Goal: Task Accomplishment & Management: Complete application form

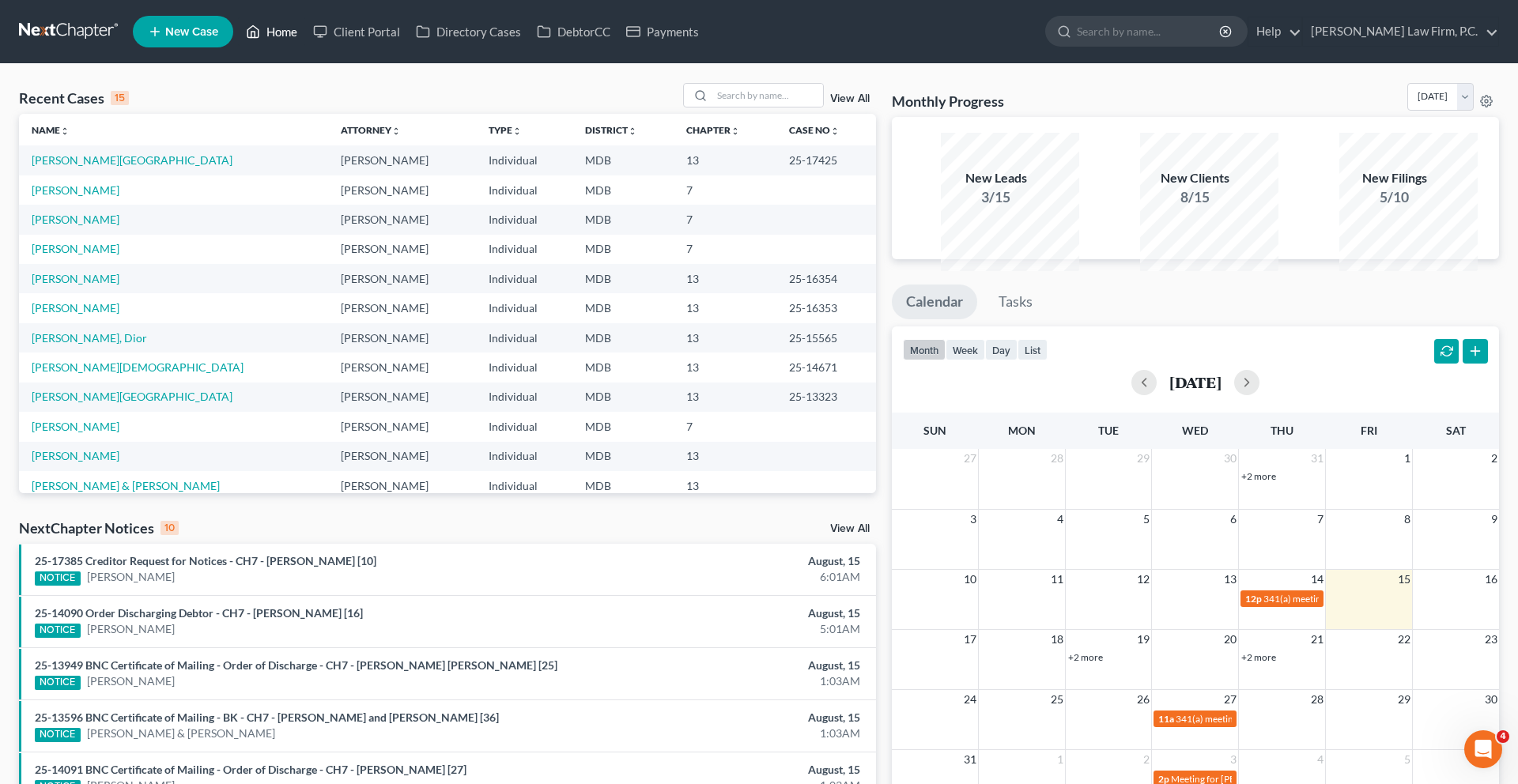
click at [305, 39] on link "Home" at bounding box center [271, 32] width 67 height 29
click at [721, 107] on input "search" at bounding box center [767, 95] width 111 height 23
type input "[PERSON_NAME]"
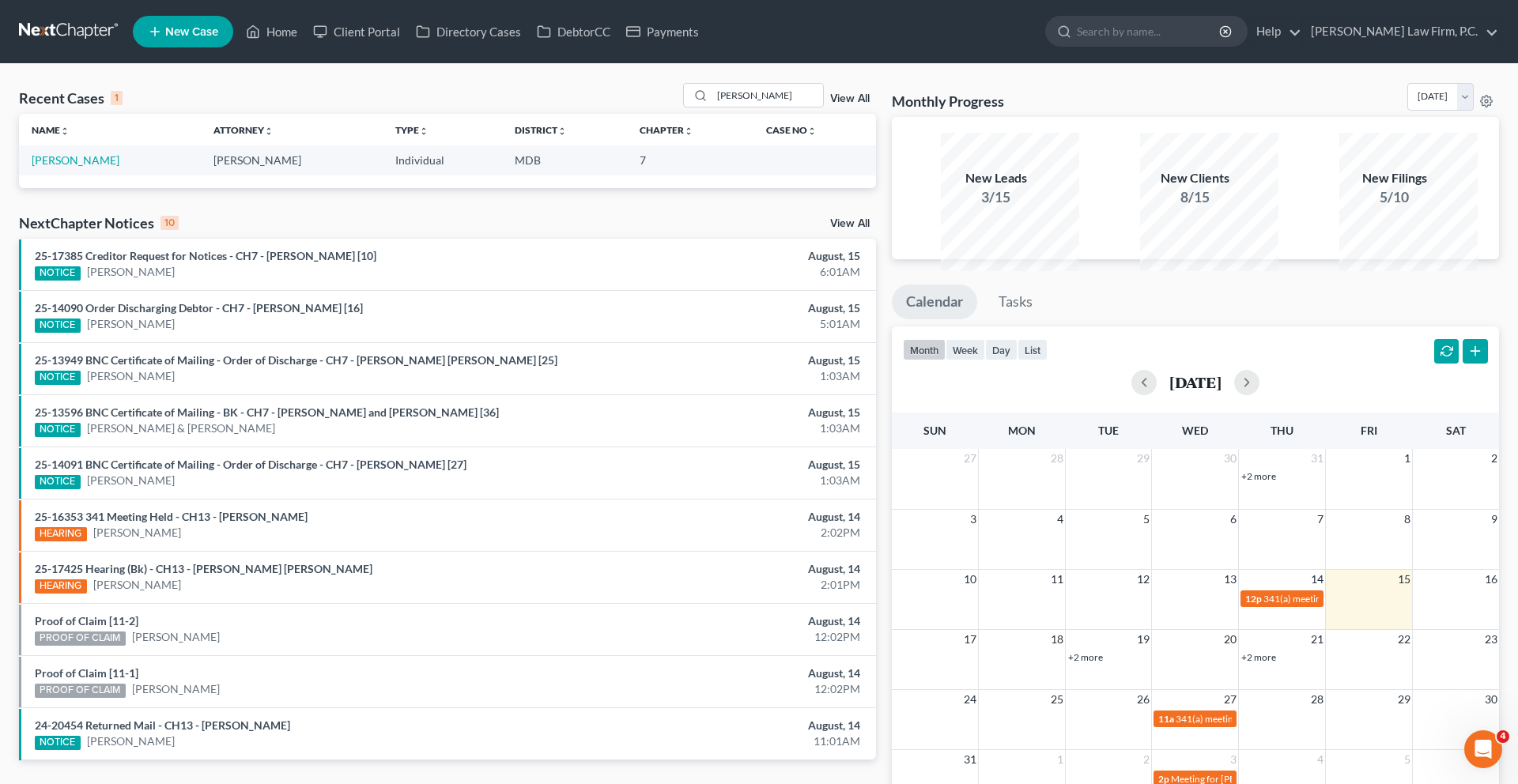
click at [128, 175] on td "[PERSON_NAME]" at bounding box center [109, 159] width 182 height 29
click at [118, 167] on link "[PERSON_NAME]" at bounding box center [75, 160] width 88 height 13
select select "21"
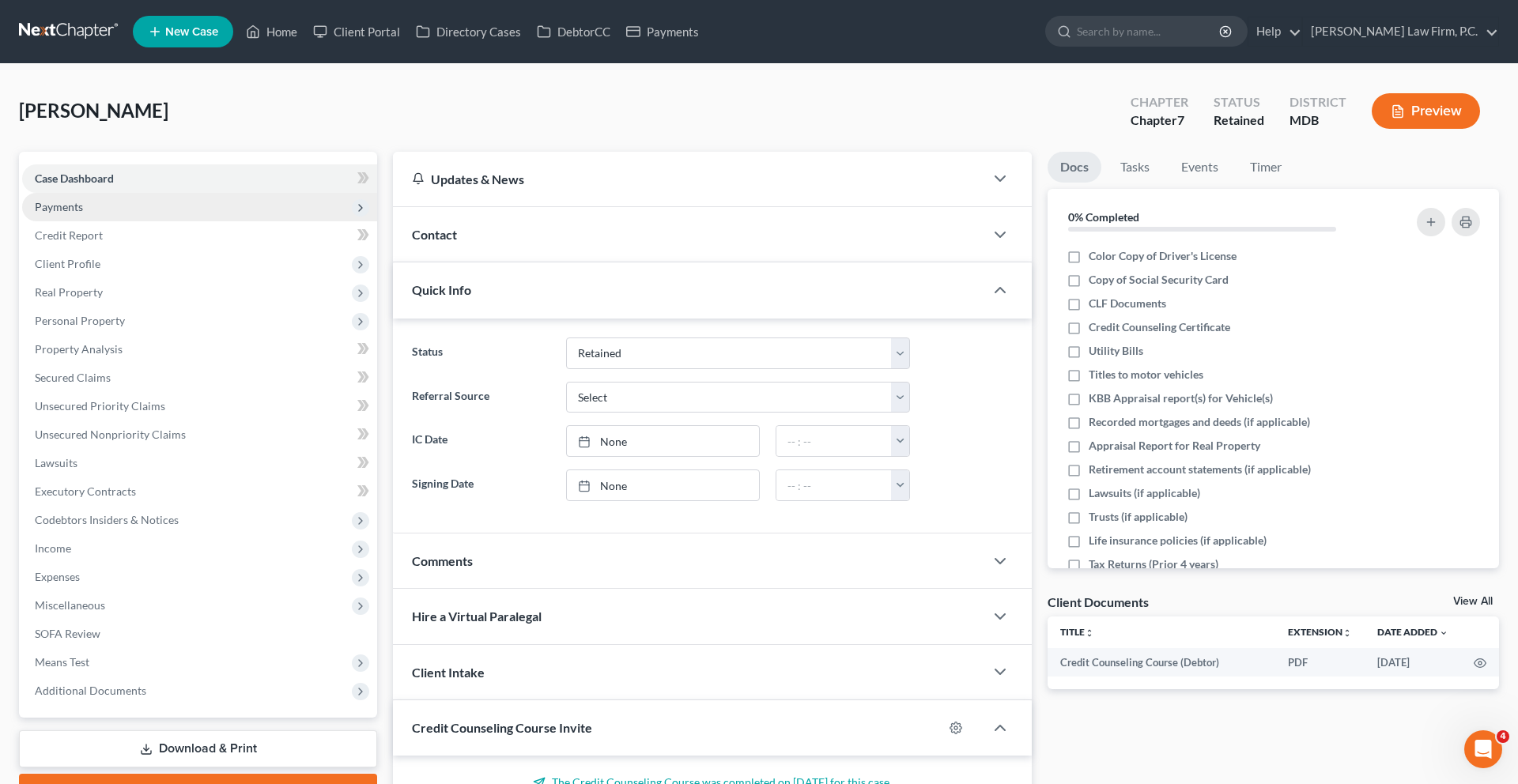
click at [146, 222] on span "Payments" at bounding box center [199, 207] width 355 height 29
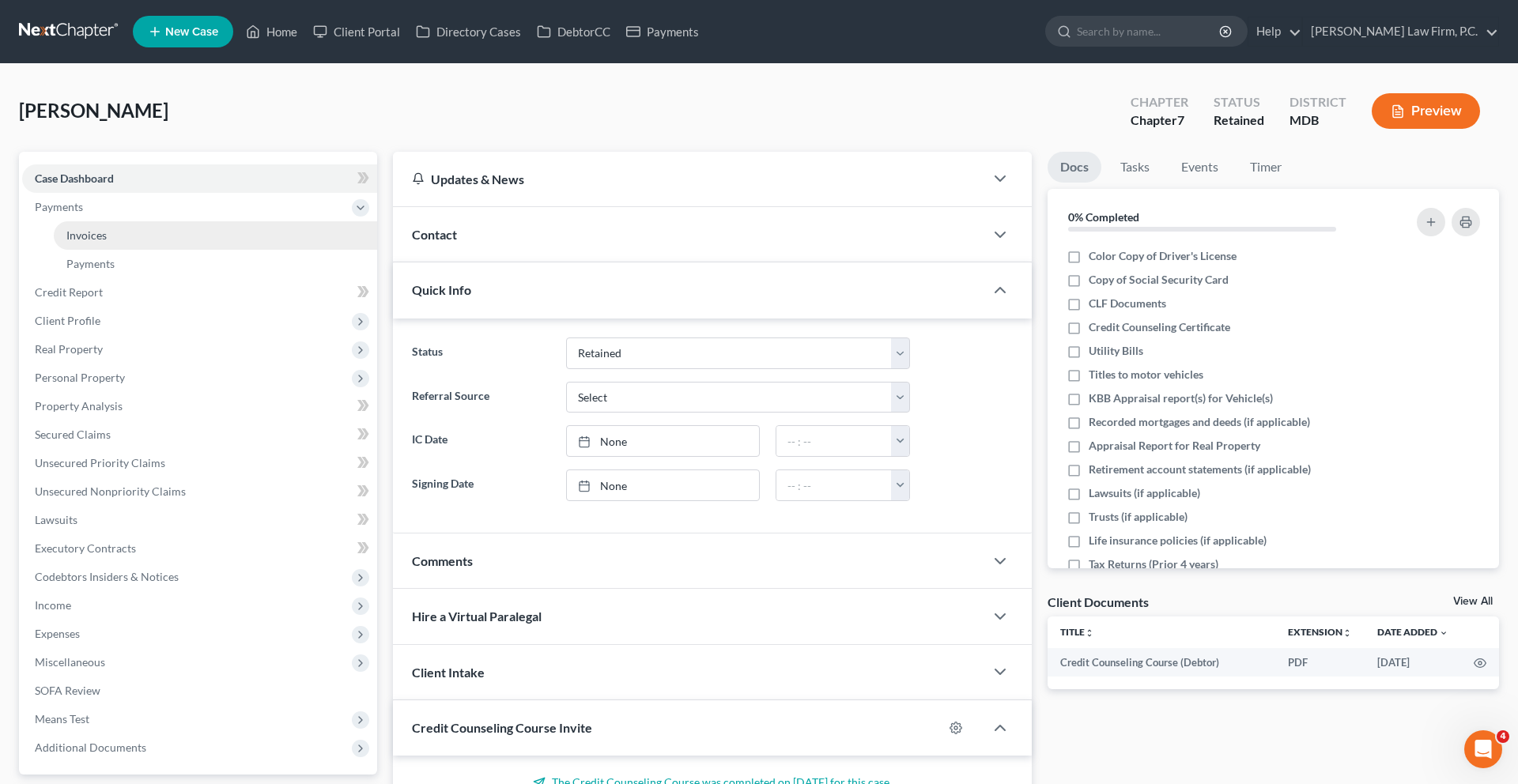
click at [146, 250] on link "Invoices" at bounding box center [215, 236] width 323 height 29
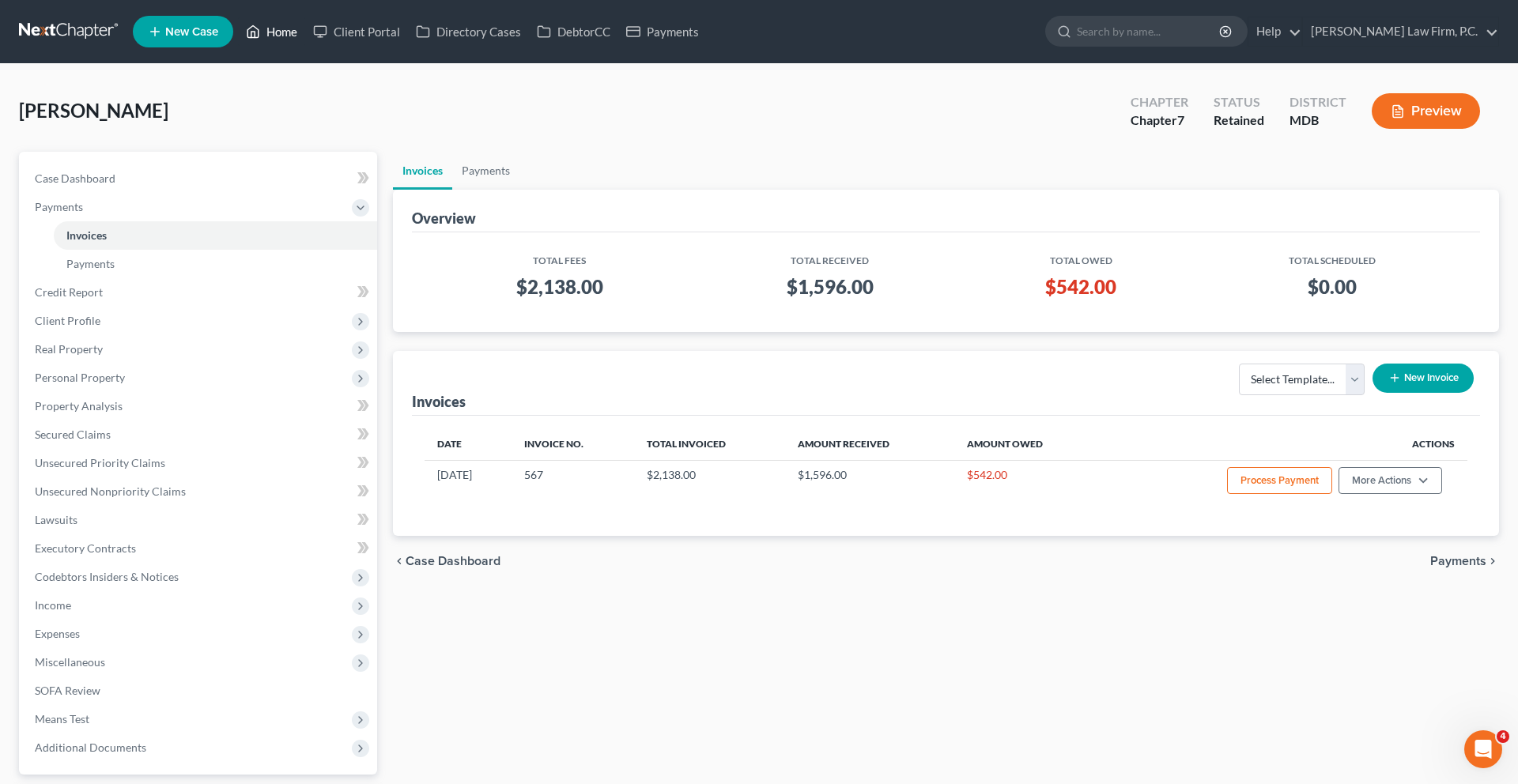
click at [305, 45] on link "Home" at bounding box center [271, 32] width 67 height 29
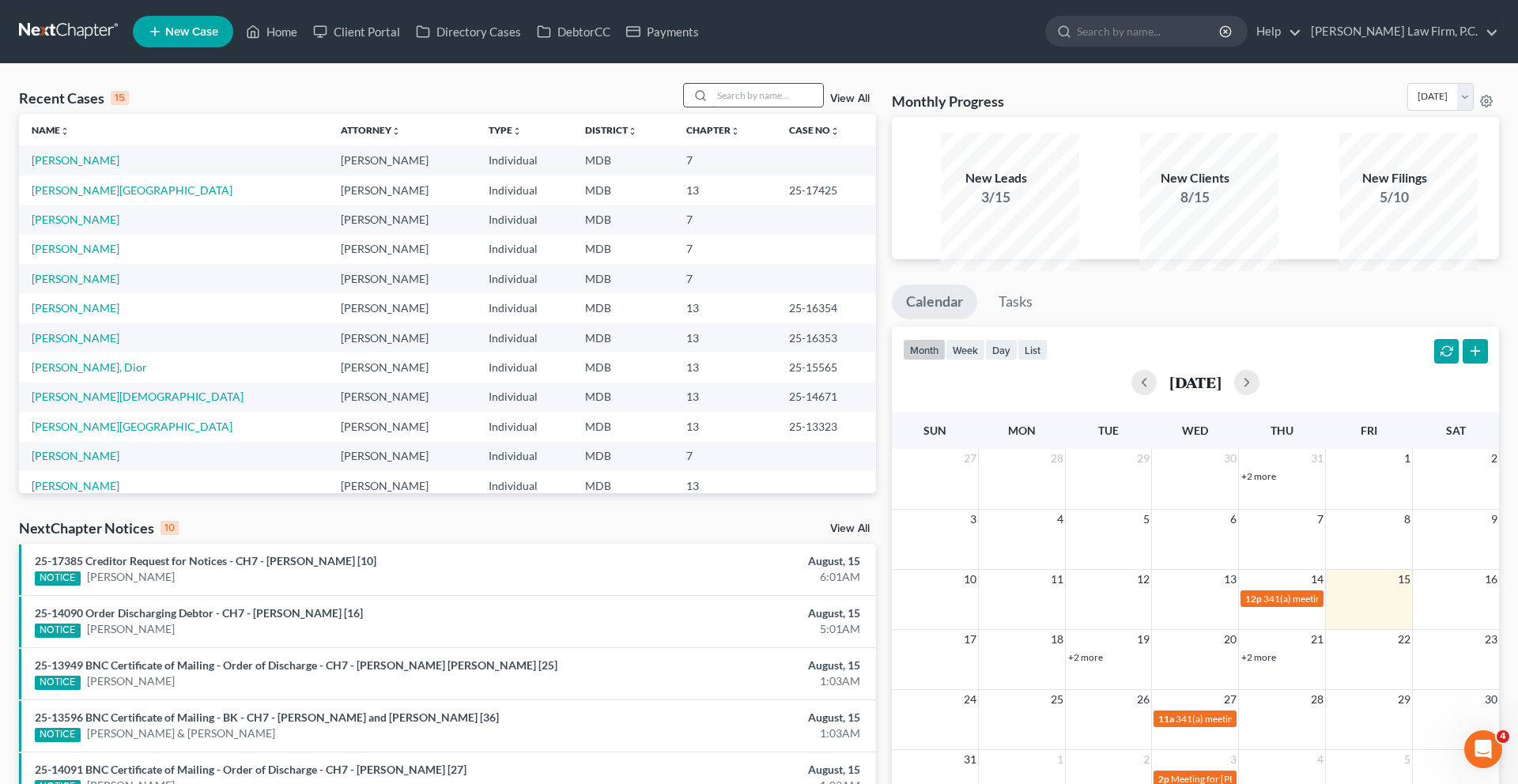
click at [712, 107] on input "search" at bounding box center [767, 95] width 111 height 23
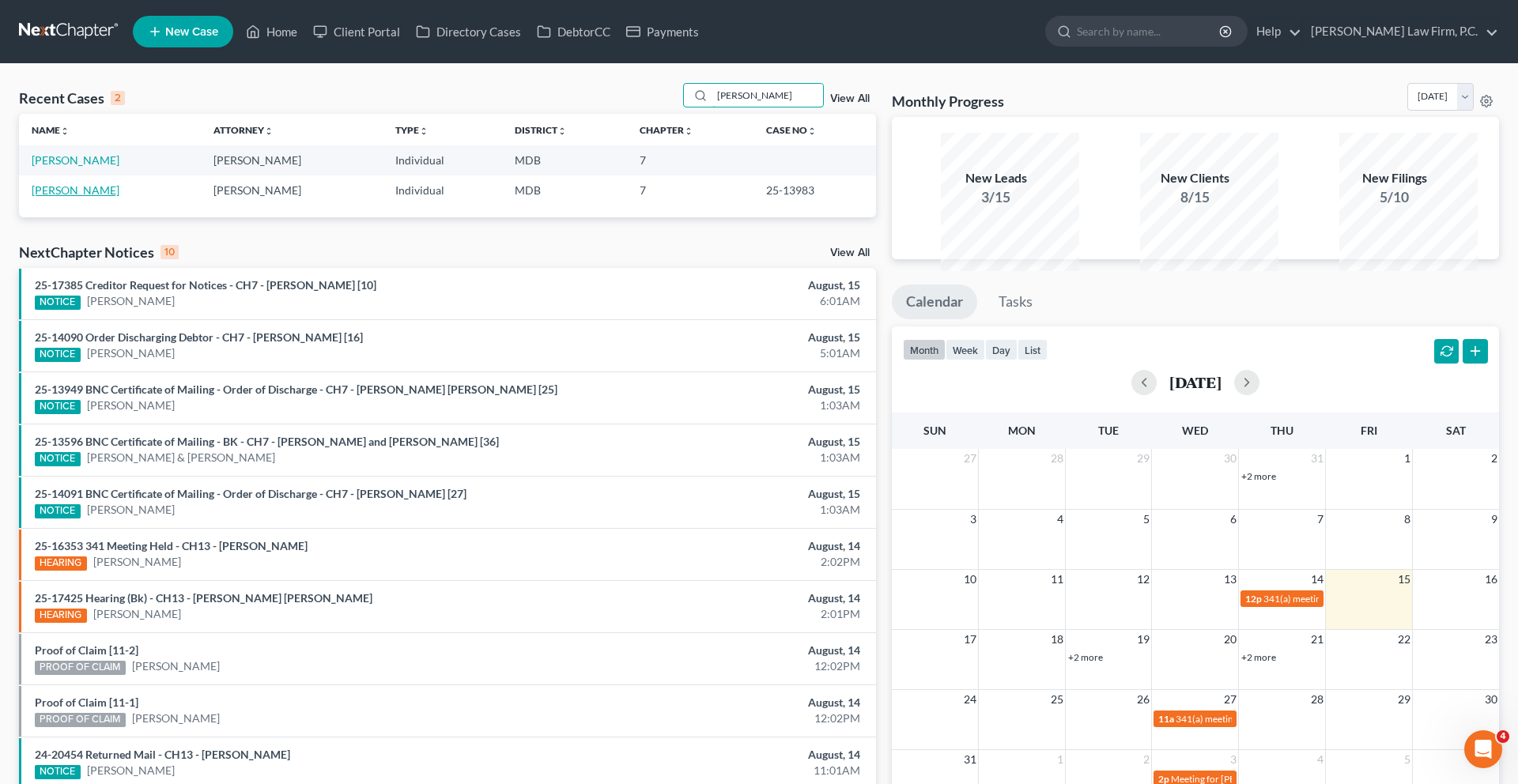
type input "[PERSON_NAME]"
click at [104, 196] on link "[PERSON_NAME]" at bounding box center [75, 190] width 88 height 13
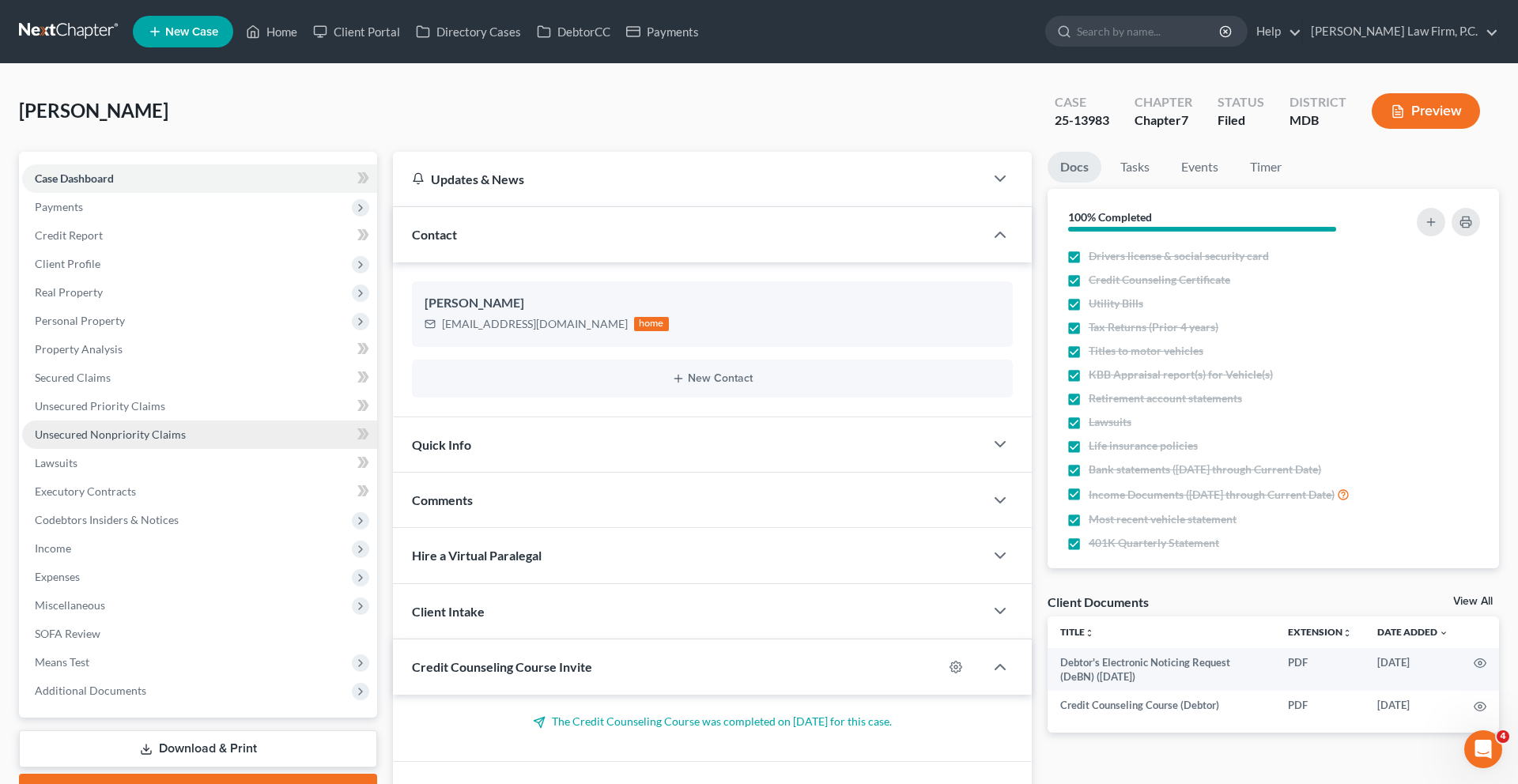
click at [227, 449] on link "Unsecured Nonpriority Claims" at bounding box center [199, 435] width 355 height 29
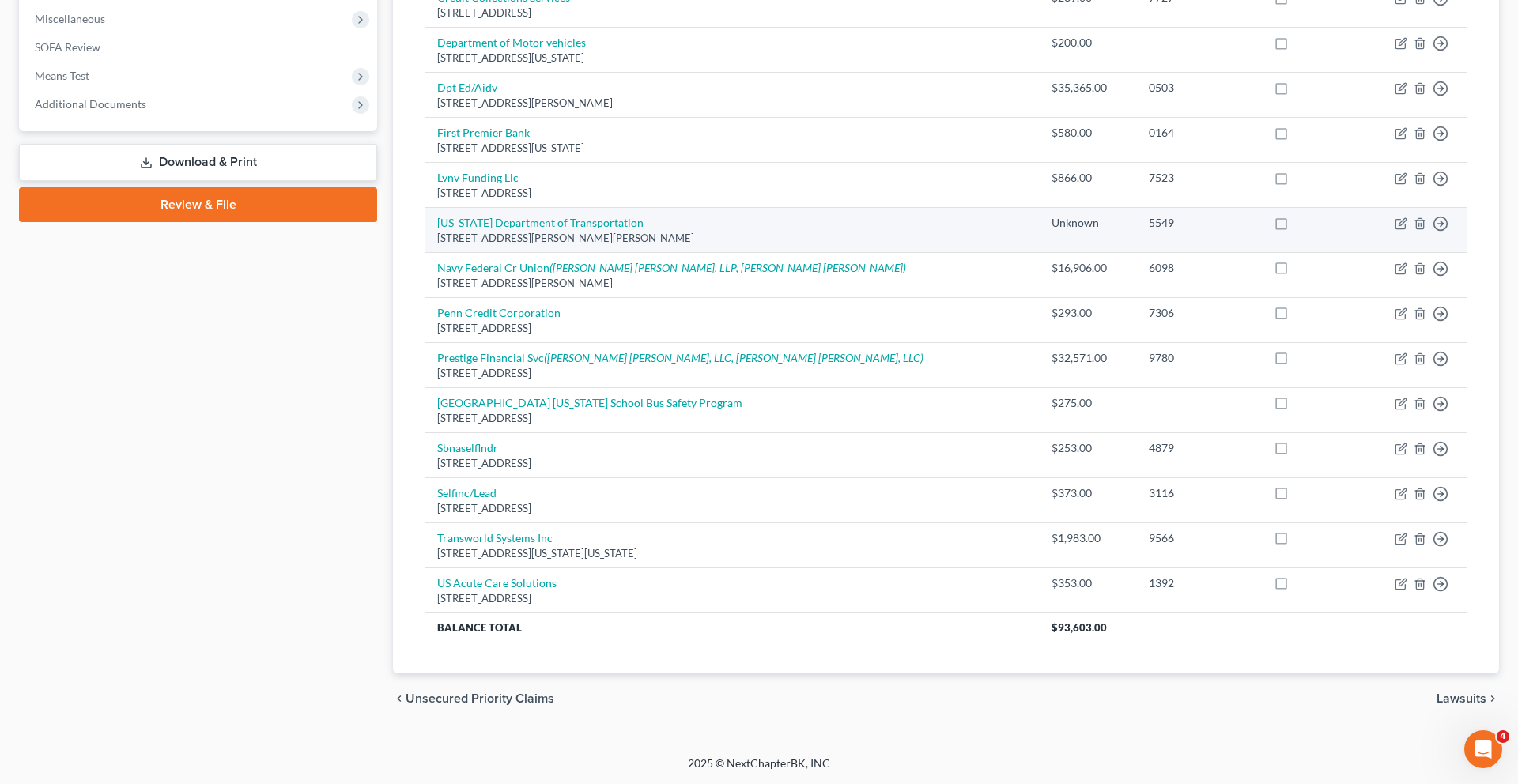
scroll to position [901, 0]
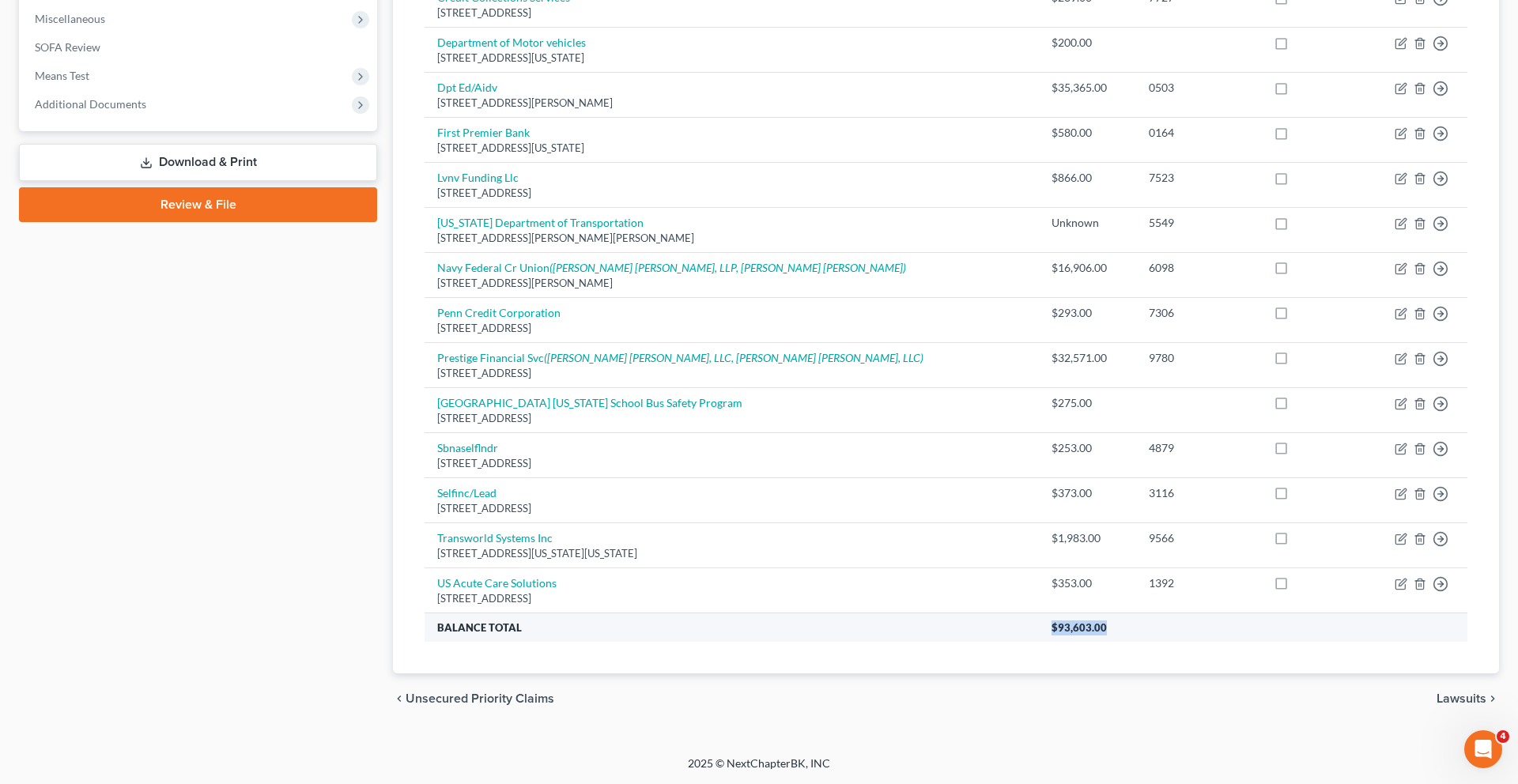
drag, startPoint x: 1095, startPoint y: 612, endPoint x: 996, endPoint y: 609, distance: 99.0
click at [996, 613] on tr "Balance Total $93,603.00" at bounding box center [946, 627] width 1043 height 29
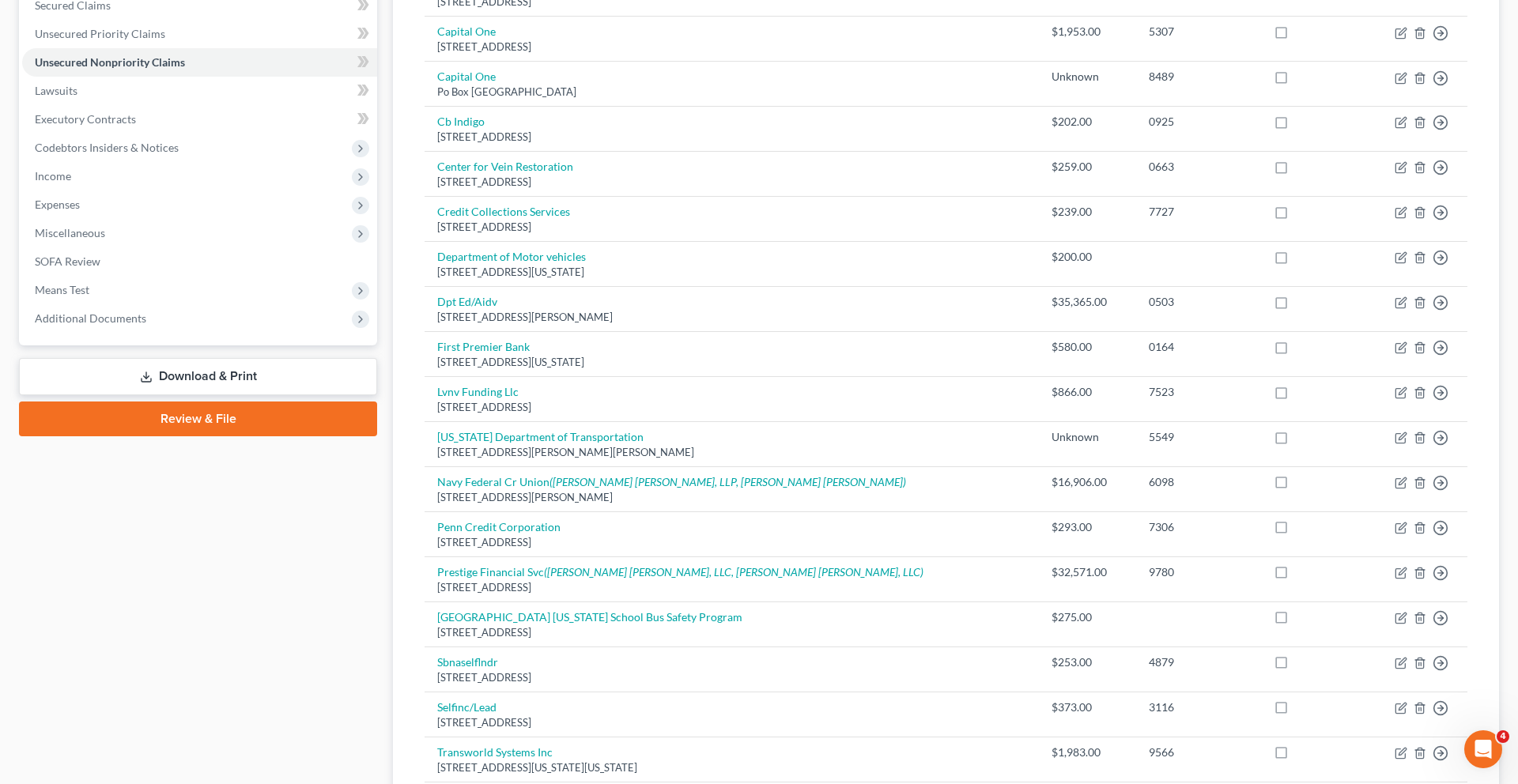
scroll to position [273, 0]
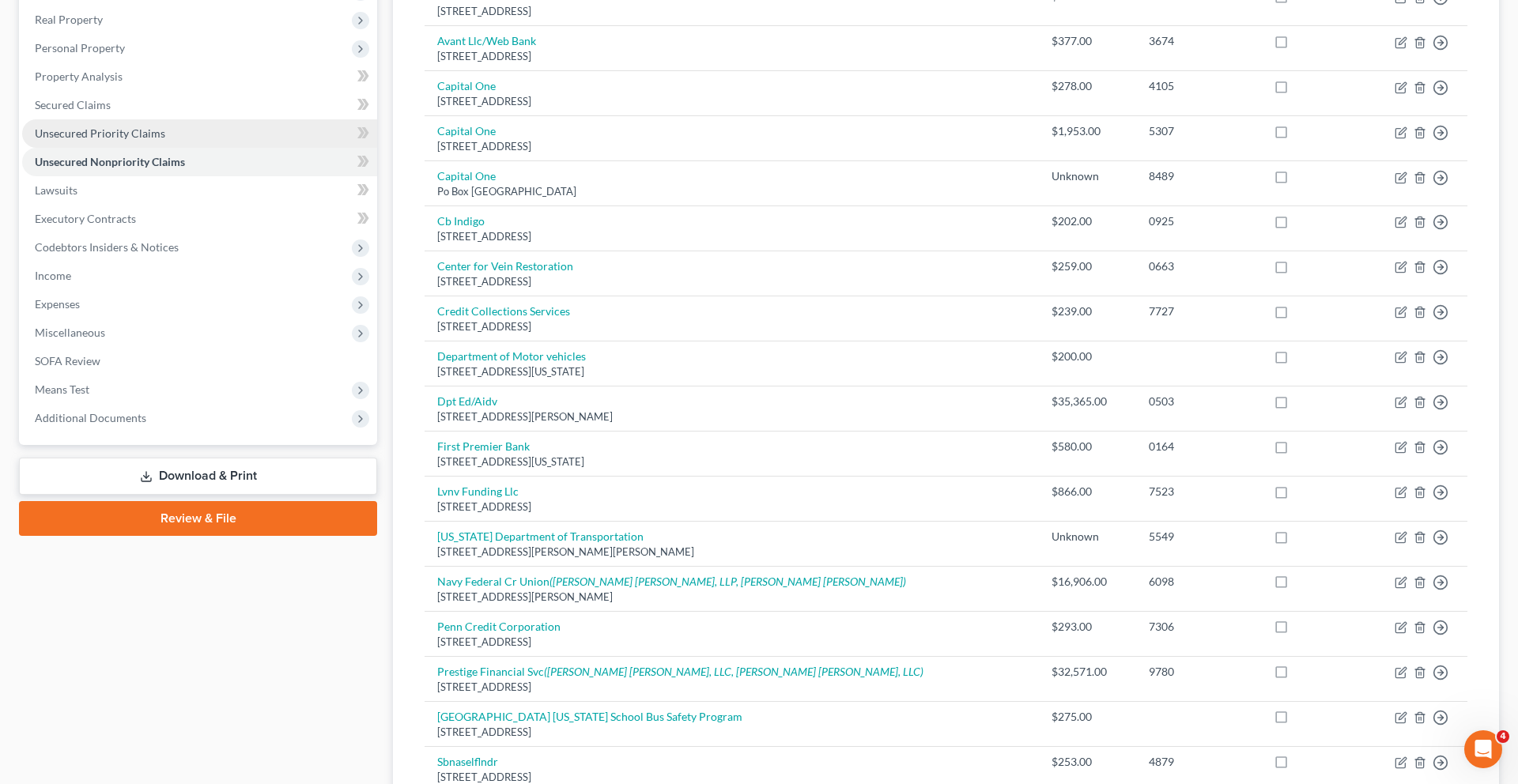
click at [165, 140] on span "Unsecured Priority Claims" at bounding box center [100, 133] width 130 height 13
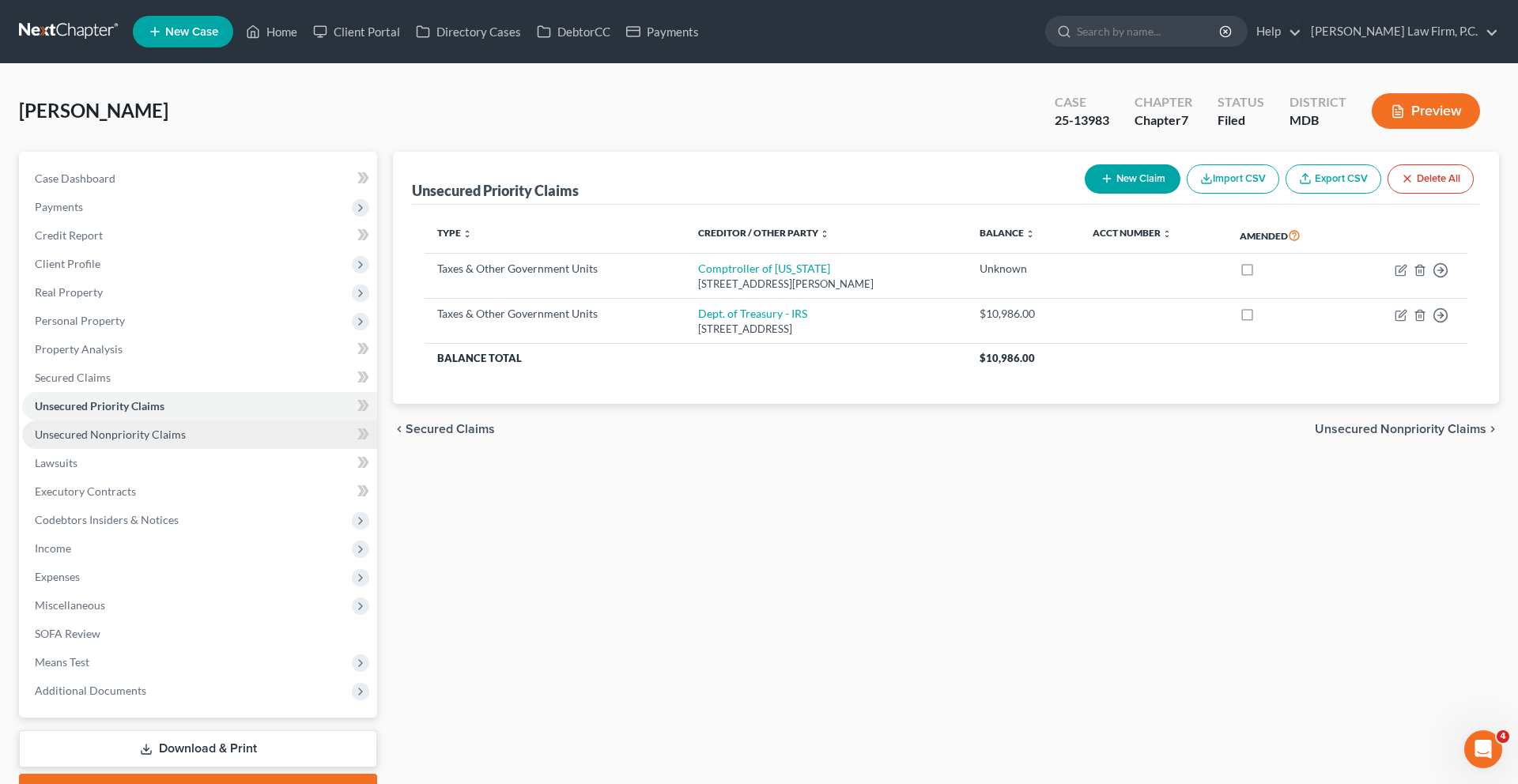
click at [185, 441] on span "Unsecured Nonpriority Claims" at bounding box center [110, 434] width 151 height 13
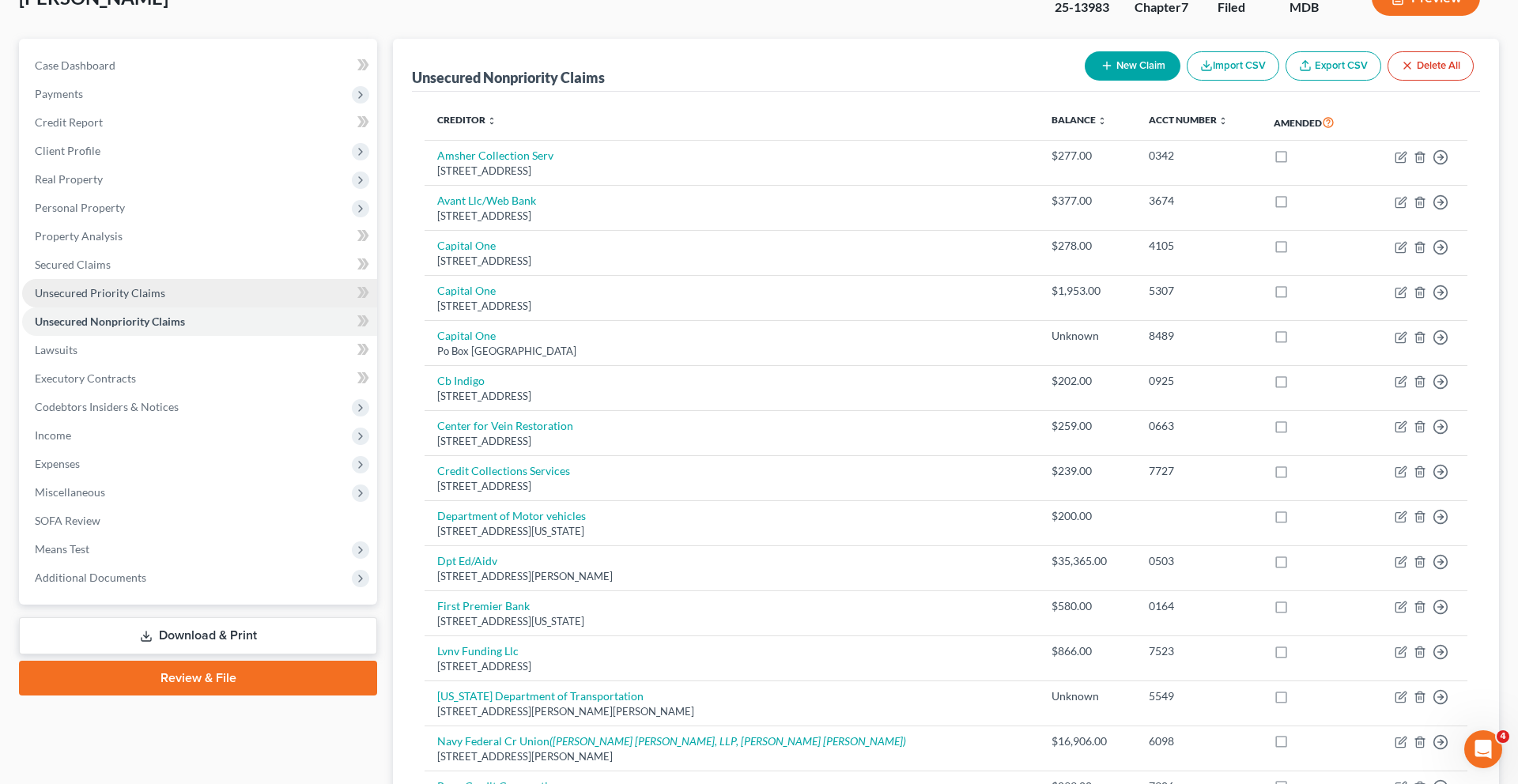
click at [118, 300] on span "Unsecured Priority Claims" at bounding box center [100, 292] width 130 height 13
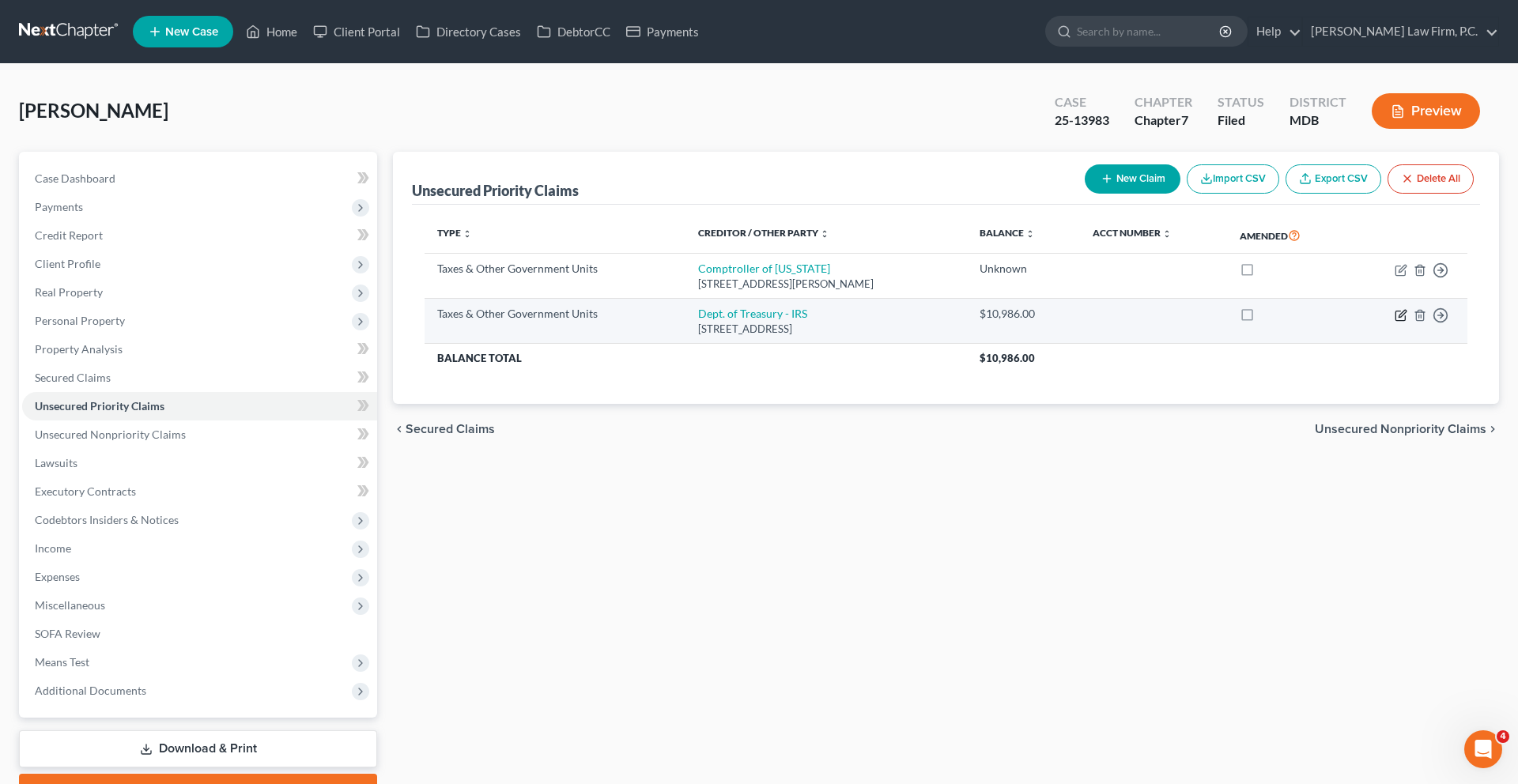
click at [1394, 321] on icon "button" at bounding box center [1401, 316] width 13 height 13
select select "0"
select select "39"
select select "0"
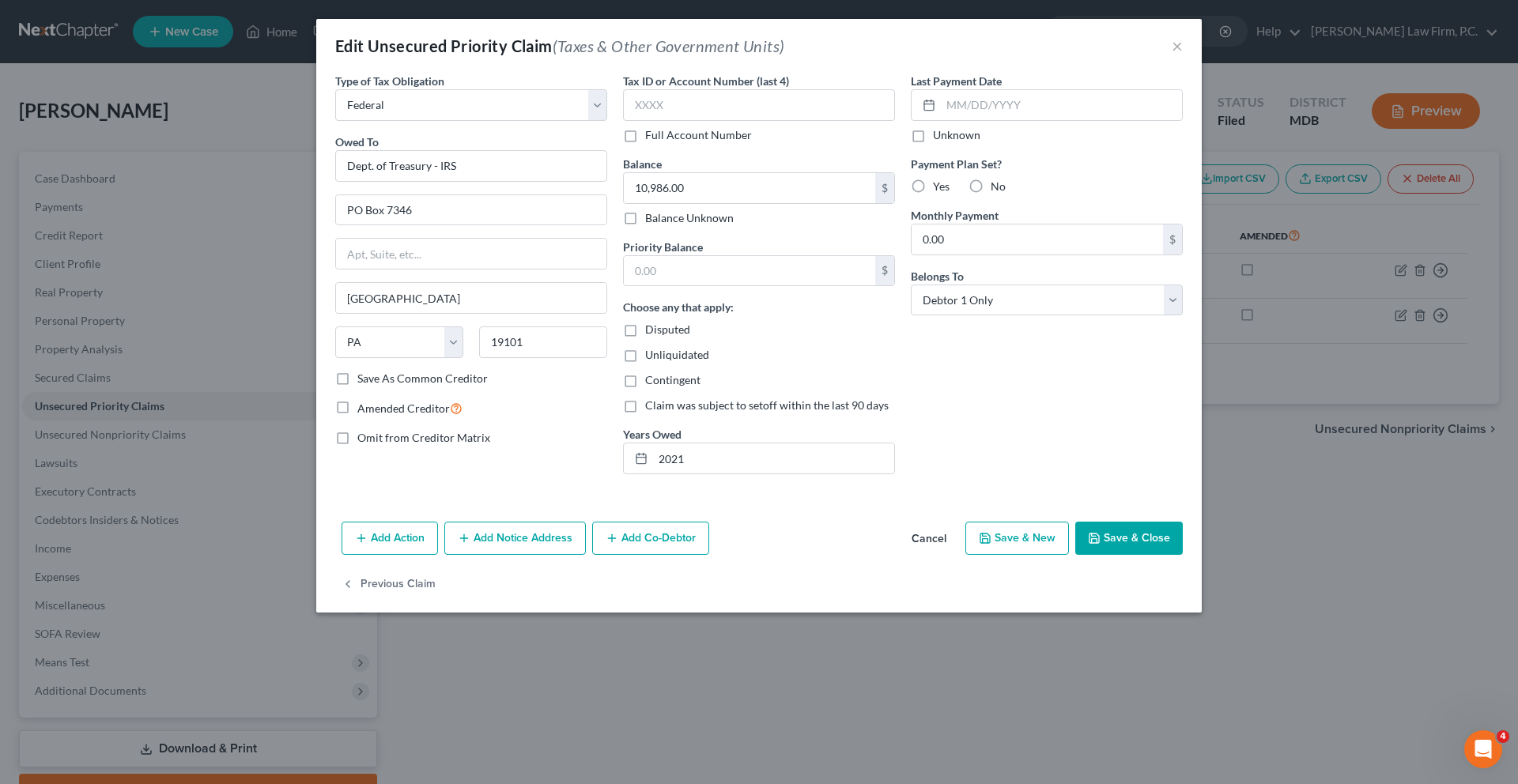
click at [959, 555] on button "Cancel" at bounding box center [928, 539] width 61 height 32
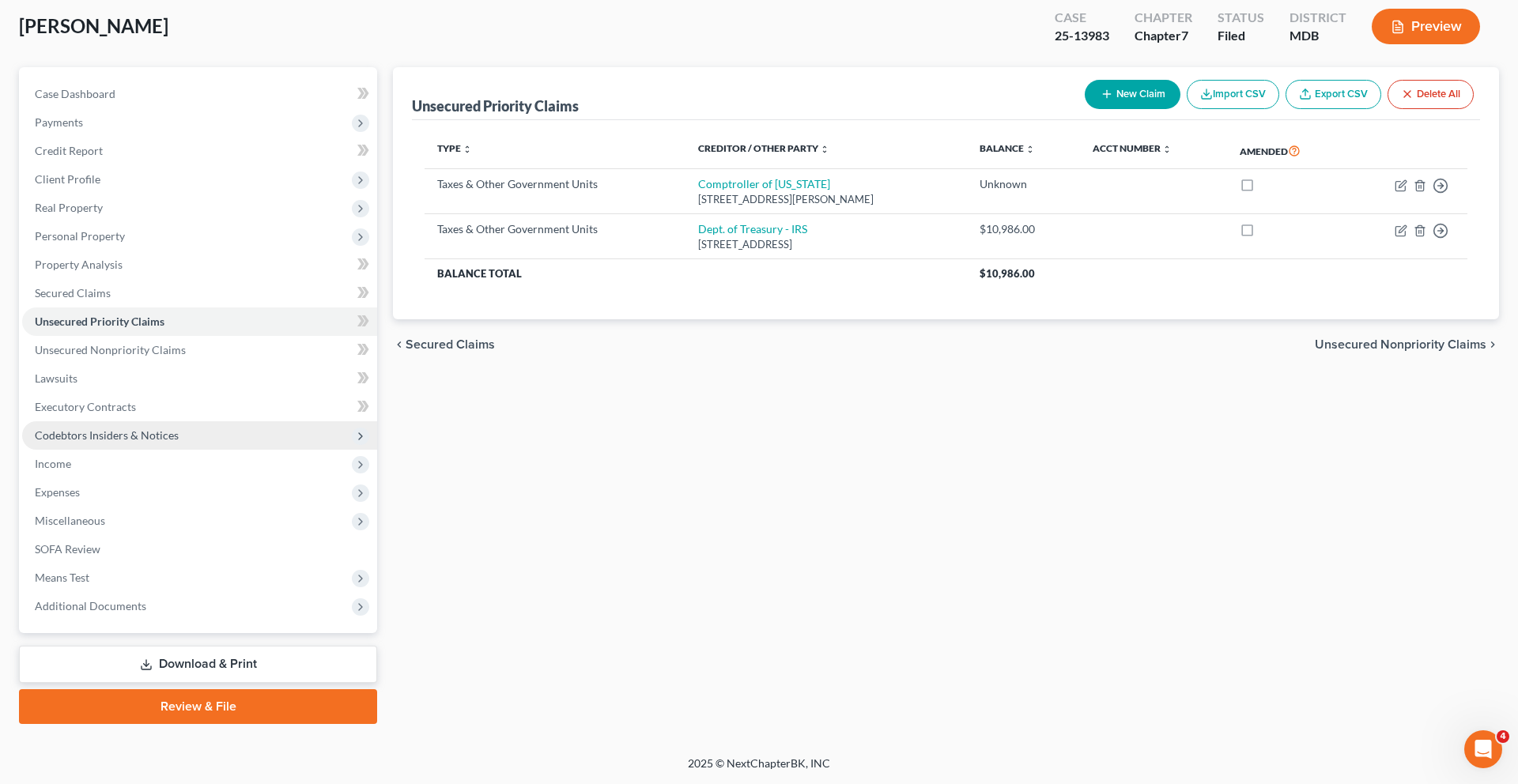
scroll to position [183, 0]
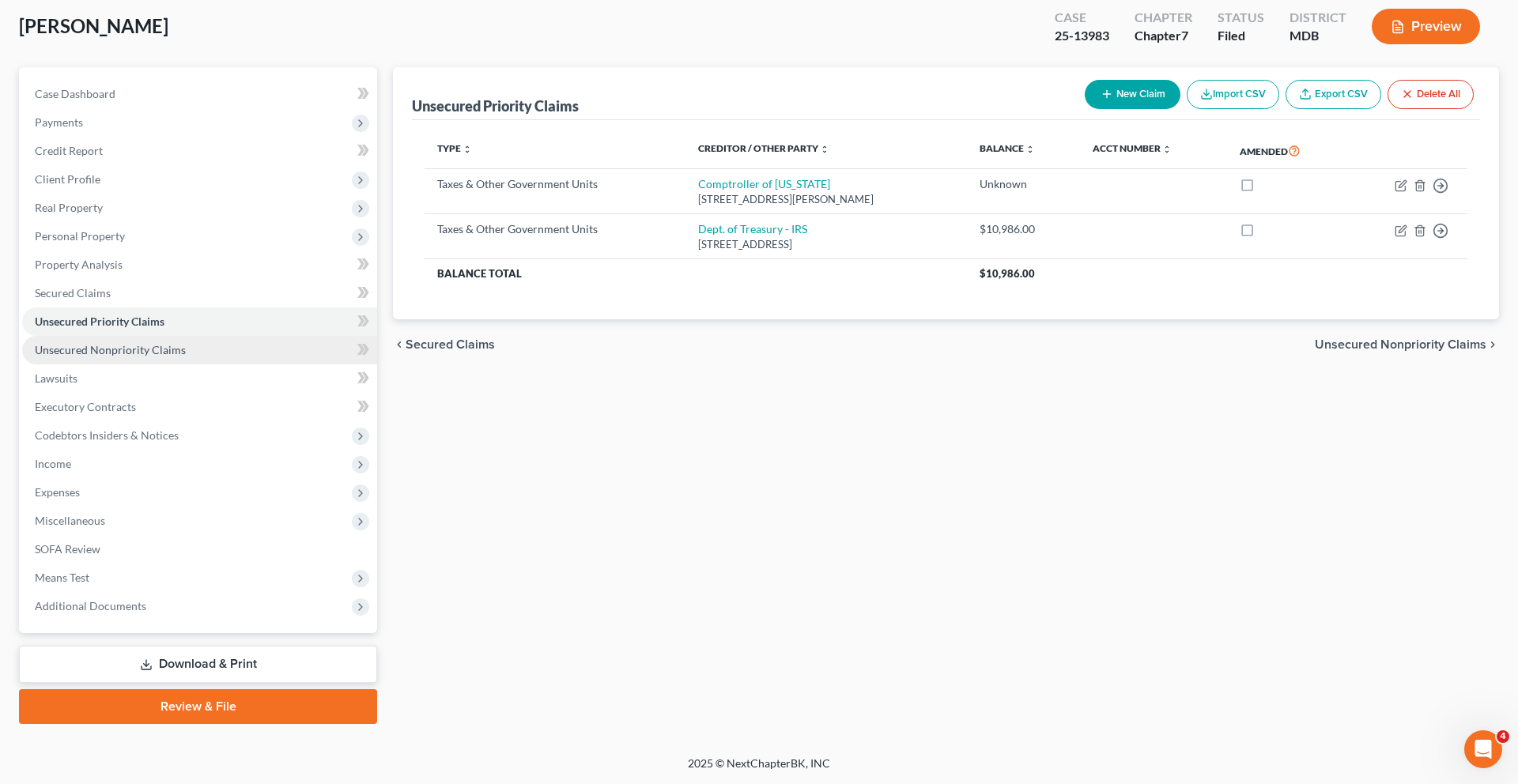
click at [120, 357] on span "Unsecured Nonpriority Claims" at bounding box center [110, 349] width 151 height 13
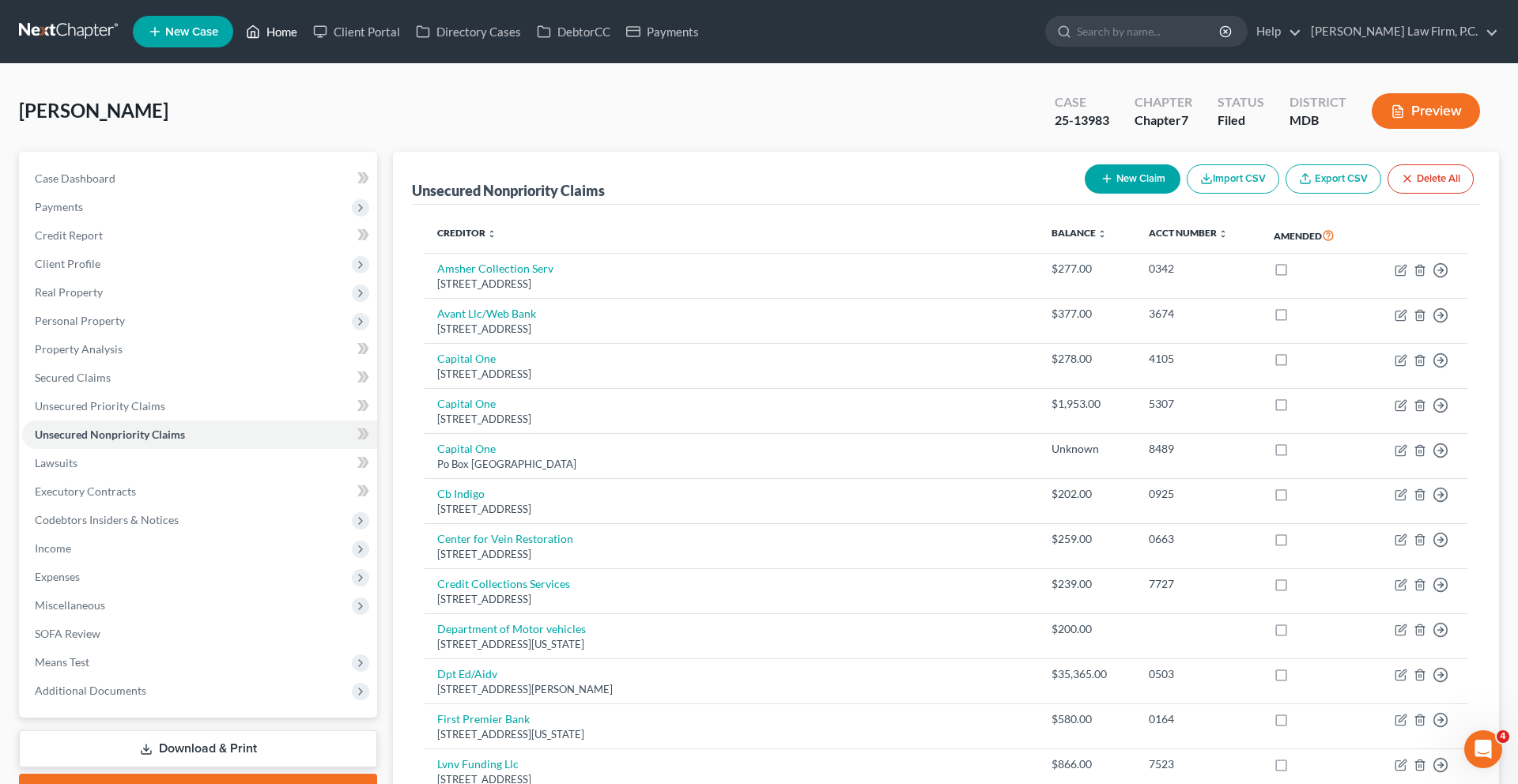
click at [305, 43] on link "Home" at bounding box center [271, 32] width 67 height 29
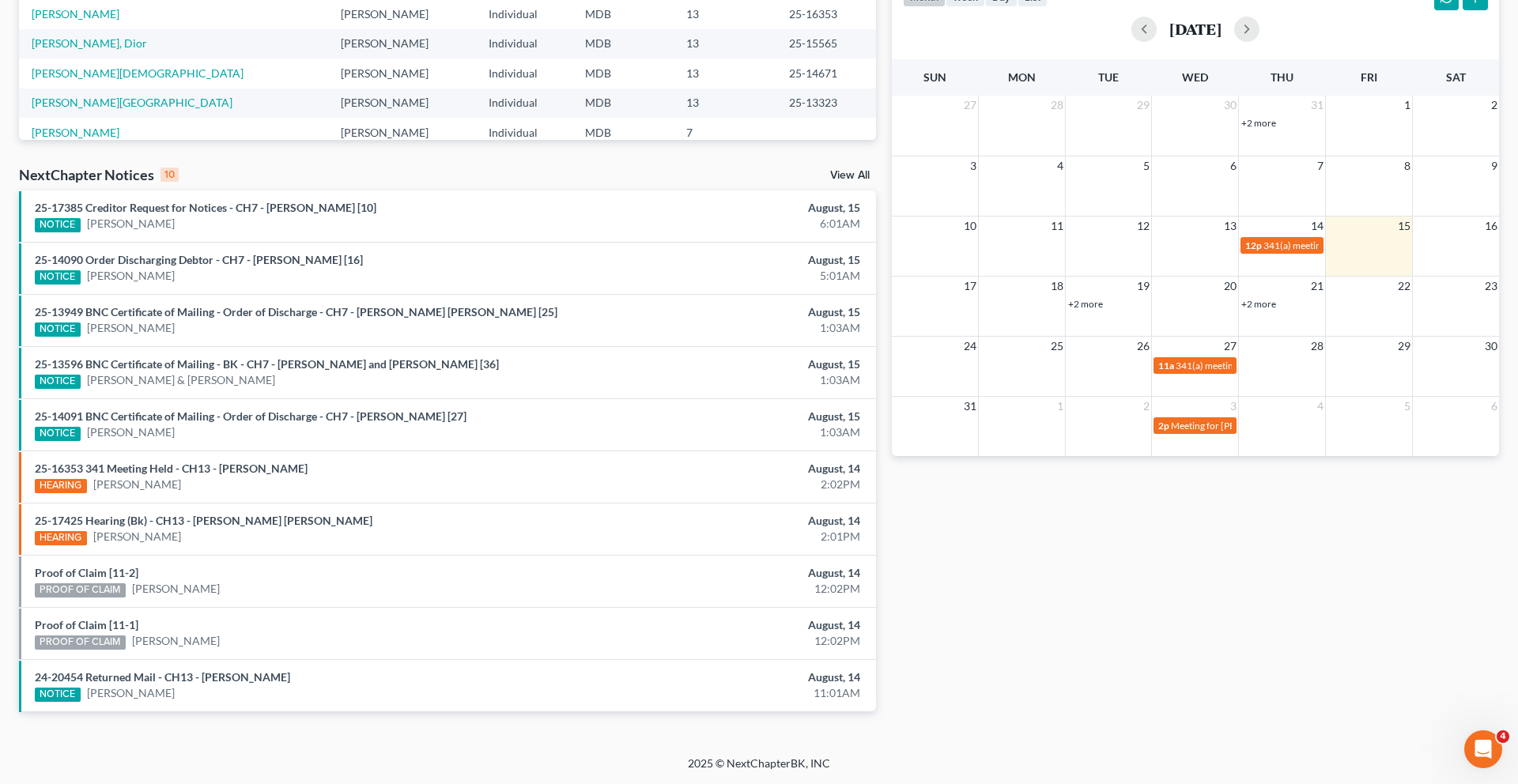
scroll to position [600, 0]
click at [839, 169] on link "View All" at bounding box center [849, 175] width 39 height 11
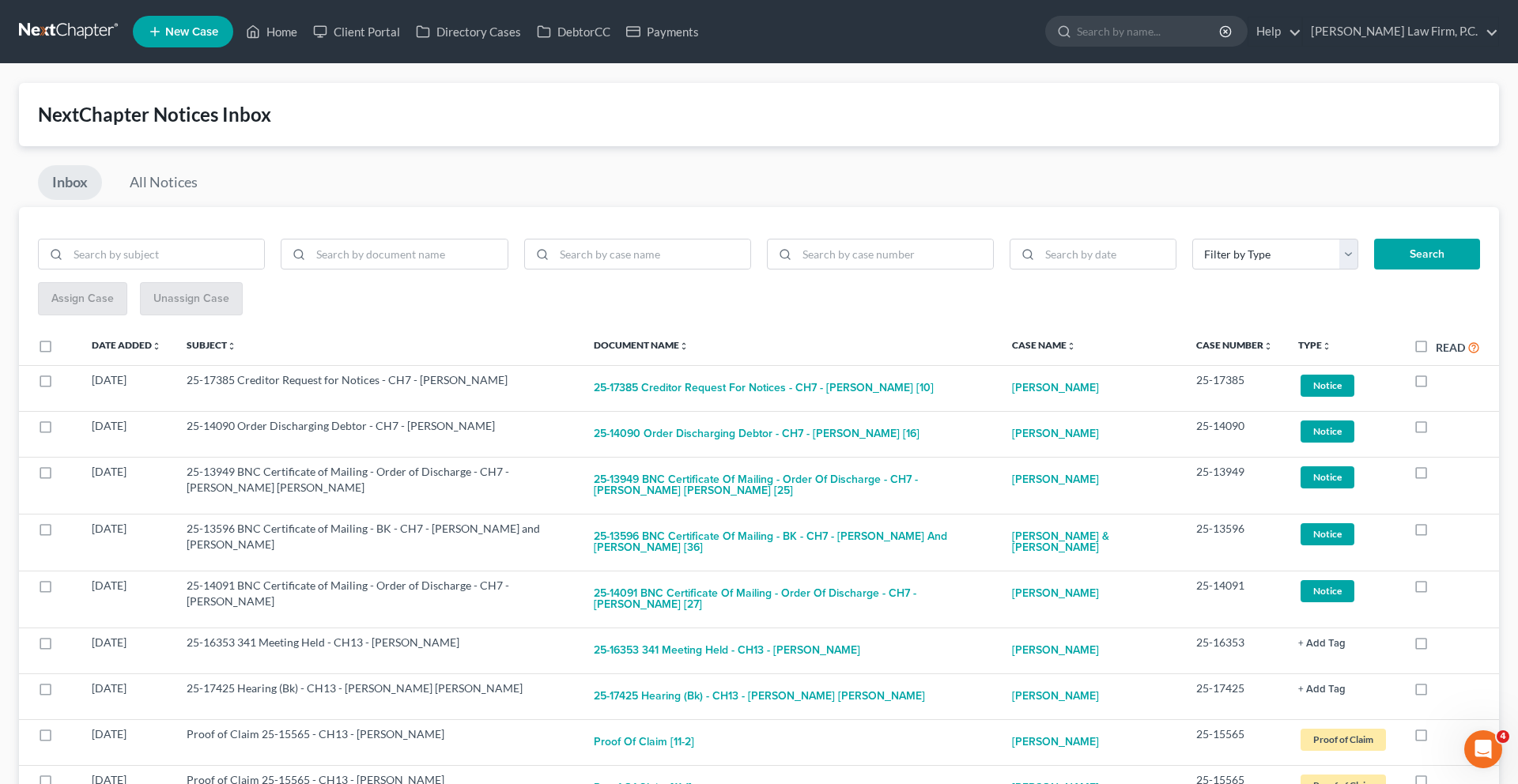
scroll to position [1, 0]
click at [305, 36] on link "Home" at bounding box center [271, 31] width 67 height 29
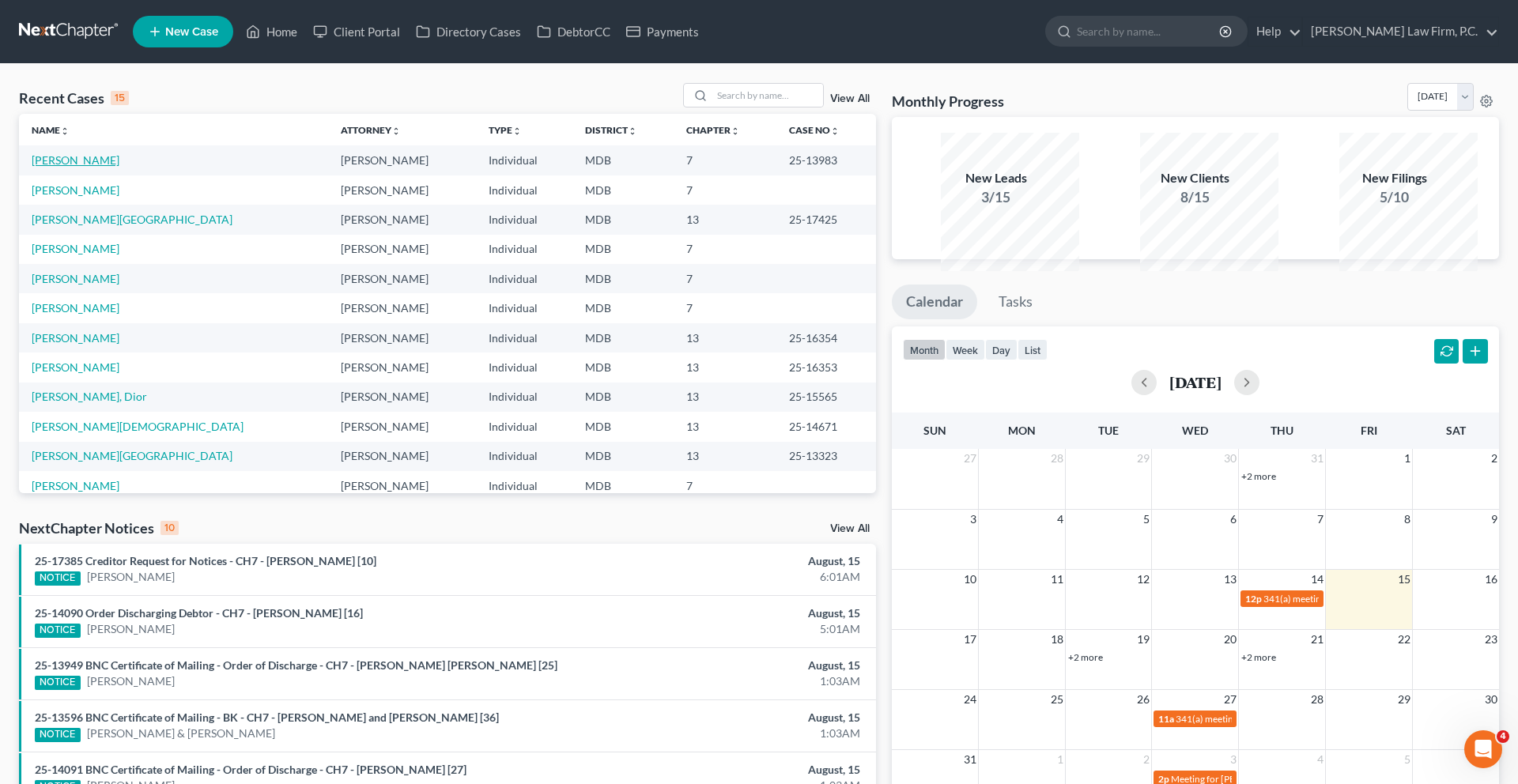
click at [107, 167] on link "[PERSON_NAME]" at bounding box center [75, 160] width 88 height 13
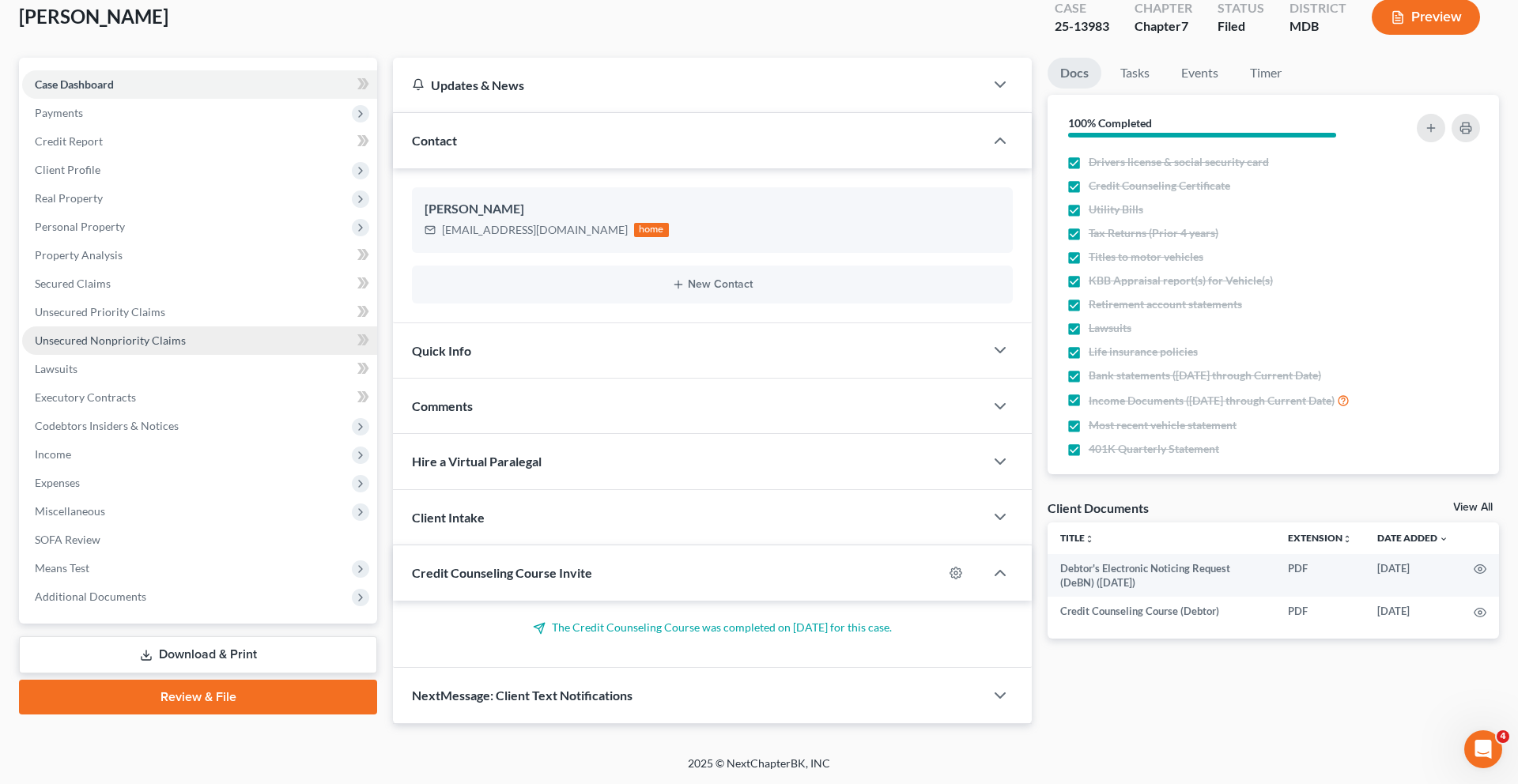
scroll to position [124, 0]
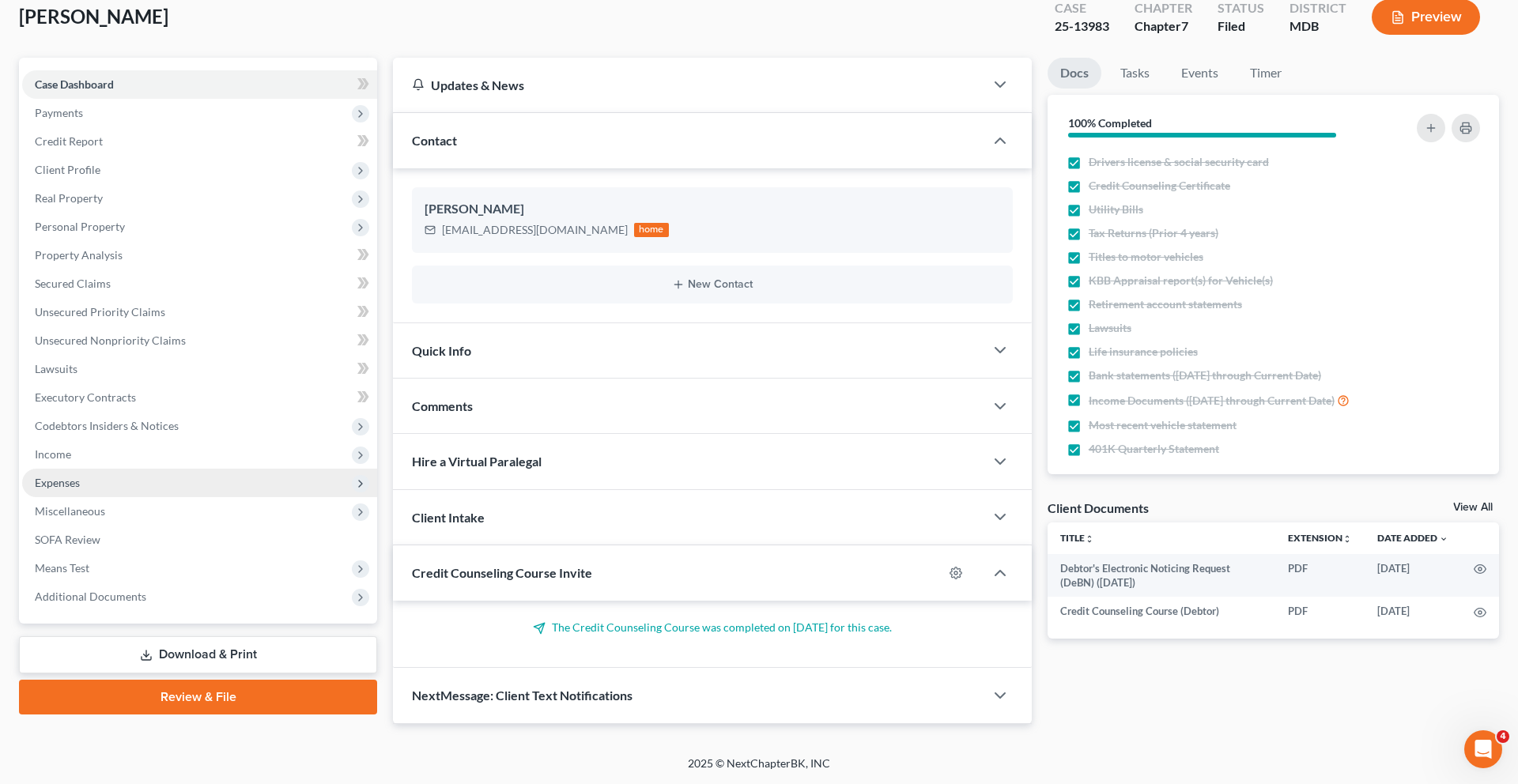
click at [126, 497] on span "Expenses" at bounding box center [199, 482] width 355 height 29
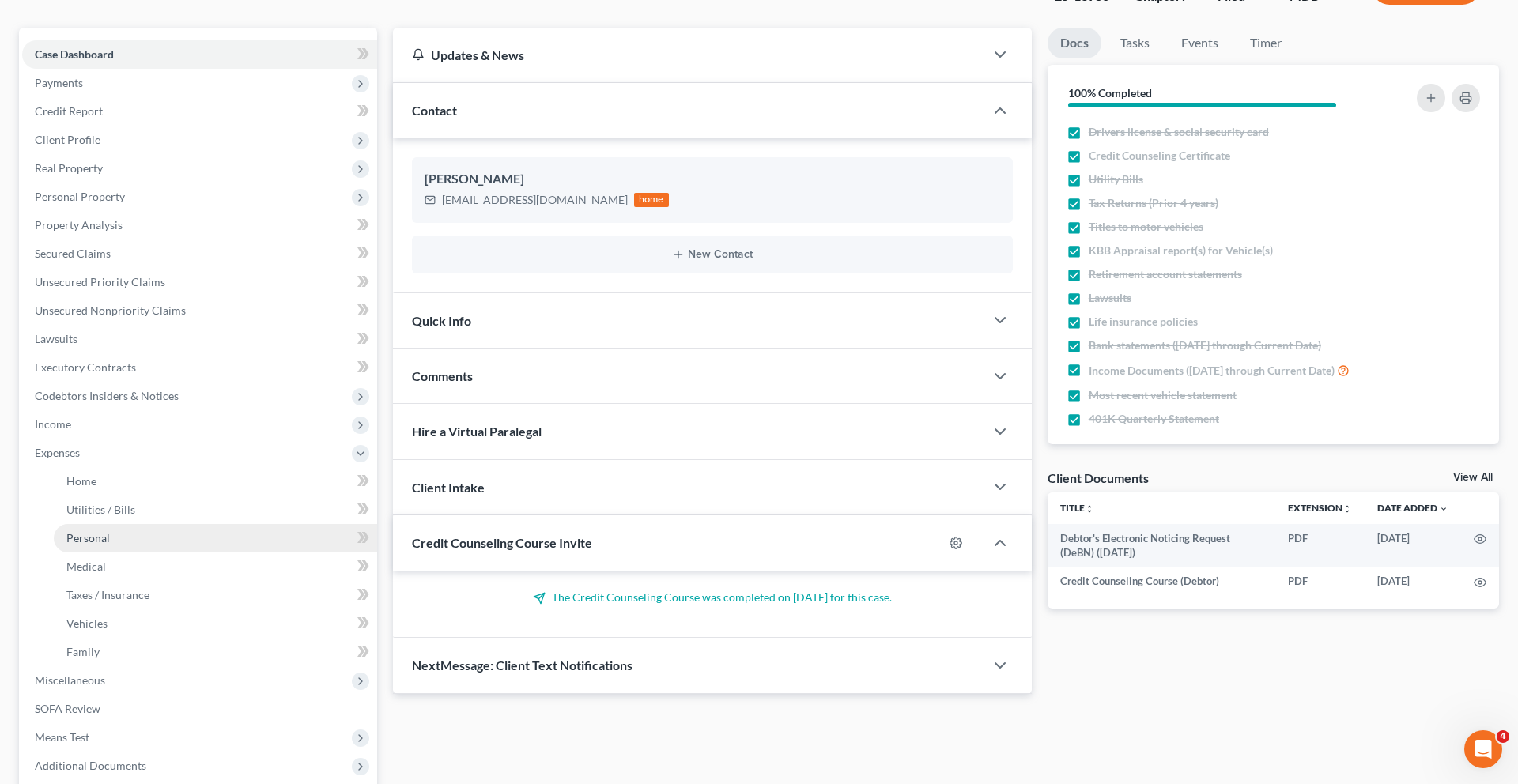
click at [139, 552] on link "Personal" at bounding box center [215, 538] width 323 height 29
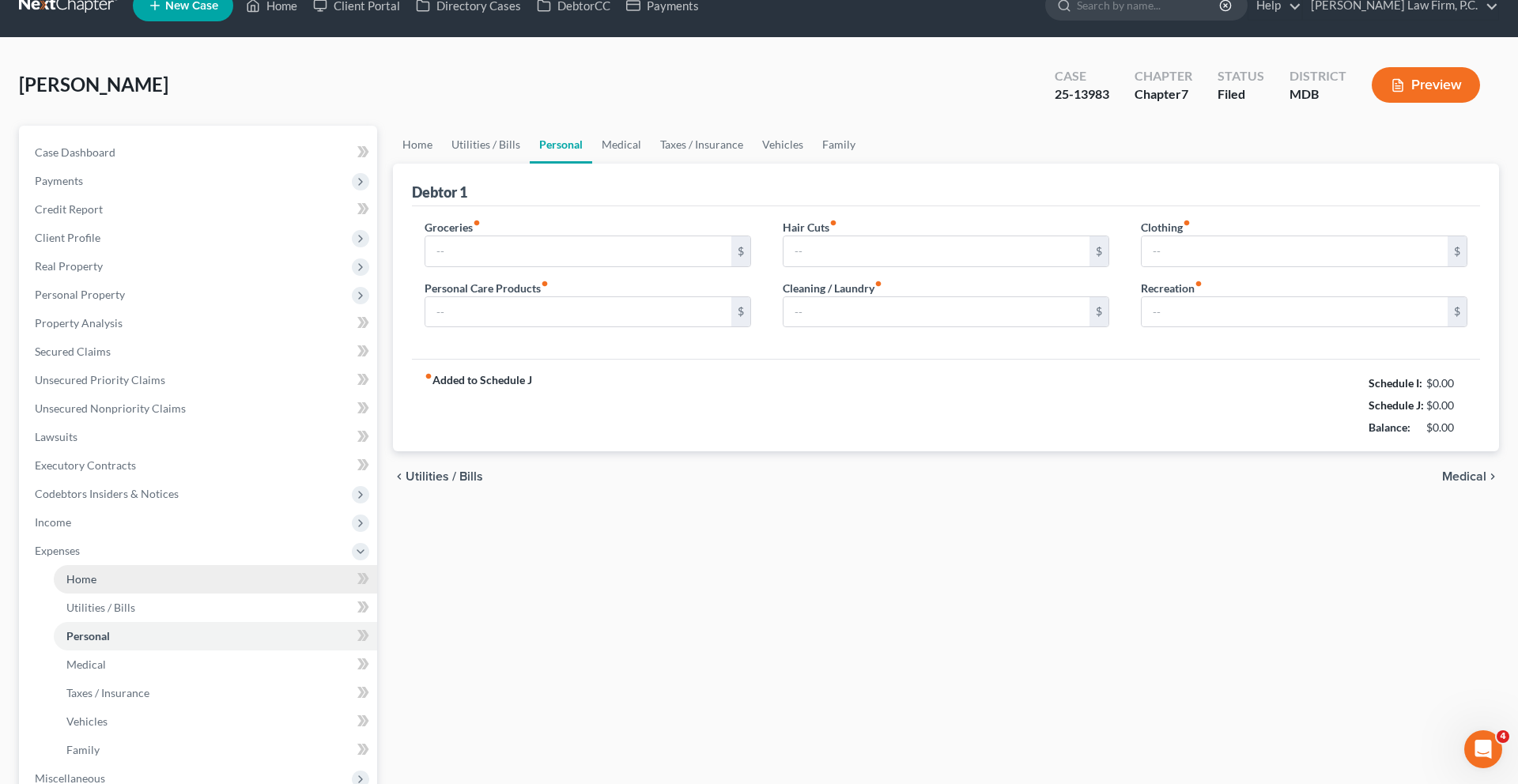
type input "950.00"
type input "200.00"
type input "125.00"
type input "150.00"
type input "200.00"
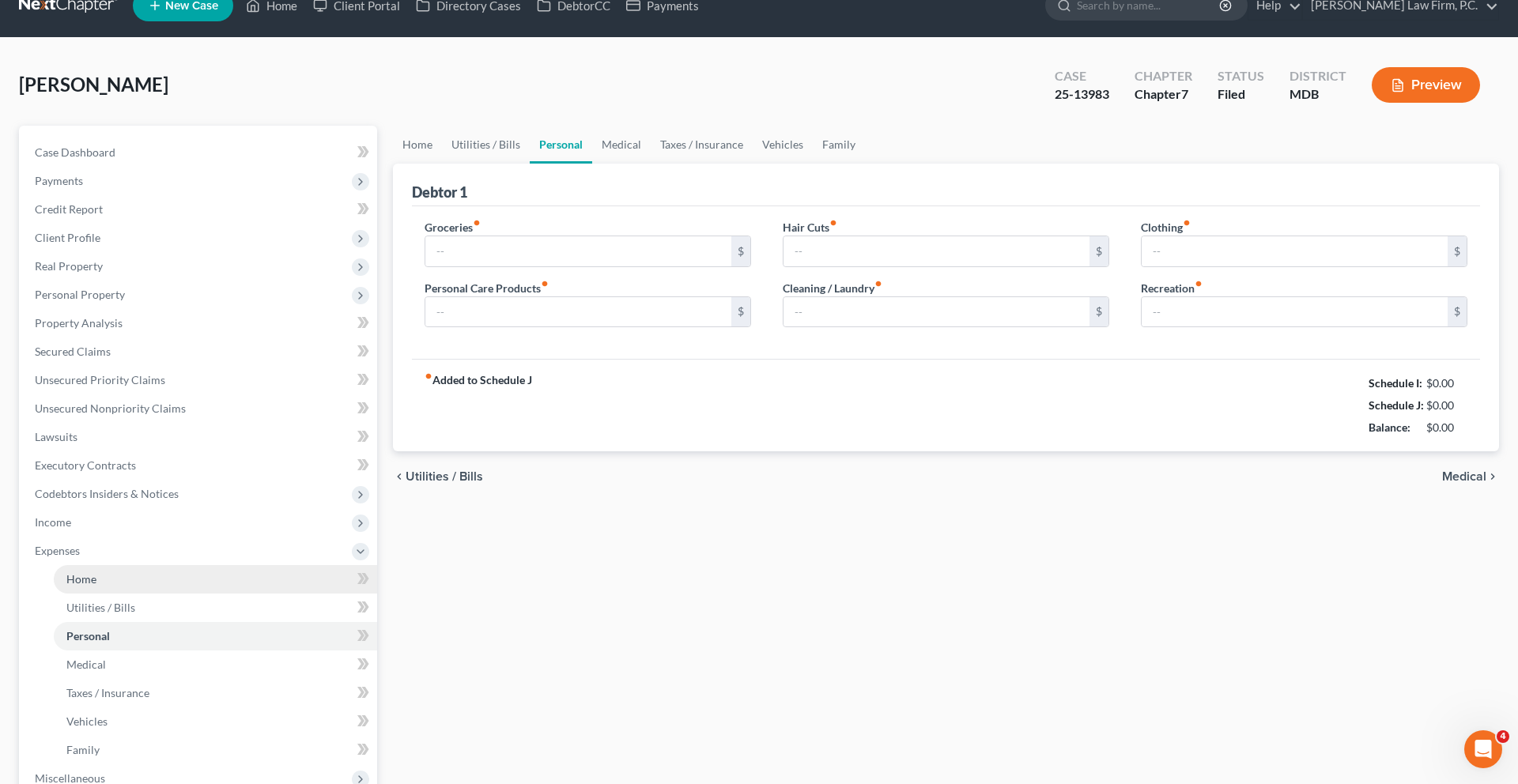
type input "50.00"
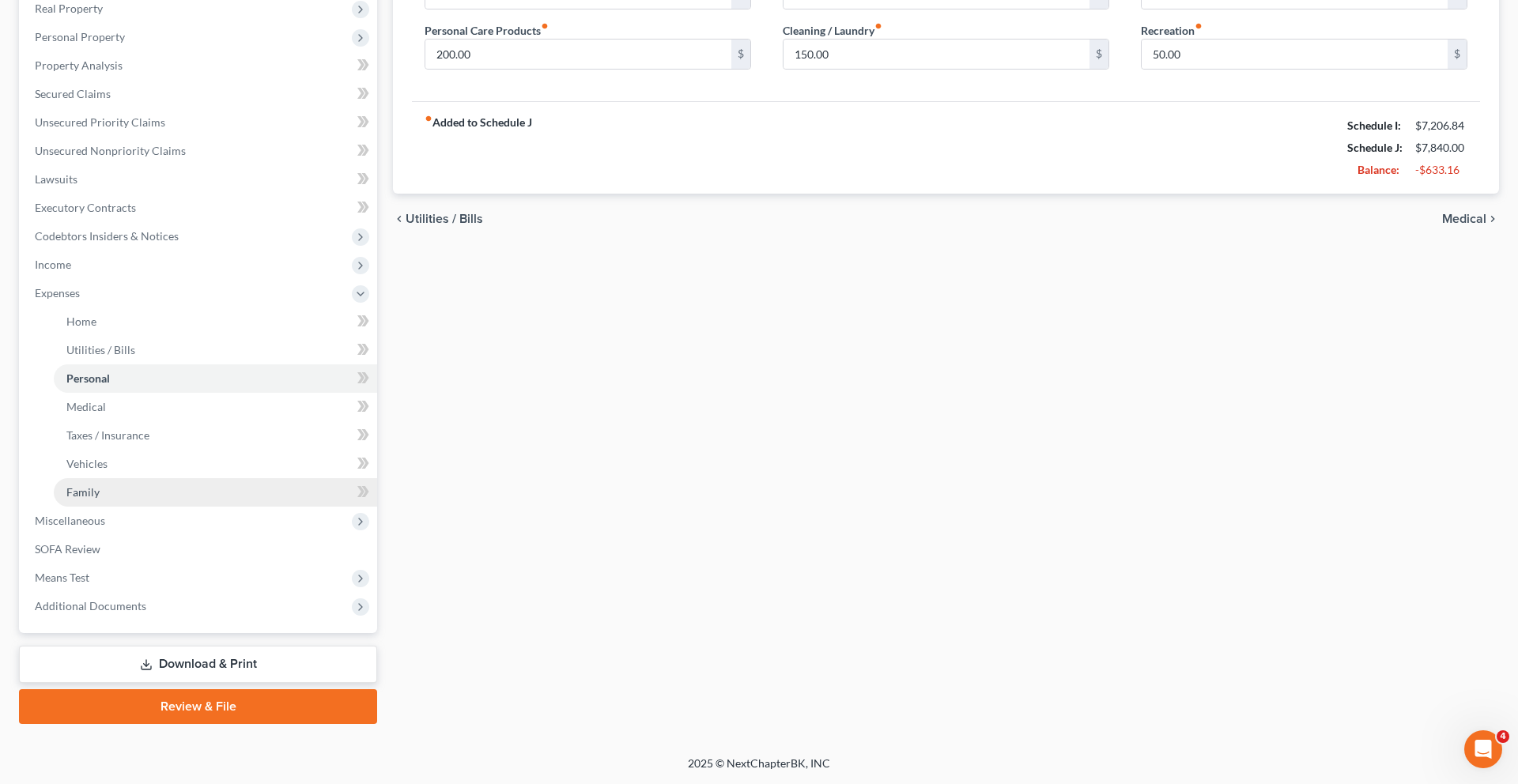
click at [123, 507] on link "Family" at bounding box center [215, 493] width 323 height 29
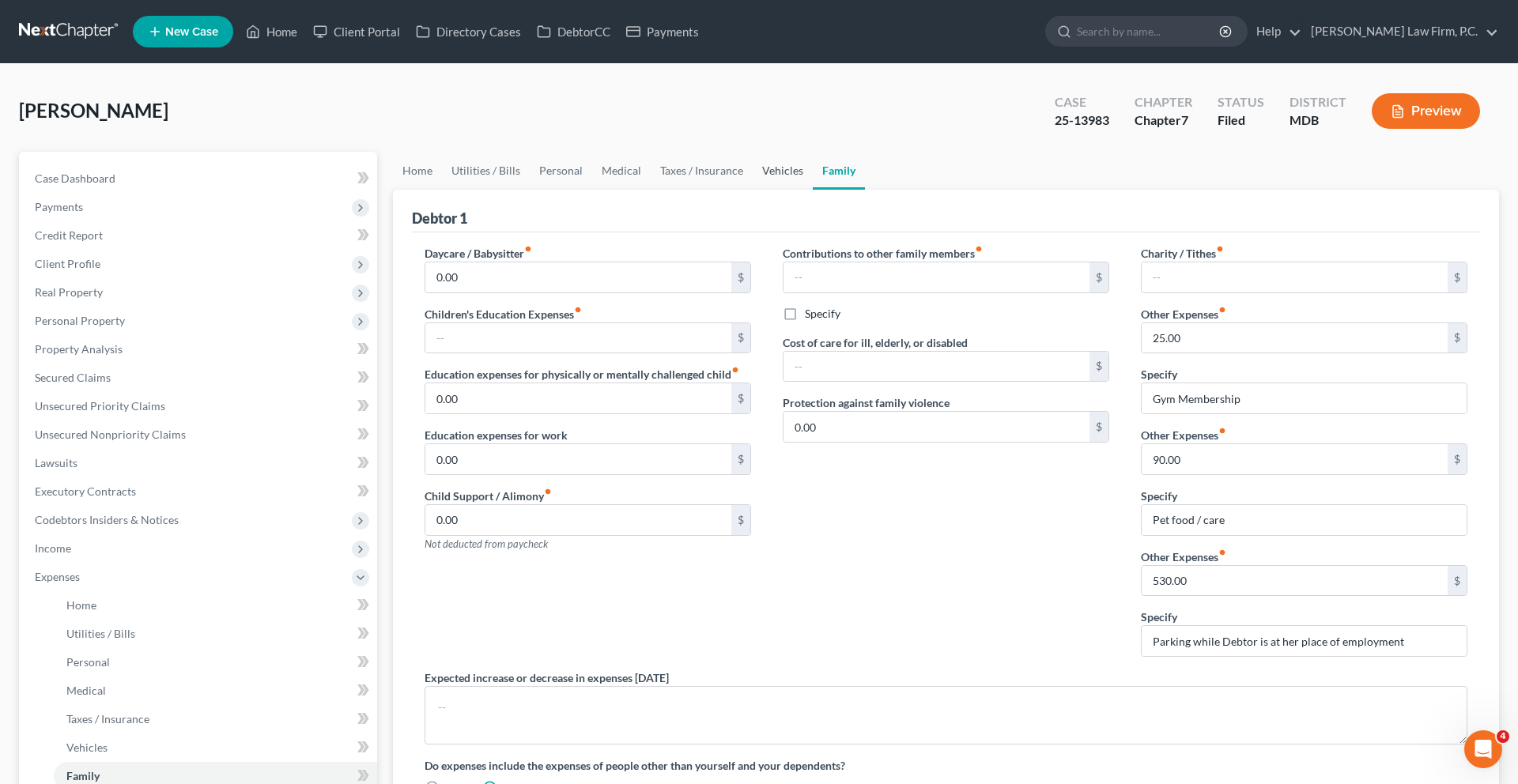
click at [813, 190] on link "Vehicles" at bounding box center [782, 170] width 61 height 38
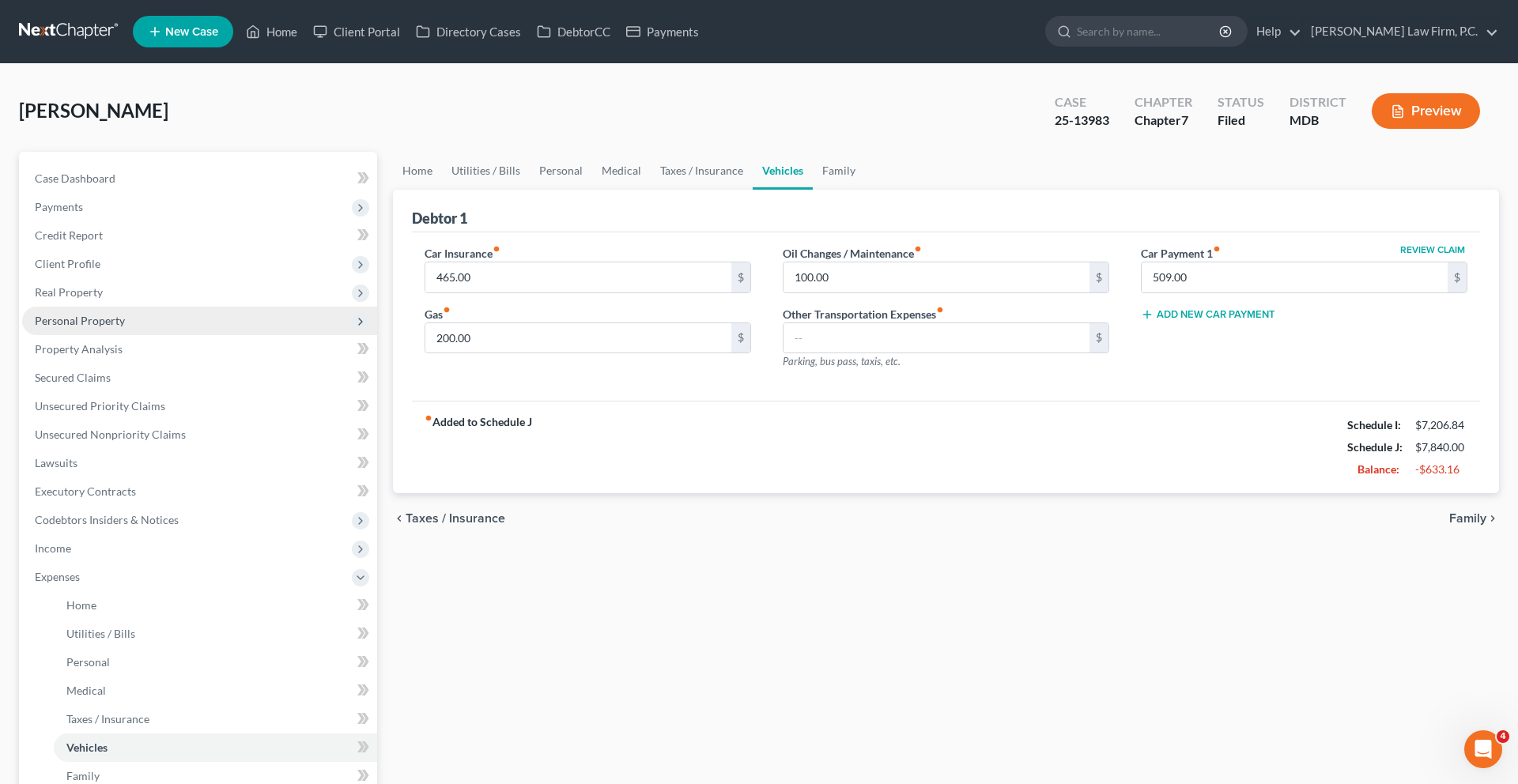
click at [91, 327] on span "Personal Property" at bounding box center [79, 320] width 90 height 13
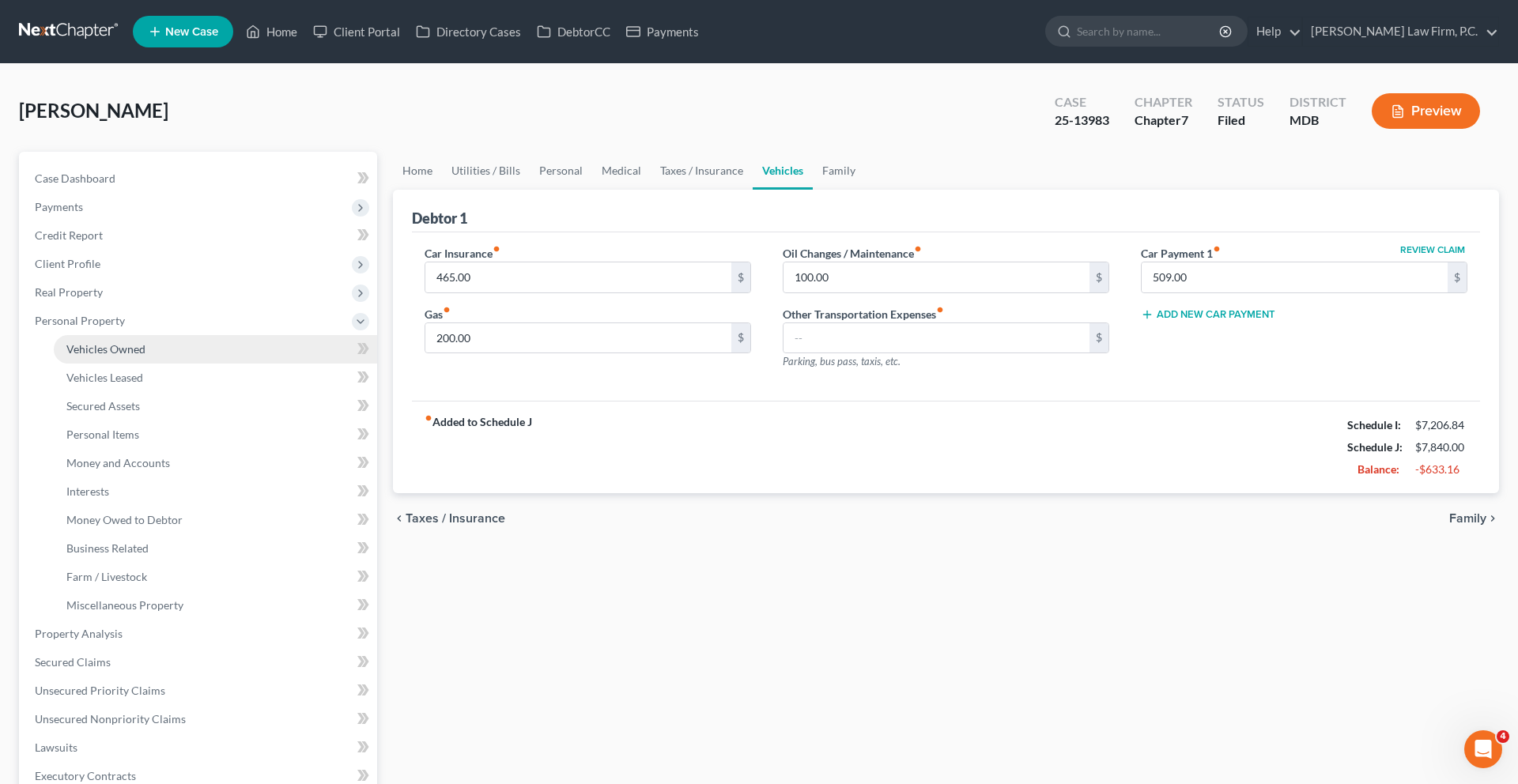
click at [105, 356] on span "Vehicles Owned" at bounding box center [105, 349] width 79 height 13
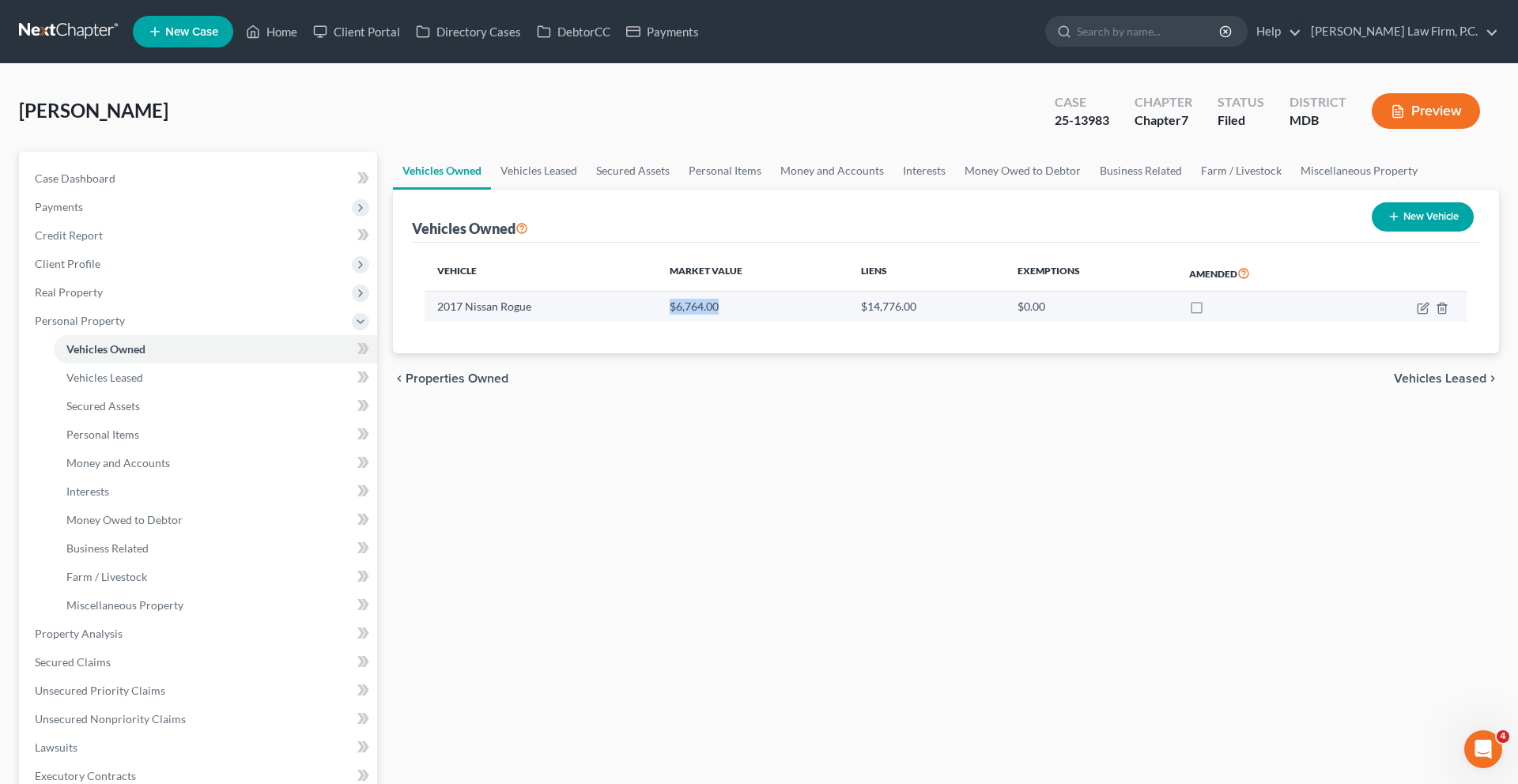
drag, startPoint x: 746, startPoint y: 426, endPoint x: 675, endPoint y: 423, distance: 71.1
click at [675, 321] on td "$6,764.00" at bounding box center [752, 306] width 191 height 30
drag, startPoint x: 675, startPoint y: 424, endPoint x: 740, endPoint y: 432, distance: 65.5
click at [740, 321] on td "$6,764.00" at bounding box center [752, 306] width 191 height 30
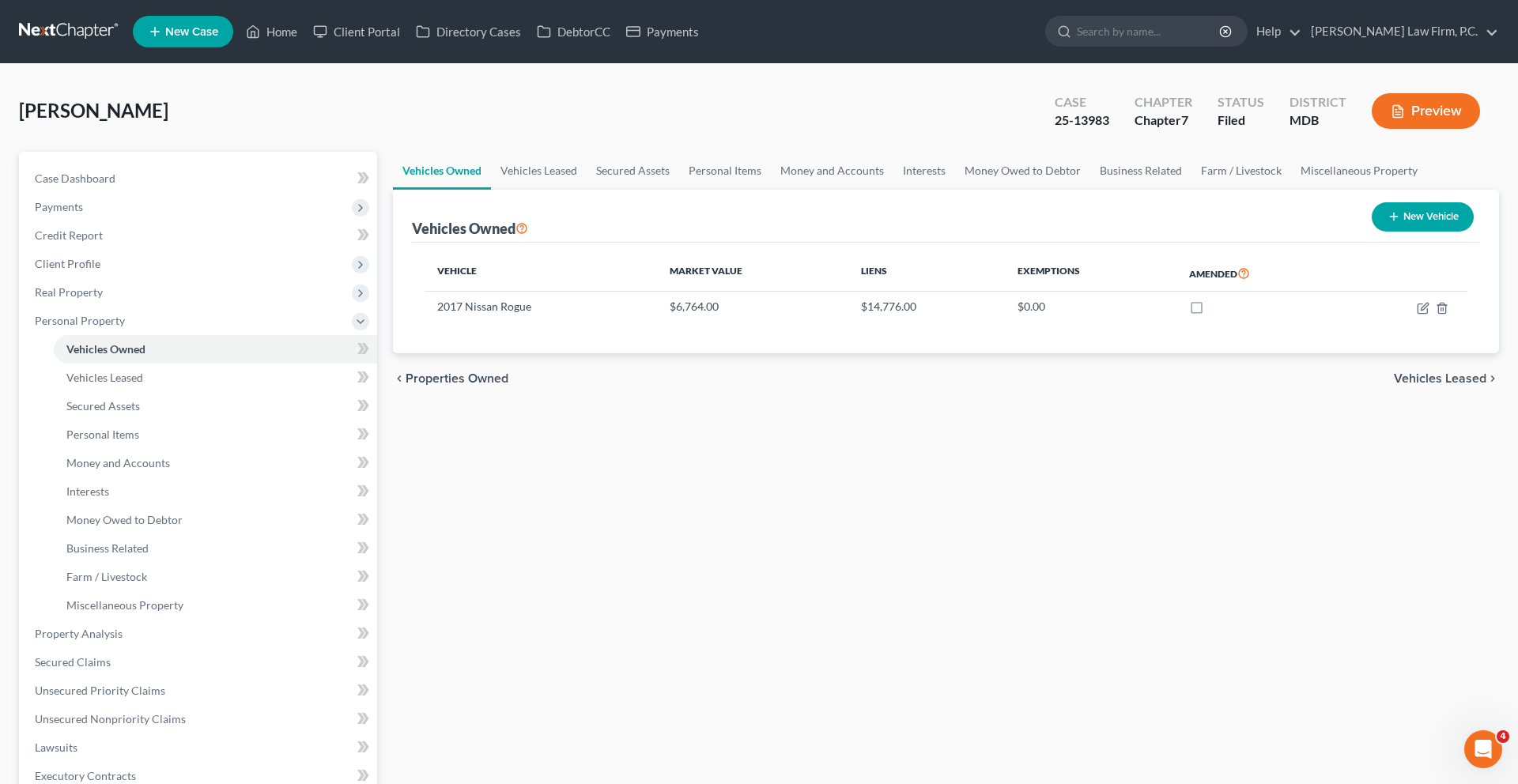
click at [737, 353] on div "Vehicle Market Value Liens Exemptions Amended 2017 Nissan Rogue $6,764.00 $14,7…" at bounding box center [945, 298] width 1068 height 111
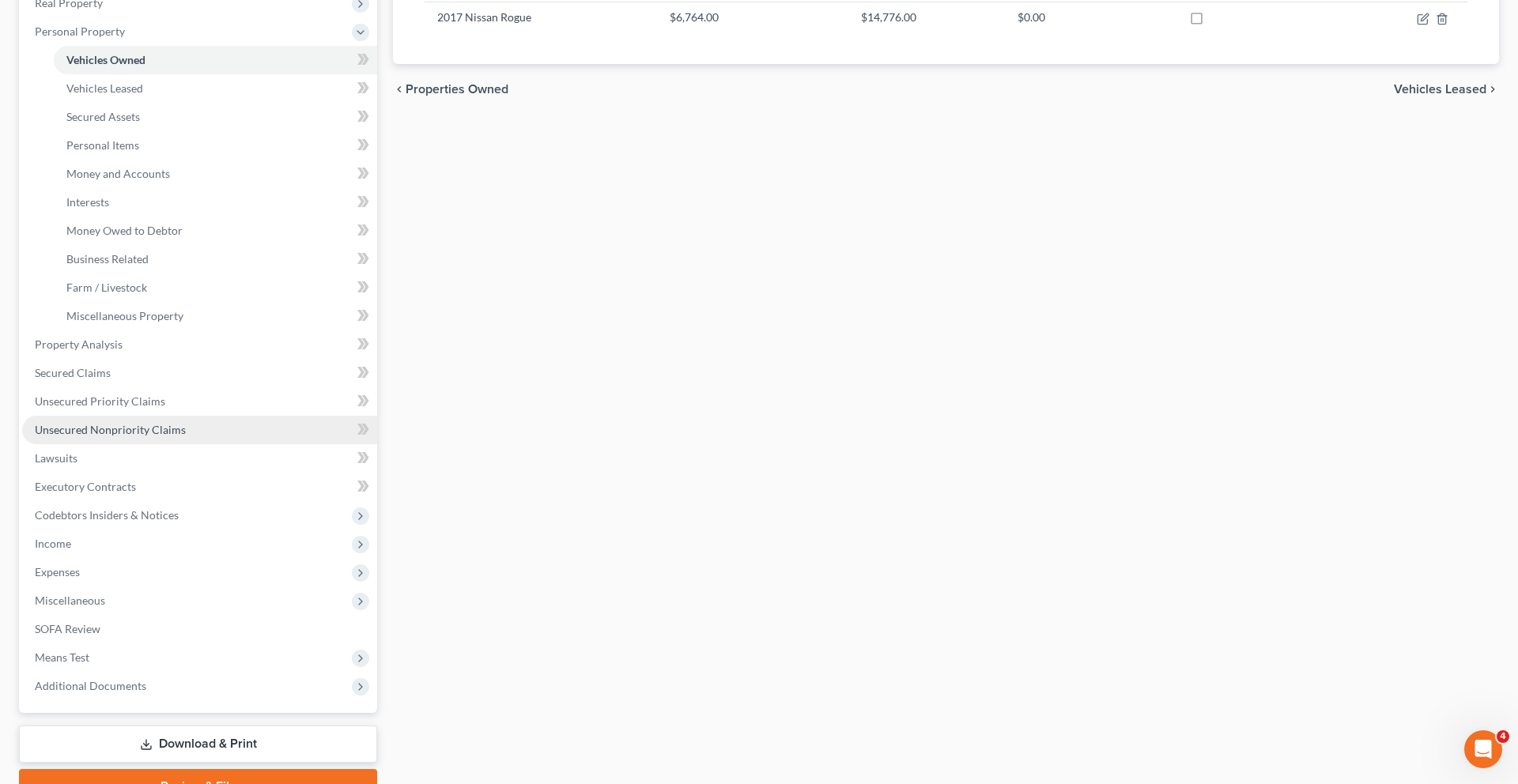
scroll to position [329, 0]
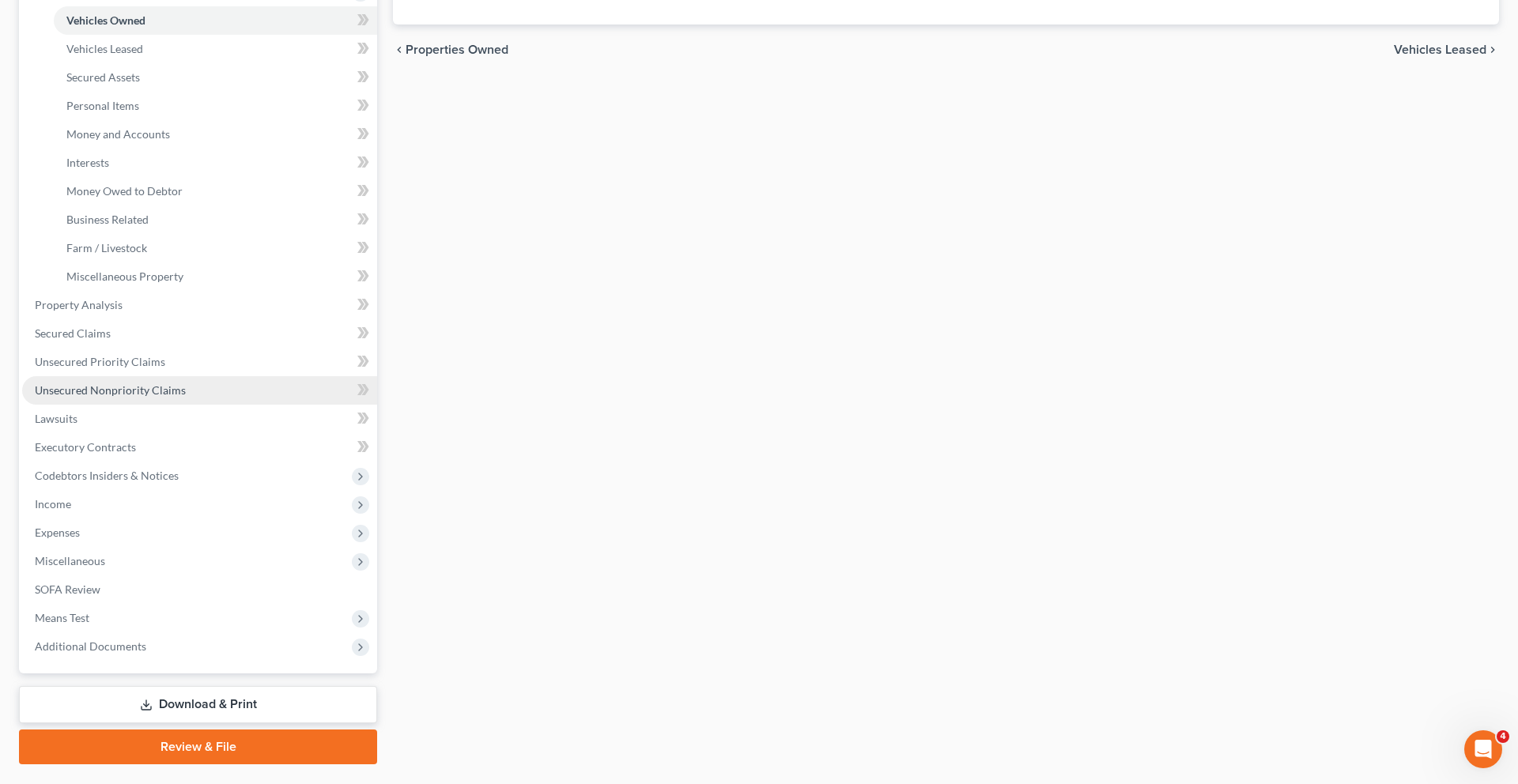
click at [141, 397] on span "Unsecured Nonpriority Claims" at bounding box center [110, 390] width 151 height 13
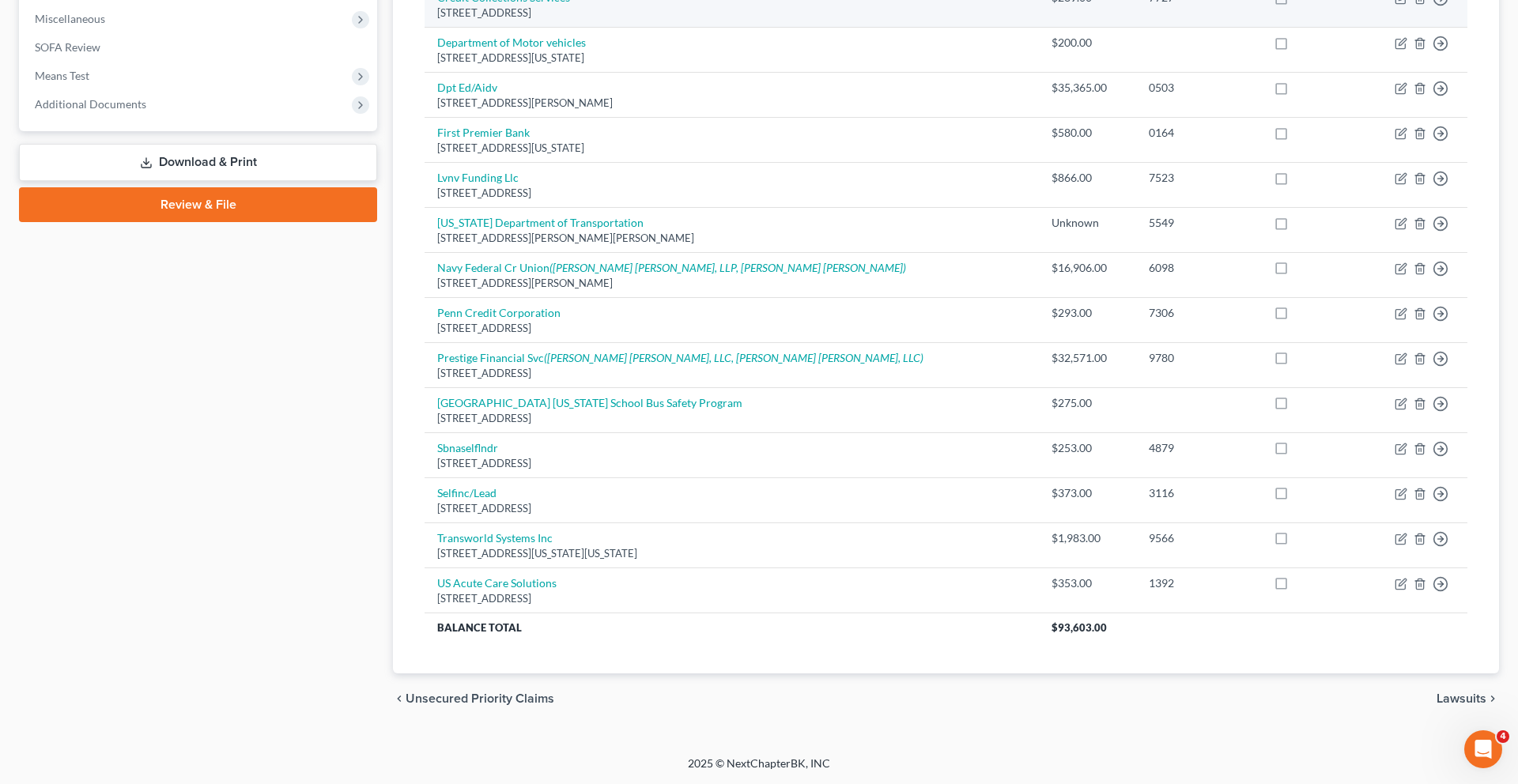
scroll to position [918, 0]
drag, startPoint x: 1102, startPoint y: 584, endPoint x: 1017, endPoint y: 588, distance: 85.1
click at [1038, 613] on th "$93,603.00" at bounding box center [1253, 627] width 428 height 29
copy span "93,603.00"
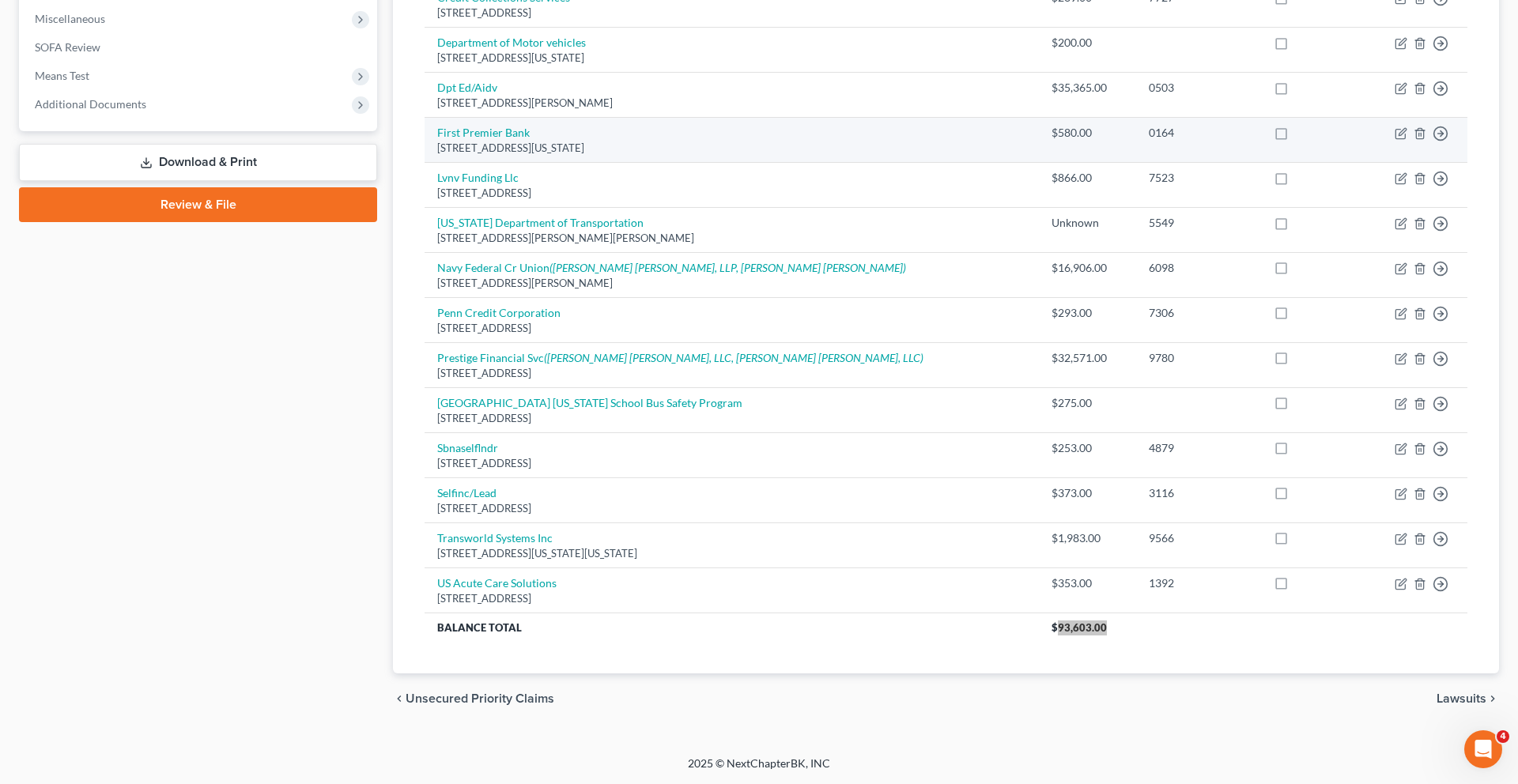
drag, startPoint x: 1017, startPoint y: 588, endPoint x: 1053, endPoint y: 6, distance: 583.1
click at [0, 0] on div "[PERSON_NAME] Upgraded Case 25-13983 Chapter Chapter 7 Status Filed District MD…" at bounding box center [759, 116] width 1518 height 1278
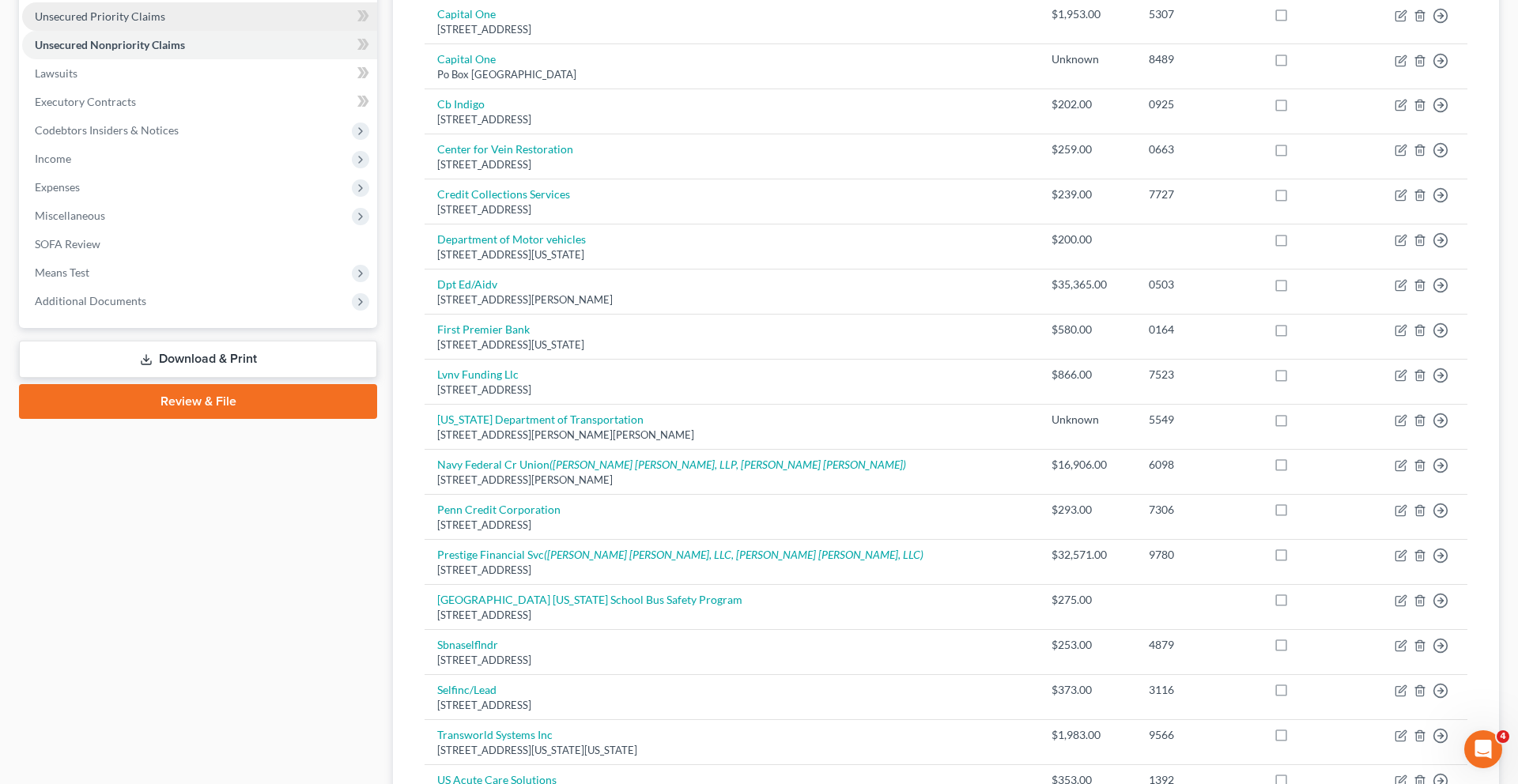
click at [165, 23] on span "Unsecured Priority Claims" at bounding box center [100, 16] width 130 height 13
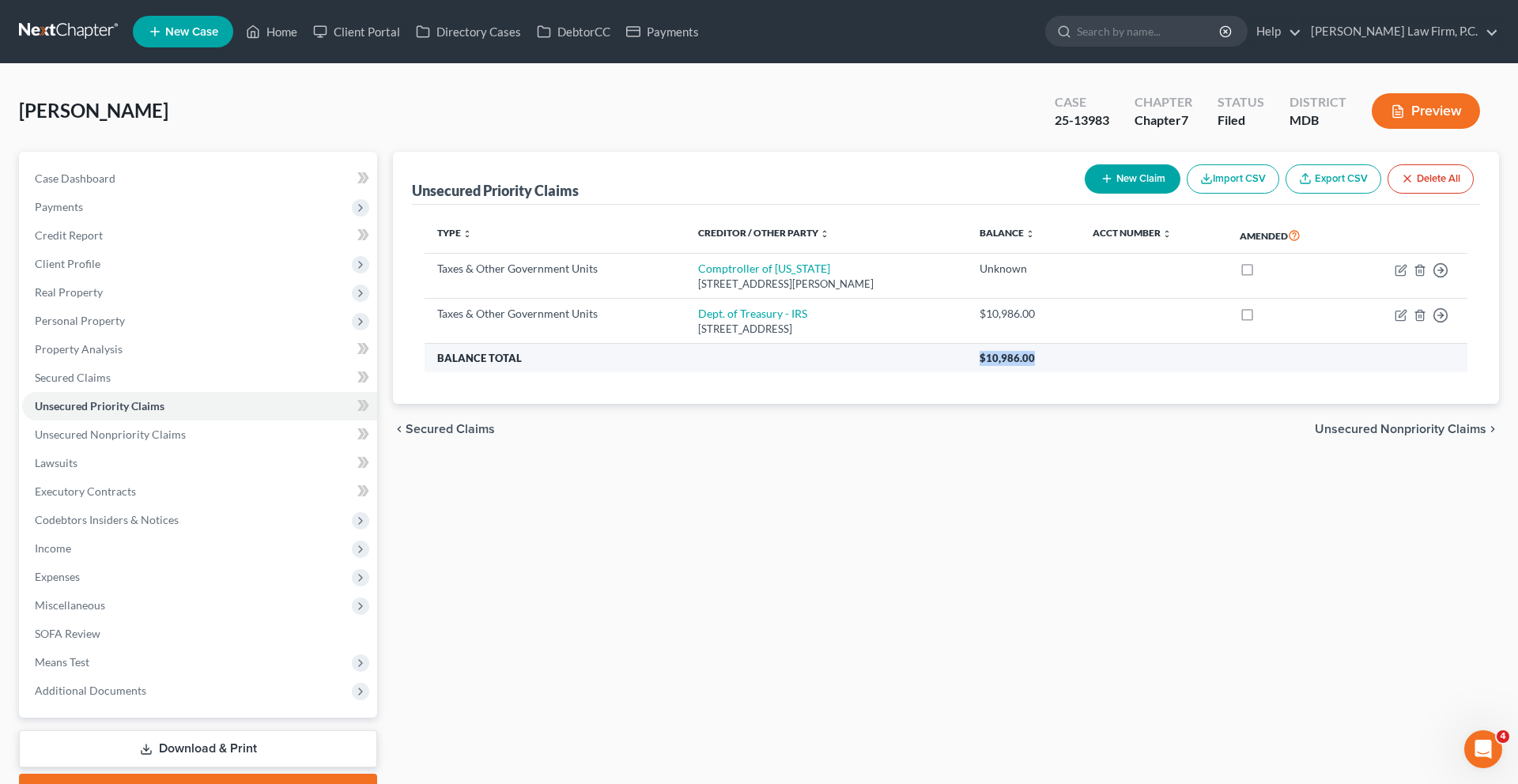
drag, startPoint x: 1089, startPoint y: 449, endPoint x: 979, endPoint y: 437, distance: 110.7
click at [979, 372] on th "$10,986.00" at bounding box center [1216, 358] width 500 height 29
copy span "$10,986.00"
drag, startPoint x: 1011, startPoint y: 437, endPoint x: 1143, endPoint y: 1, distance: 455.5
click at [0, 0] on div "Home New Case Client Portal Directory Cases DebtorCC Payments [PERSON_NAME] Law…" at bounding box center [759, 434] width 1518 height 869
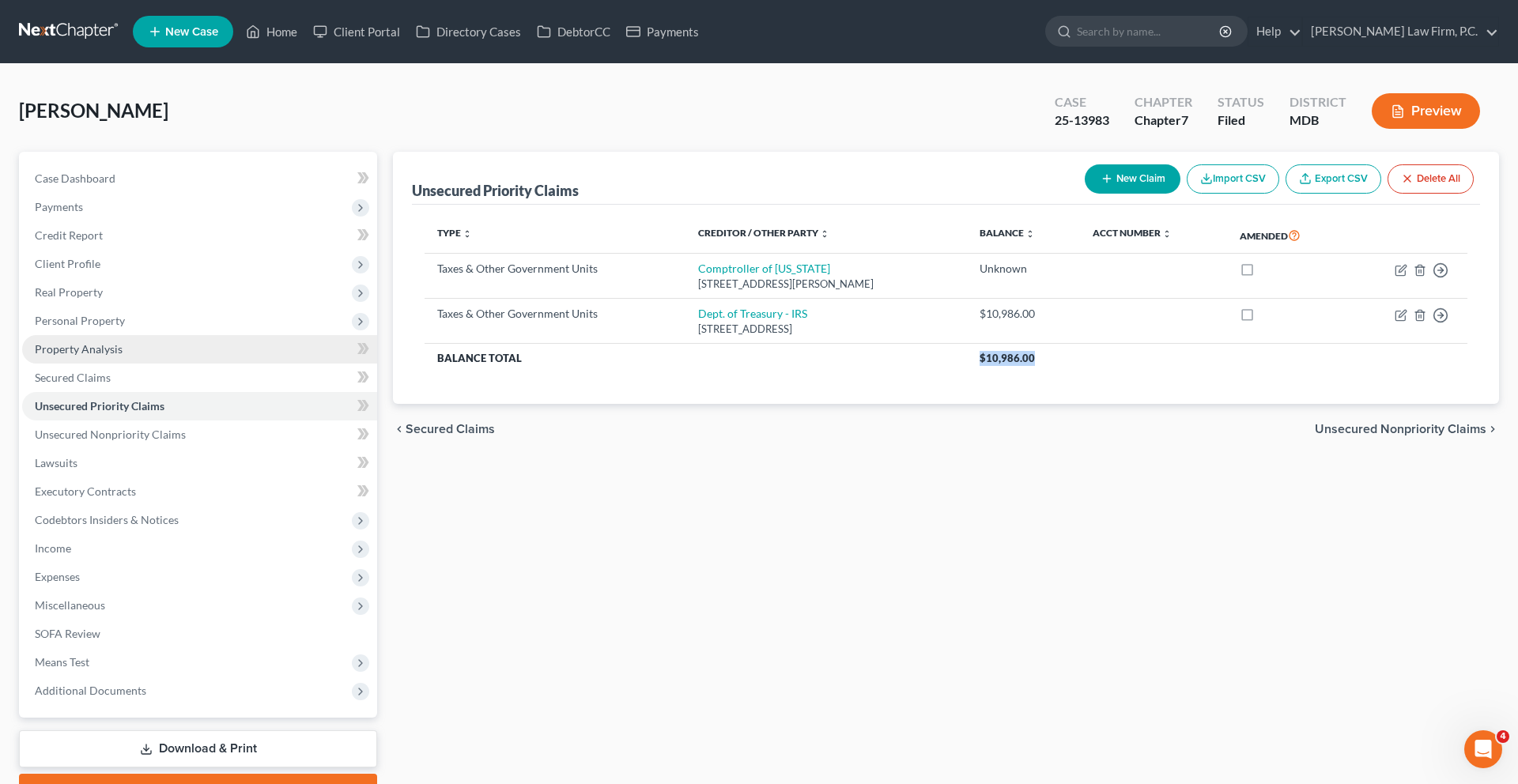
scroll to position [298, 0]
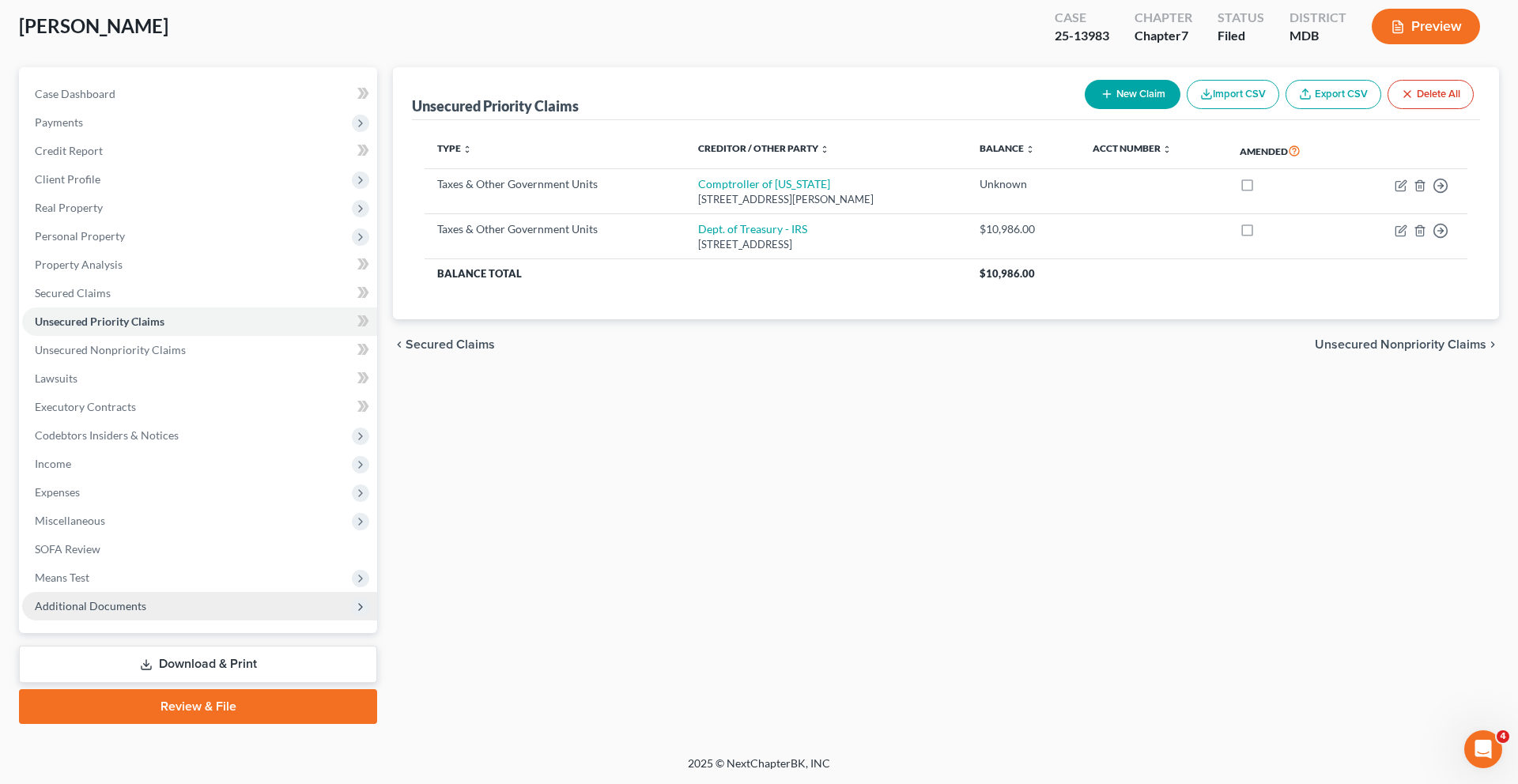
click at [109, 592] on span "Additional Documents" at bounding box center [199, 606] width 355 height 29
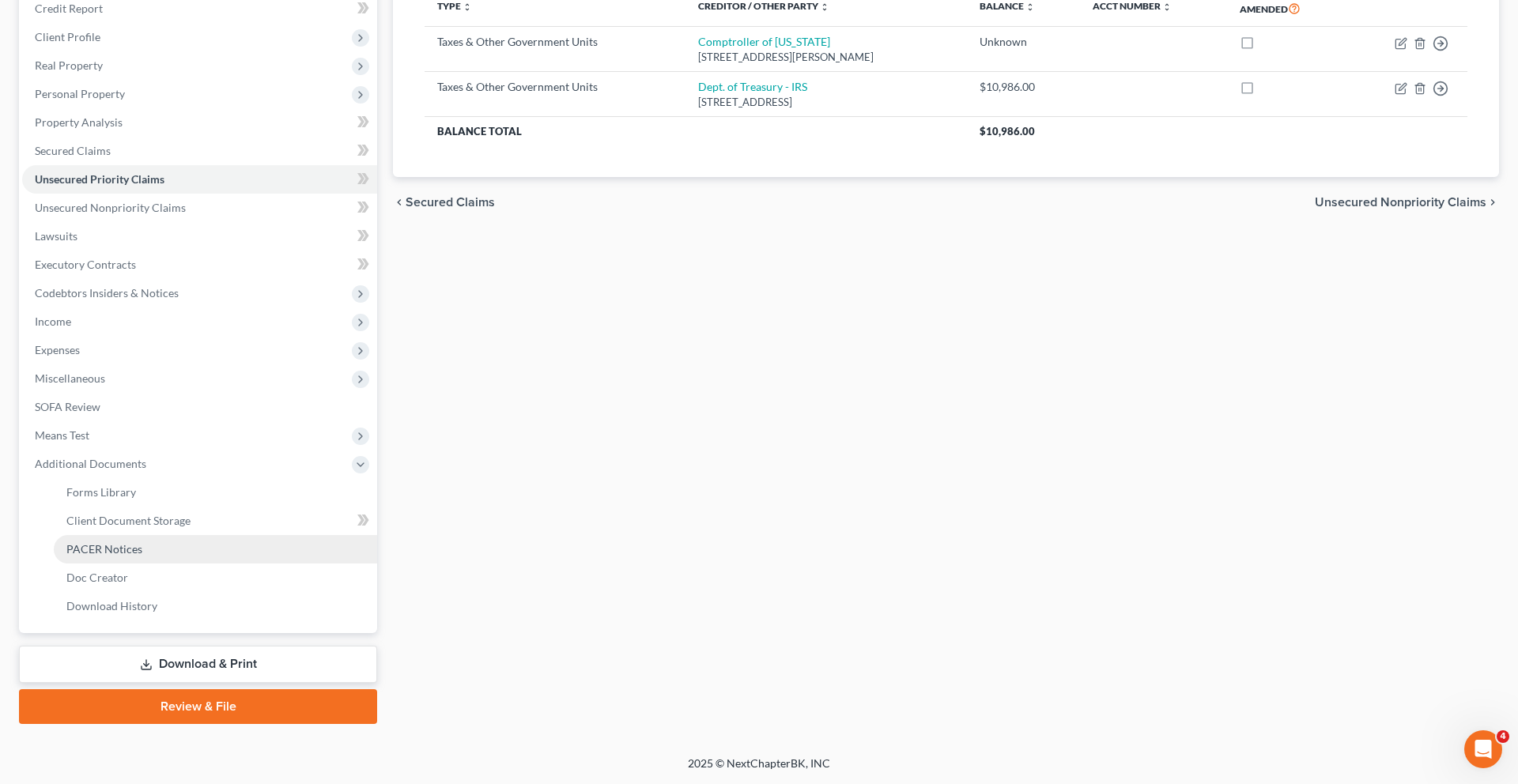
click at [124, 556] on span "PACER Notices" at bounding box center [103, 548] width 75 height 13
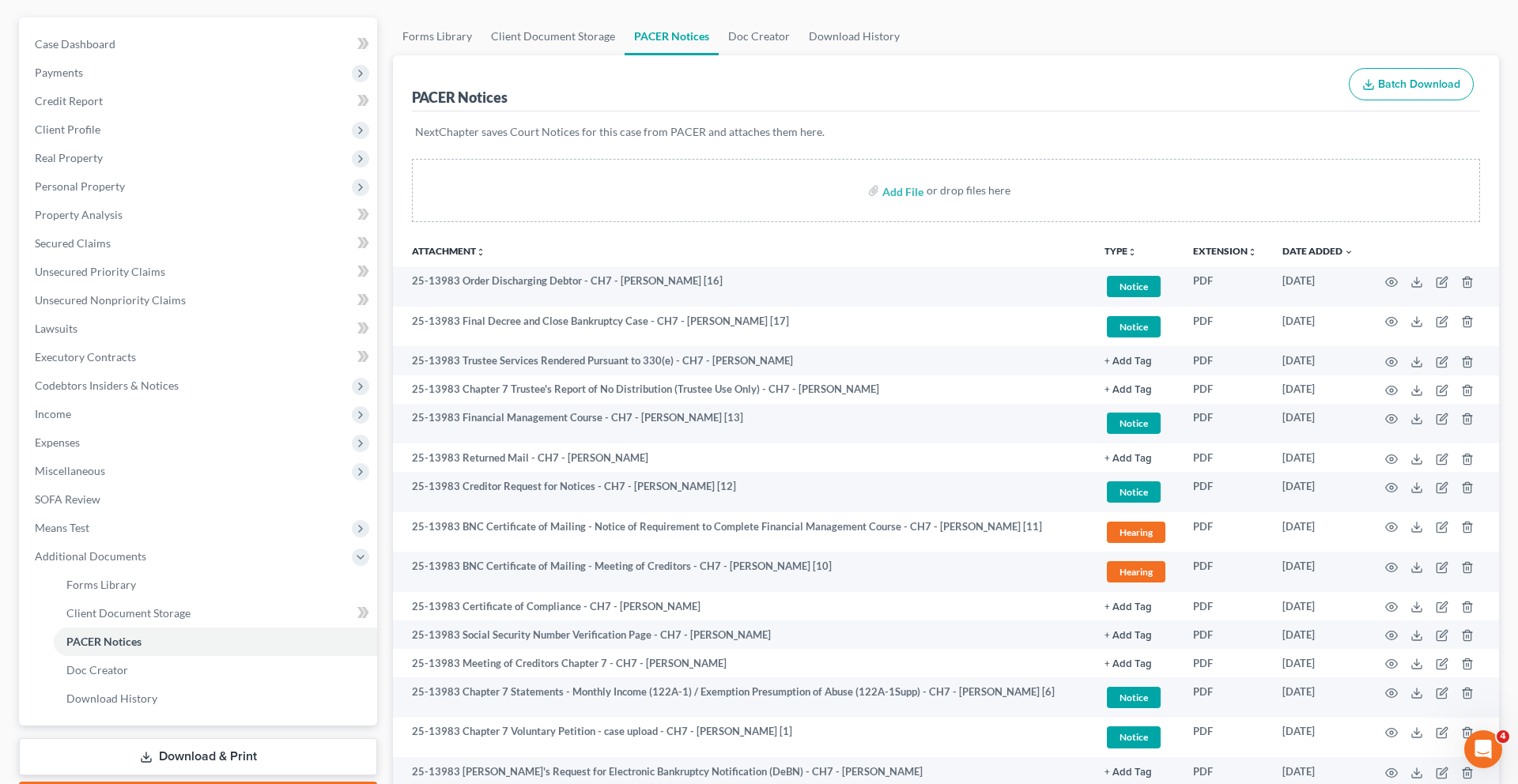
scroll to position [181, 0]
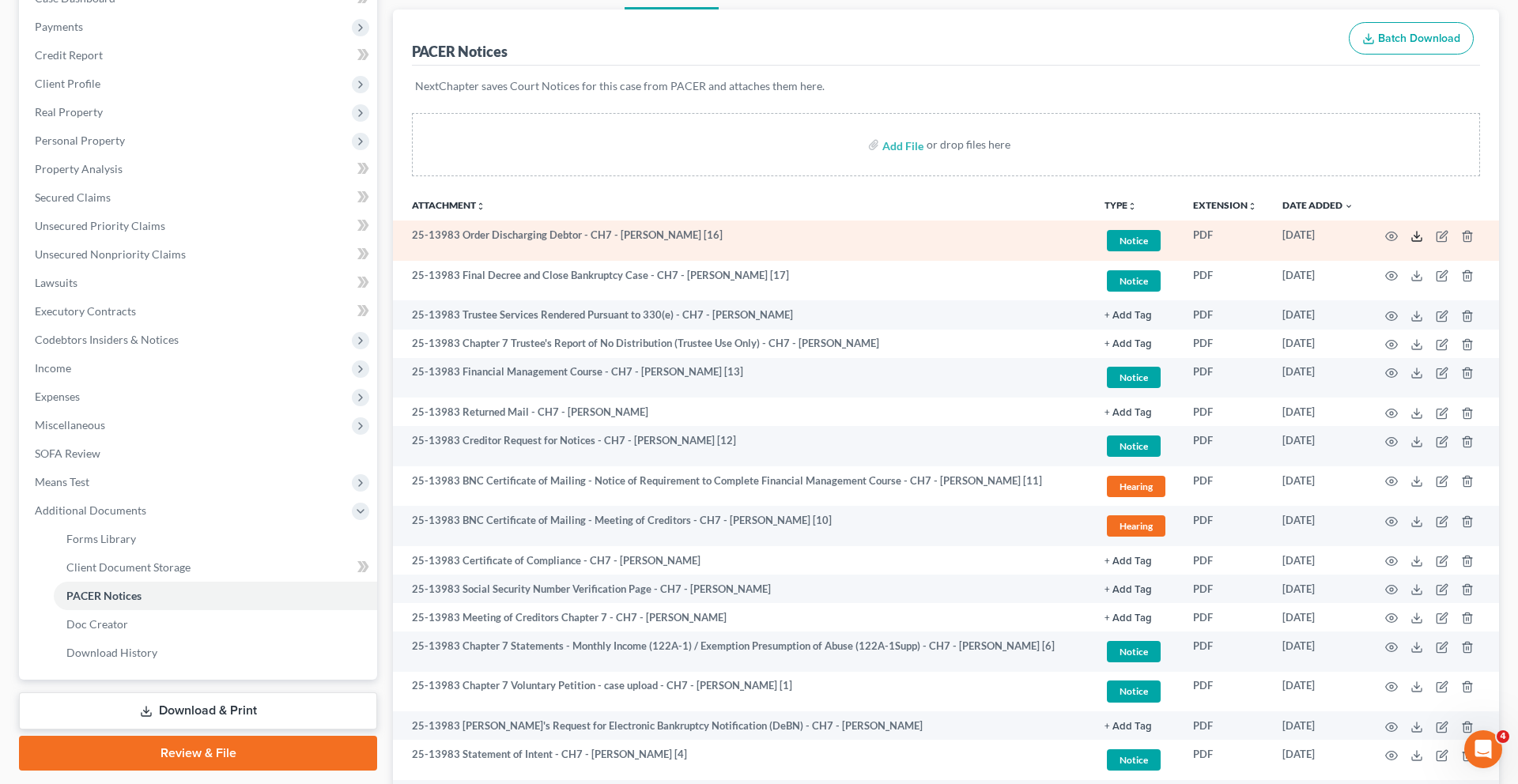
click at [1415, 237] on polyline at bounding box center [1417, 236] width 6 height 3
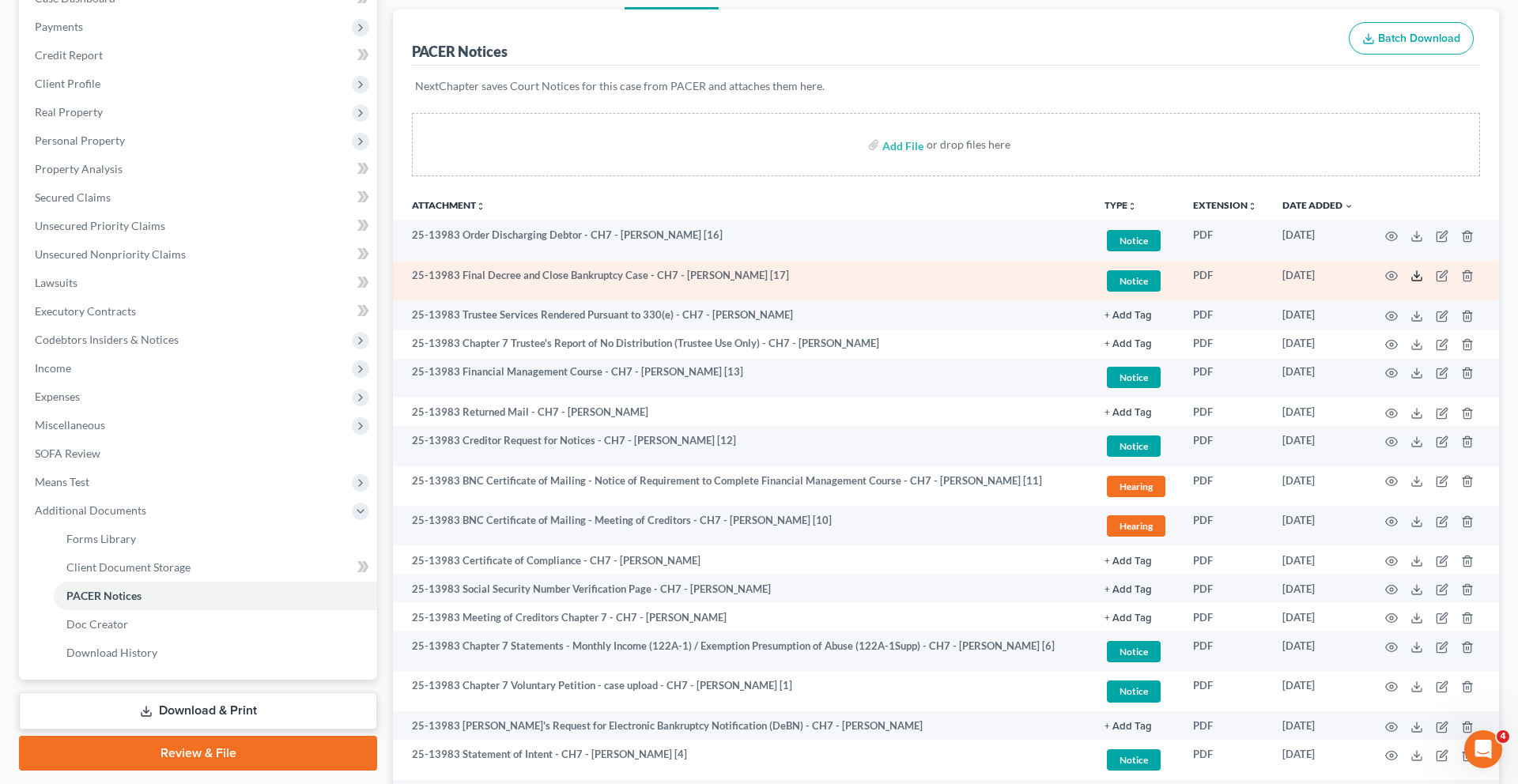
click at [1410, 282] on icon at bounding box center [1416, 276] width 13 height 13
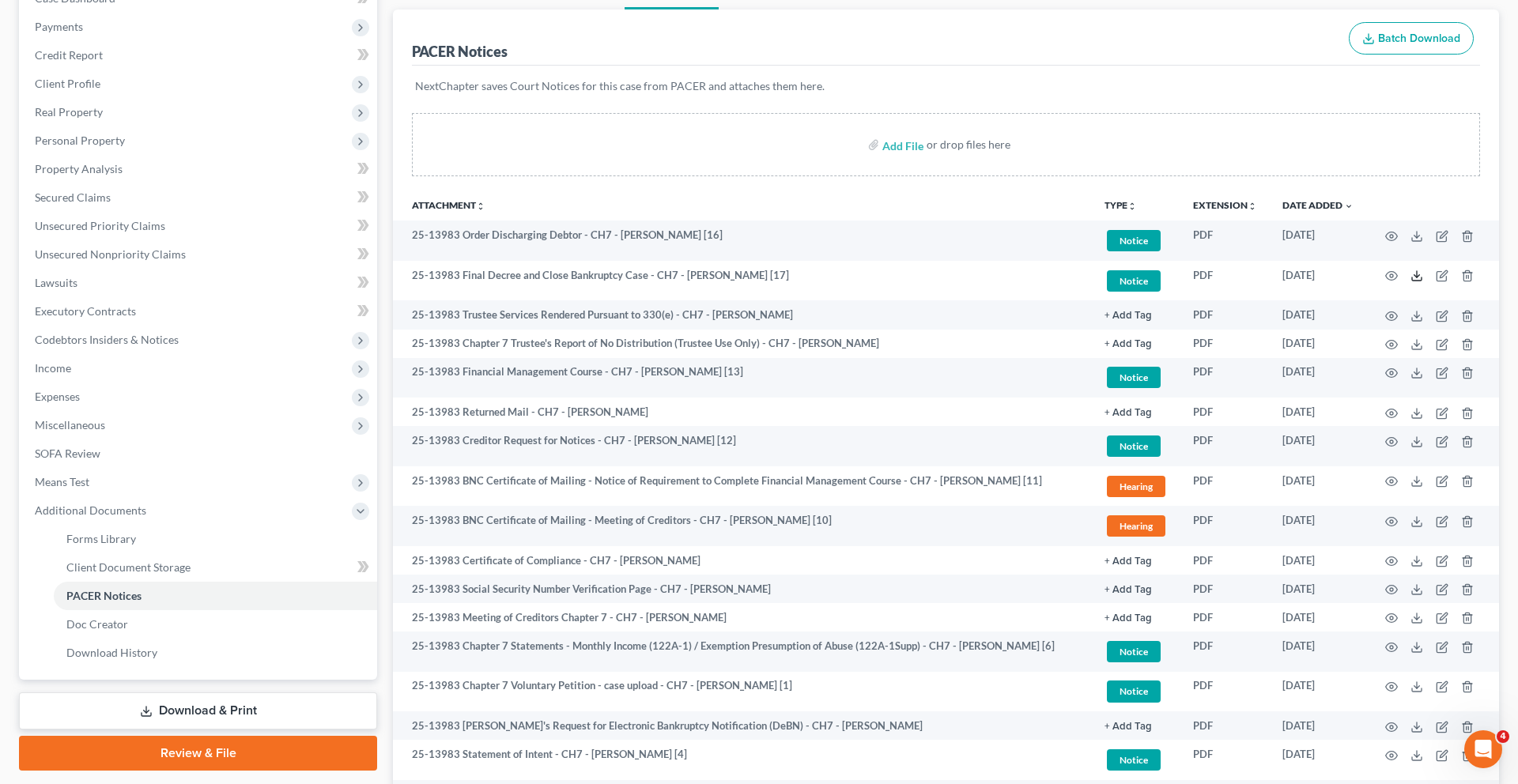
scroll to position [0, 0]
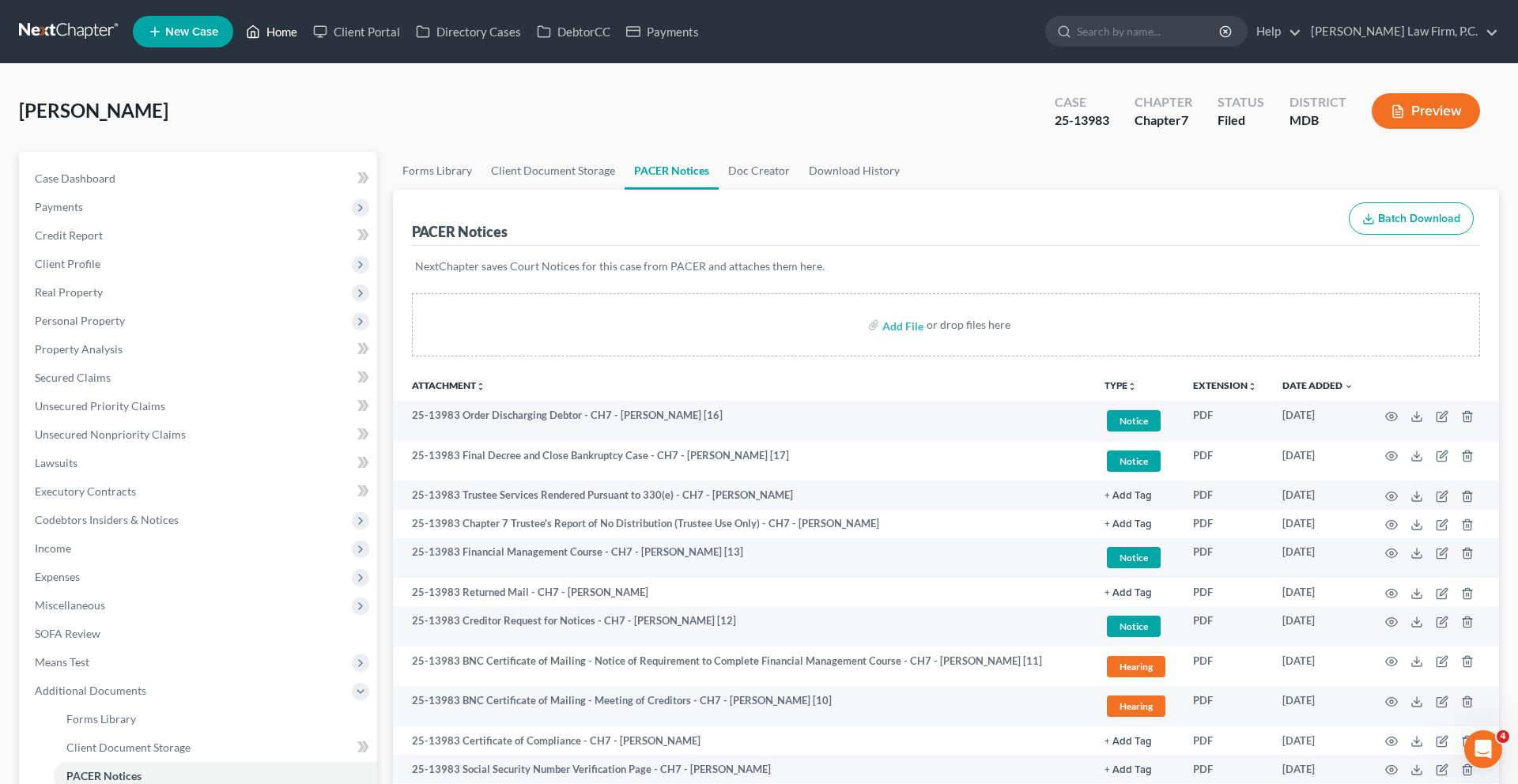
click at [305, 31] on link "Home" at bounding box center [271, 32] width 67 height 29
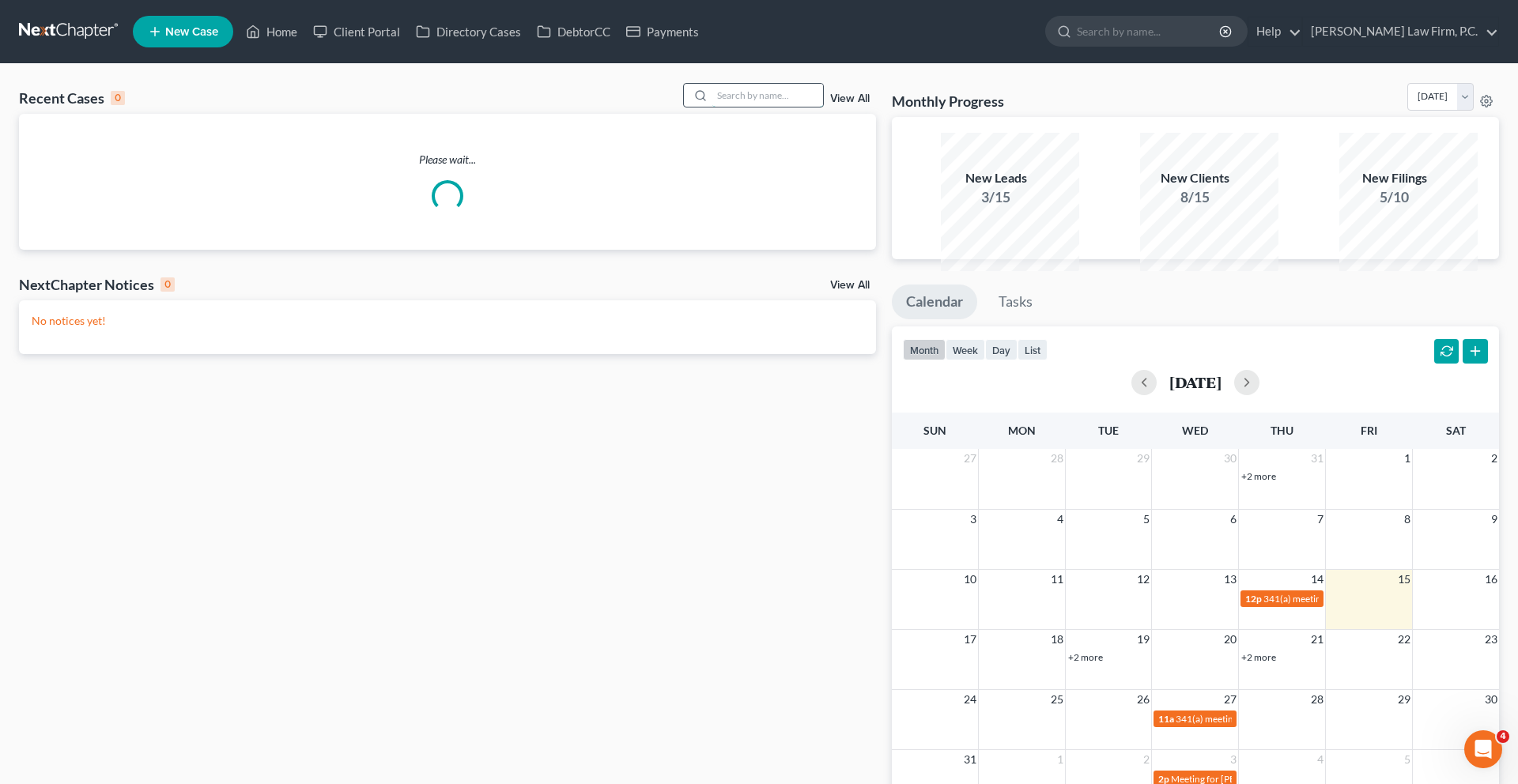
click at [712, 107] on input "search" at bounding box center [767, 95] width 111 height 23
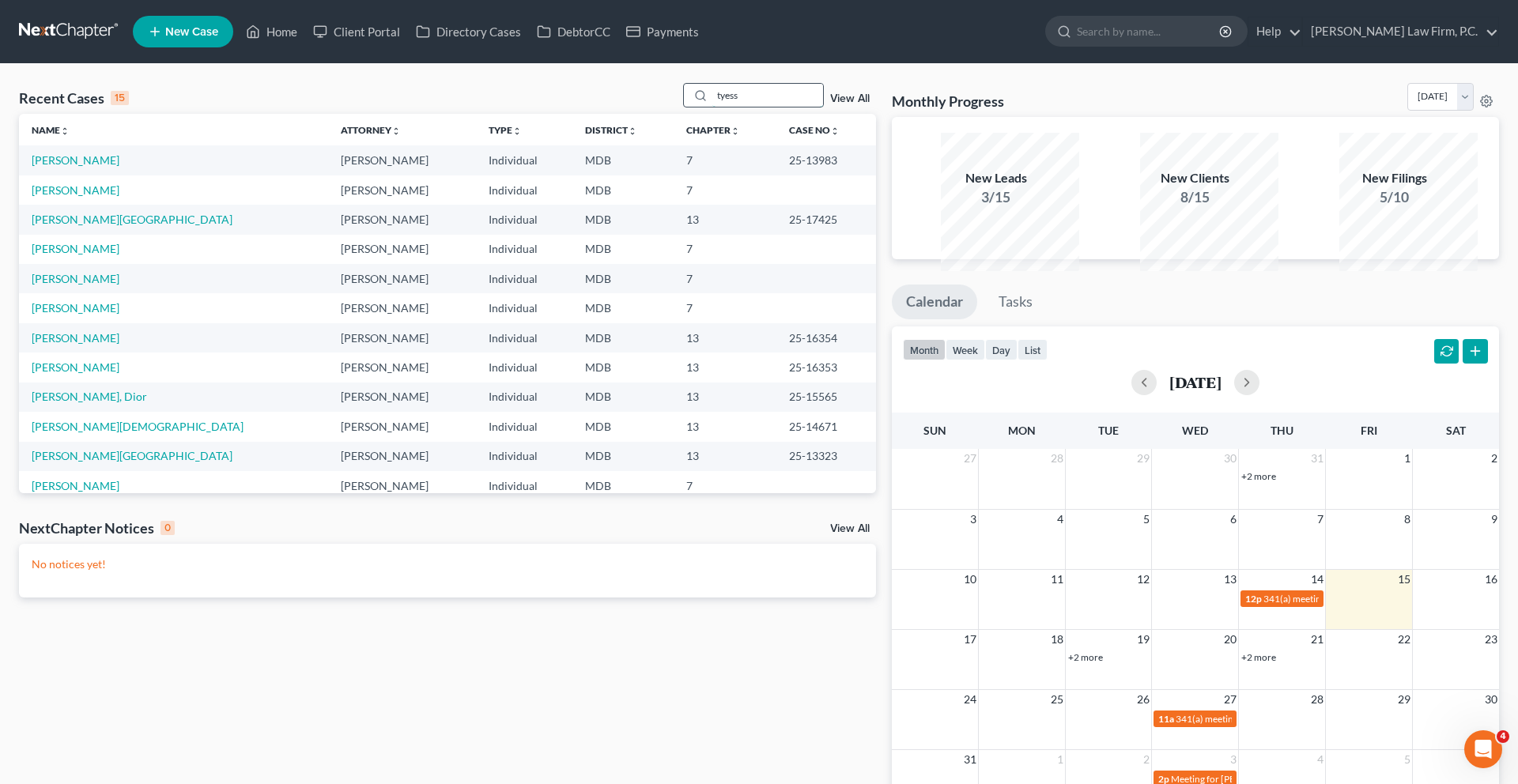
type input "tyess"
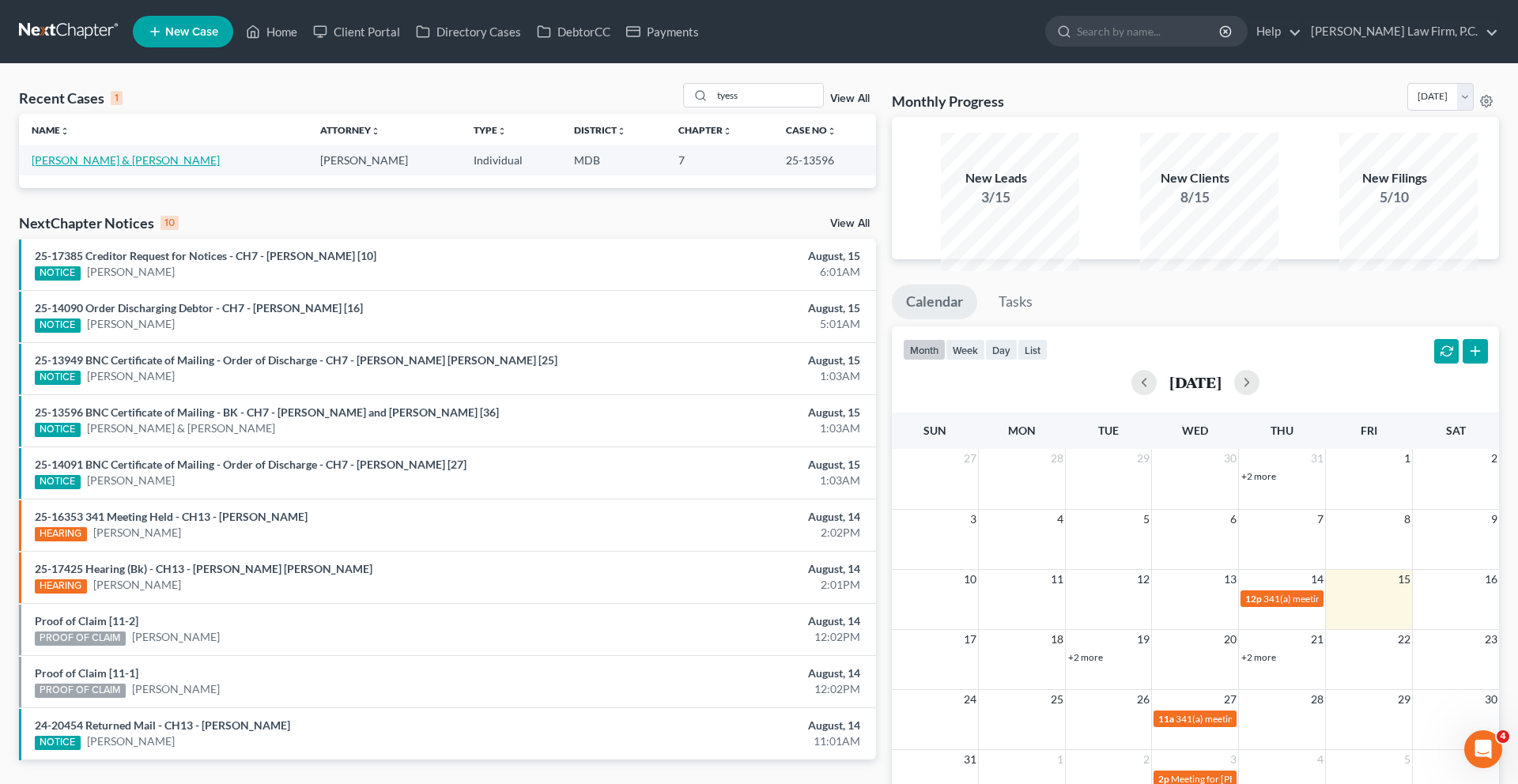
click at [152, 167] on link "[PERSON_NAME] & [PERSON_NAME]" at bounding box center [126, 160] width 188 height 13
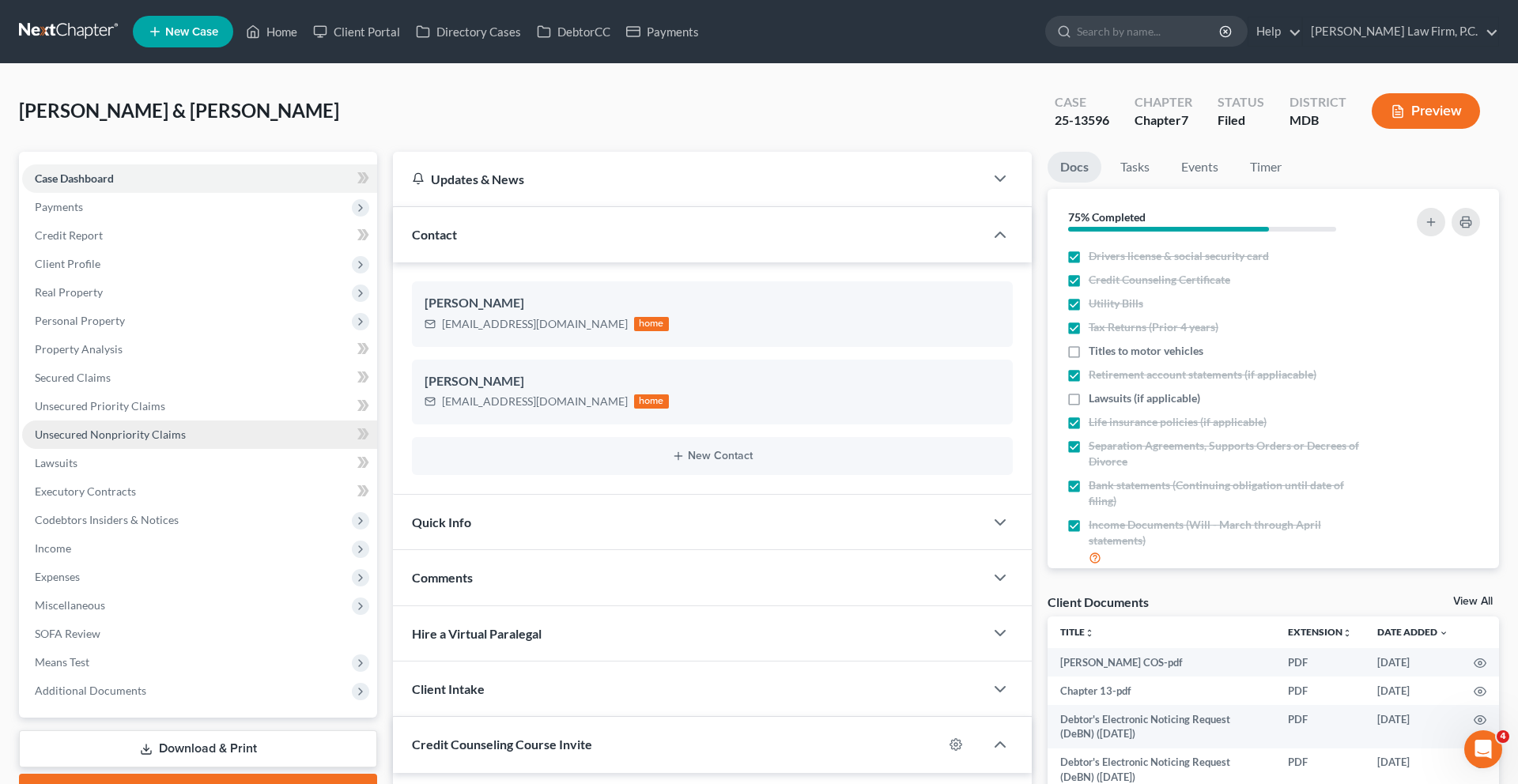
click at [146, 449] on link "Unsecured Nonpriority Claims" at bounding box center [199, 435] width 355 height 29
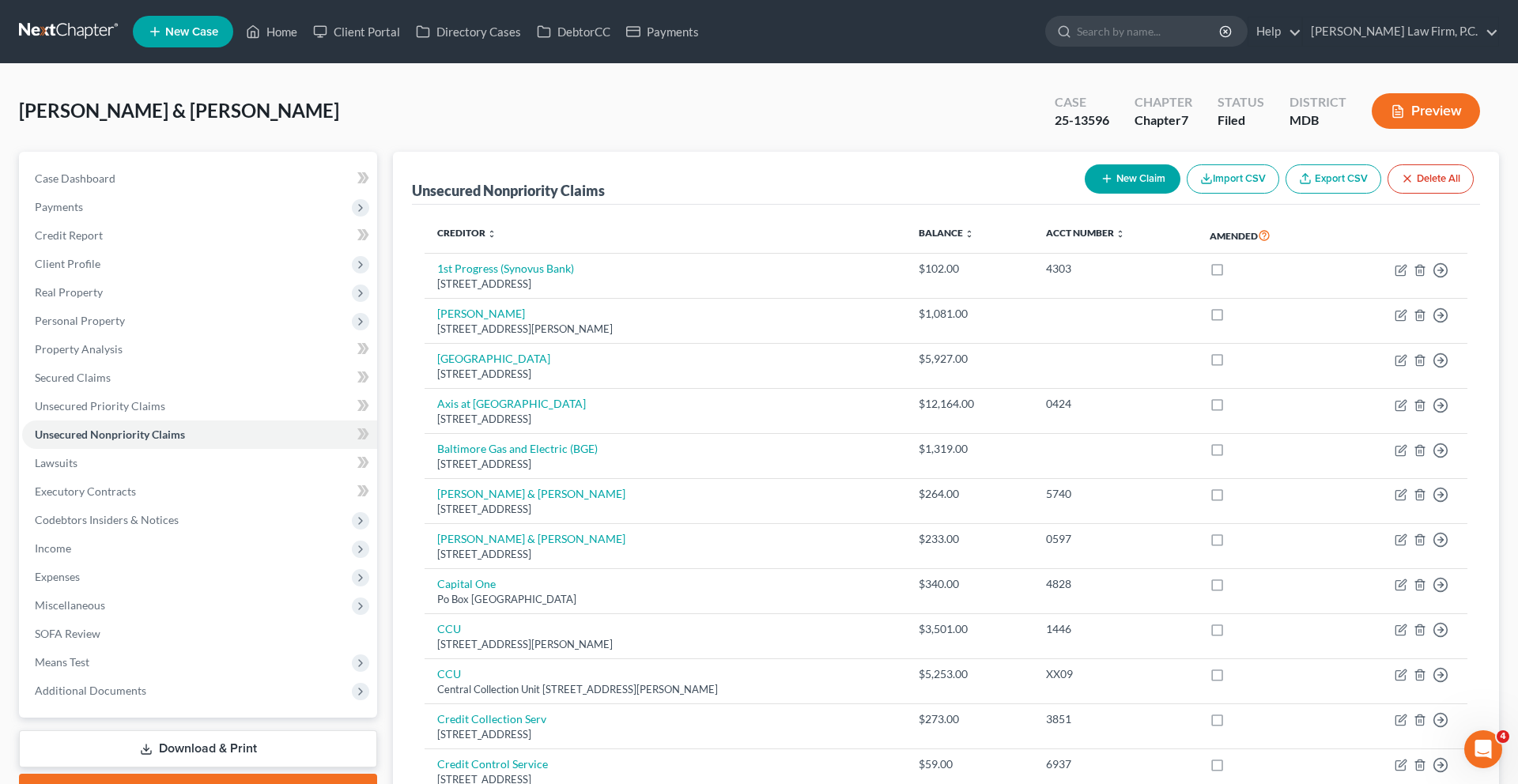
click at [1398, 128] on button "Preview" at bounding box center [1426, 111] width 108 height 35
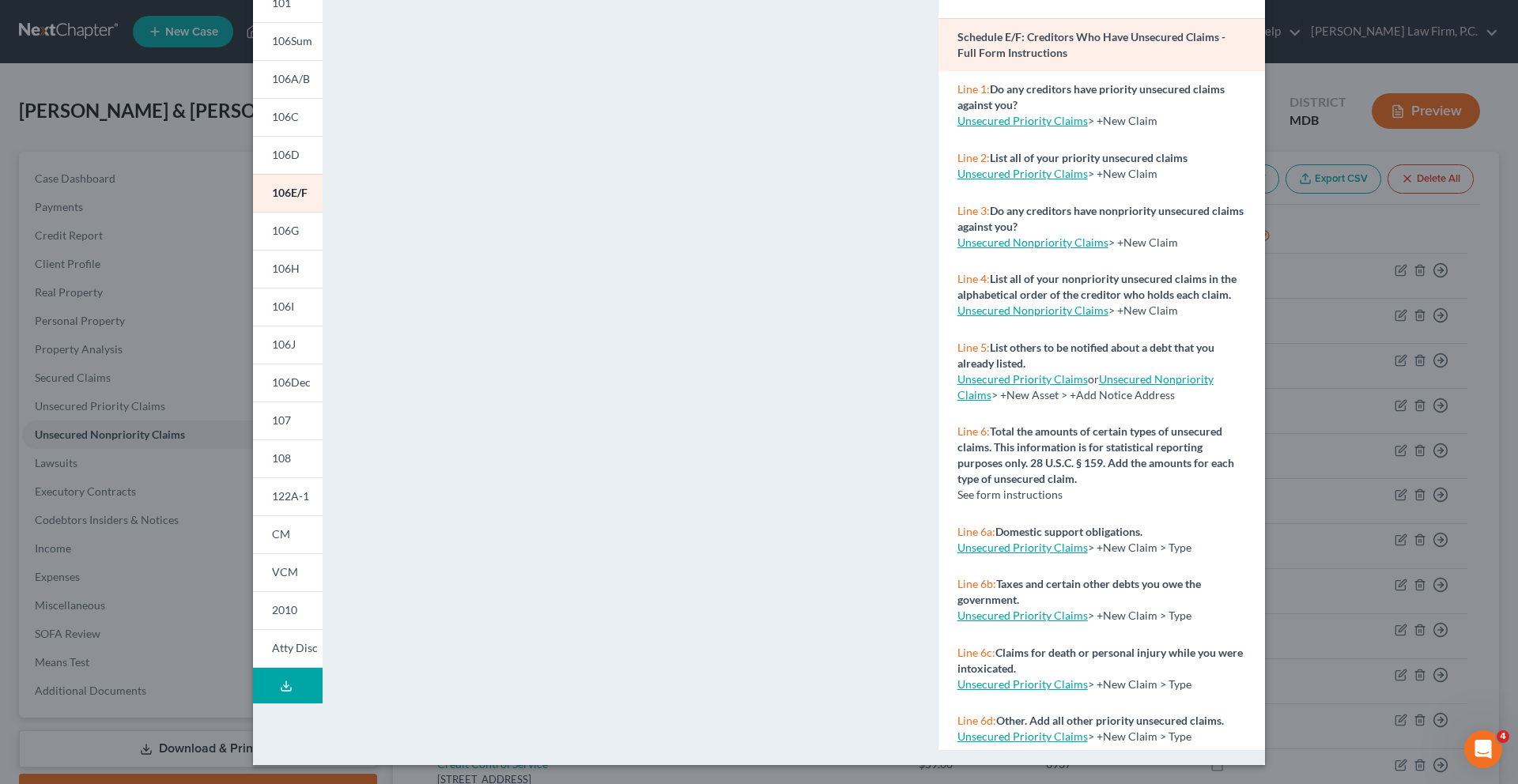
scroll to position [20, 0]
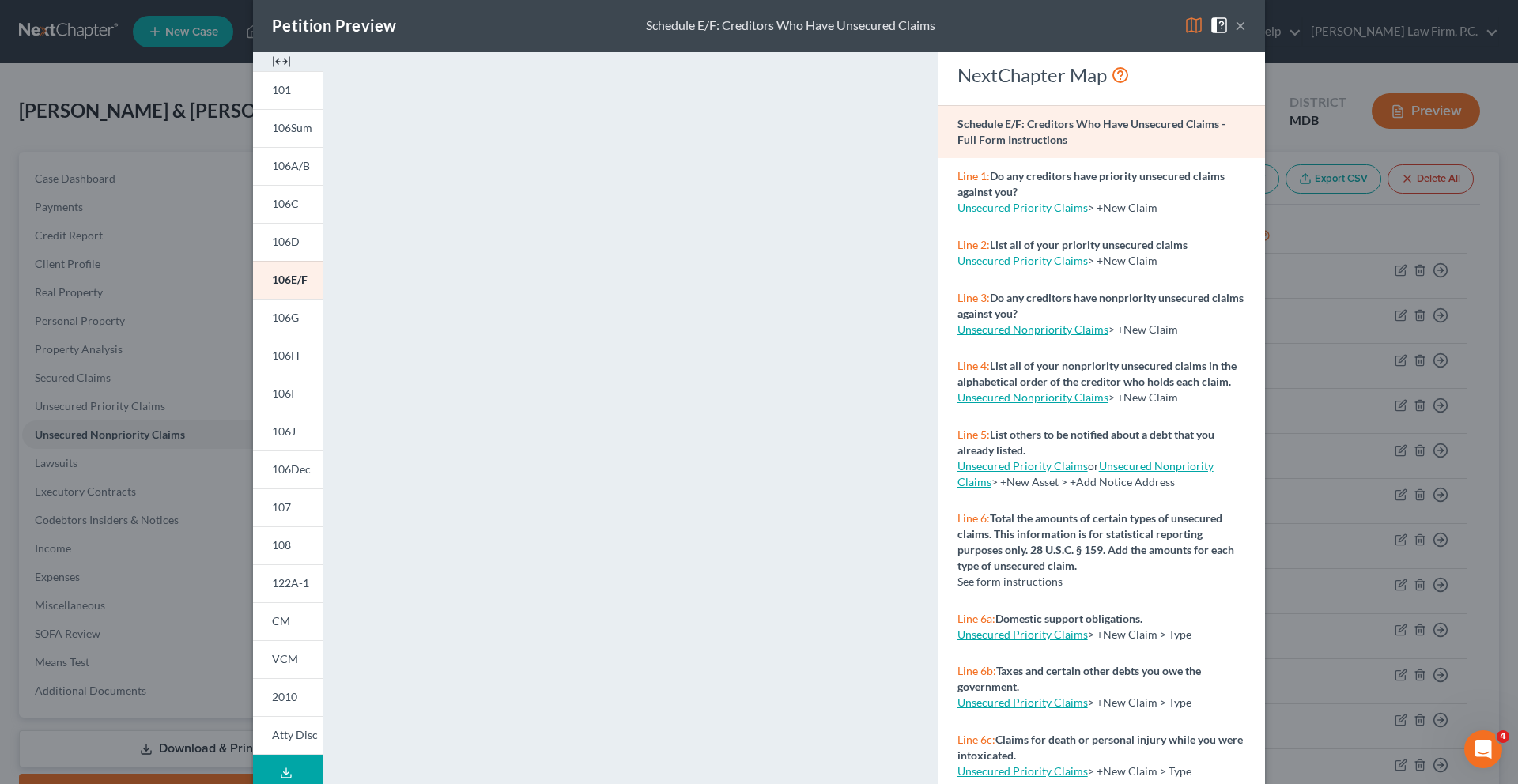
click at [1246, 34] on button "×" at bounding box center [1240, 25] width 11 height 19
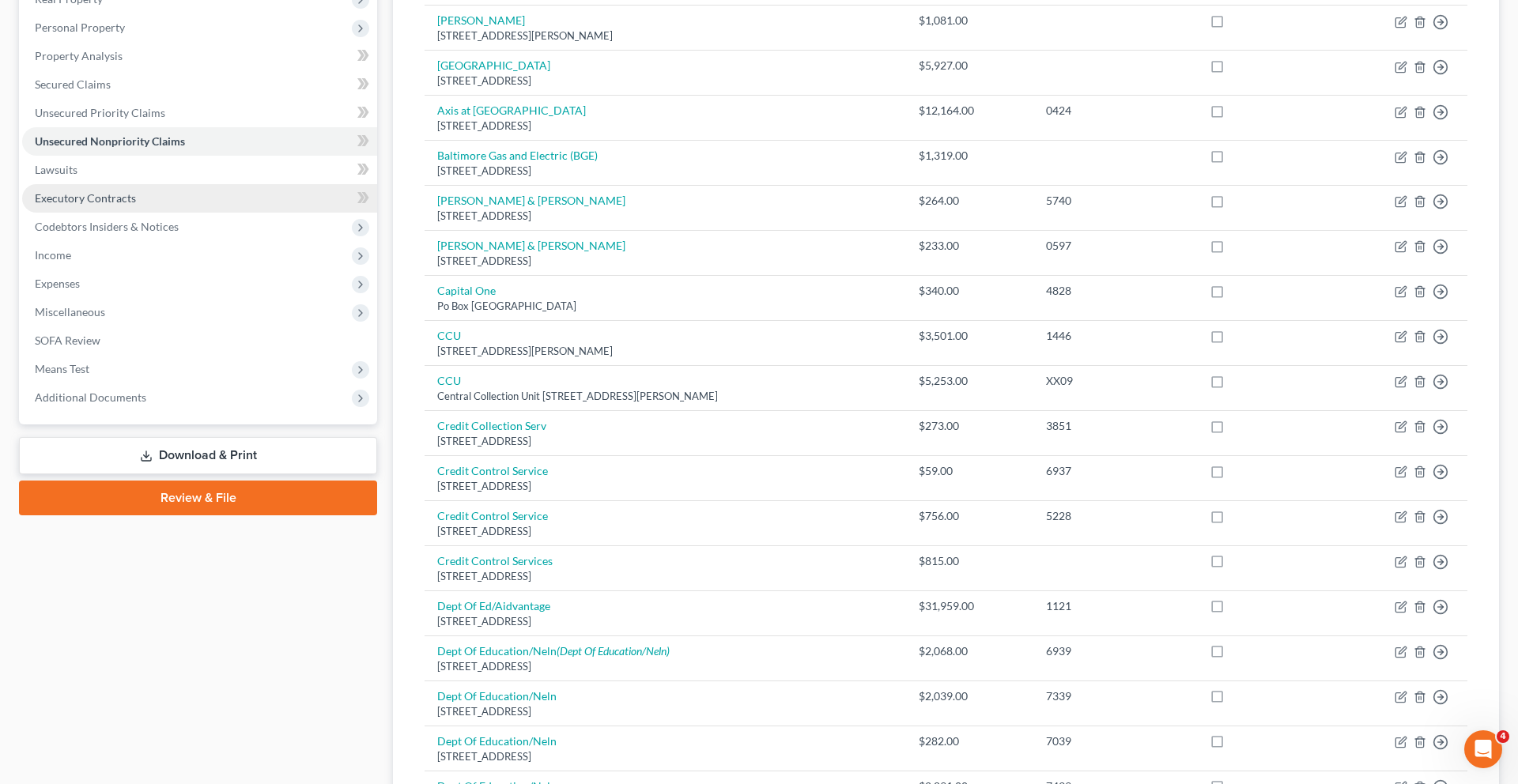
scroll to position [304, 0]
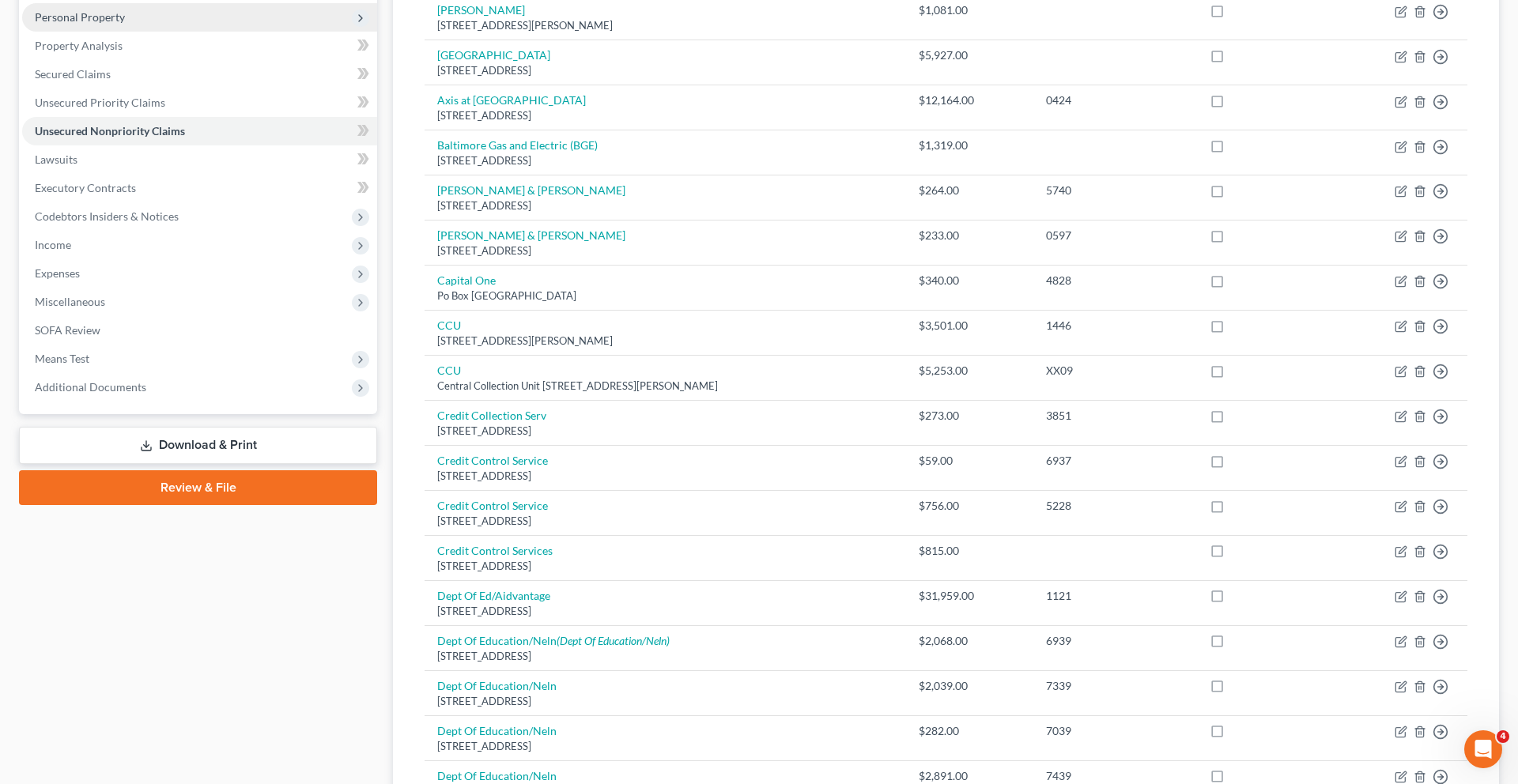
click at [121, 32] on span "Personal Property" at bounding box center [199, 17] width 355 height 29
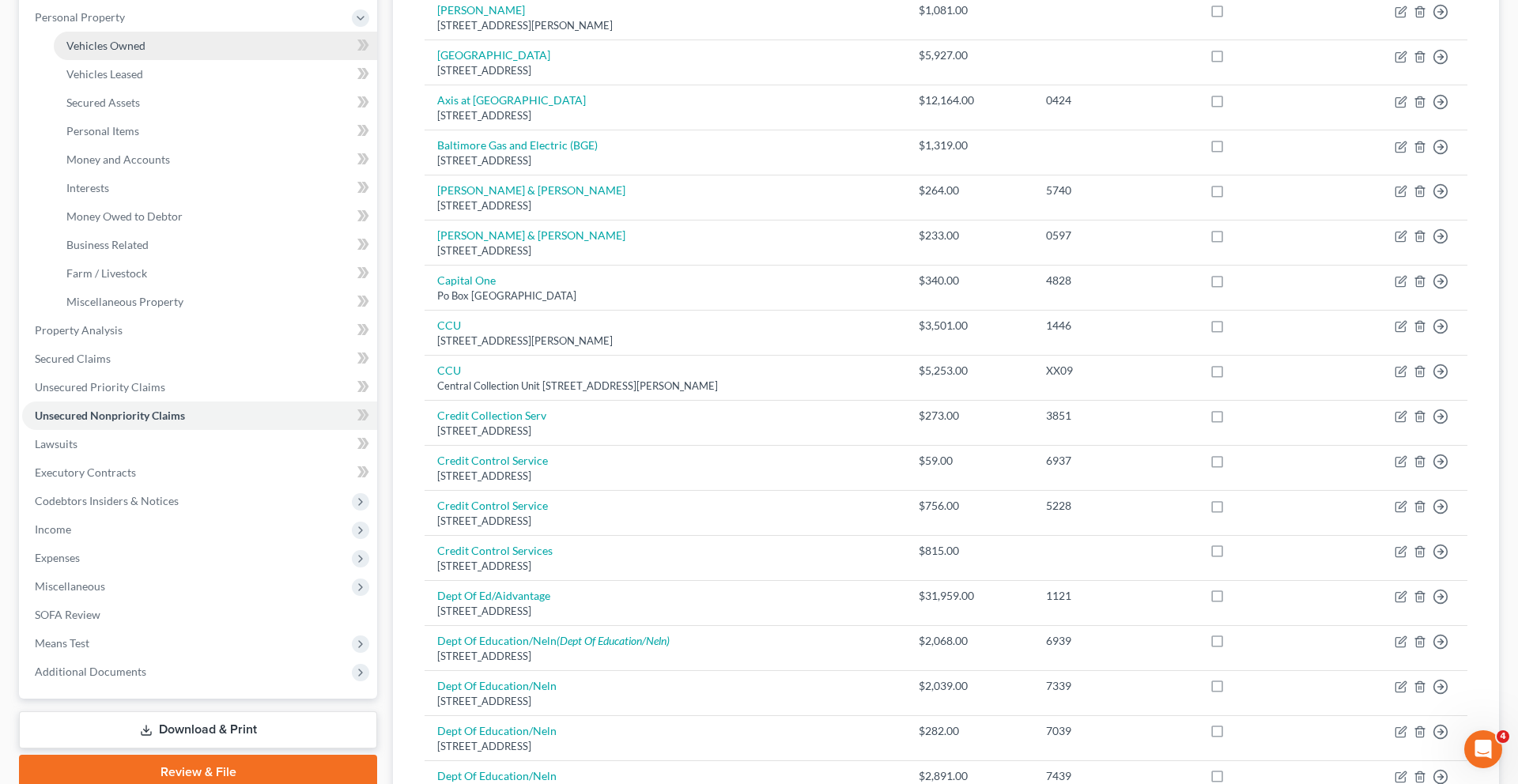
click at [129, 61] on link "Vehicles Owned" at bounding box center [215, 46] width 323 height 29
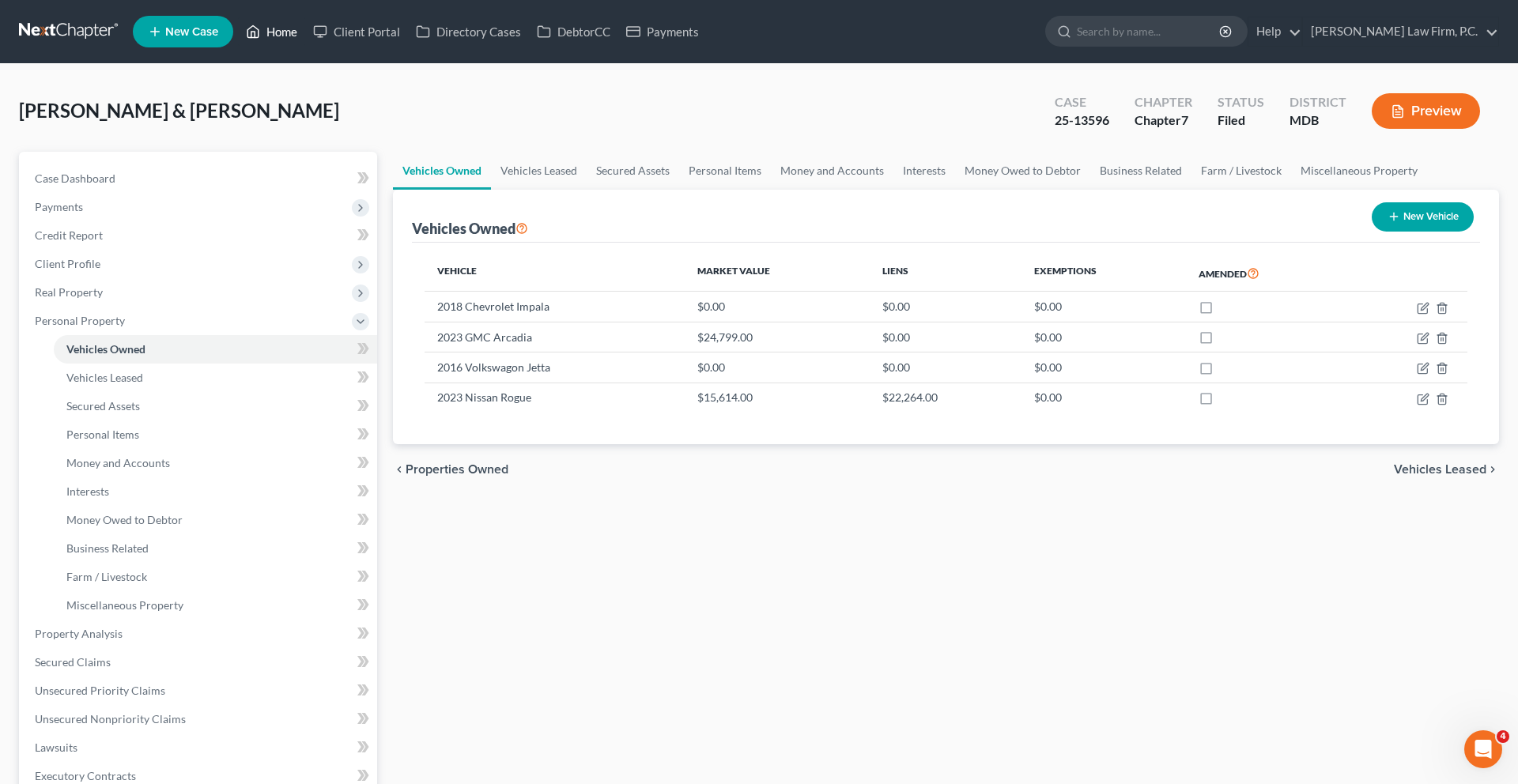
click at [305, 36] on link "Home" at bounding box center [271, 32] width 67 height 29
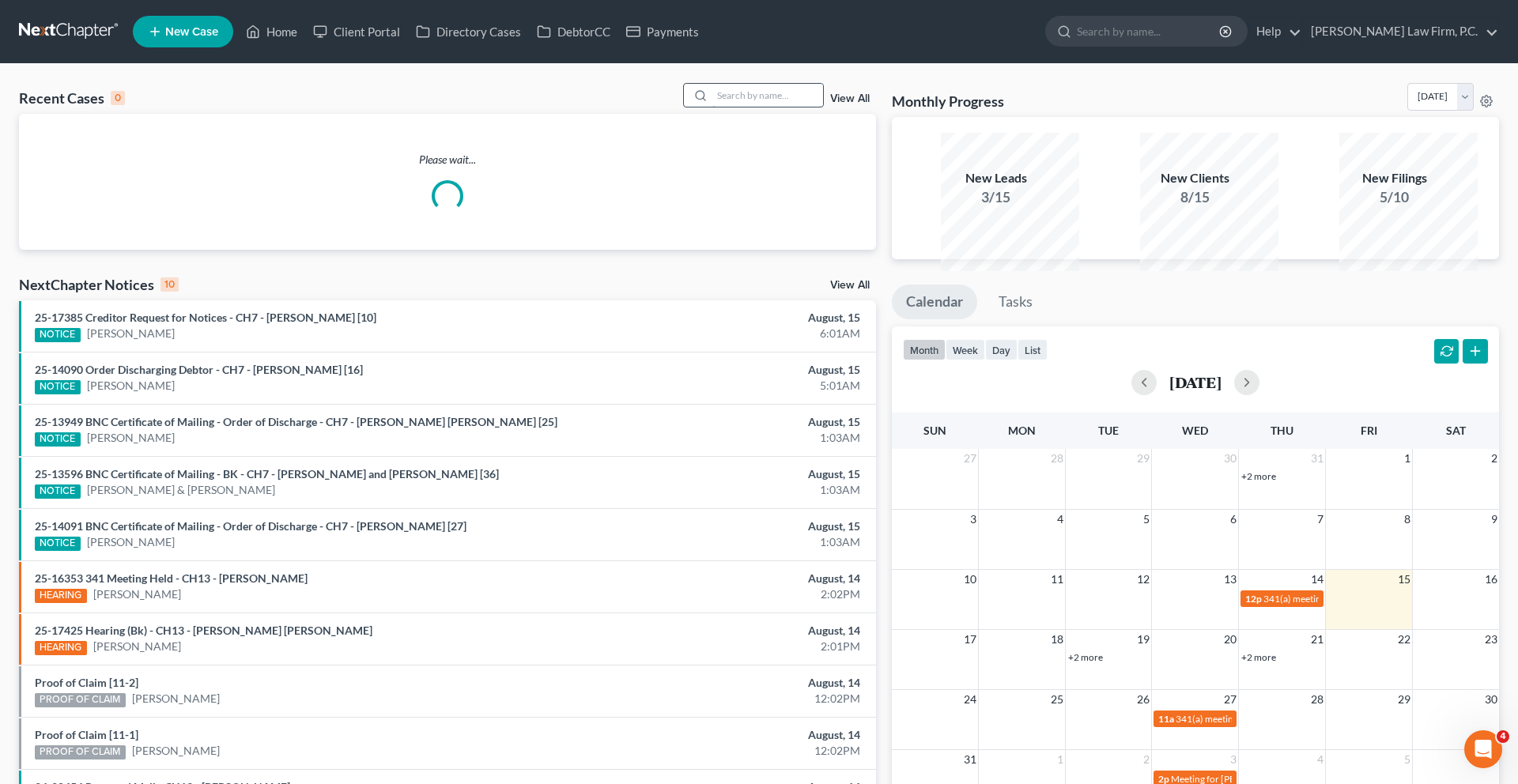
click at [712, 107] on input "search" at bounding box center [767, 95] width 111 height 23
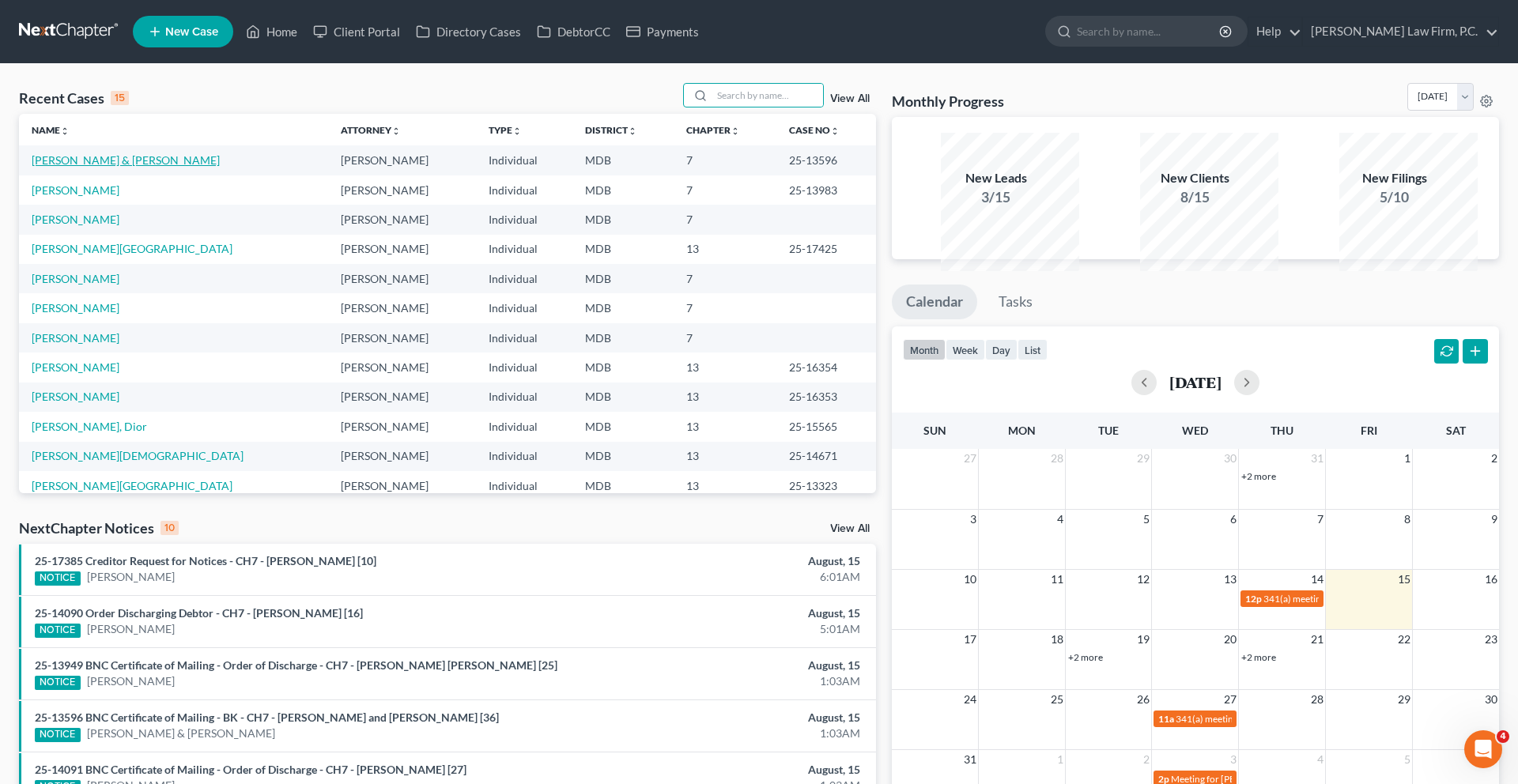
click at [158, 167] on link "[PERSON_NAME] & [PERSON_NAME]" at bounding box center [126, 160] width 188 height 13
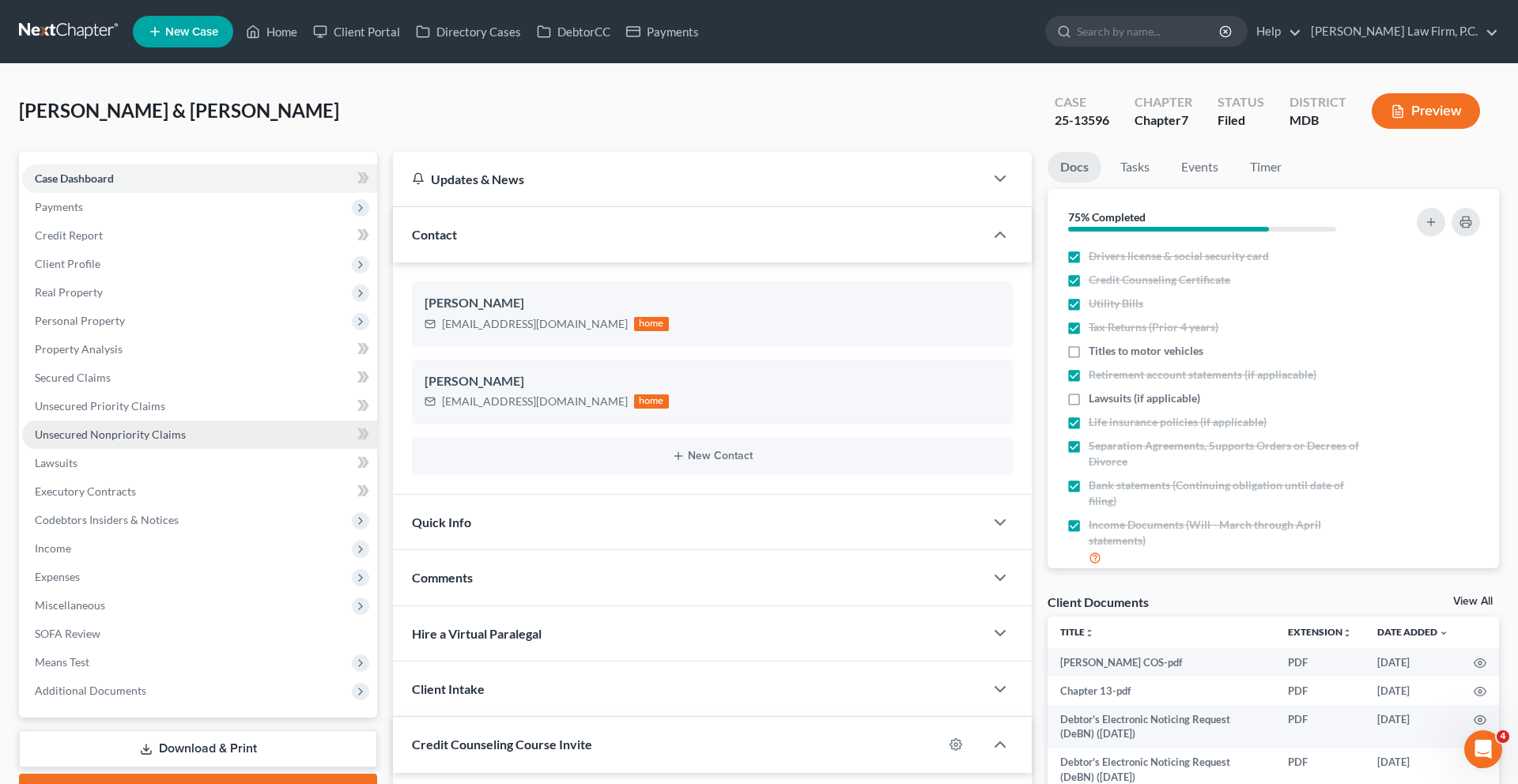
click at [134, 449] on link "Unsecured Nonpriority Claims" at bounding box center [199, 435] width 355 height 29
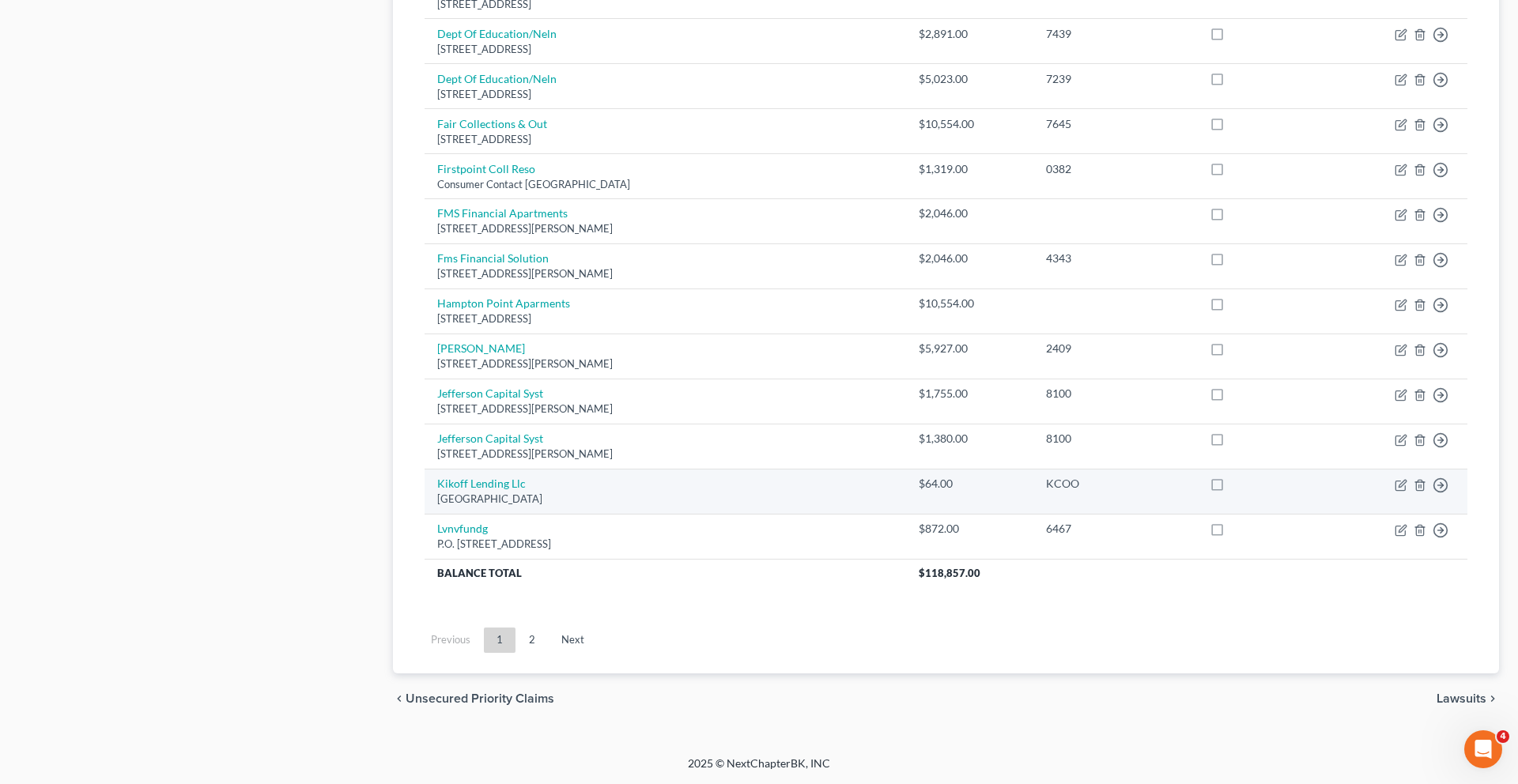
scroll to position [1321, 0]
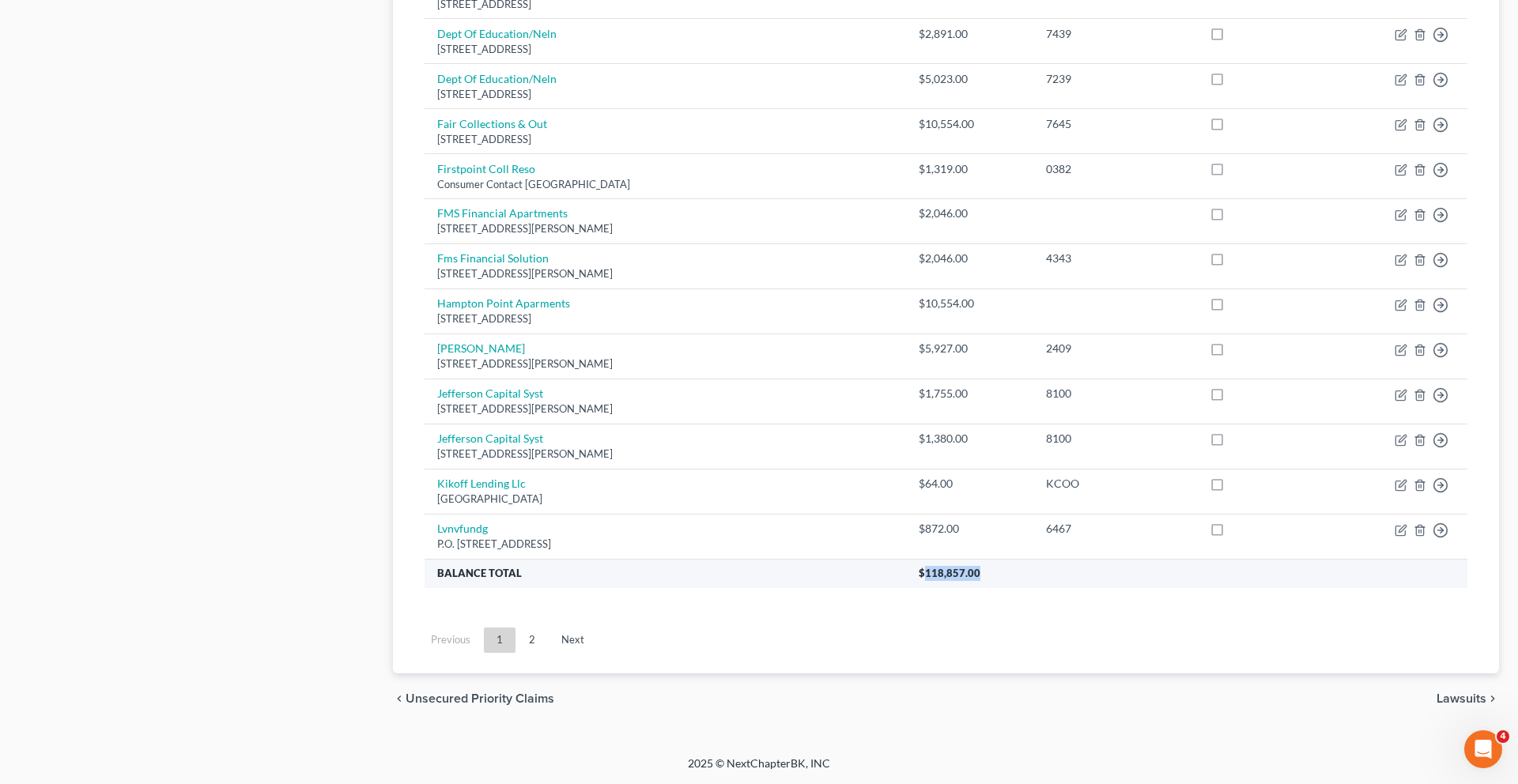
drag, startPoint x: 1038, startPoint y: 687, endPoint x: 964, endPoint y: 686, distance: 74.0
click at [964, 588] on th "$118,857.00" at bounding box center [1186, 573] width 562 height 29
copy span "118,857.00"
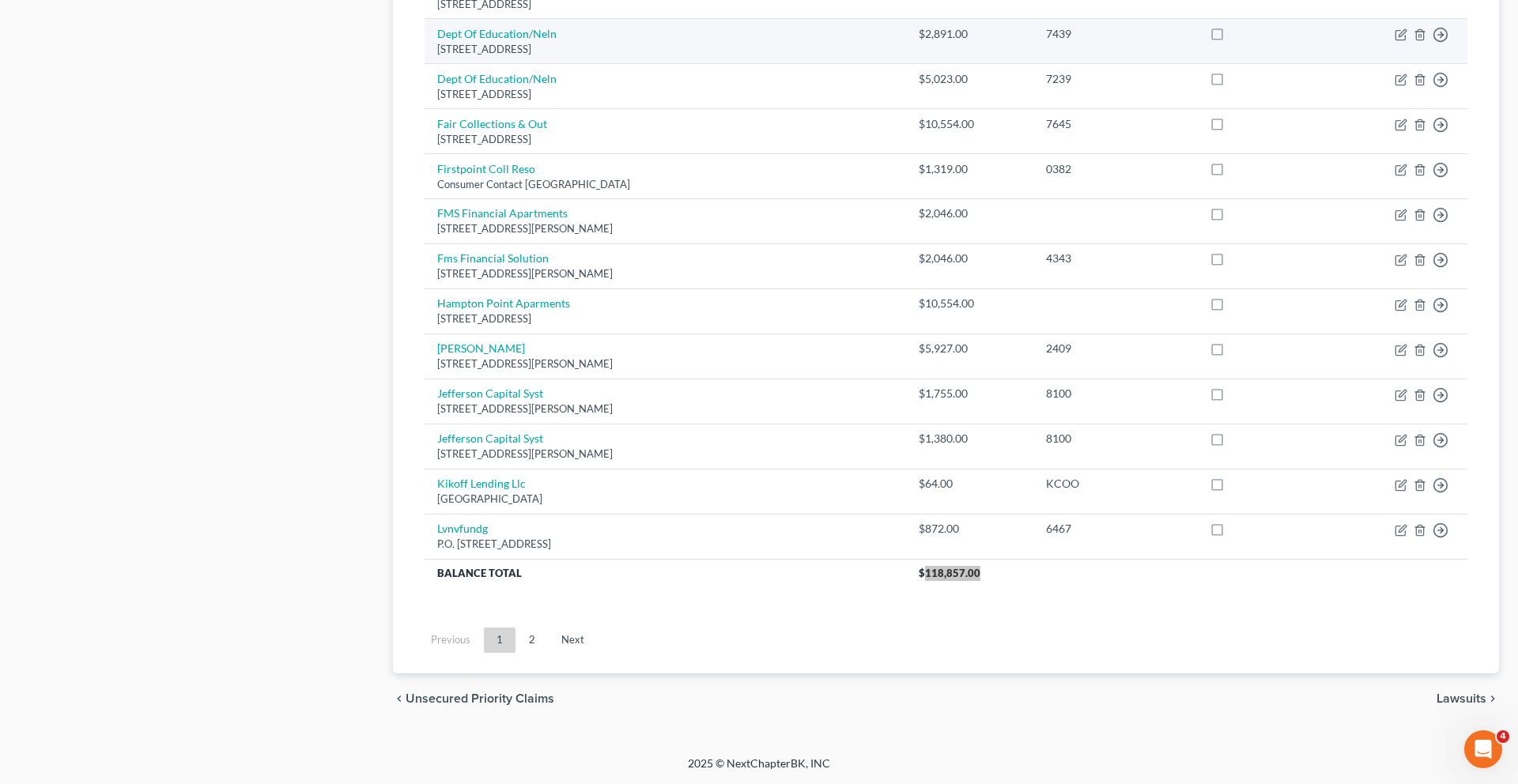
drag, startPoint x: 987, startPoint y: 686, endPoint x: 1064, endPoint y: 3, distance: 687.3
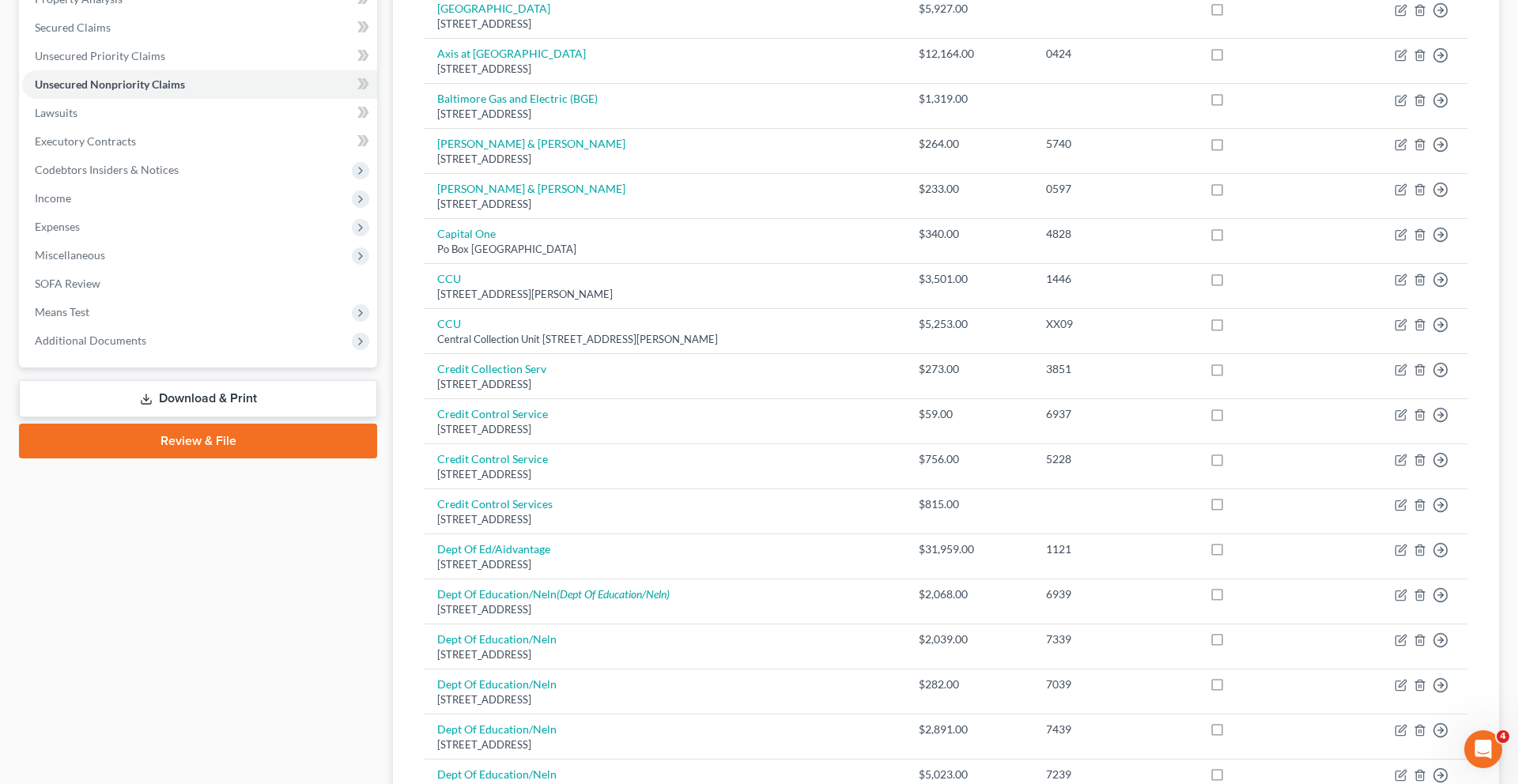
scroll to position [0, 0]
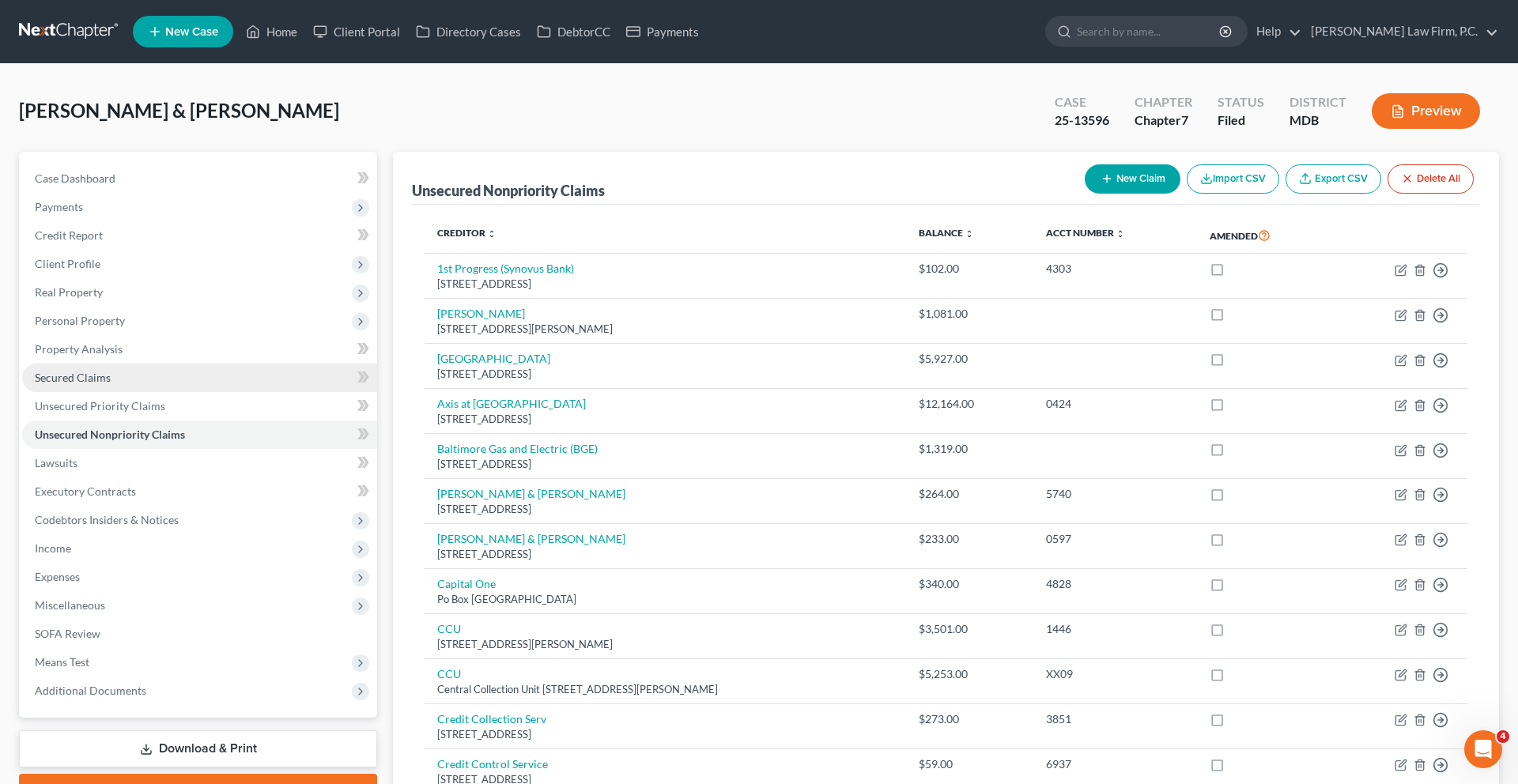
click at [173, 392] on link "Secured Claims" at bounding box center [199, 377] width 355 height 29
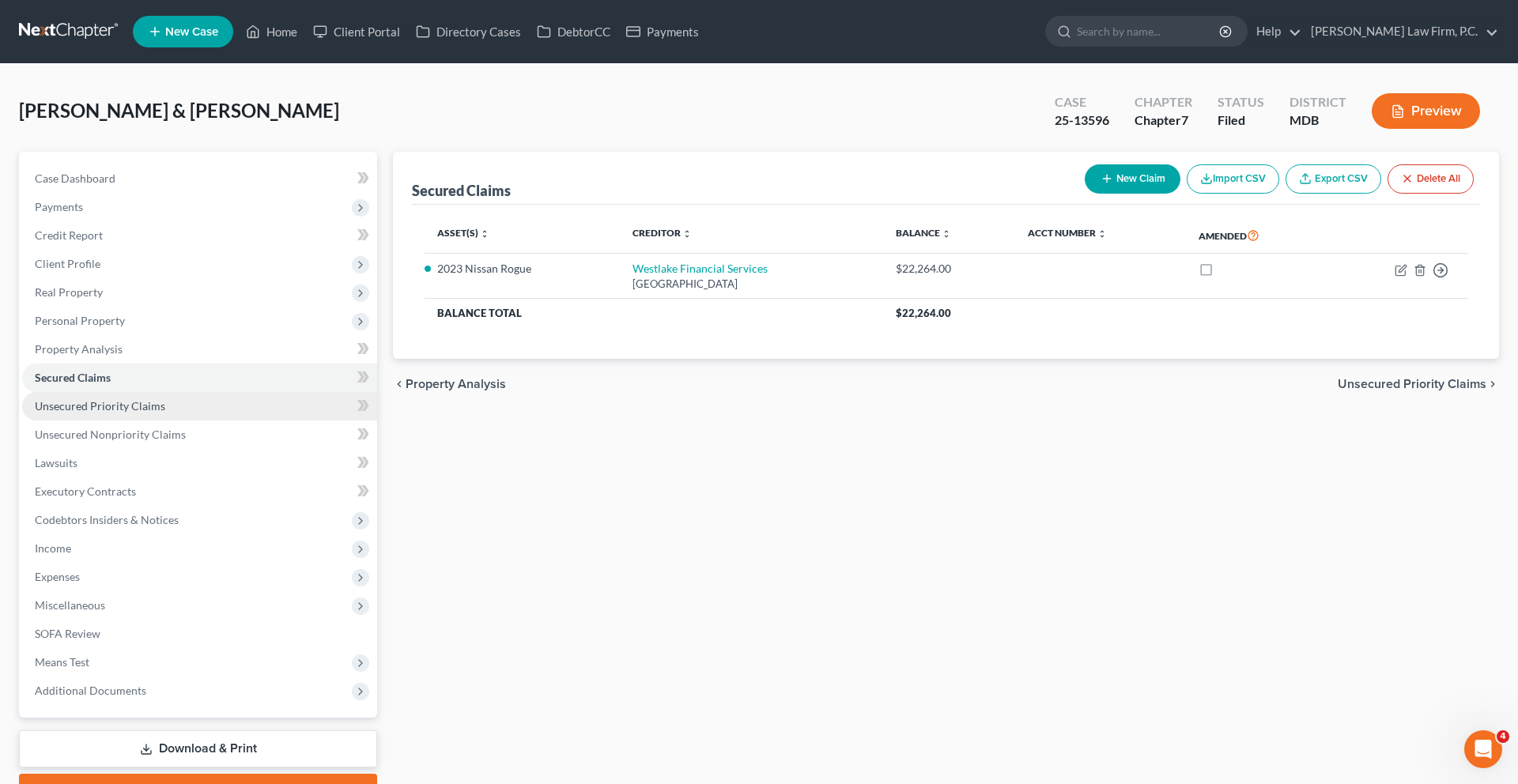
click at [165, 412] on span "Unsecured Priority Claims" at bounding box center [100, 406] width 130 height 13
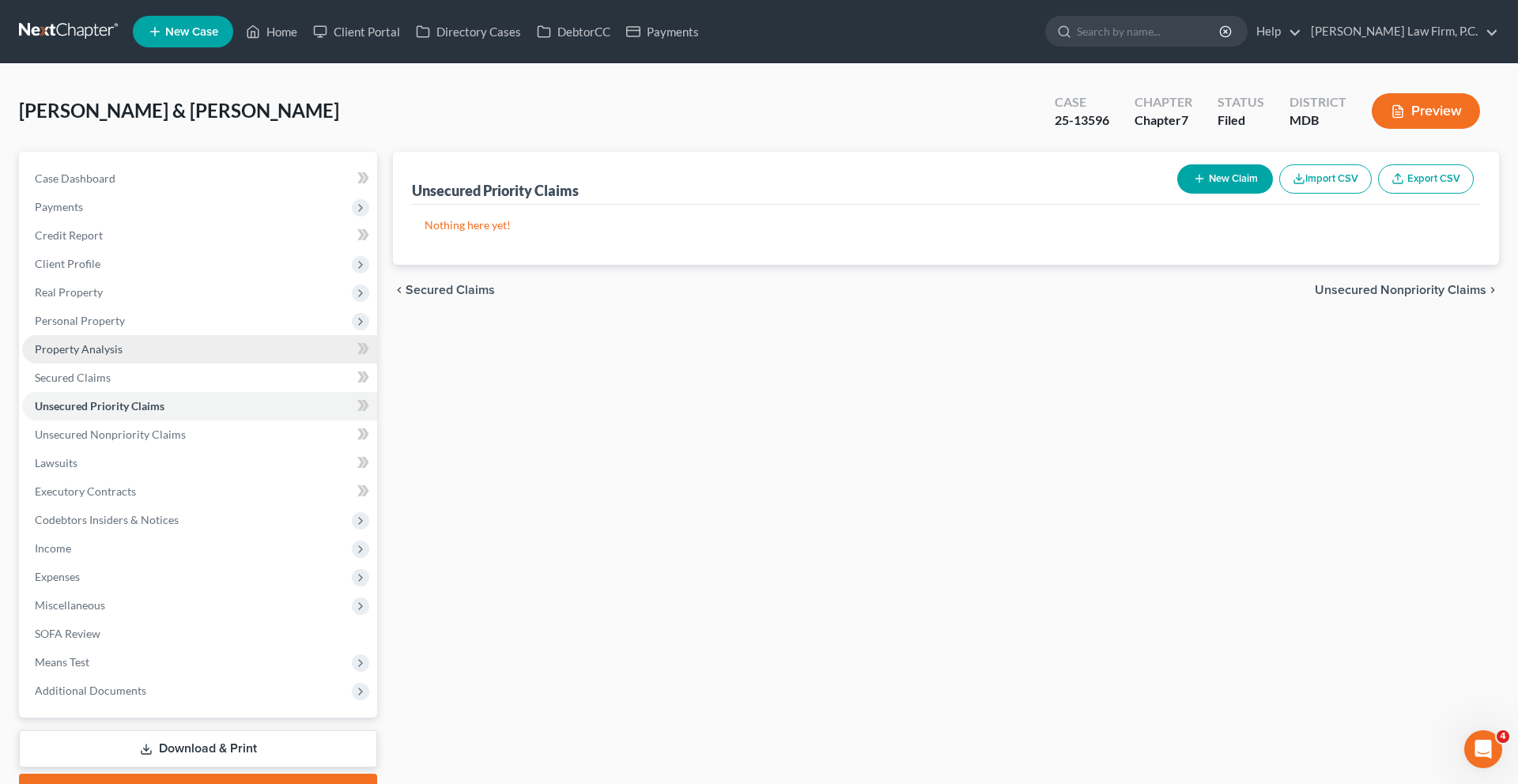
scroll to position [298, 0]
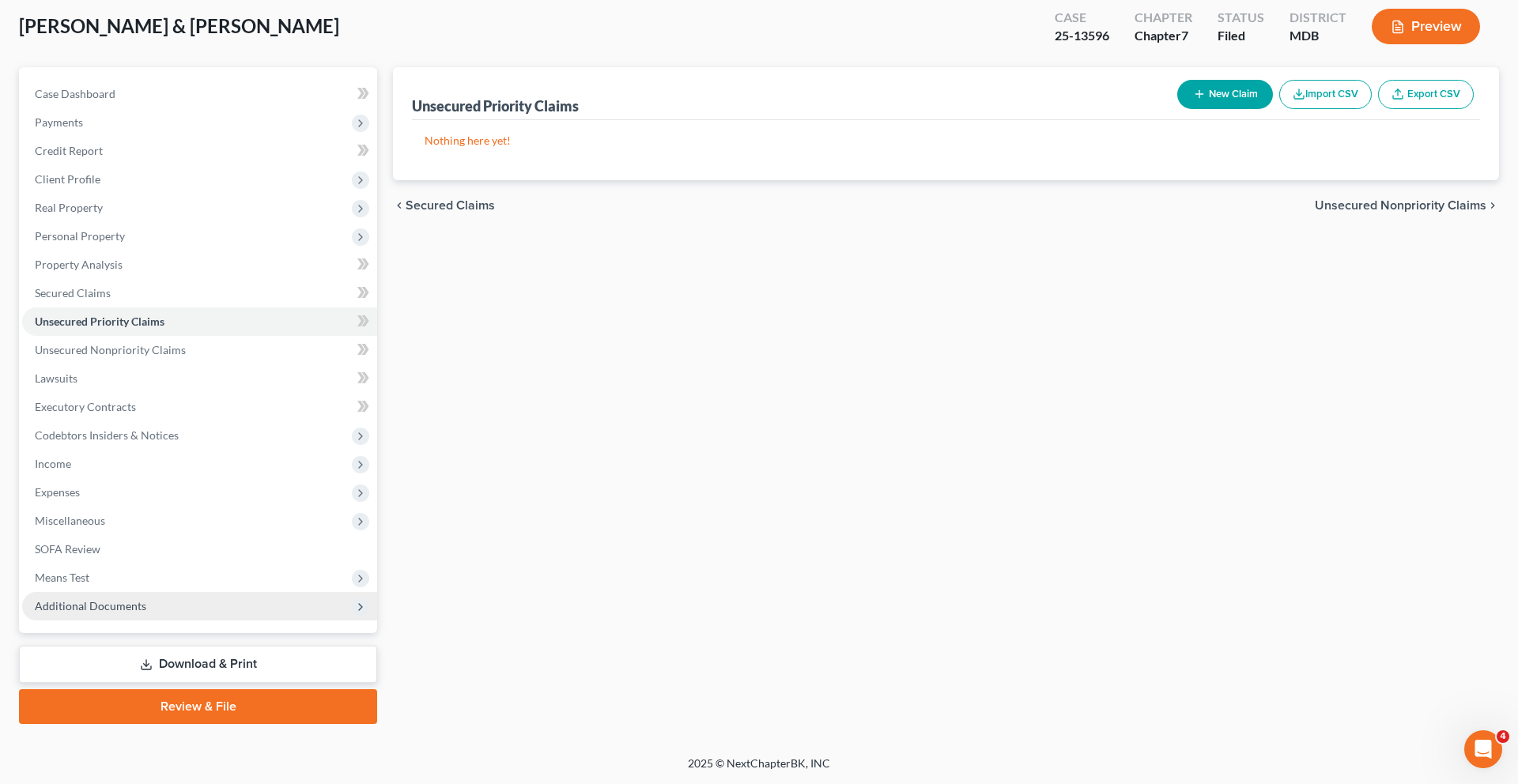
click at [138, 599] on span "Additional Documents" at bounding box center [90, 605] width 112 height 13
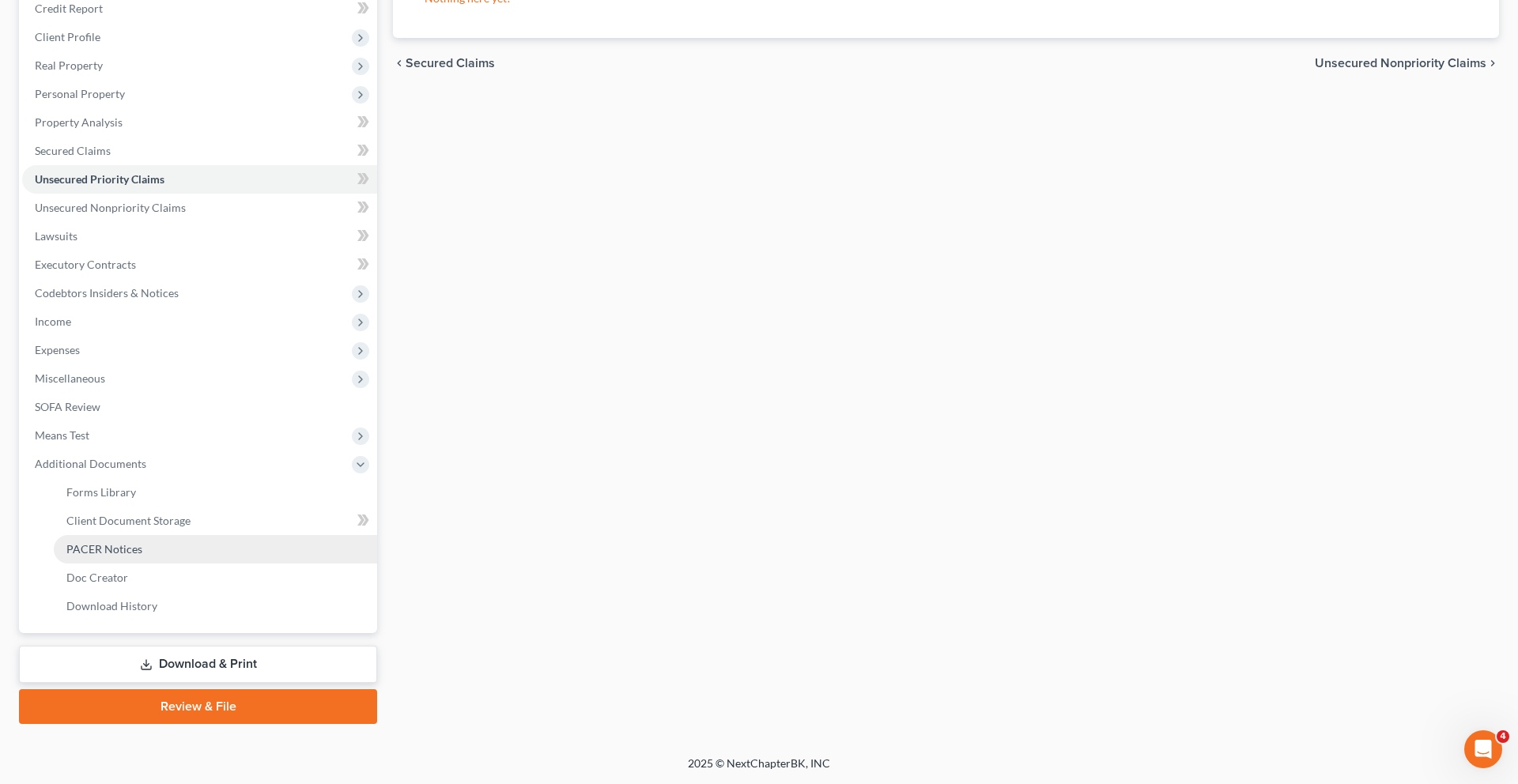
click at [142, 556] on span "PACER Notices" at bounding box center [103, 548] width 75 height 13
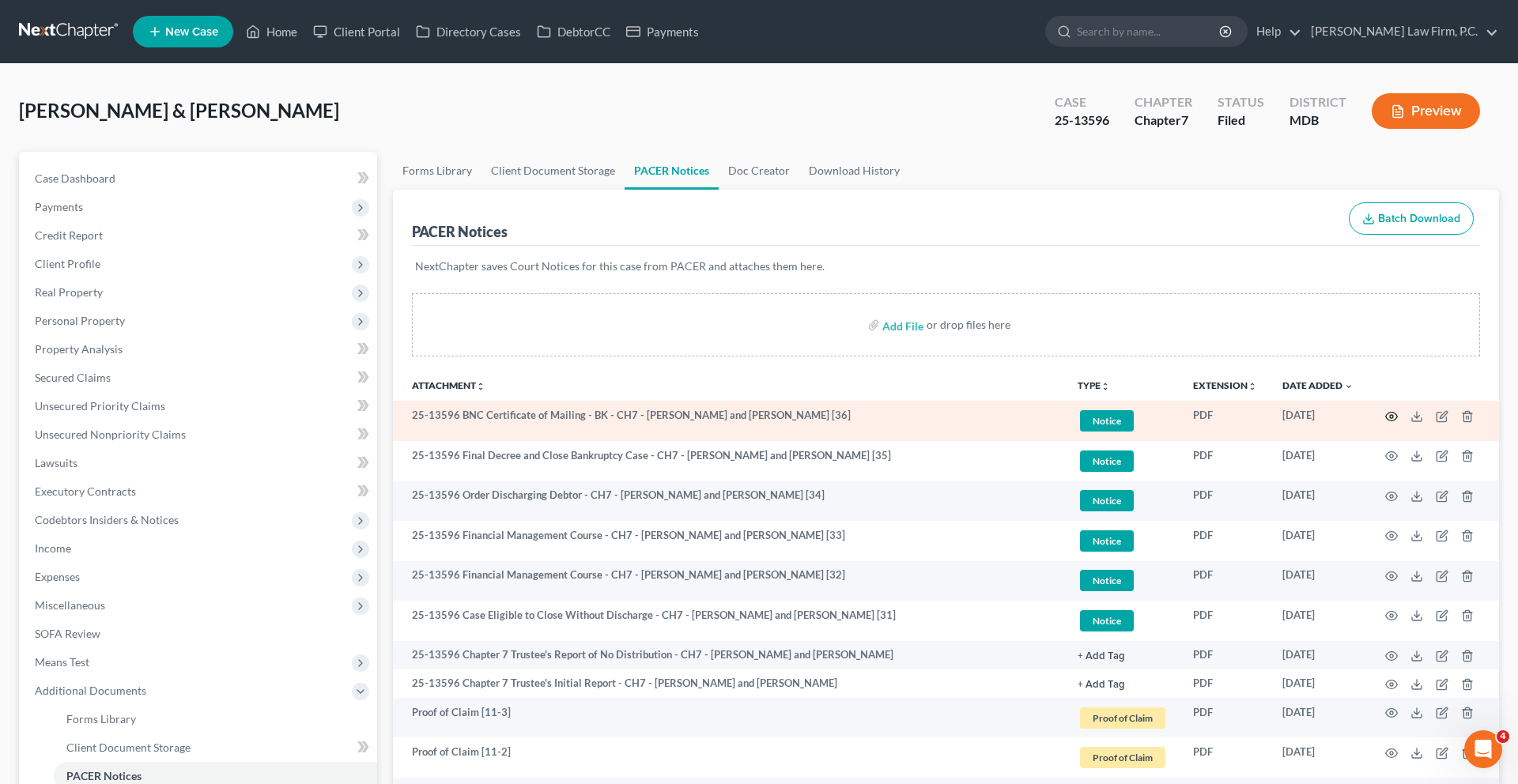
click at [1385, 423] on icon "button" at bounding box center [1391, 417] width 13 height 13
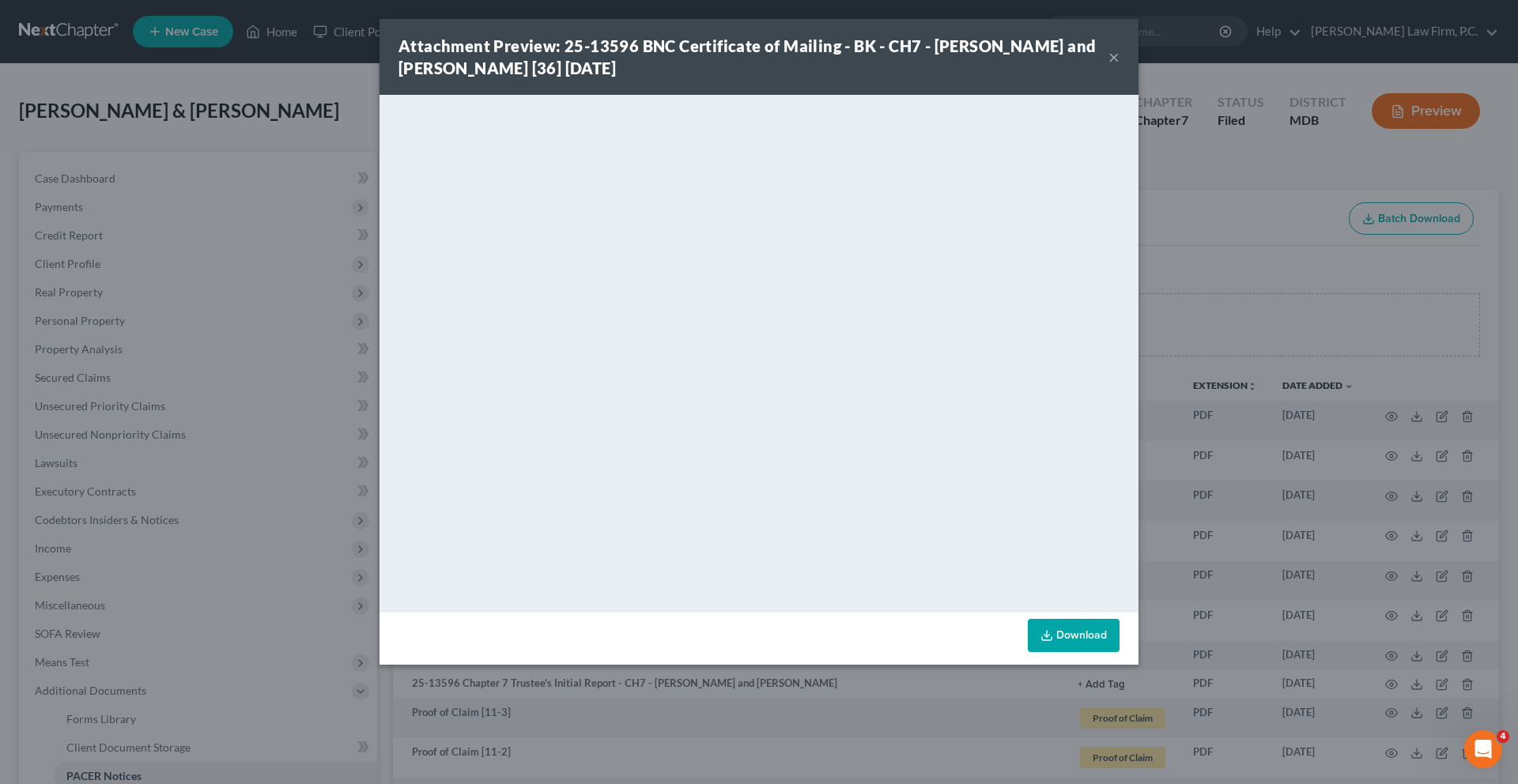
click at [1119, 66] on button "×" at bounding box center [1114, 57] width 11 height 19
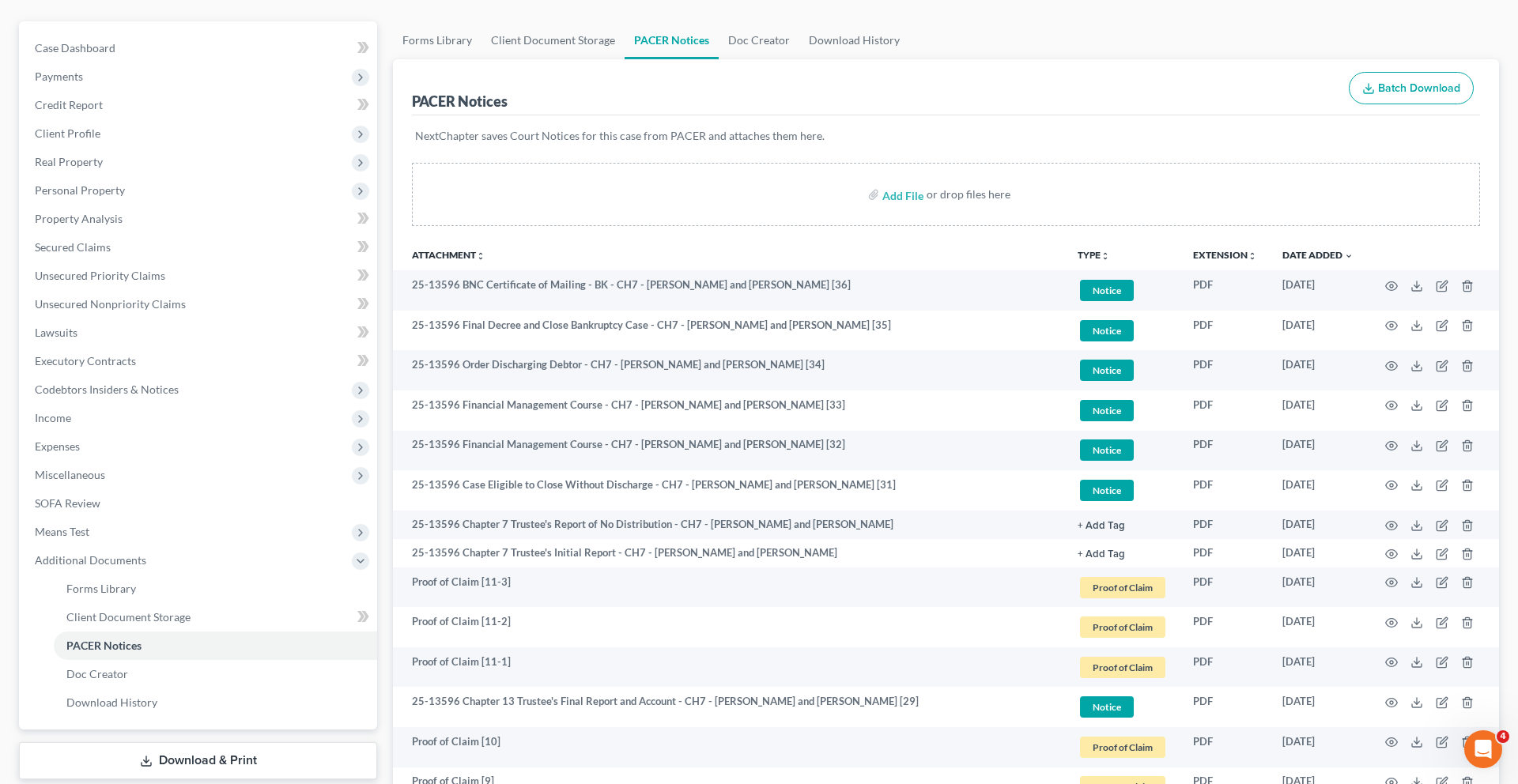
scroll to position [139, 0]
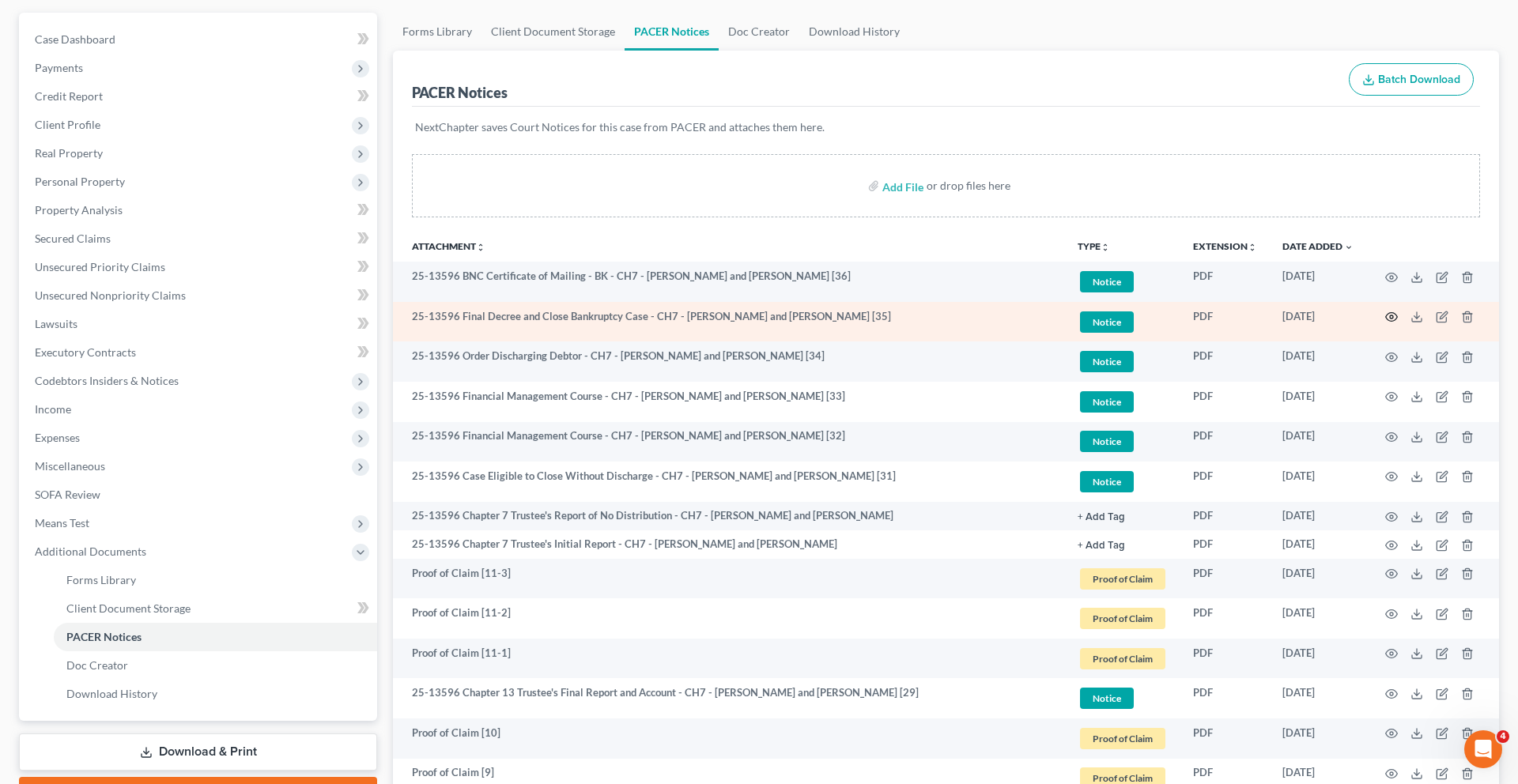
click at [1385, 323] on icon "button" at bounding box center [1391, 318] width 13 height 13
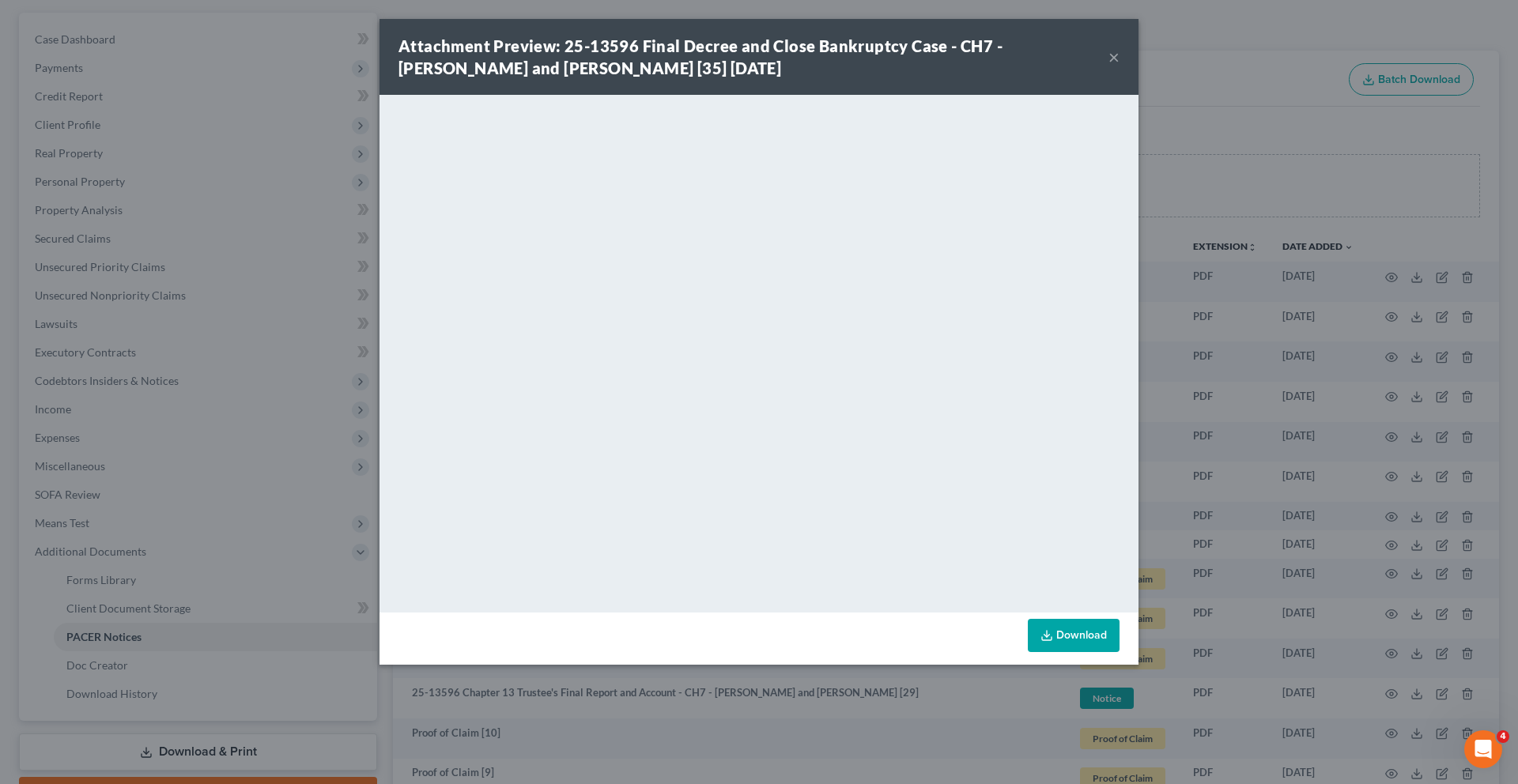
click at [1119, 652] on link "Download" at bounding box center [1073, 636] width 91 height 34
click at [1319, 237] on div "Attachment Preview: 25-13596 Final Decree and Close Bankruptcy Case - CH7 - [PE…" at bounding box center [759, 392] width 1518 height 784
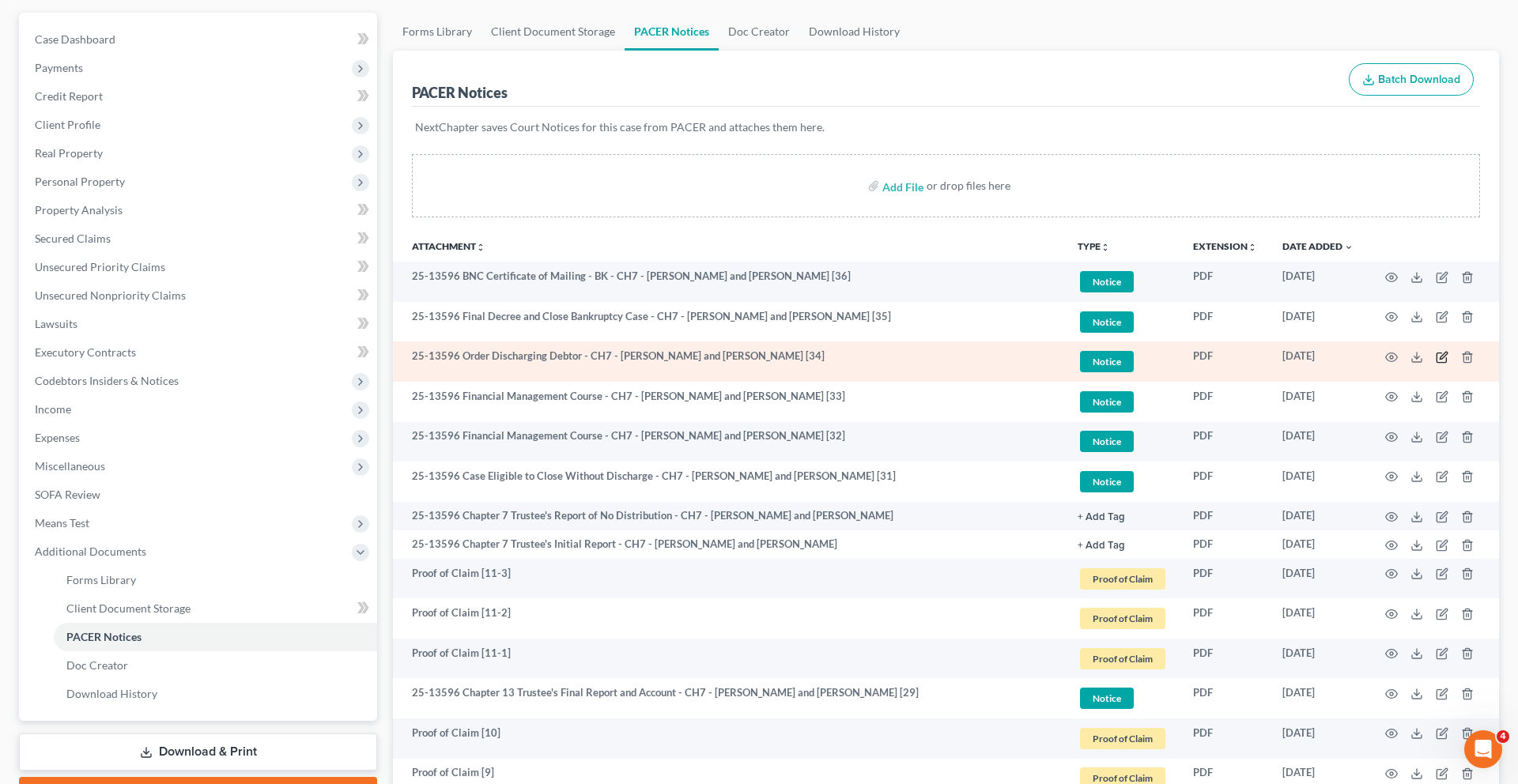
click at [1435, 363] on icon "button" at bounding box center [1442, 358] width 13 height 13
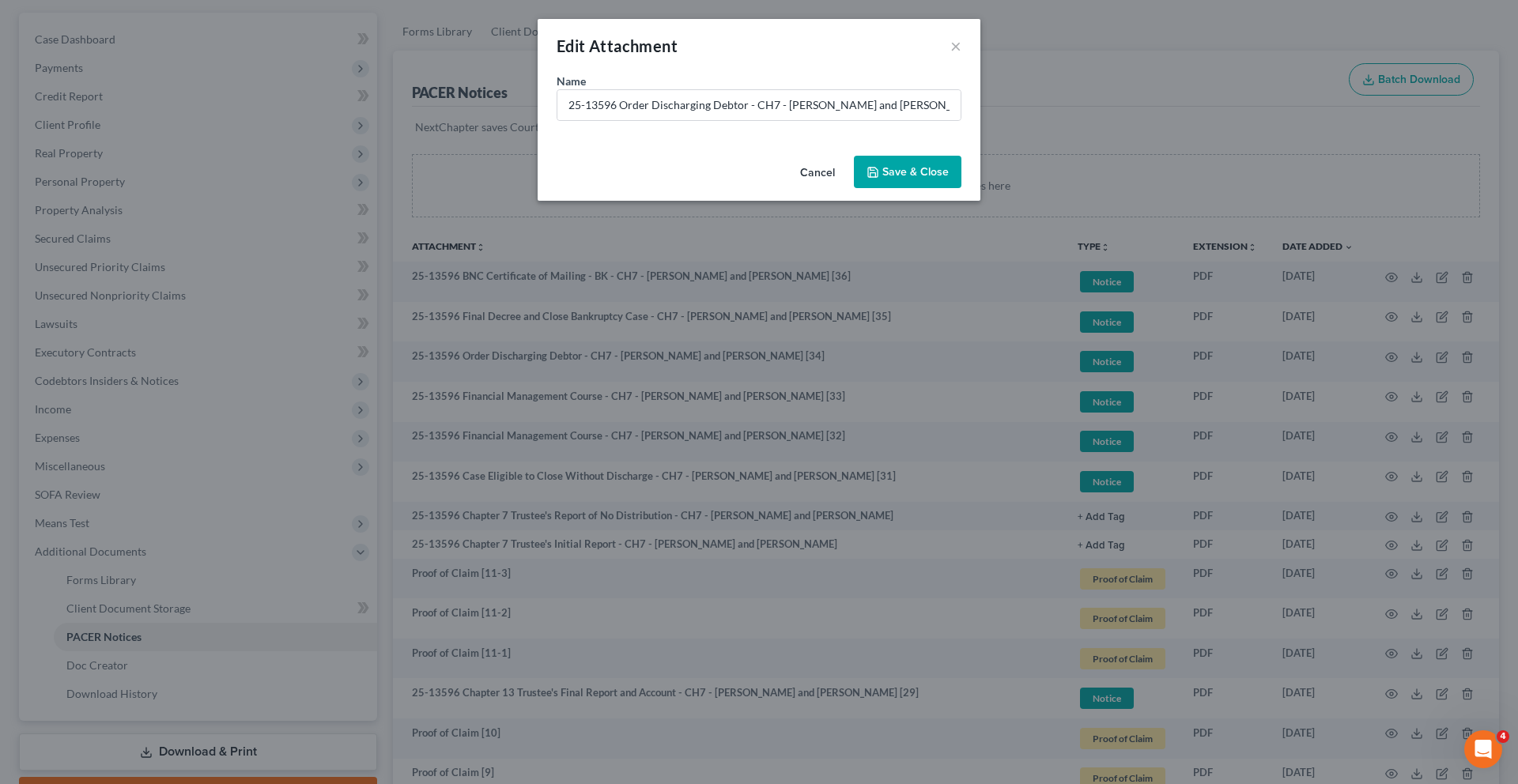
click at [839, 189] on button "Cancel" at bounding box center [817, 173] width 61 height 32
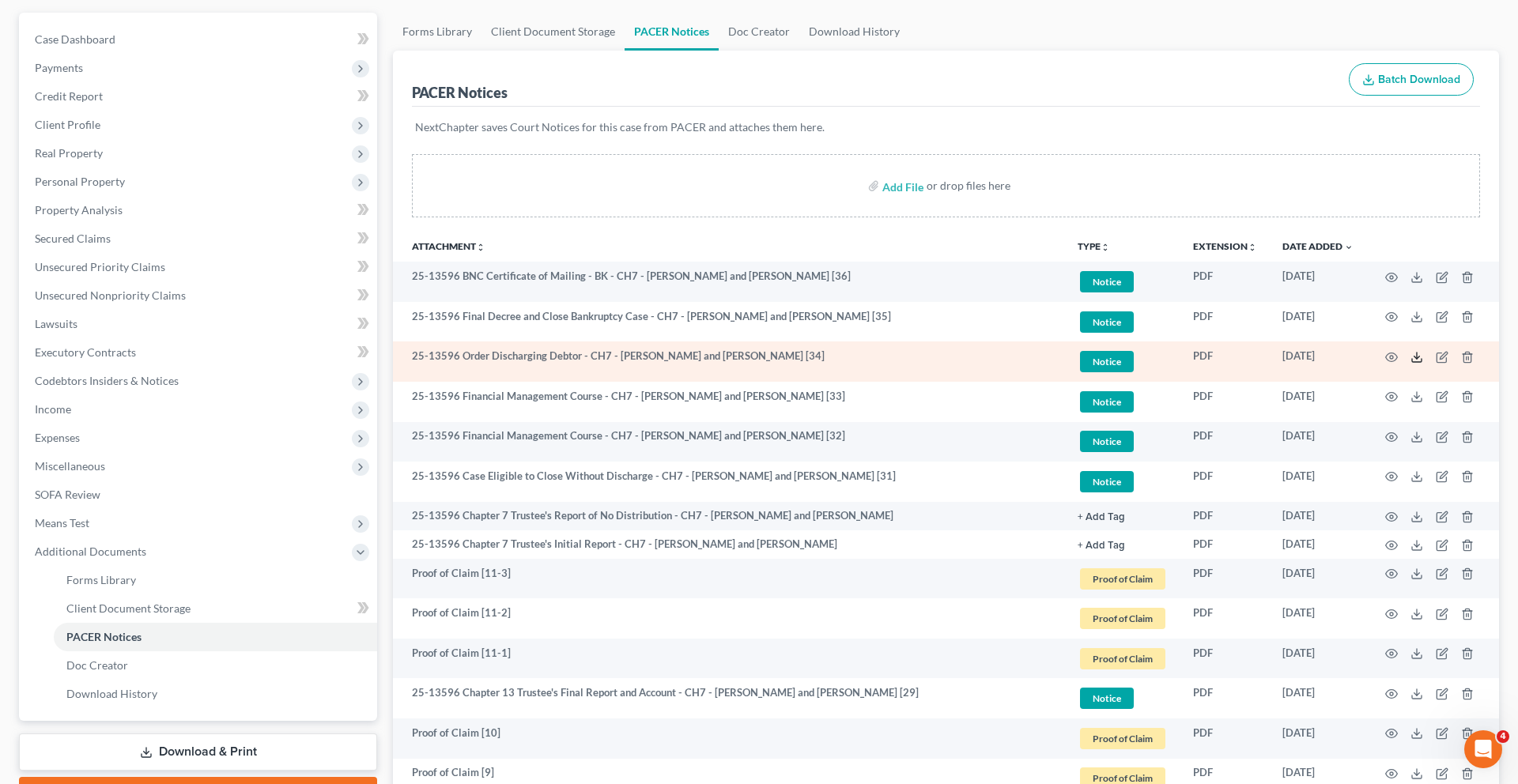
click at [1410, 363] on icon at bounding box center [1416, 358] width 13 height 13
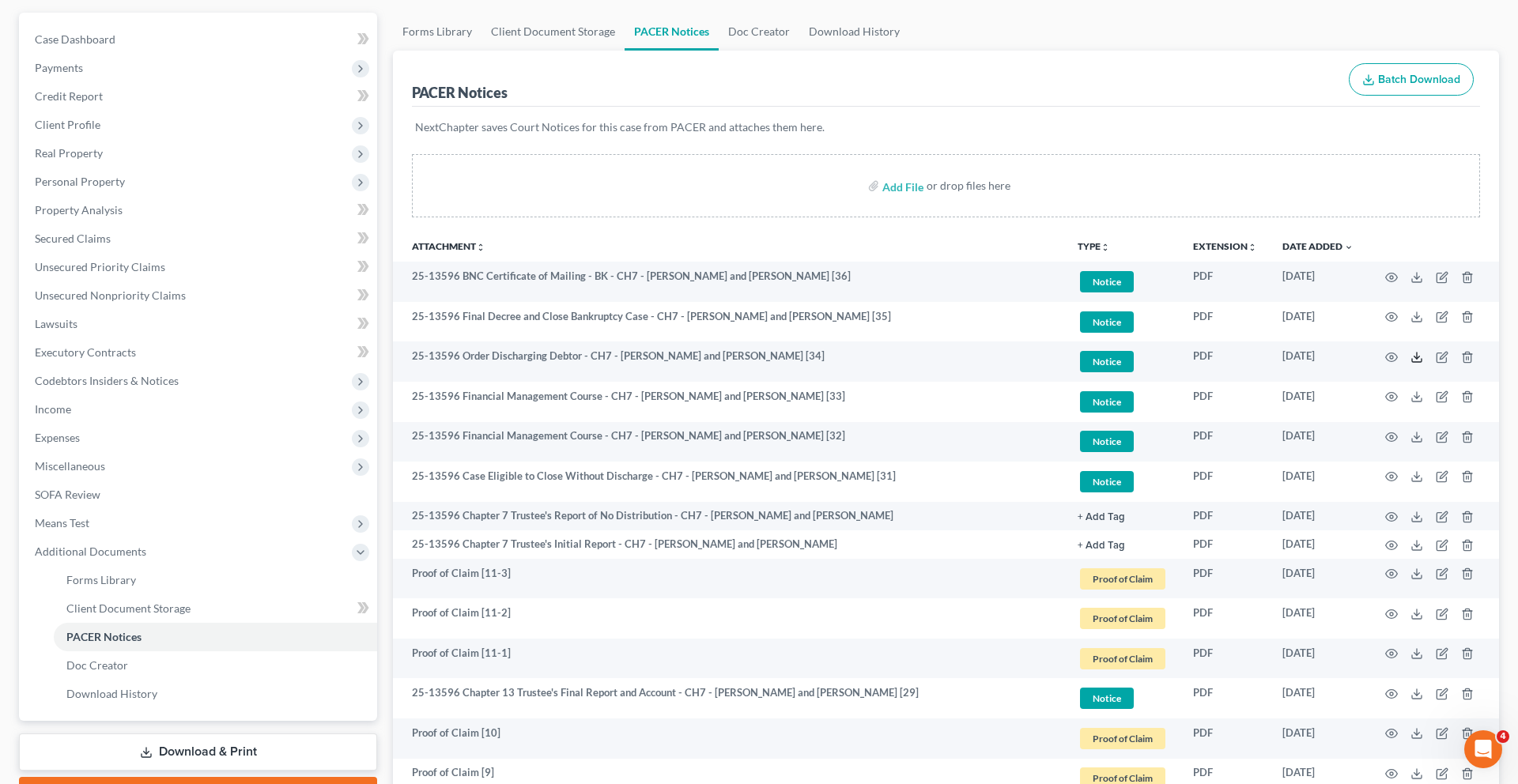
scroll to position [0, 0]
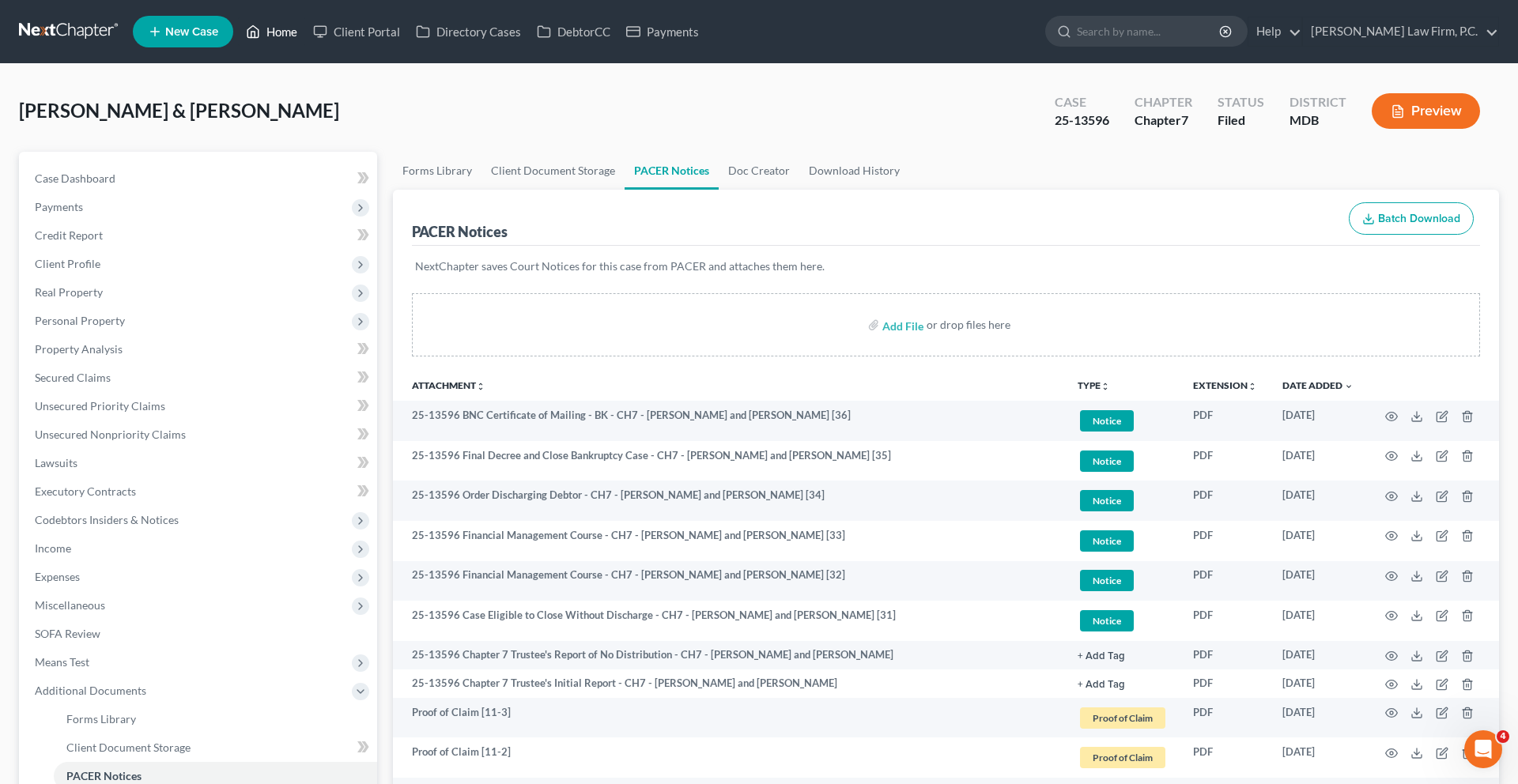
click at [305, 34] on link "Home" at bounding box center [271, 32] width 67 height 29
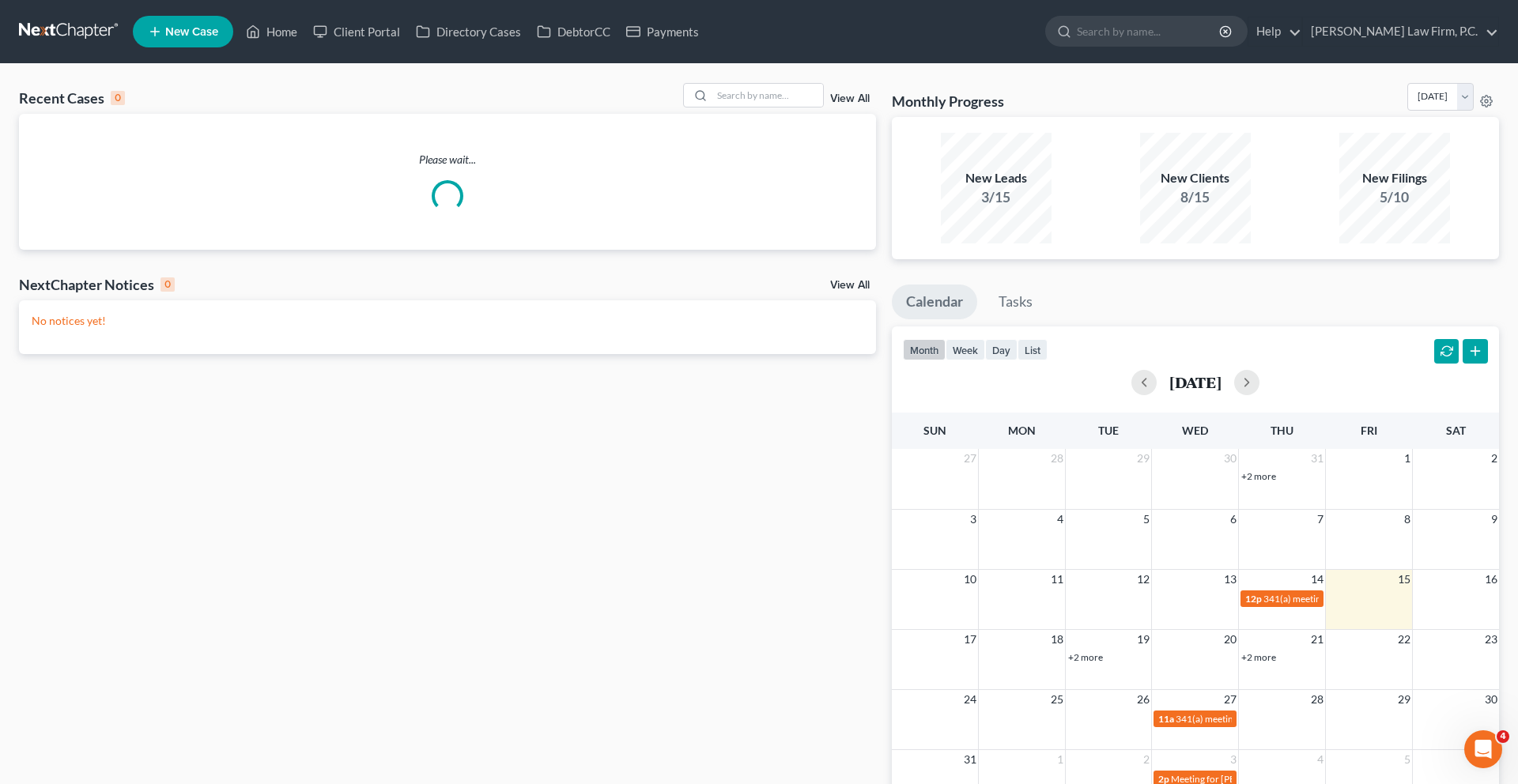
click at [218, 38] on span "New Case" at bounding box center [191, 32] width 53 height 12
select select "38"
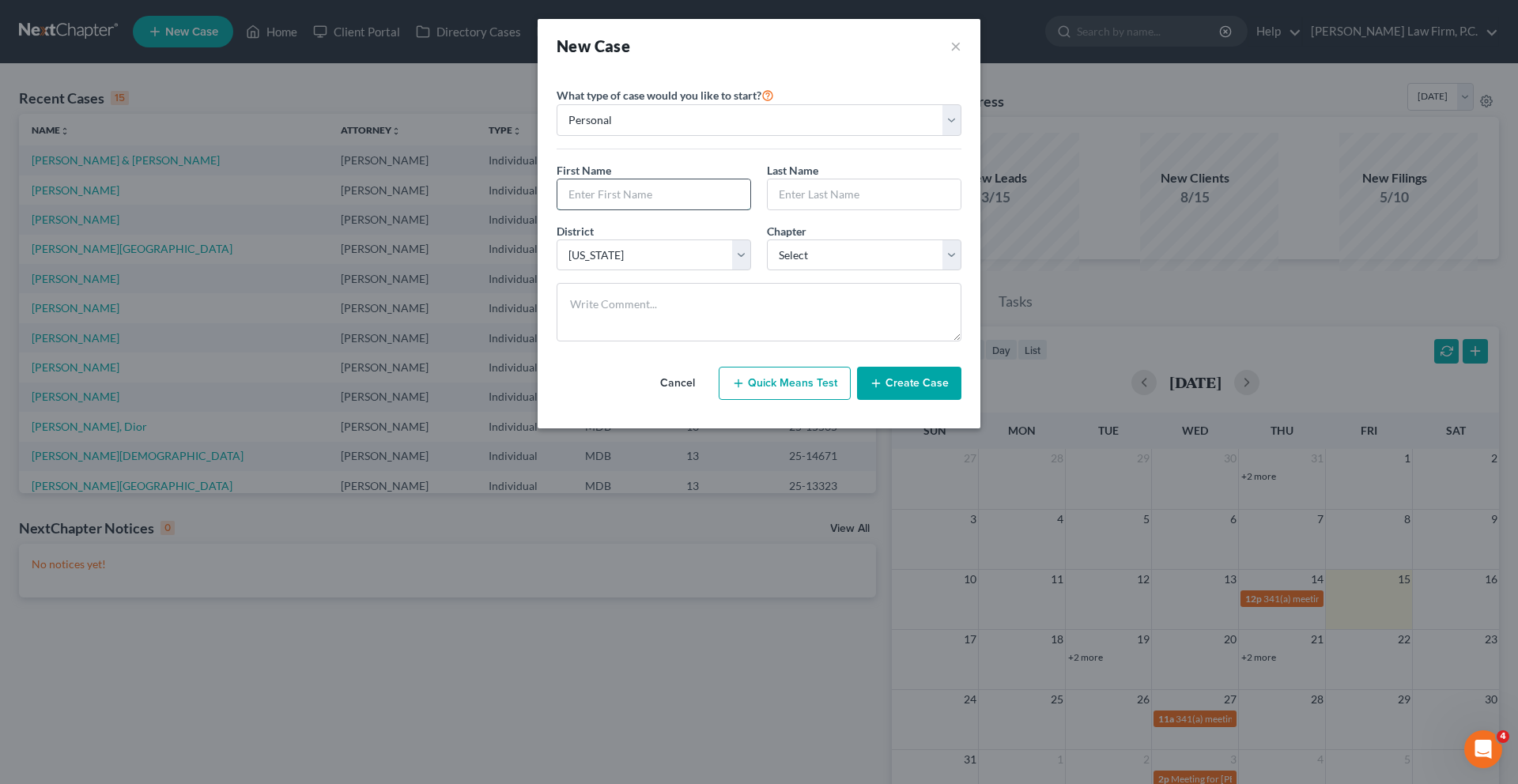
click at [725, 210] on input "text" at bounding box center [653, 195] width 193 height 30
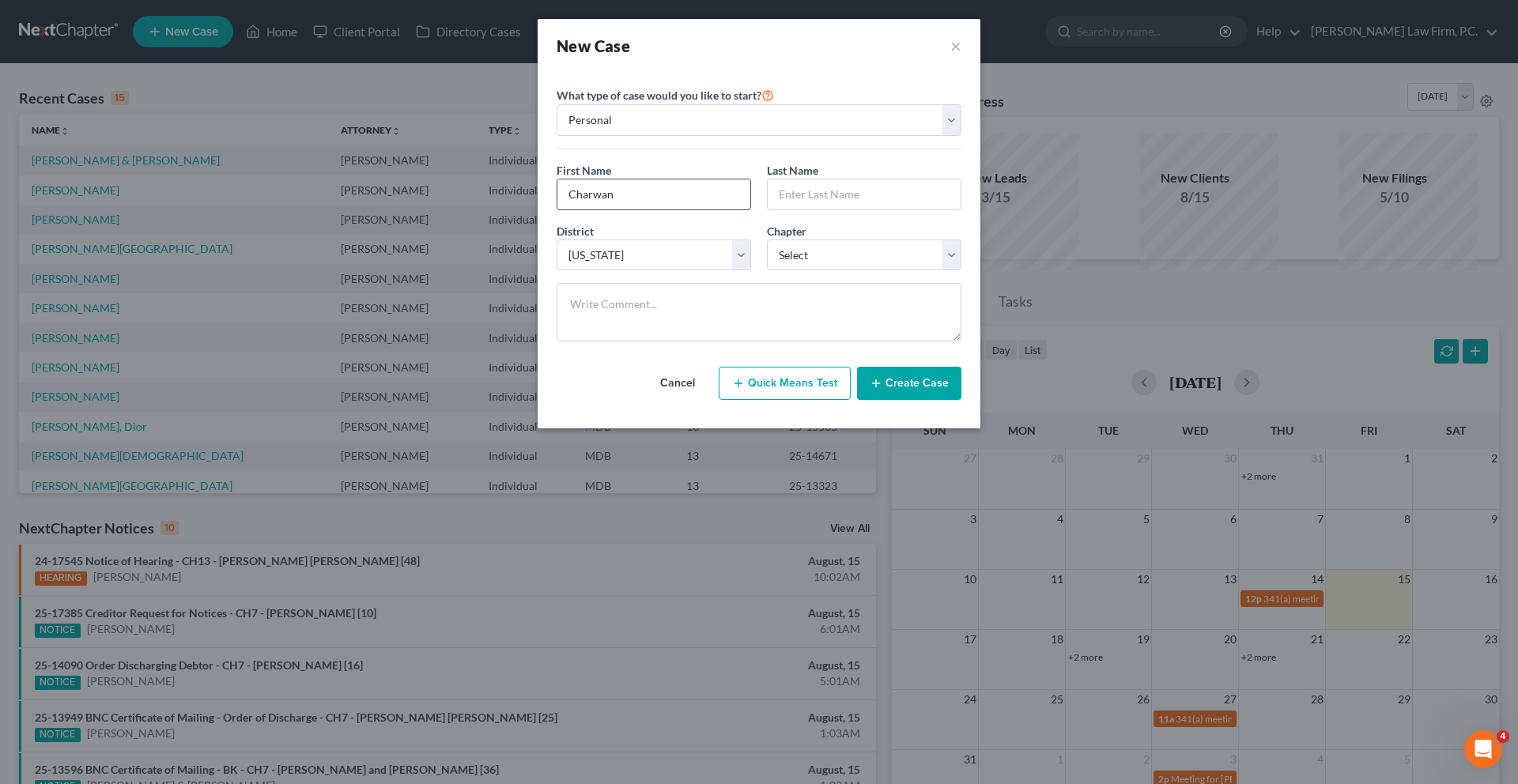
type input "Charwan"
type input "[PERSON_NAME]"
click at [797, 271] on select "Select 7 11 12 13" at bounding box center [863, 255] width 195 height 32
select select "3"
click at [933, 400] on button "Create Case" at bounding box center [909, 384] width 104 height 34
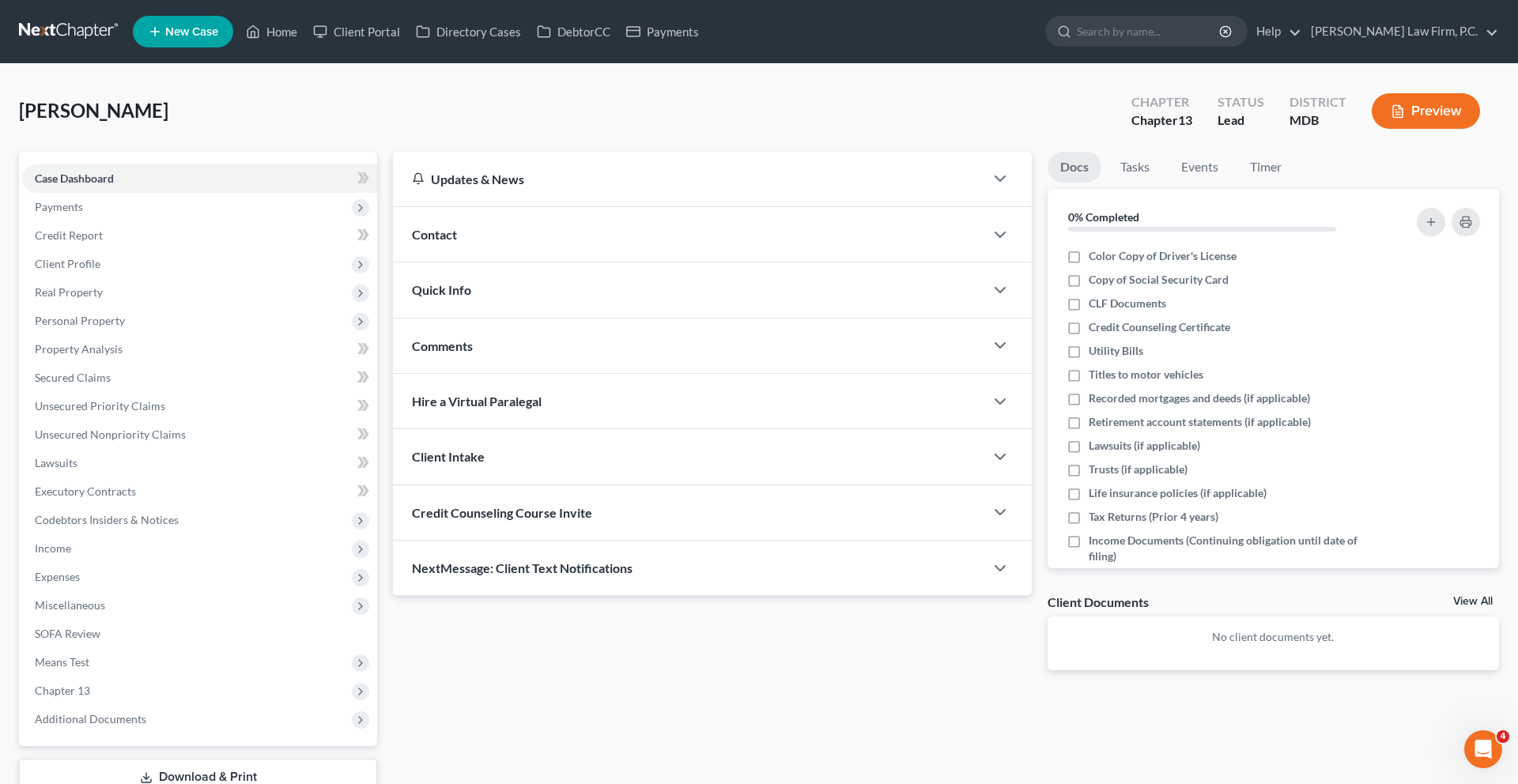
click at [522, 187] on div "Updates & News" at bounding box center [688, 179] width 553 height 17
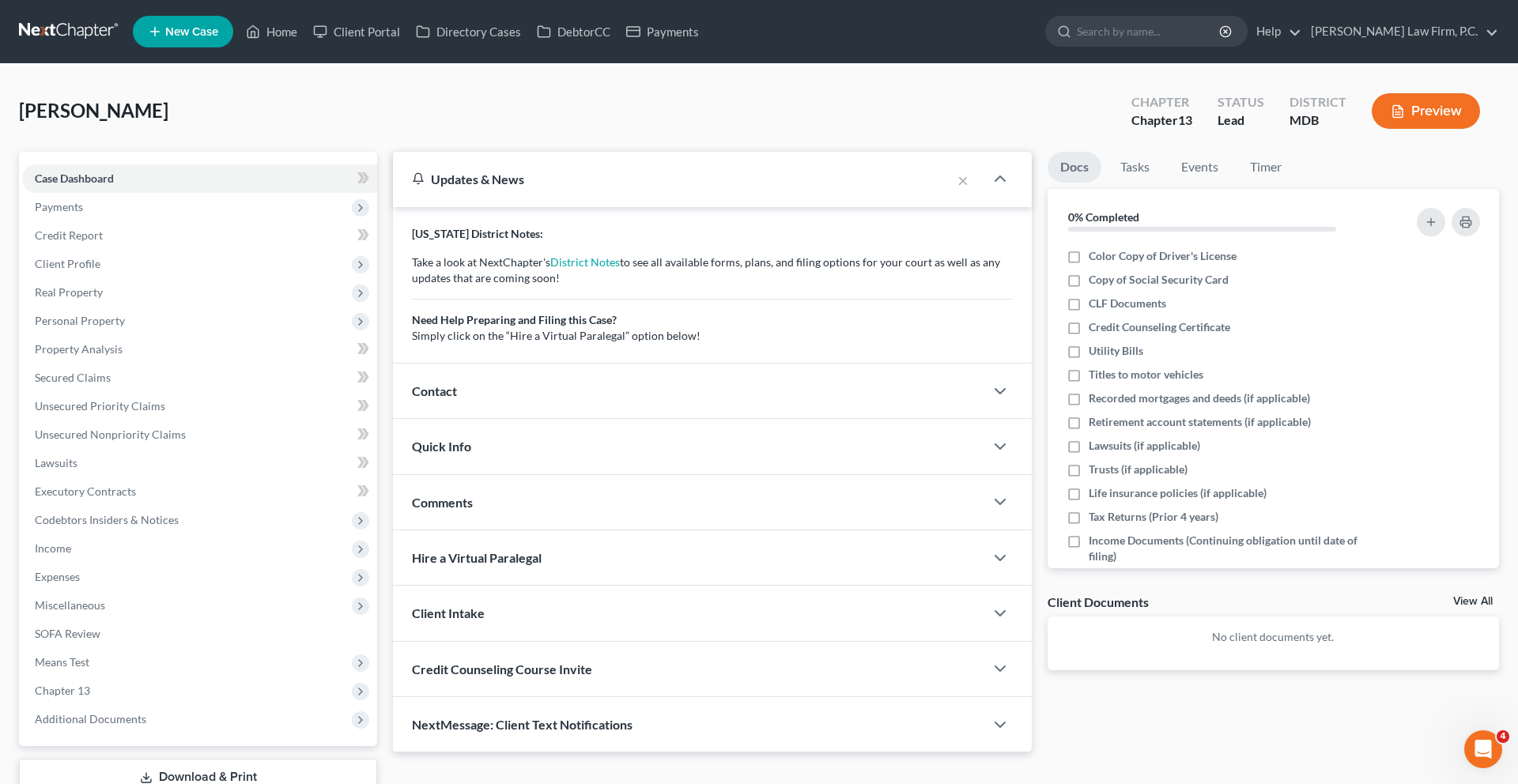
click at [480, 418] on div "Contact" at bounding box center [688, 390] width 591 height 55
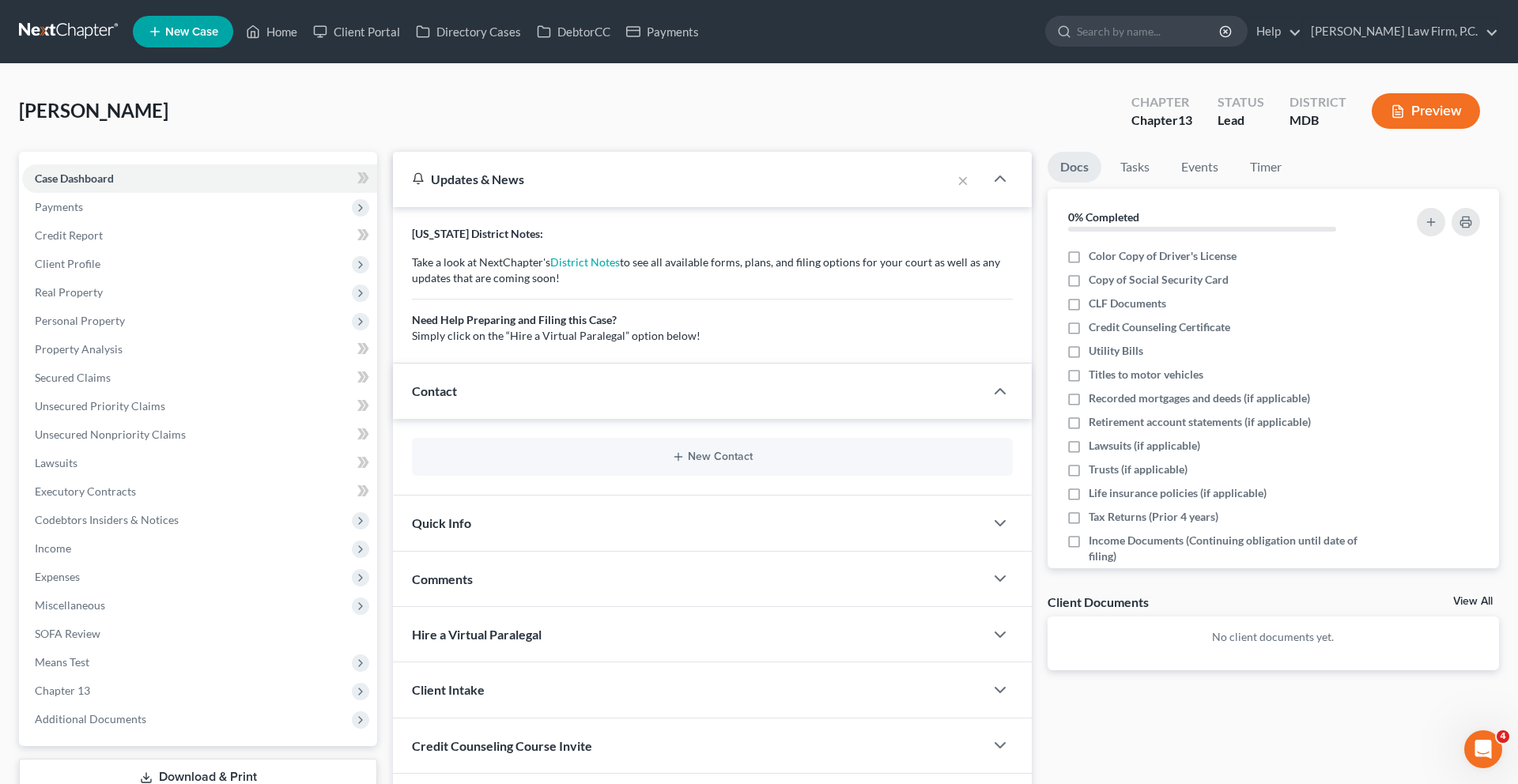
click at [664, 476] on div "New Contact" at bounding box center [712, 456] width 601 height 38
click at [709, 476] on div "New Contact" at bounding box center [712, 456] width 601 height 38
click at [702, 463] on button "New Contact" at bounding box center [712, 457] width 576 height 13
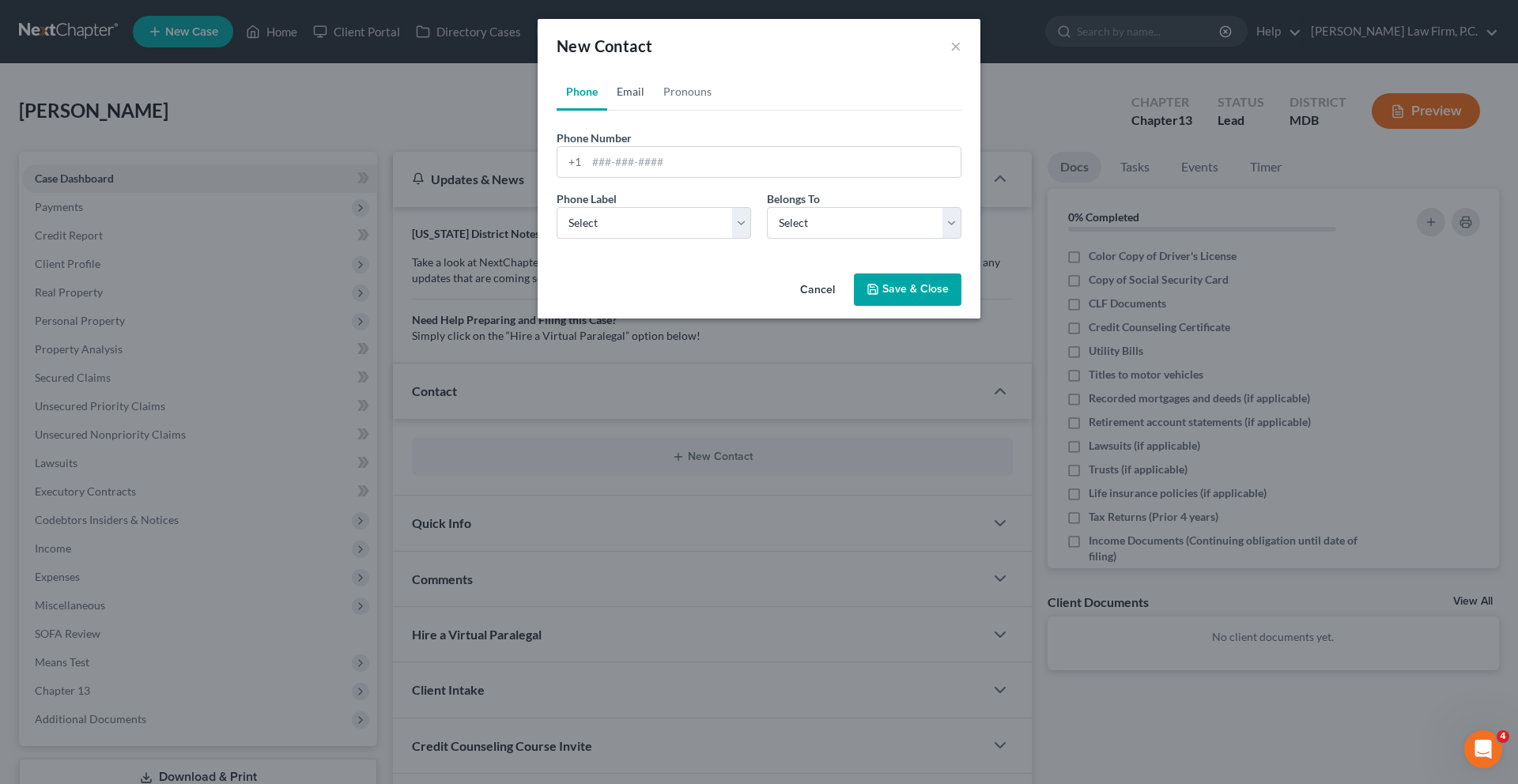
click at [607, 106] on link "Email" at bounding box center [630, 91] width 47 height 38
click at [645, 177] on input "email" at bounding box center [773, 162] width 373 height 30
paste input "[EMAIL_ADDRESS][DOMAIN_NAME]"
type input "[EMAIL_ADDRESS][DOMAIN_NAME]"
click at [647, 238] on select "Select Home Work Other" at bounding box center [654, 223] width 195 height 32
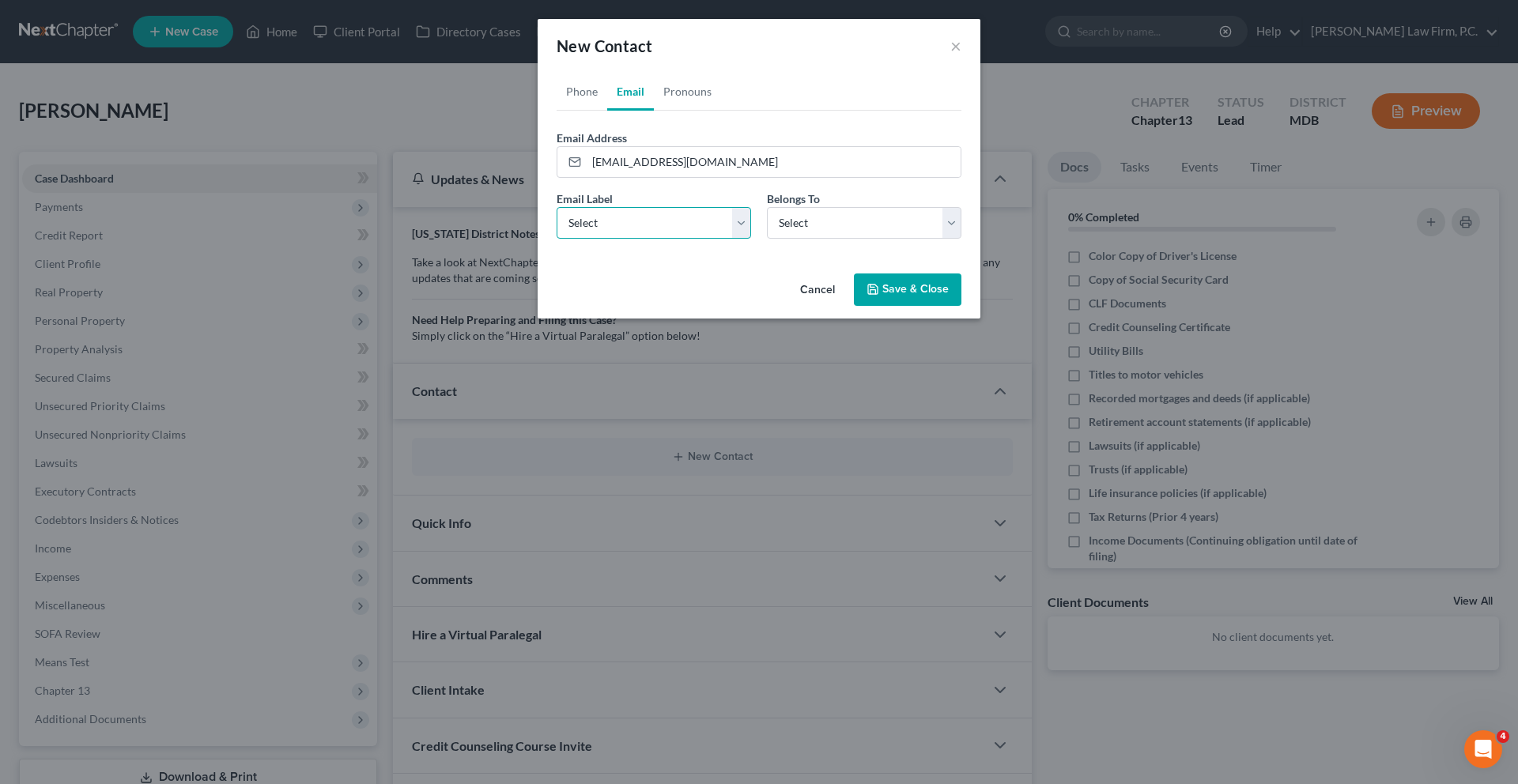
select select "0"
click at [798, 238] on select "Select Client Other" at bounding box center [863, 223] width 195 height 32
select select "0"
click at [929, 306] on button "Save & Close" at bounding box center [907, 291] width 107 height 34
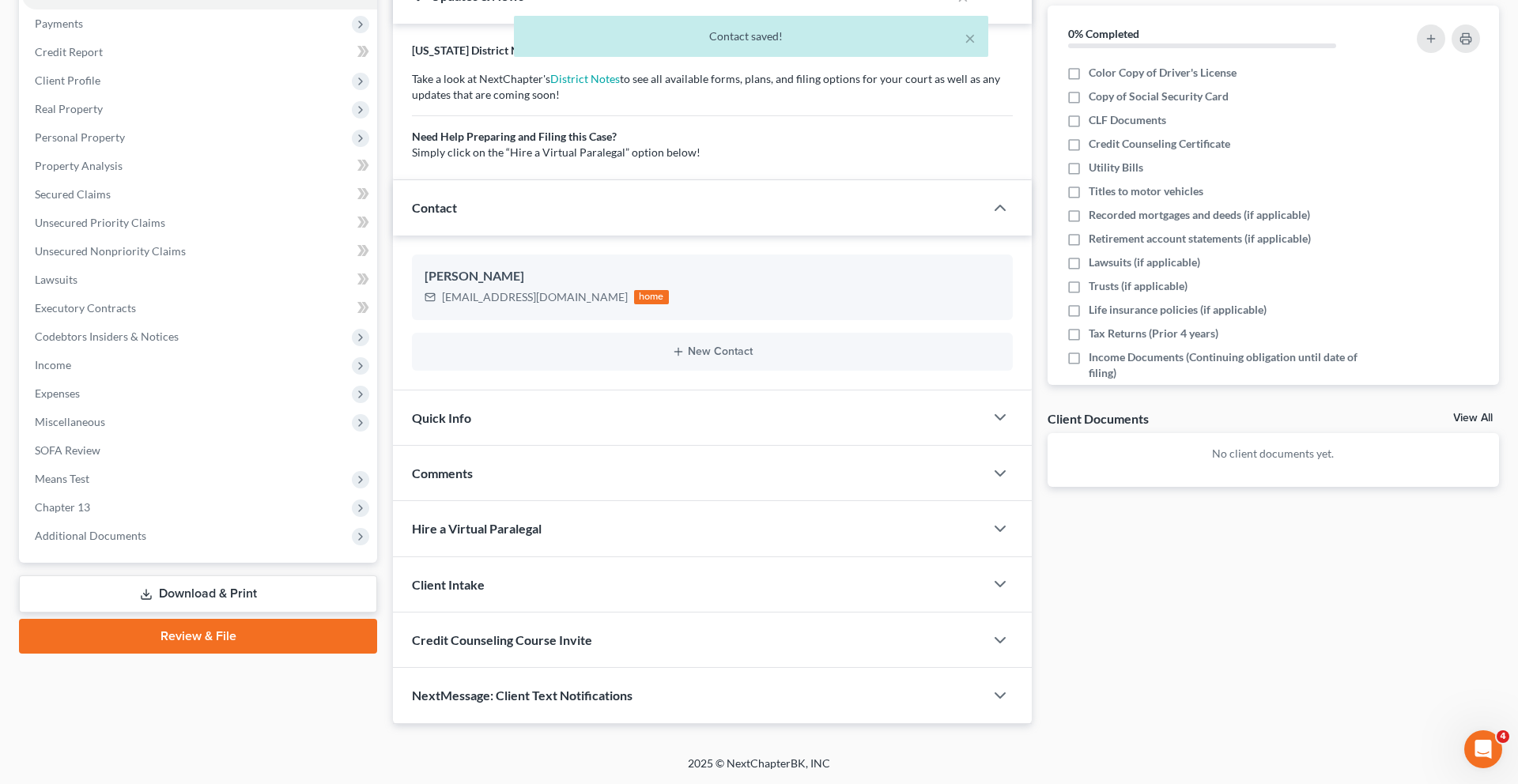
scroll to position [416, 0]
click at [592, 632] on span "Credit Counseling Course Invite" at bounding box center [502, 640] width 181 height 15
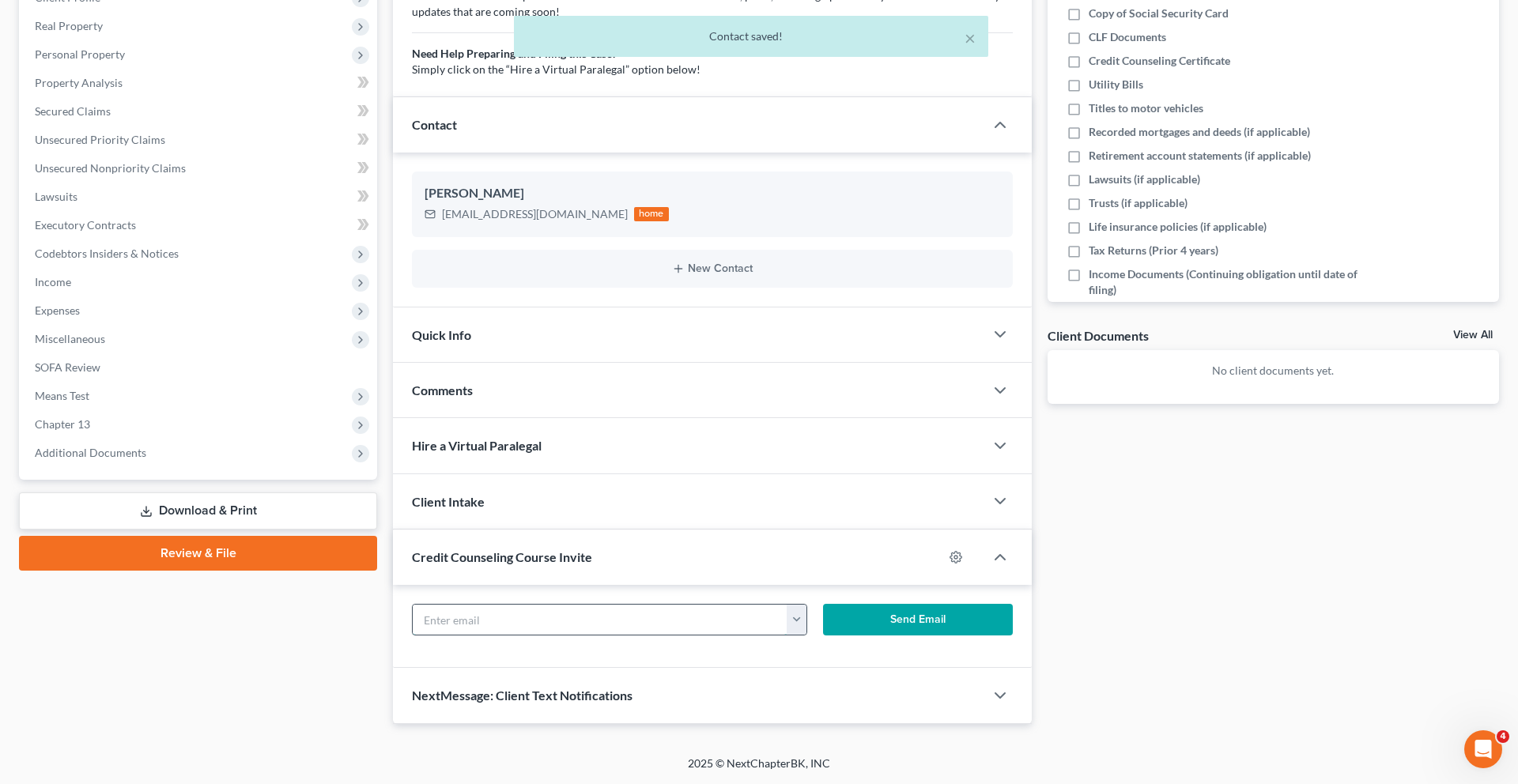
click at [652, 635] on input "text" at bounding box center [600, 619] width 374 height 30
paste input "[EMAIL_ADDRESS][DOMAIN_NAME]"
type input "[EMAIL_ADDRESS][DOMAIN_NAME]"
click at [913, 635] on button "Send Email" at bounding box center [918, 620] width 190 height 32
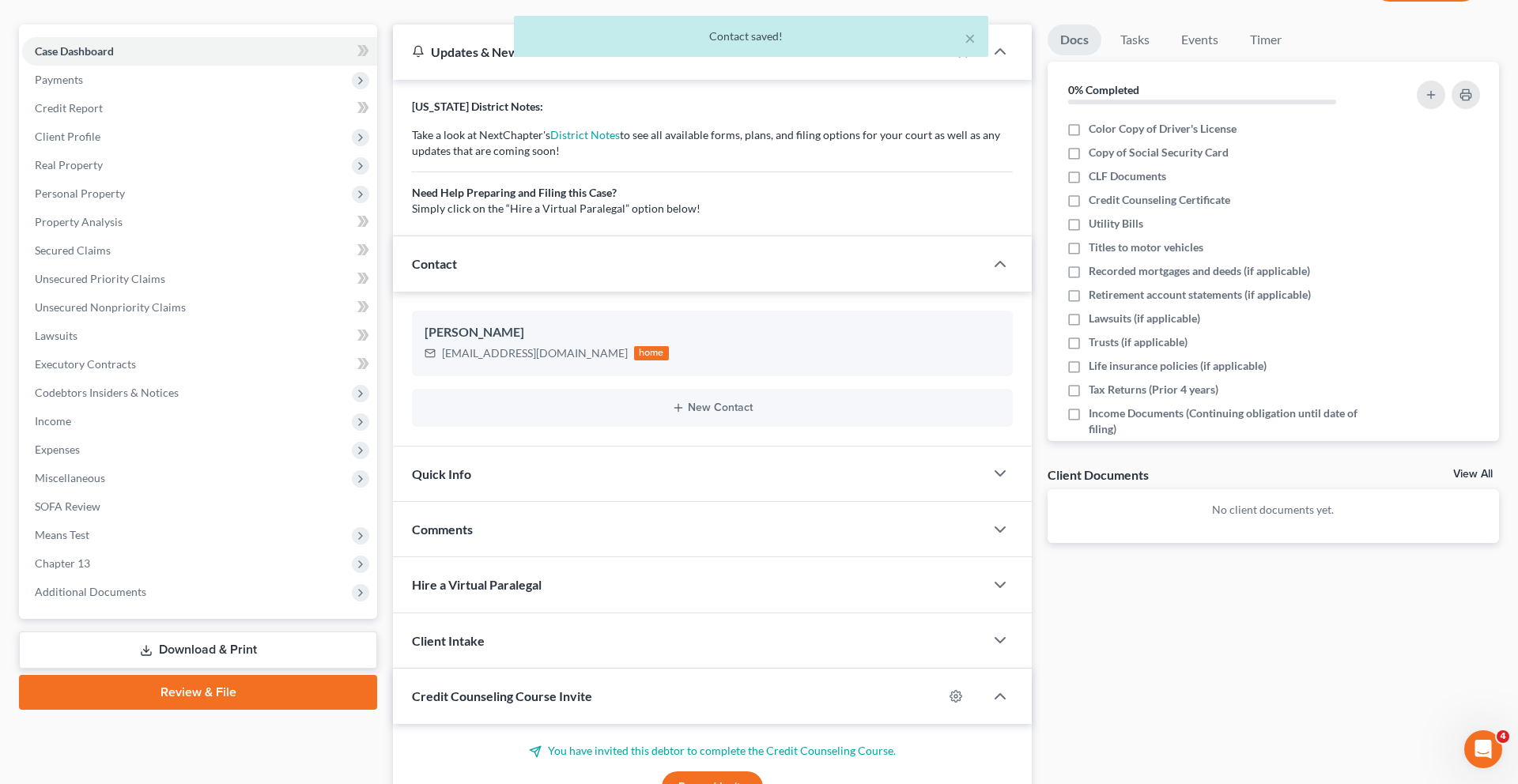
scroll to position [0, 0]
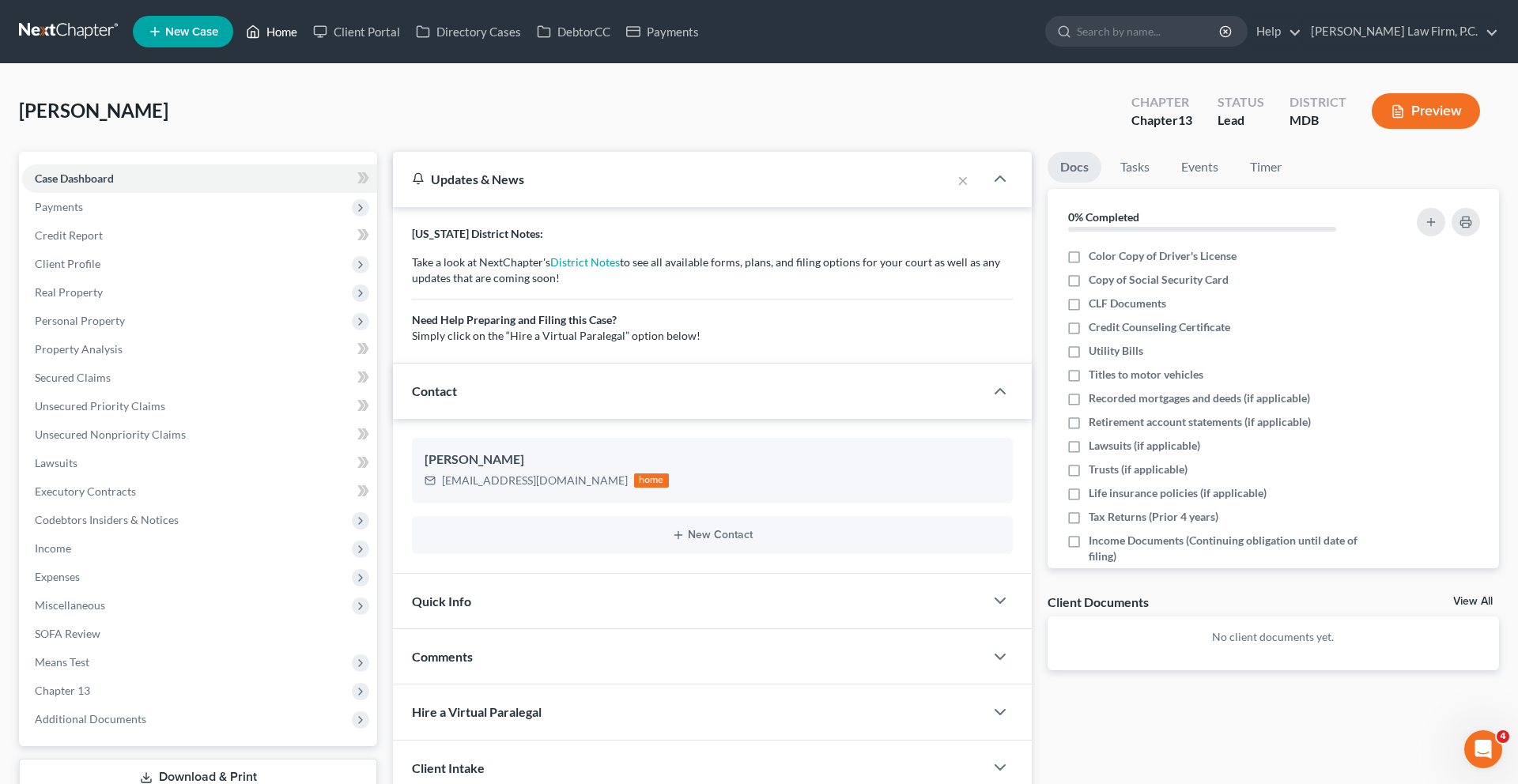
click at [305, 46] on link "Home" at bounding box center [271, 32] width 67 height 29
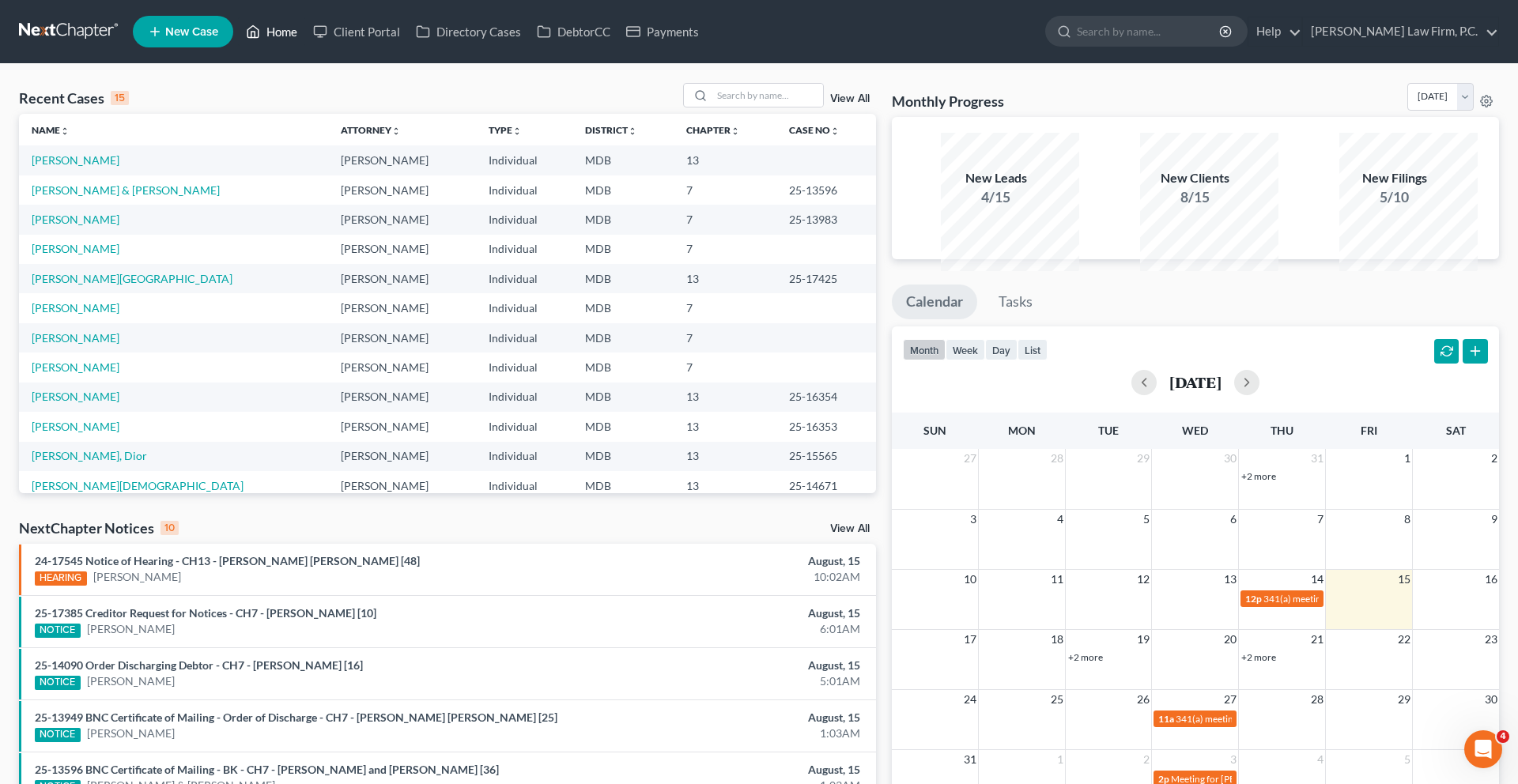
click at [305, 33] on link "Home" at bounding box center [271, 32] width 67 height 29
click at [725, 107] on input "search" at bounding box center [767, 95] width 111 height 23
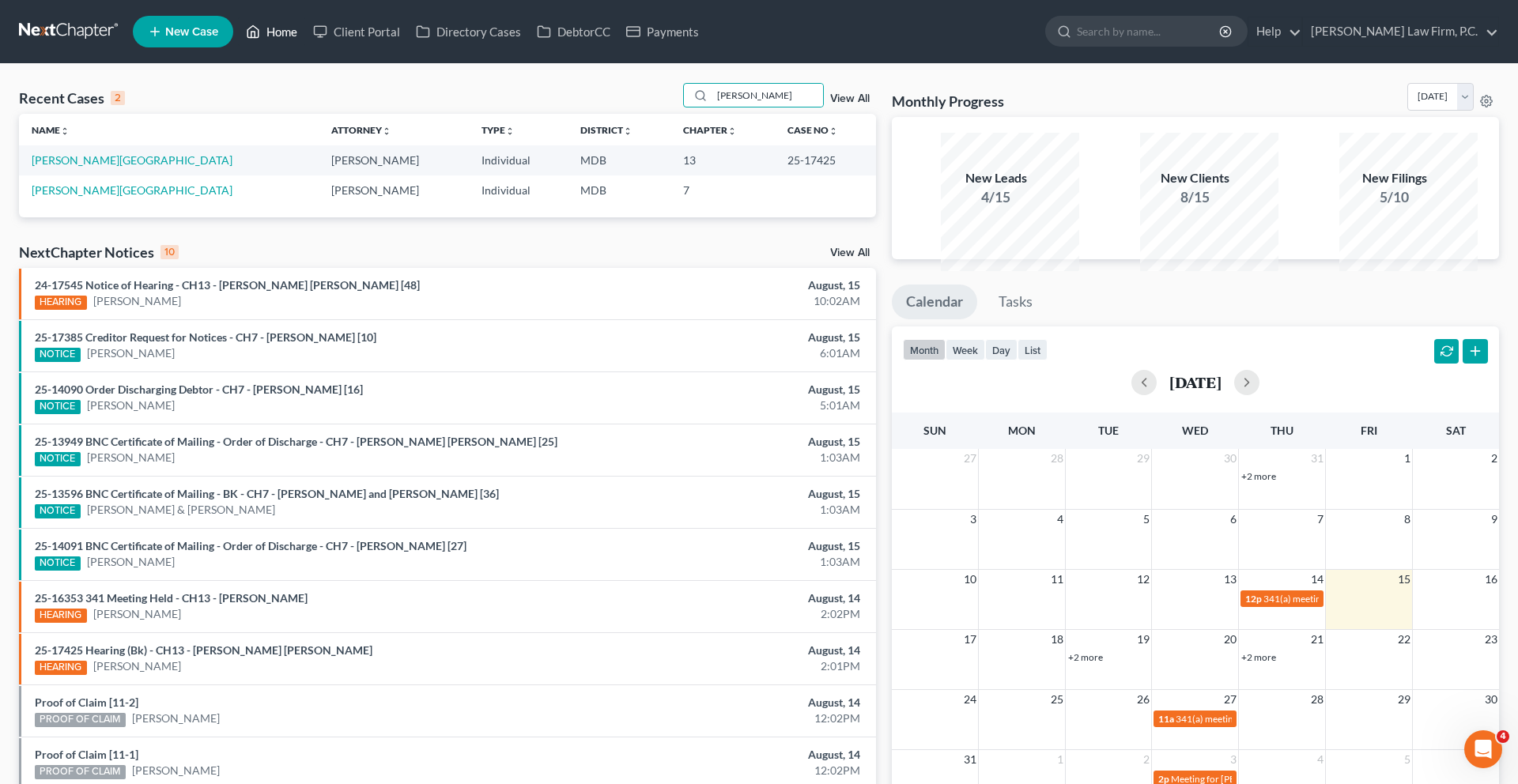
click at [305, 38] on link "Home" at bounding box center [271, 32] width 67 height 29
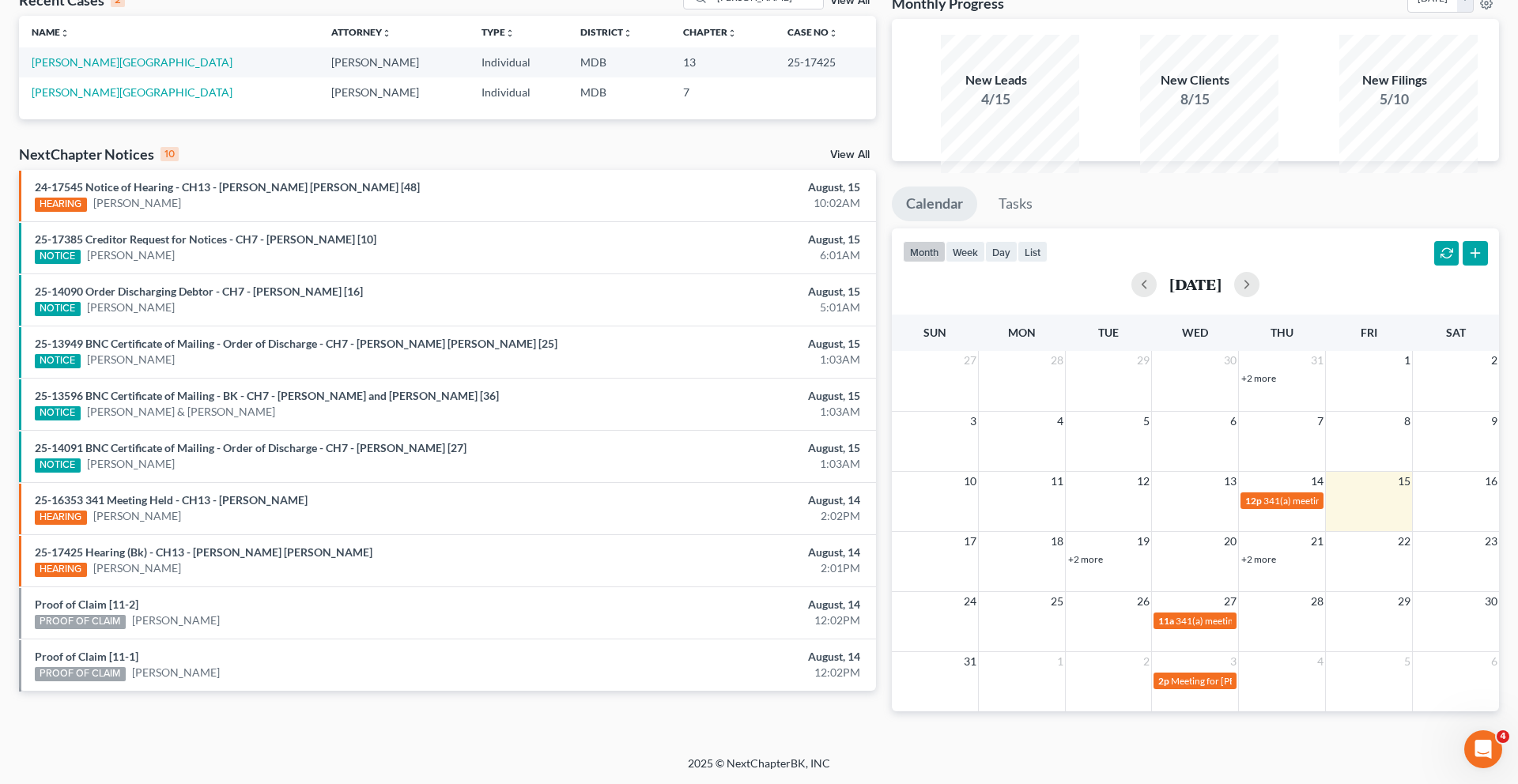
click at [1087, 565] on link "+2 more" at bounding box center [1085, 559] width 34 height 12
click at [1132, 593] on span "Confirmation hearing for [PERSON_NAME]" at bounding box center [1172, 588] width 180 height 12
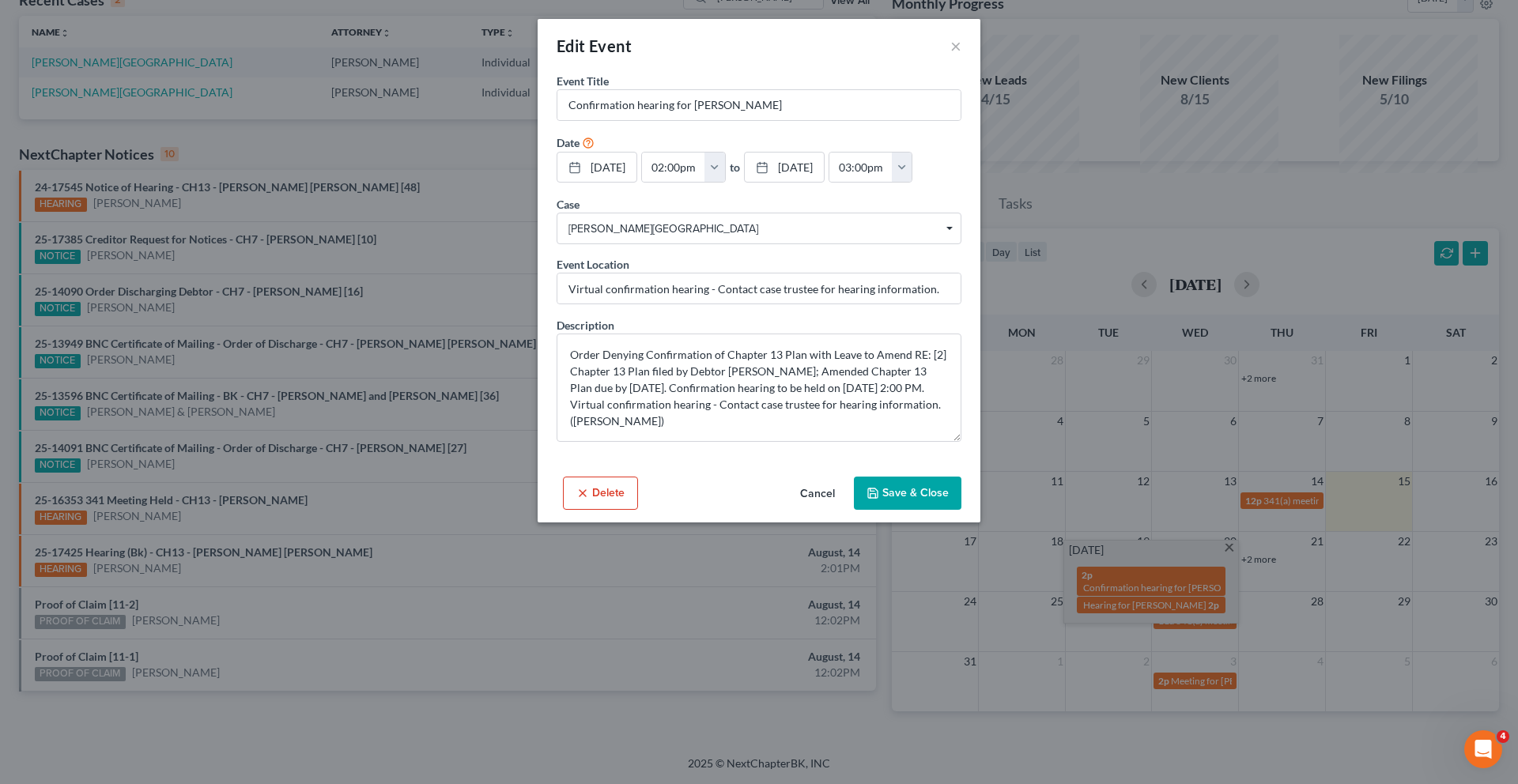
click at [981, 58] on div "Edit Event ×" at bounding box center [758, 46] width 442 height 54
click at [961, 55] on button "×" at bounding box center [956, 46] width 11 height 19
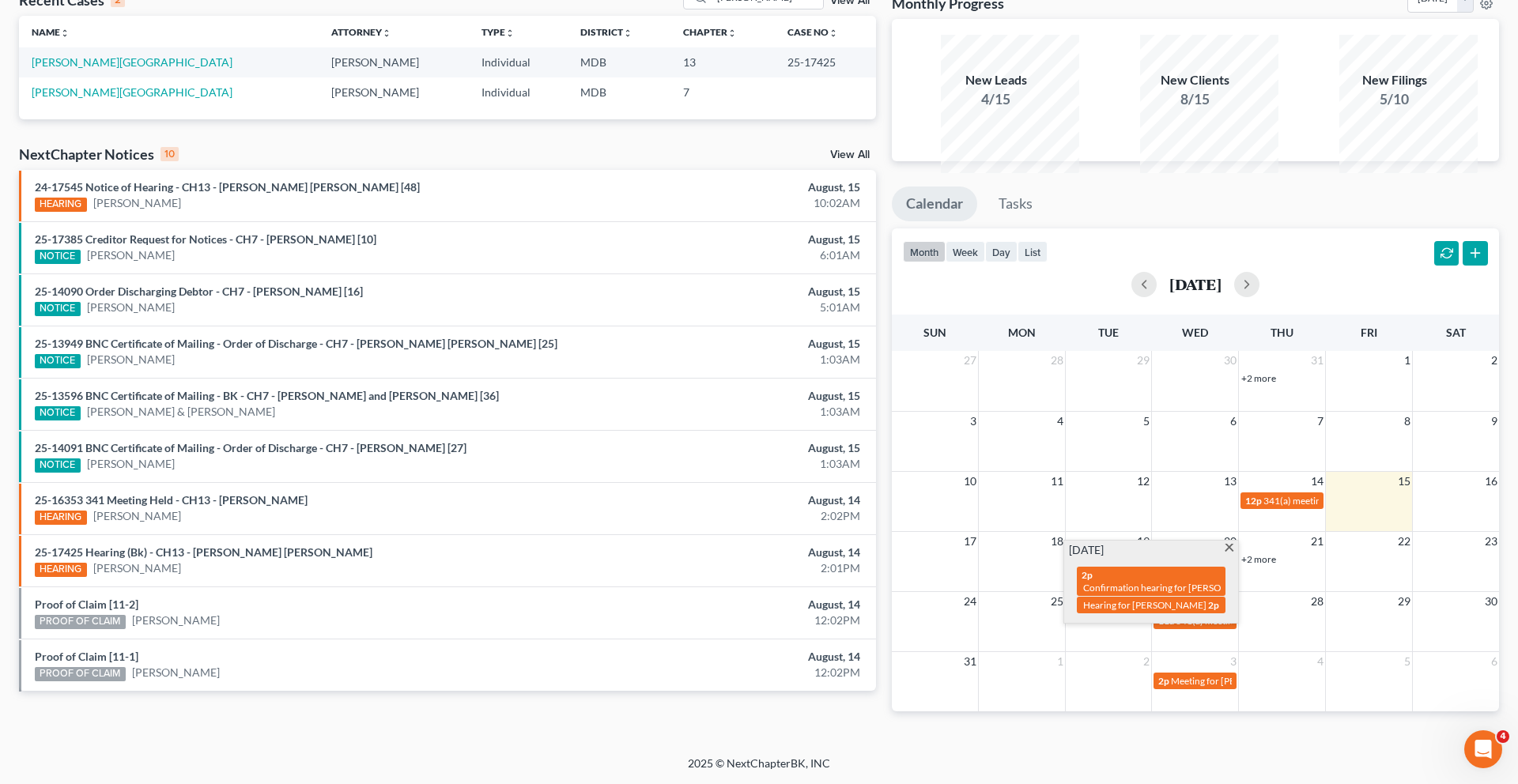
click at [1267, 565] on link "+2 more" at bounding box center [1258, 559] width 34 height 12
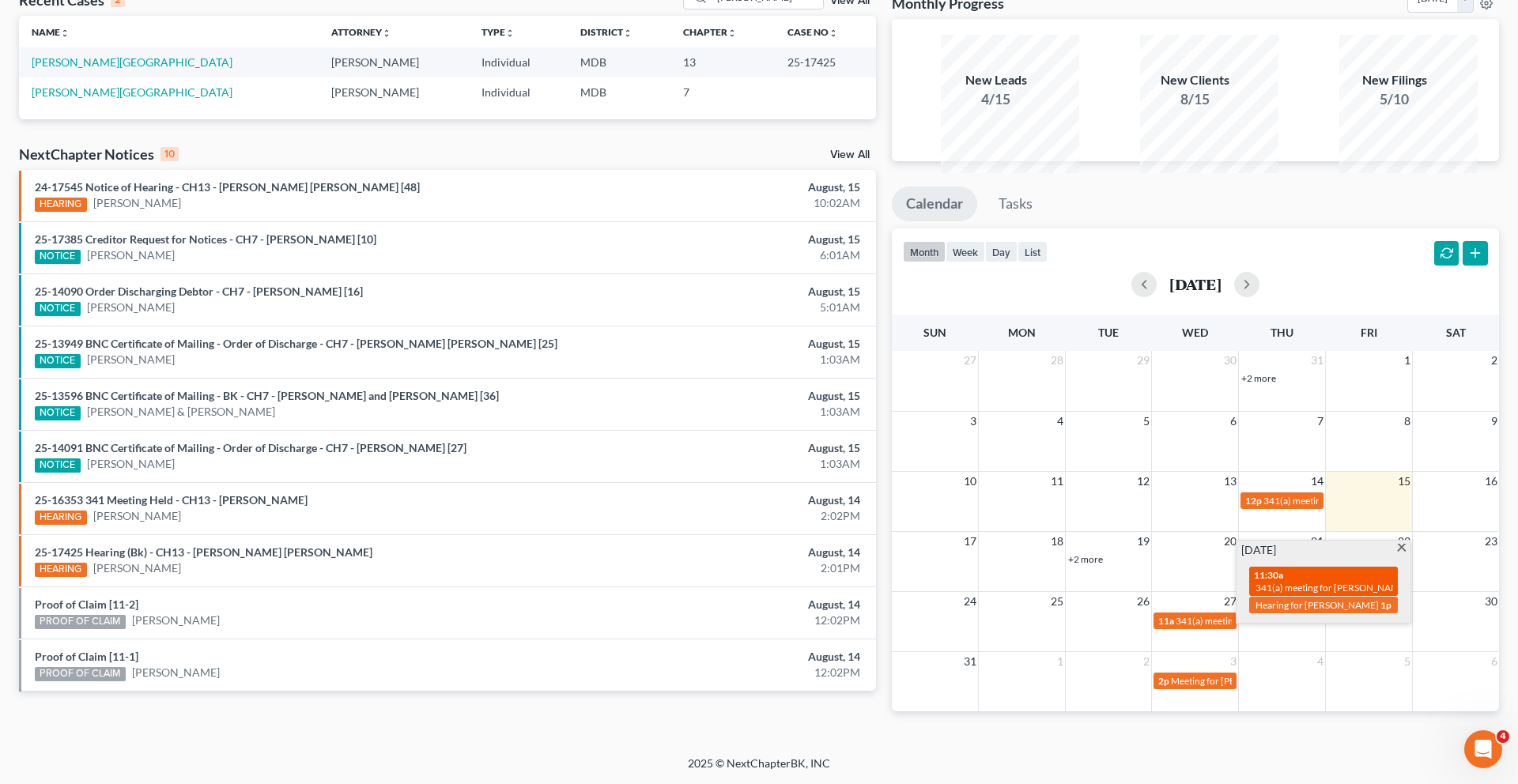
click at [1294, 593] on span "341(a) meeting for [PERSON_NAME]" at bounding box center [1332, 588] width 153 height 12
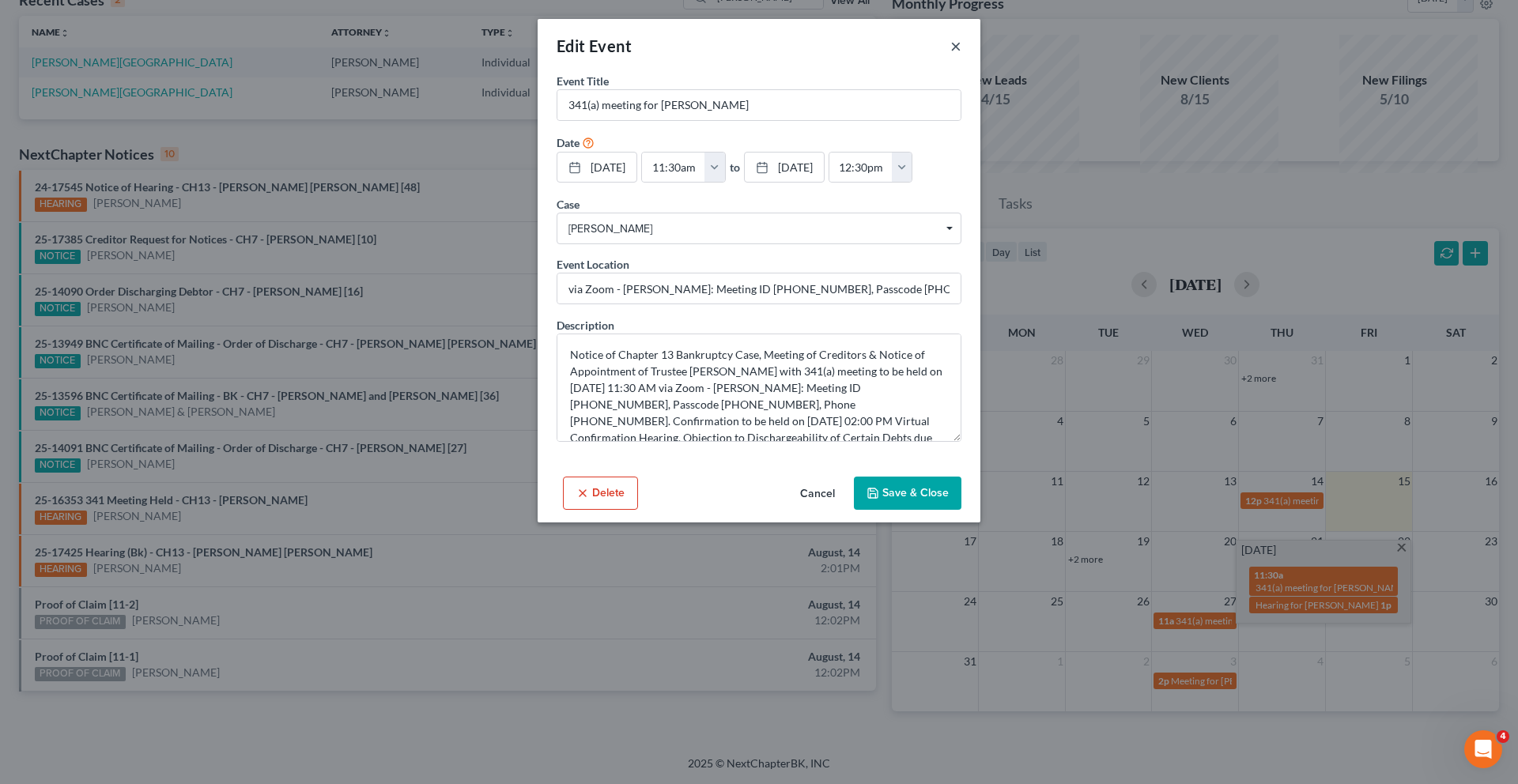
click at [961, 55] on button "×" at bounding box center [956, 46] width 11 height 19
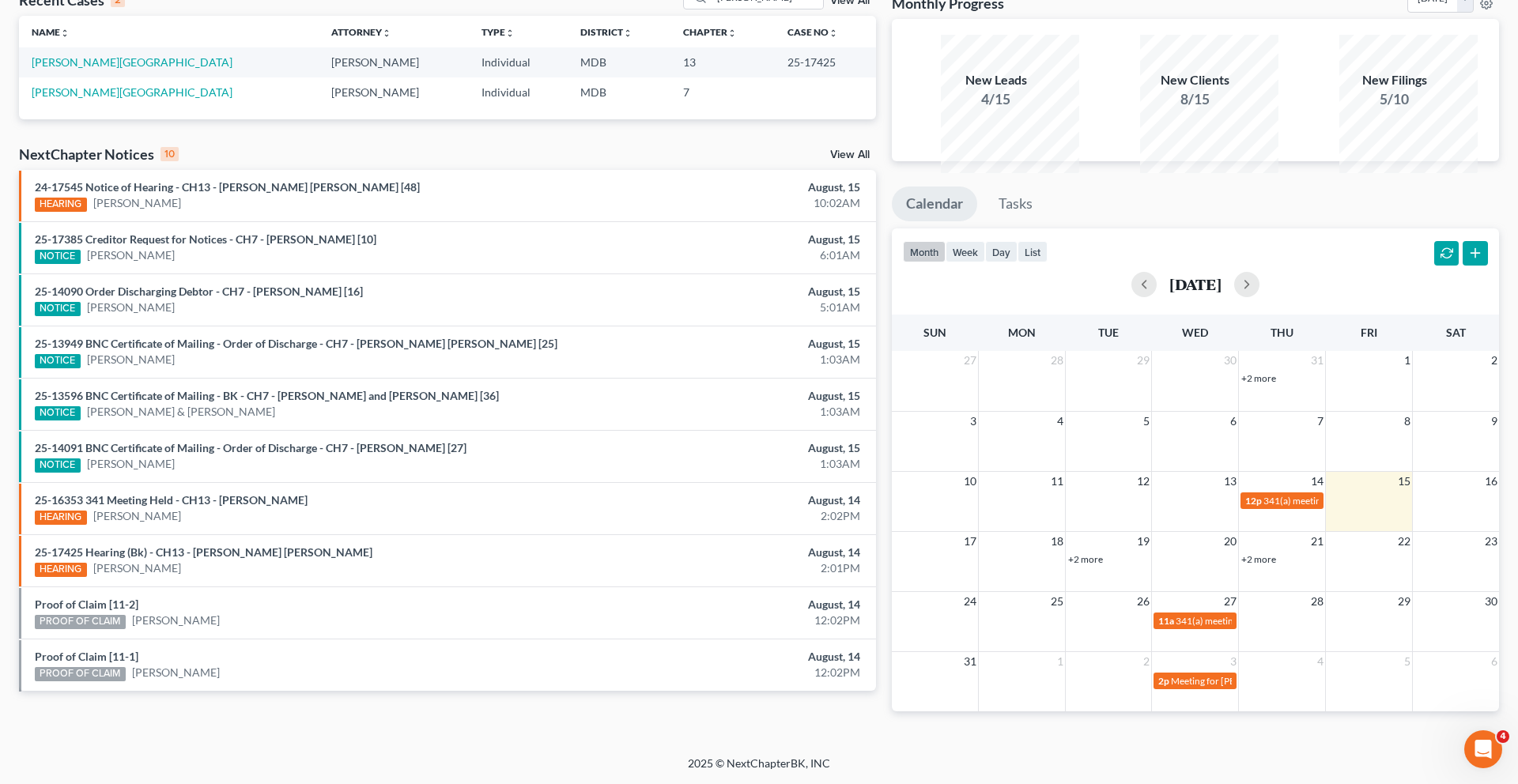
click at [1261, 565] on link "+2 more" at bounding box center [1258, 559] width 34 height 12
click at [1284, 611] on span "Hearing for [PERSON_NAME]" at bounding box center [1317, 604] width 123 height 12
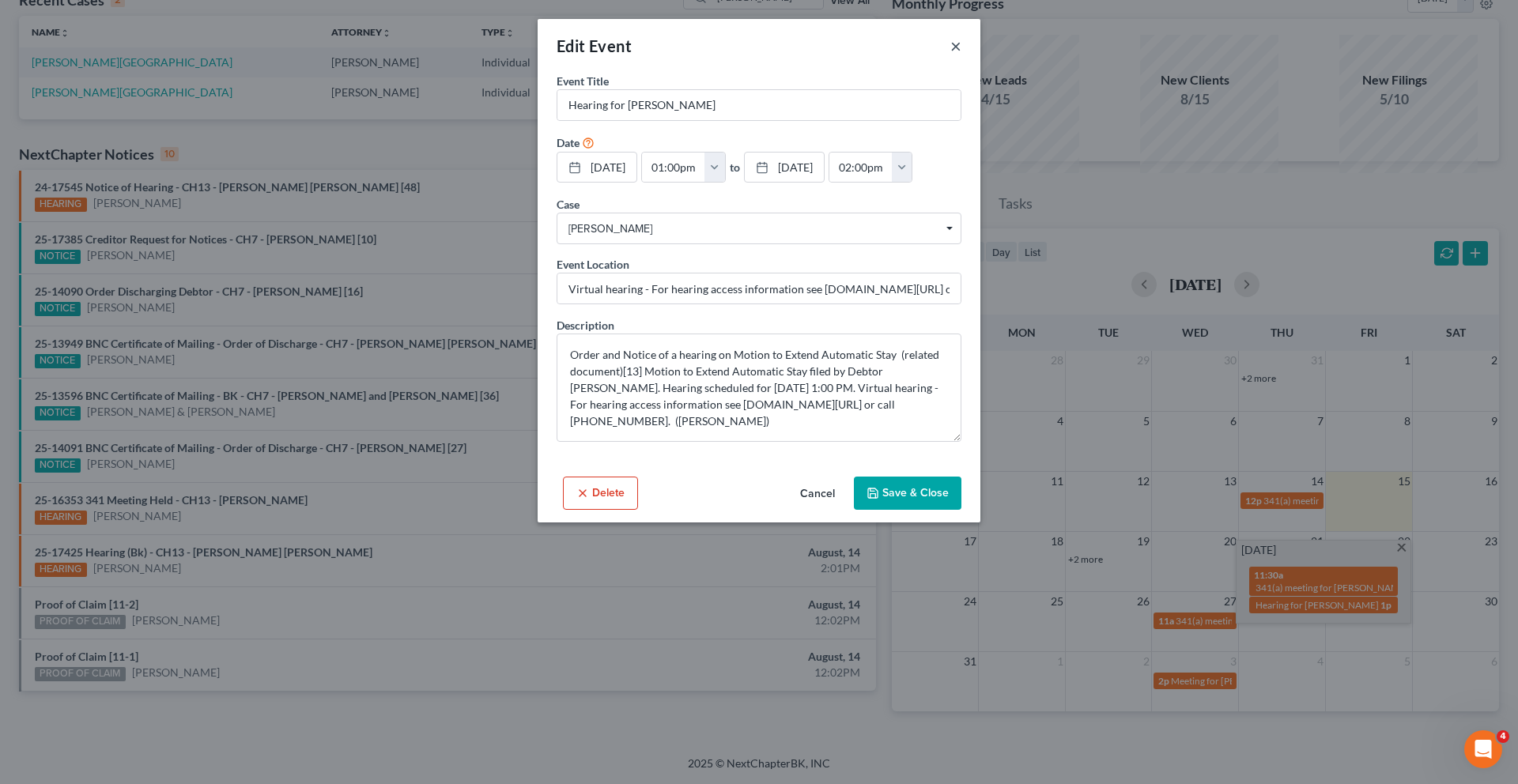
click at [961, 55] on button "×" at bounding box center [956, 46] width 11 height 19
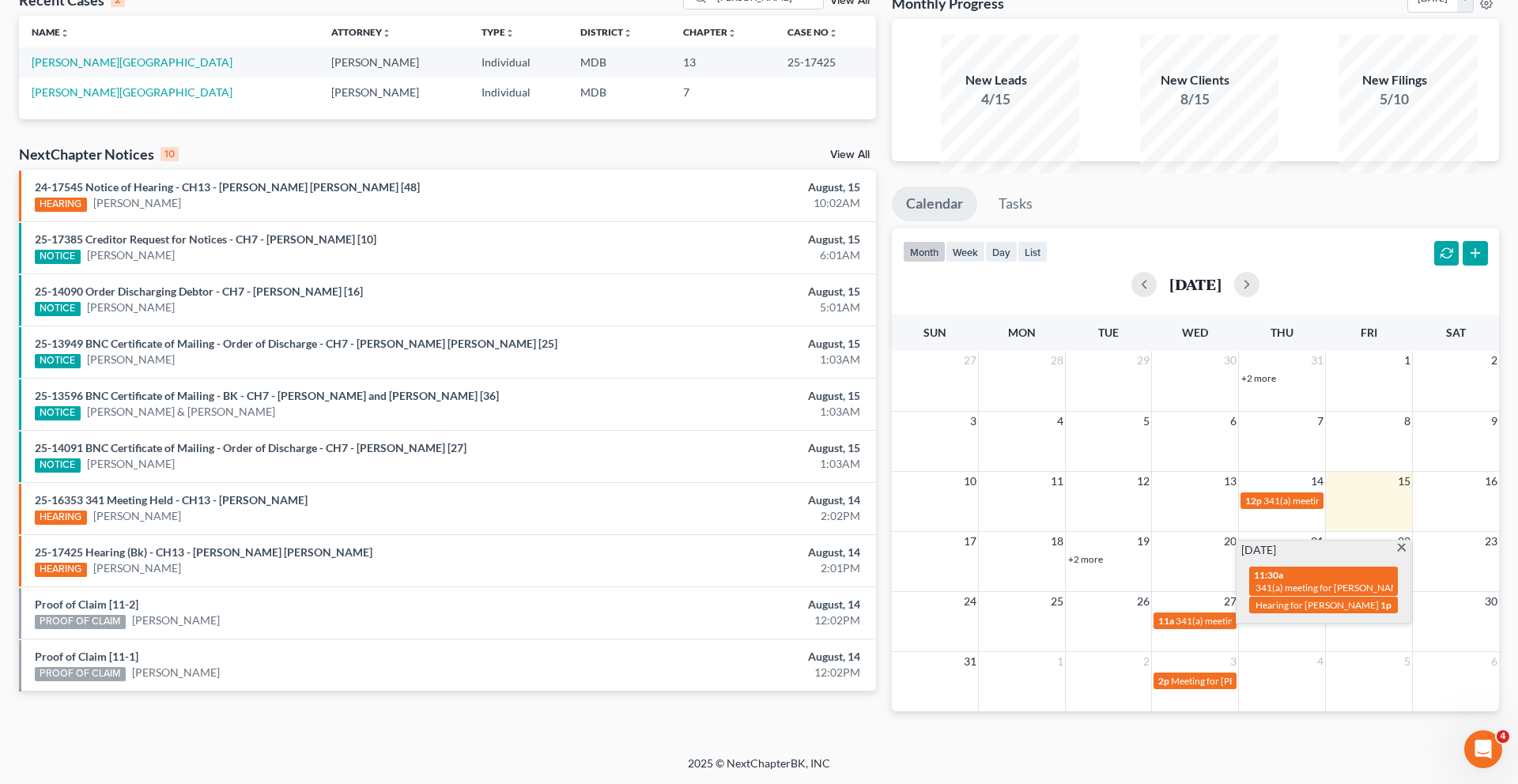
scroll to position [0, 0]
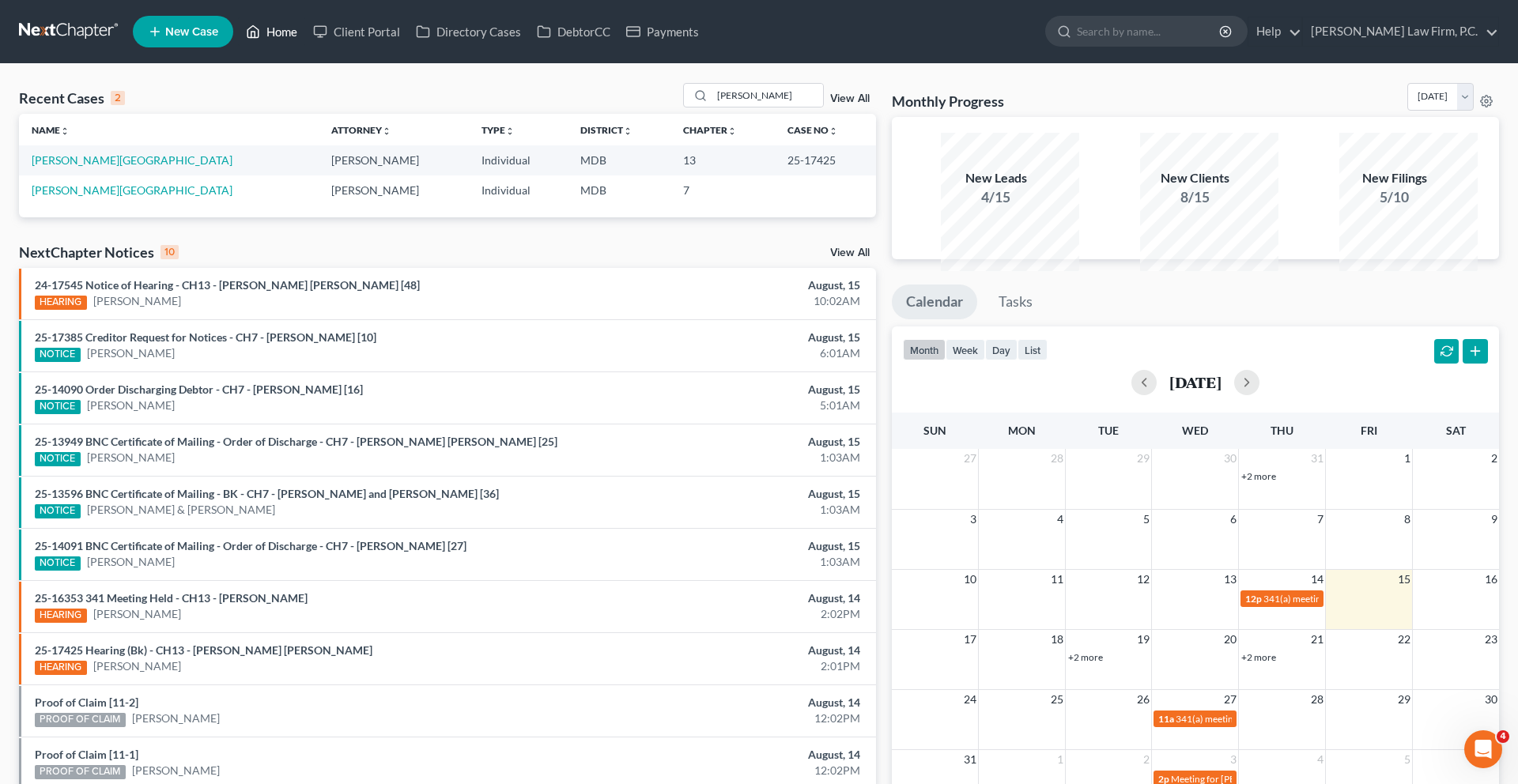
click at [305, 46] on link "Home" at bounding box center [271, 32] width 67 height 29
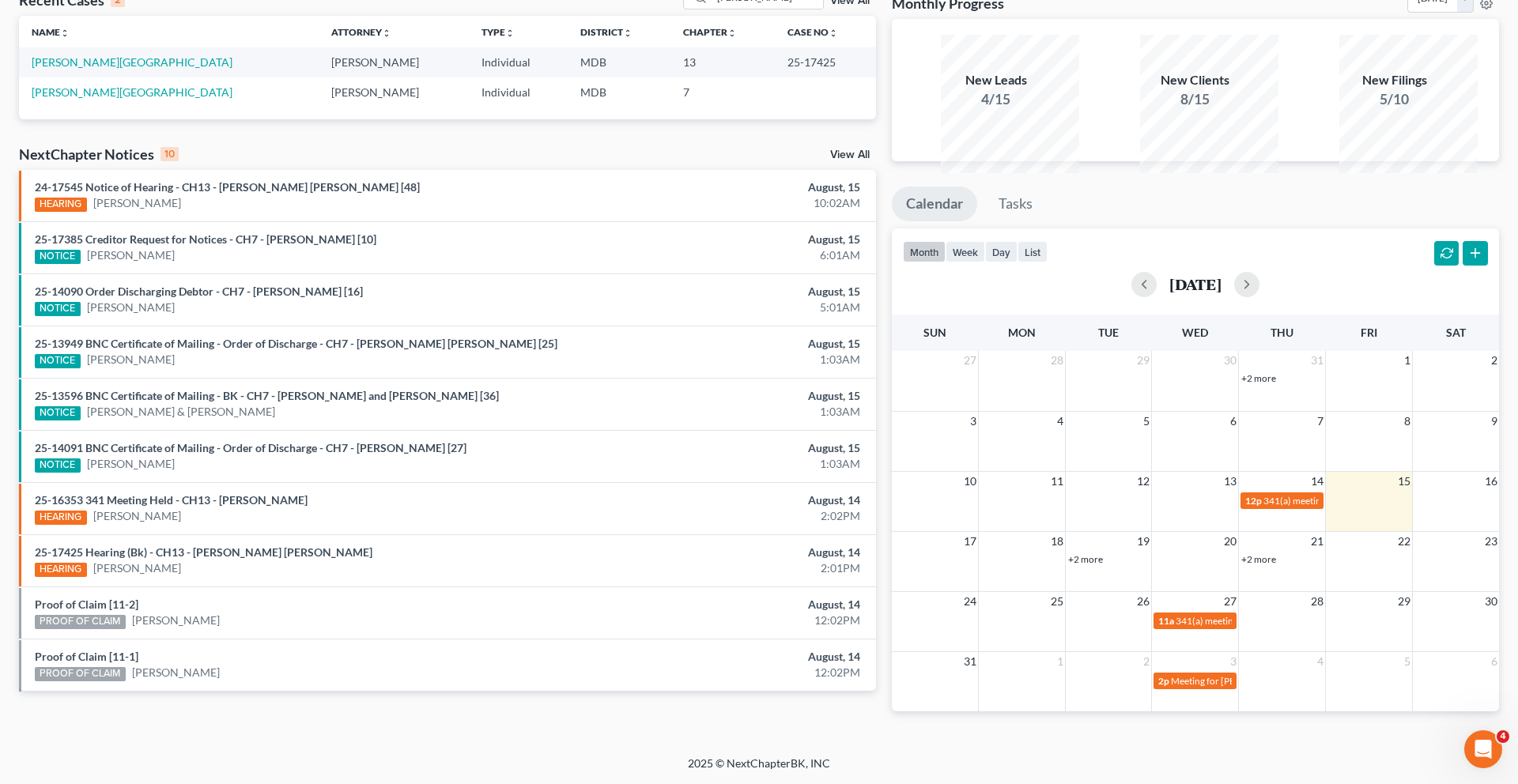
scroll to position [152, 0]
click at [1264, 565] on link "+2 more" at bounding box center [1258, 559] width 34 height 12
click at [1297, 611] on span "Hearing for [PERSON_NAME]" at bounding box center [1317, 604] width 123 height 12
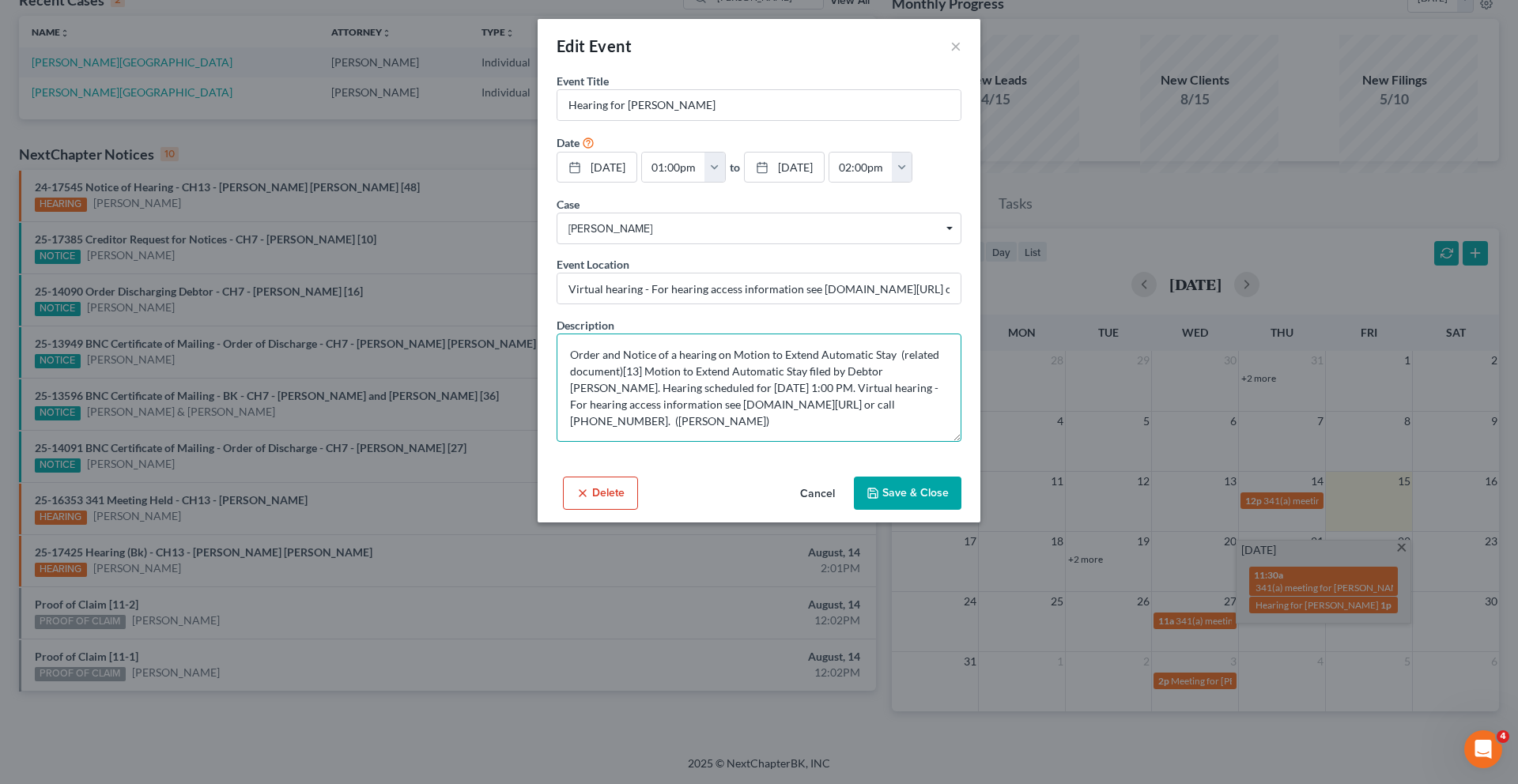
drag, startPoint x: 741, startPoint y: 494, endPoint x: 940, endPoint y: 489, distance: 199.1
click at [940, 441] on textarea "Order and Notice of a hearing on Motion to Extend Automatic Stay (related docum…" at bounding box center [759, 387] width 405 height 108
drag, startPoint x: 920, startPoint y: 493, endPoint x: 1451, endPoint y: 3, distance: 722.5
click at [0, 0] on div "Edit Event × Event Title * Hearing for [PERSON_NAME] Date [DATE] close Date [DA…" at bounding box center [759, 392] width 1518 height 784
click at [844, 509] on button "Cancel" at bounding box center [817, 494] width 61 height 32
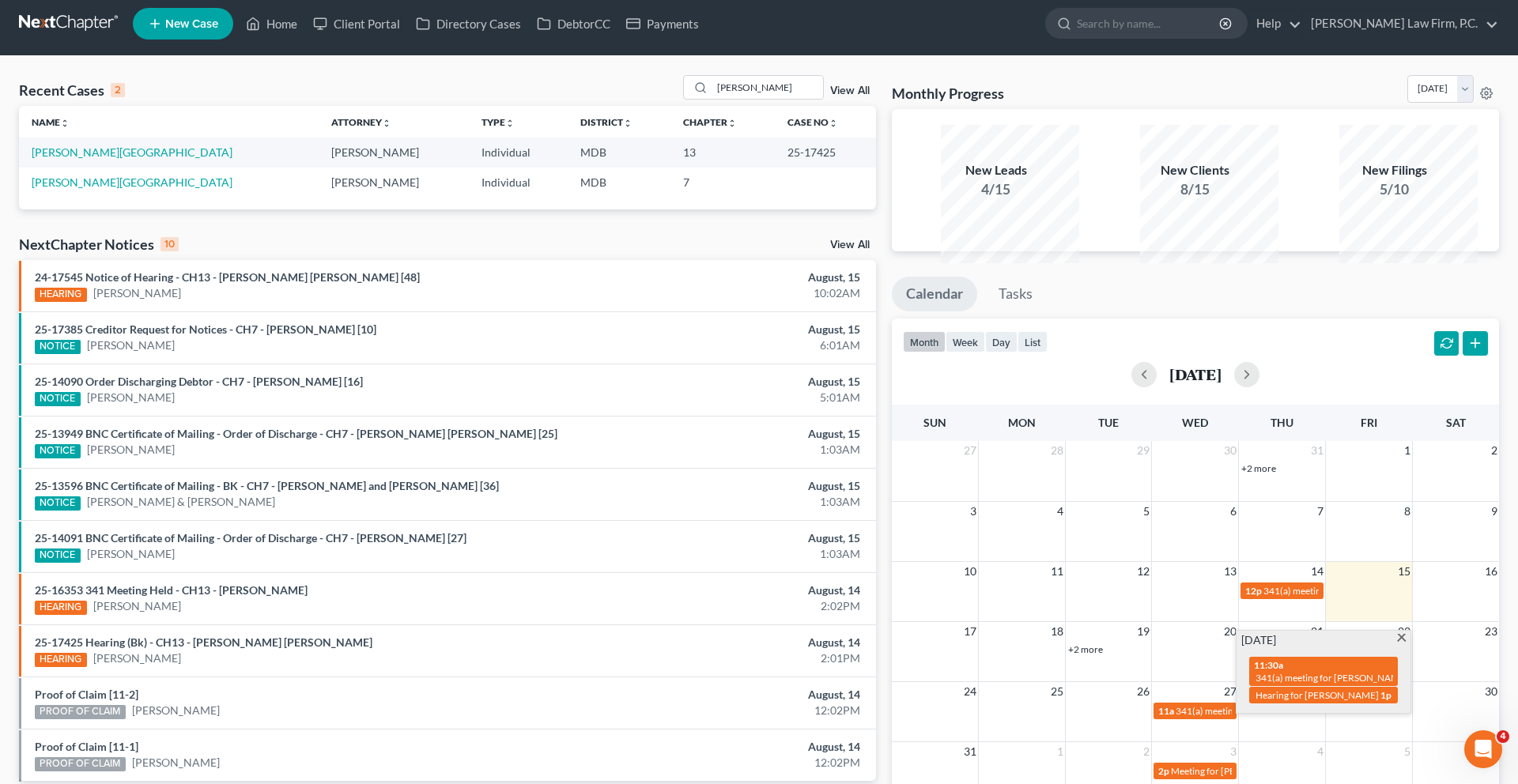
scroll to position [0, 0]
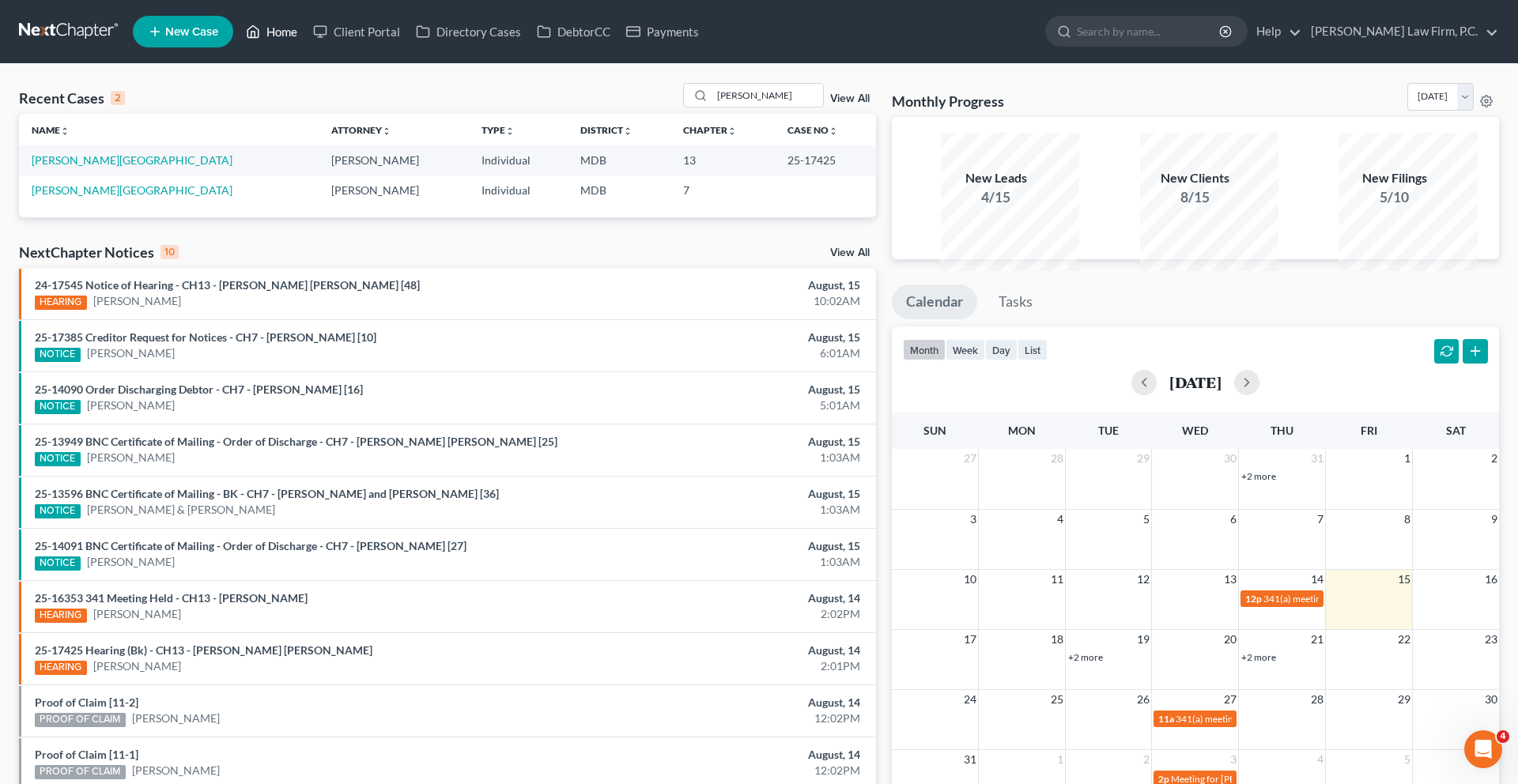
click at [305, 38] on link "Home" at bounding box center [271, 32] width 67 height 29
click at [305, 27] on link "Home" at bounding box center [271, 32] width 67 height 29
click at [305, 39] on link "Home" at bounding box center [271, 32] width 67 height 29
click at [764, 107] on input "[PERSON_NAME]" at bounding box center [767, 95] width 111 height 23
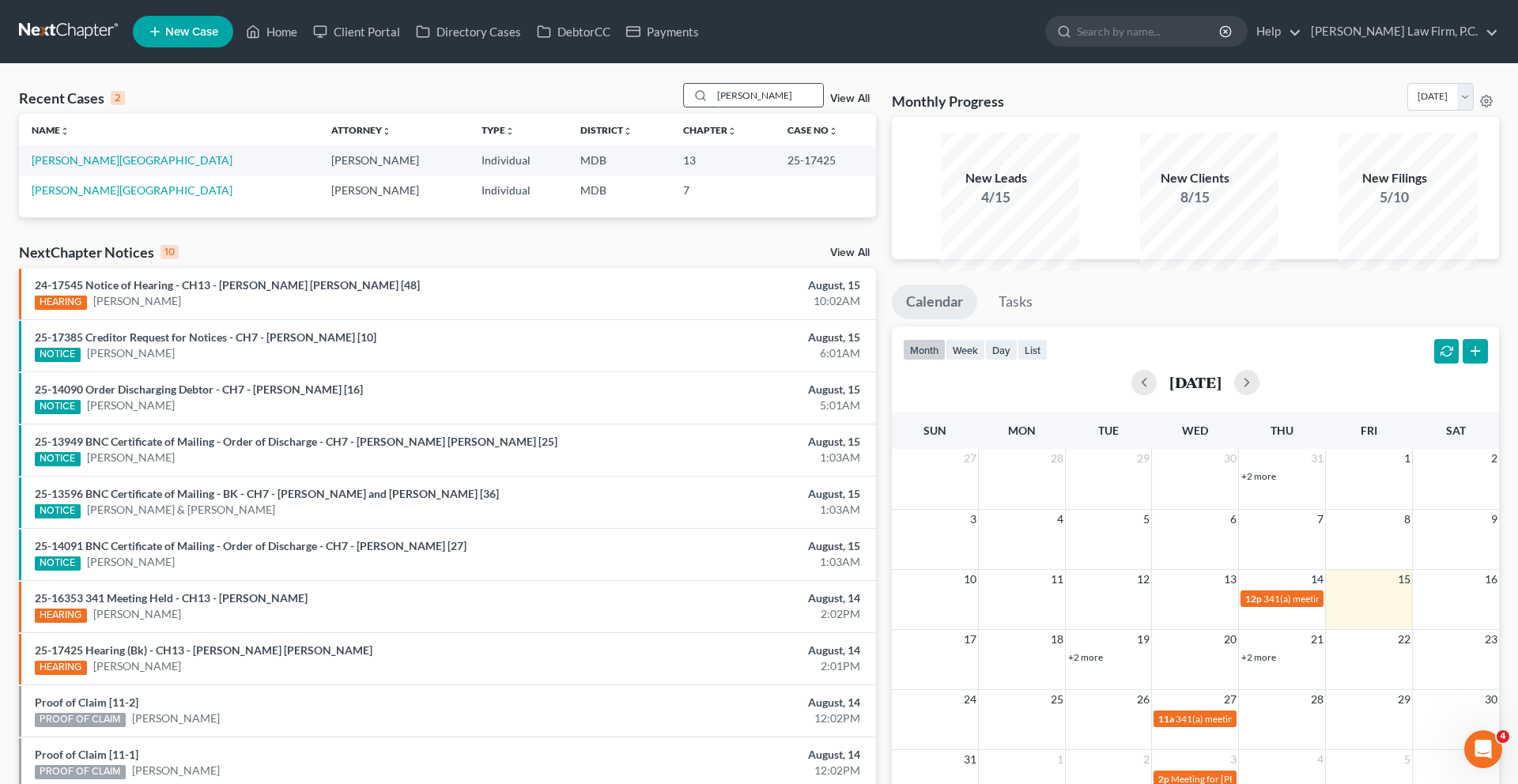
click at [764, 107] on input "[PERSON_NAME]" at bounding box center [767, 95] width 111 height 23
type input "[PERSON_NAME]"
click at [72, 196] on link "[PERSON_NAME]" at bounding box center [75, 190] width 88 height 13
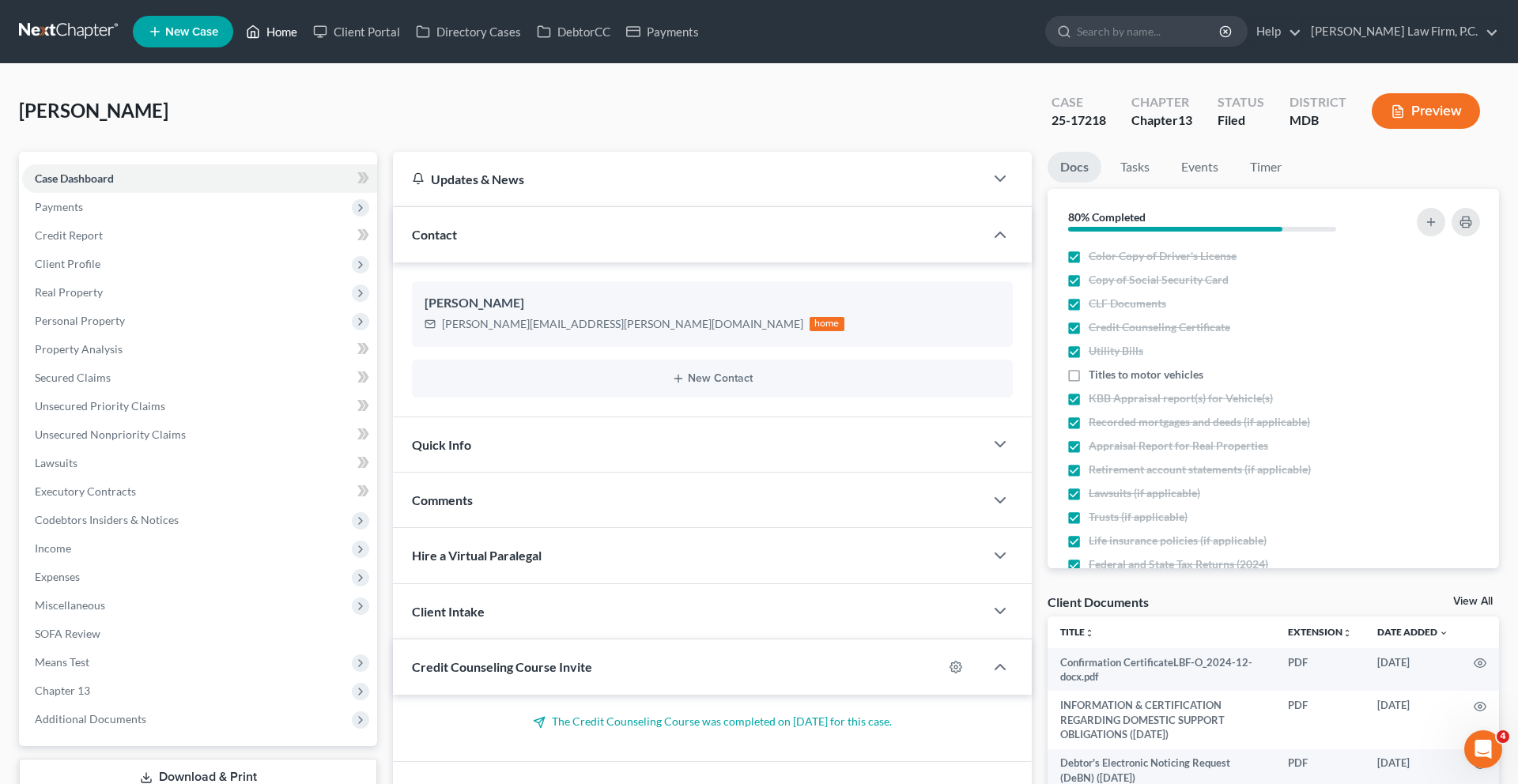
click at [305, 39] on link "Home" at bounding box center [271, 32] width 67 height 29
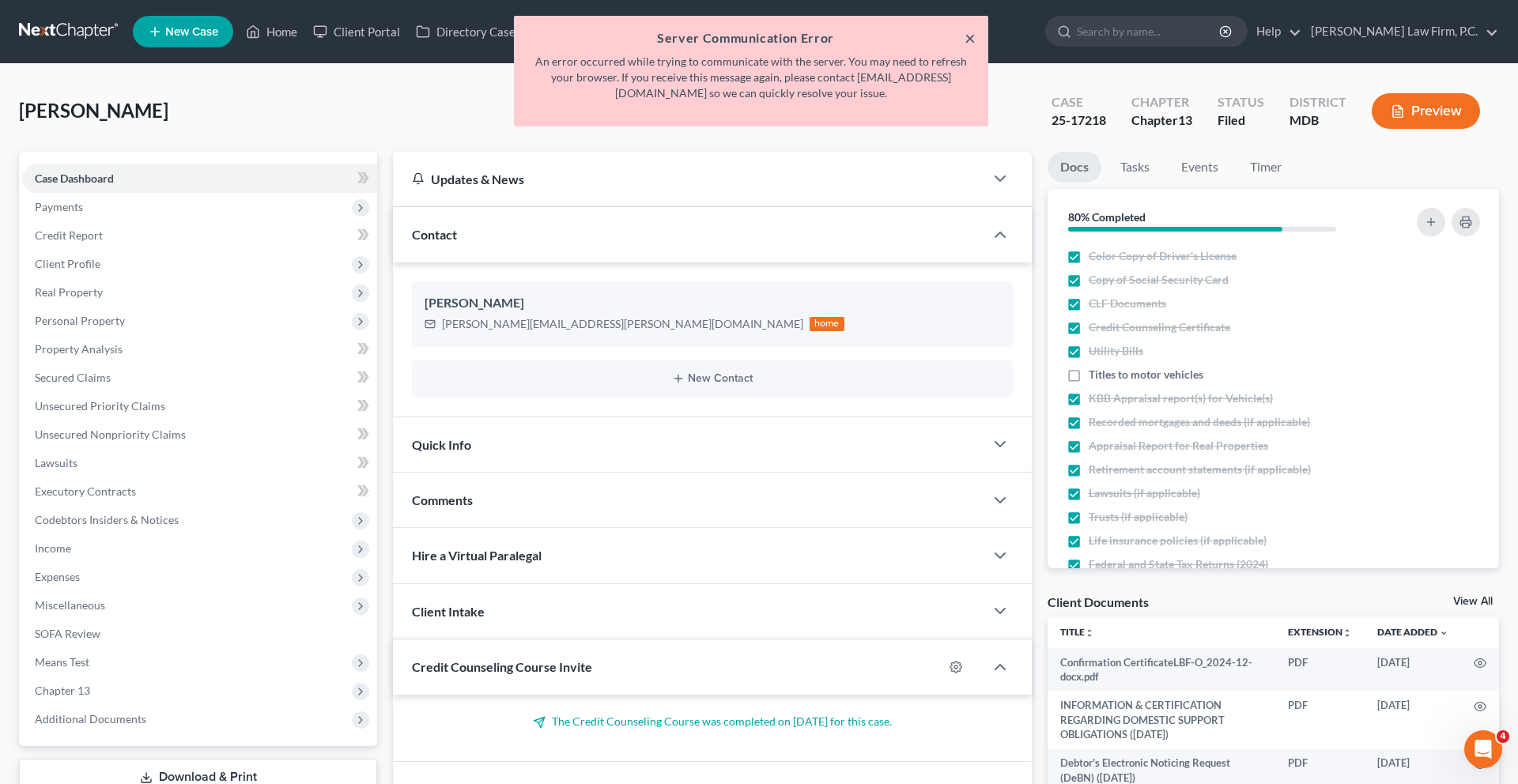
click at [966, 42] on button "×" at bounding box center [970, 38] width 11 height 19
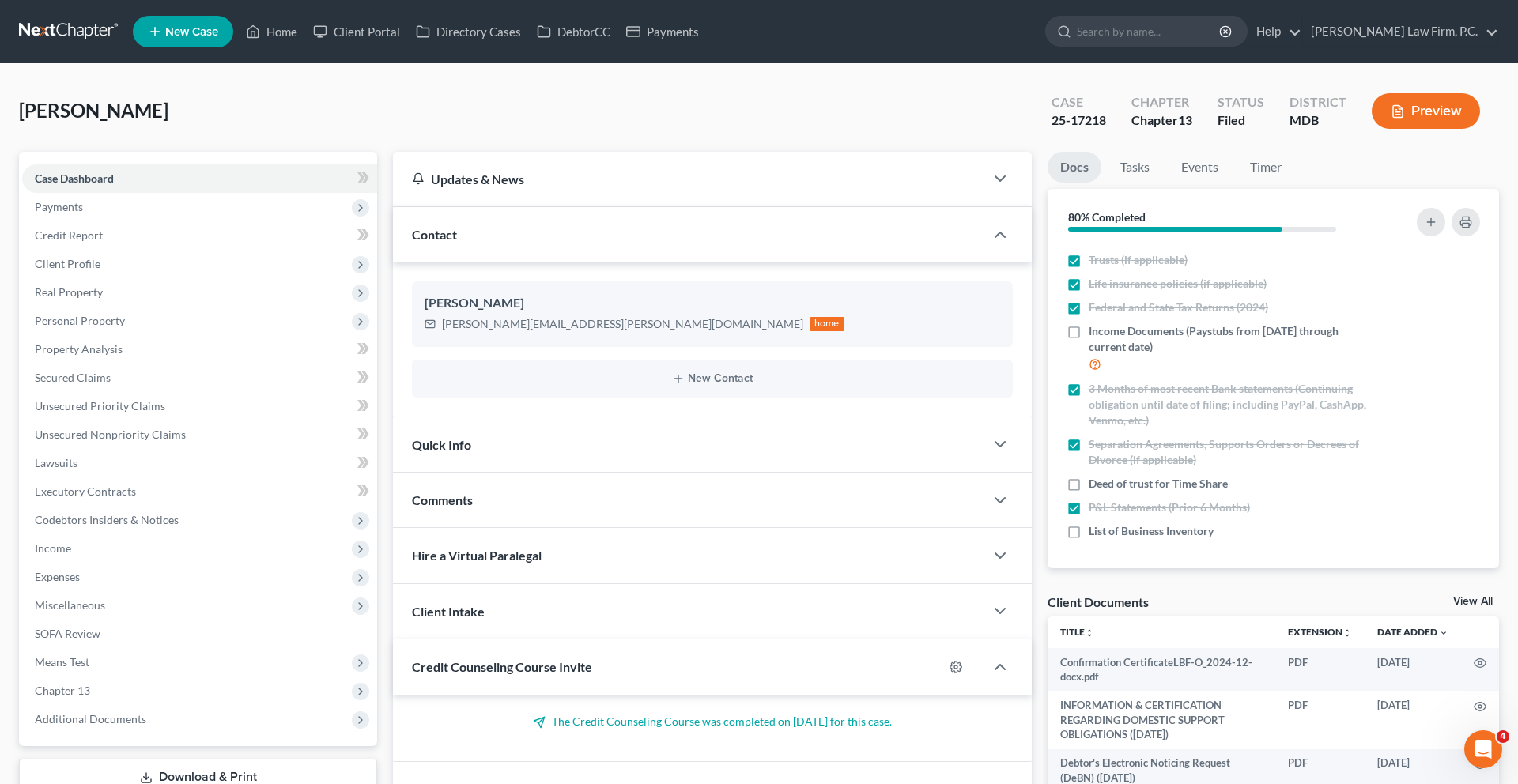
scroll to position [321, 0]
click at [1145, 539] on span "List of Business Inventory" at bounding box center [1151, 531] width 125 height 16
click at [1105, 534] on input "List of Business Inventory" at bounding box center [1100, 528] width 10 height 10
checkbox input "true"
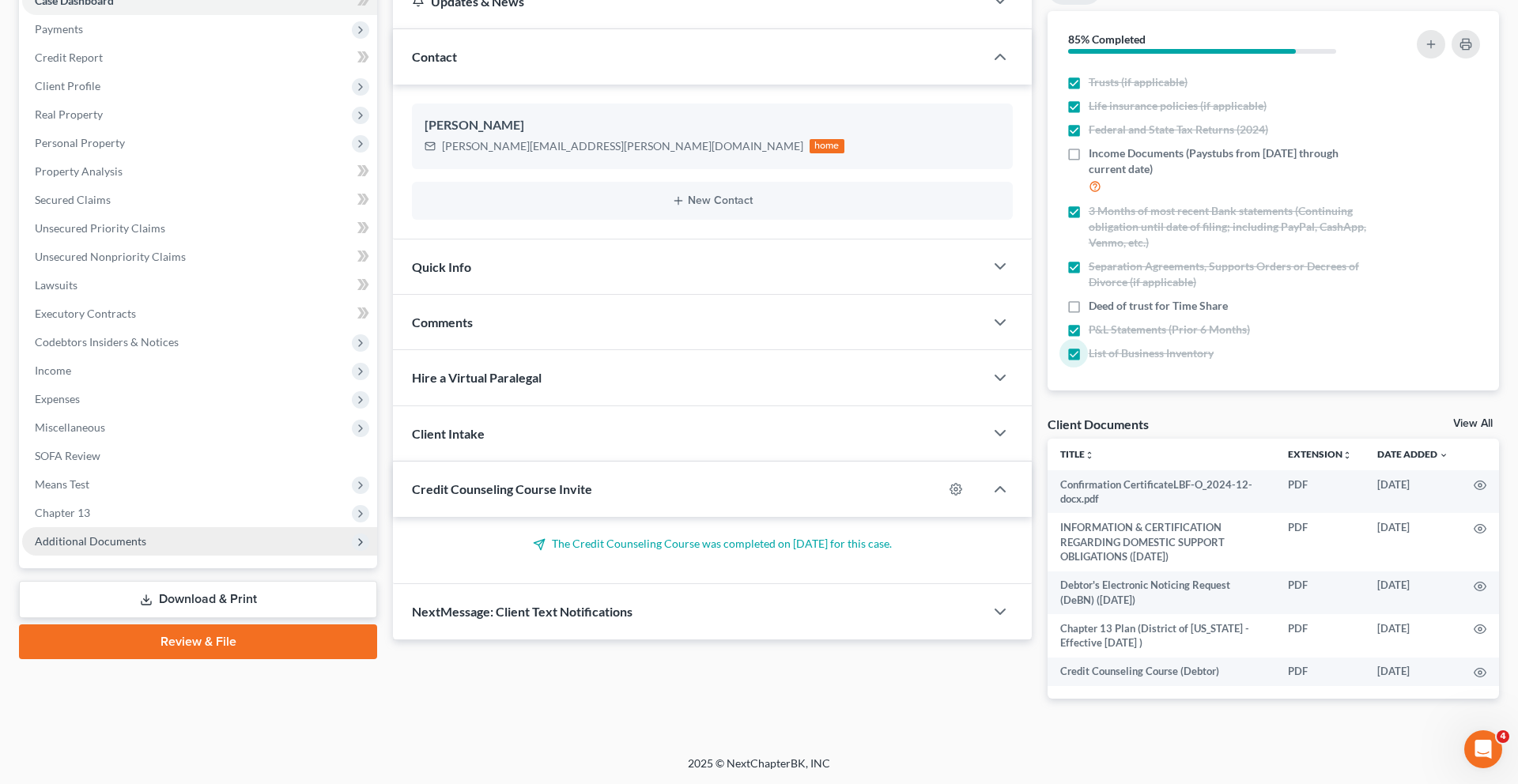
scroll to position [220, 0]
click at [113, 149] on span "Personal Property" at bounding box center [79, 142] width 90 height 13
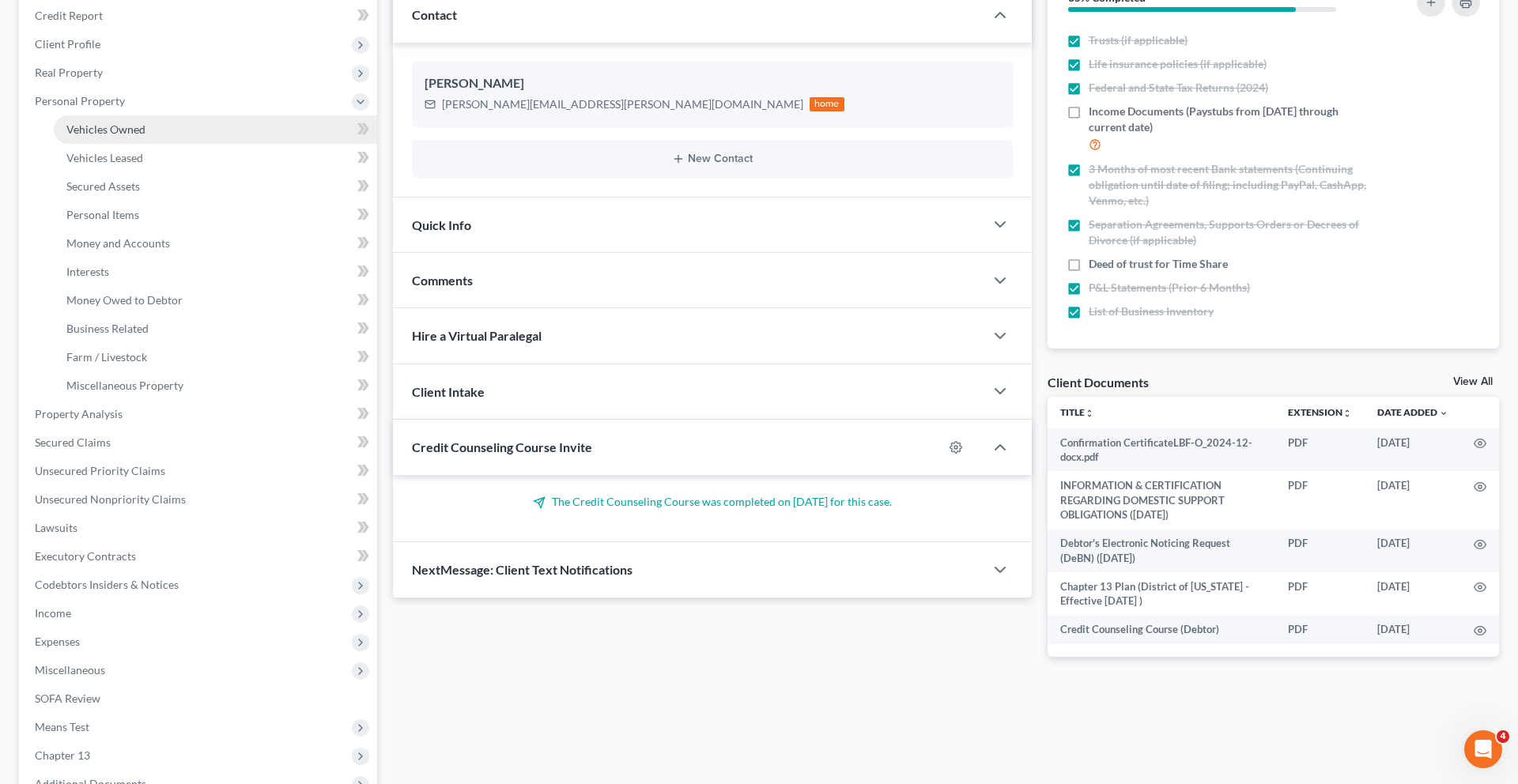
click at [115, 136] on span "Vehicles Owned" at bounding box center [105, 129] width 79 height 13
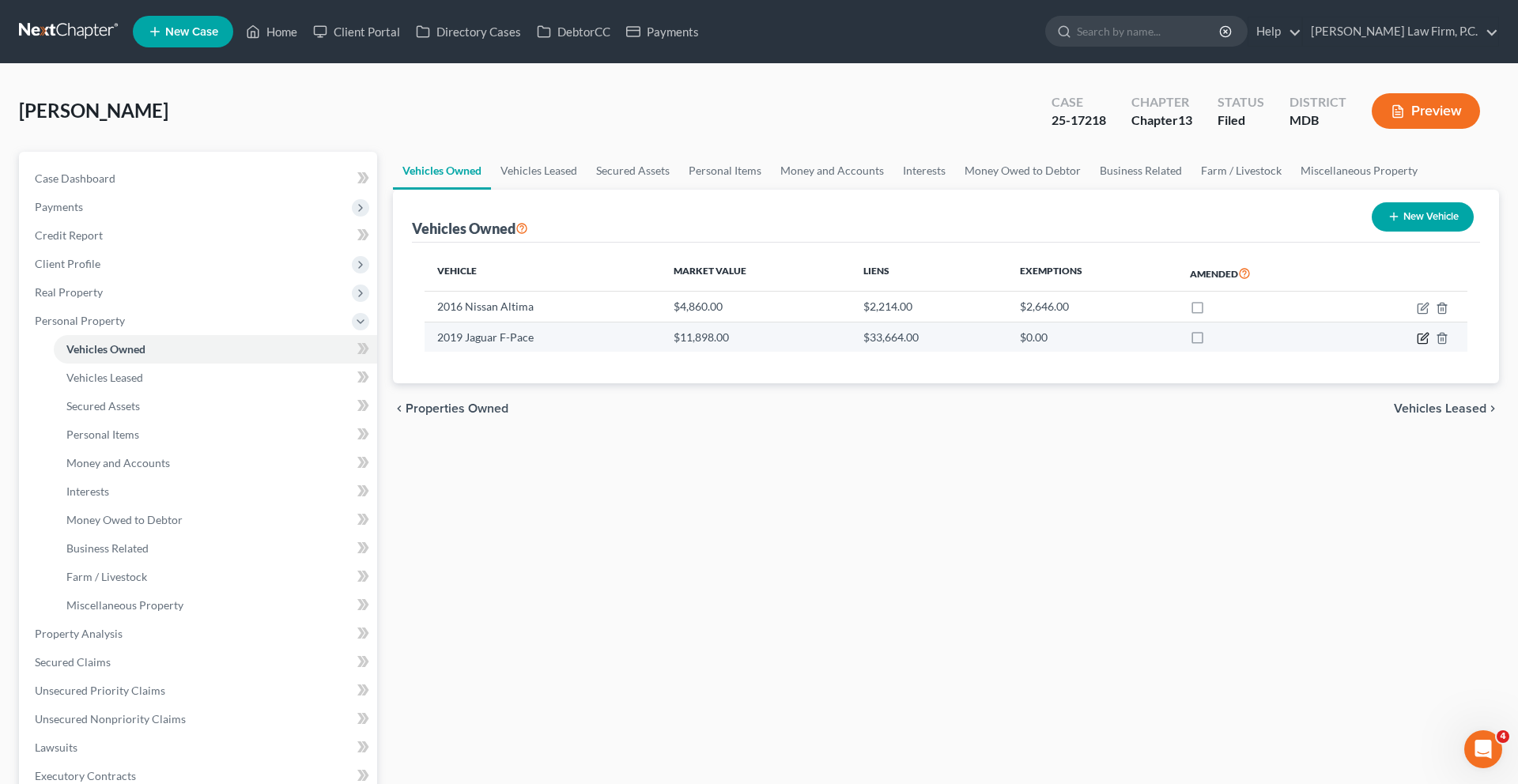
click at [1416, 345] on icon "button" at bounding box center [1423, 339] width 13 height 13
select select "0"
select select "7"
select select "2"
select select "0"
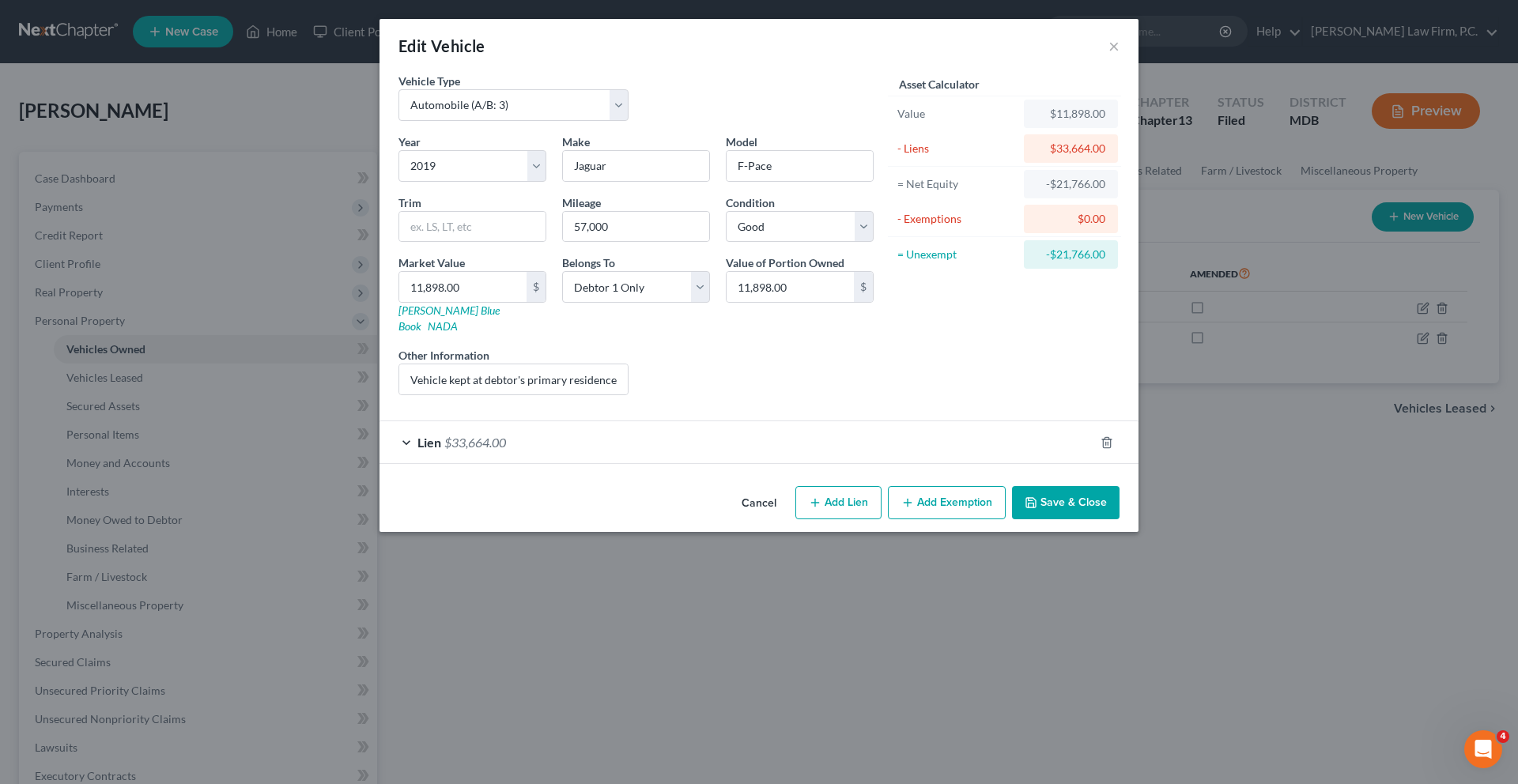
click at [609, 463] on div "Lien $33,664.00" at bounding box center [736, 441] width 714 height 42
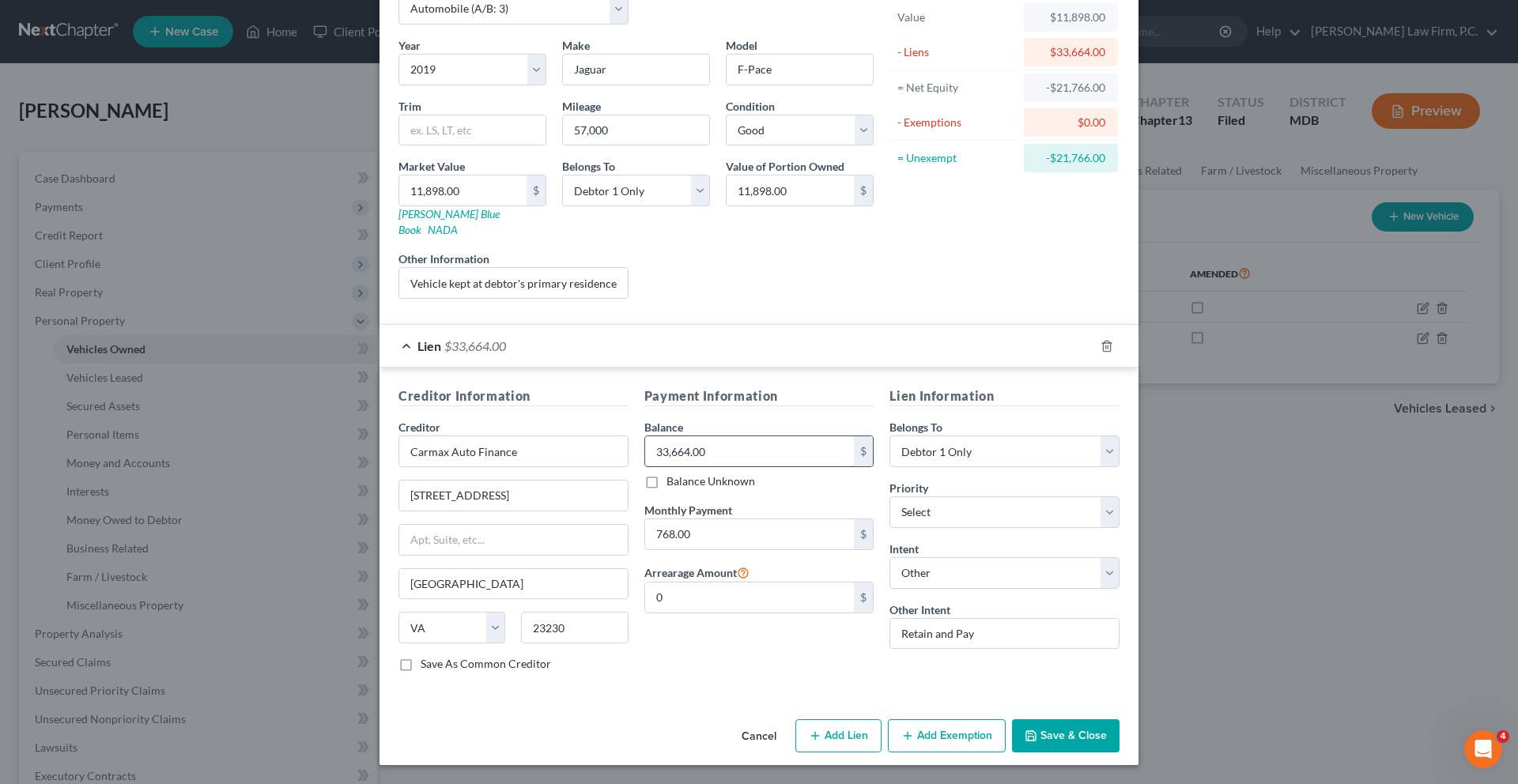
scroll to position [291, 0]
click at [760, 726] on button "Cancel" at bounding box center [759, 737] width 61 height 32
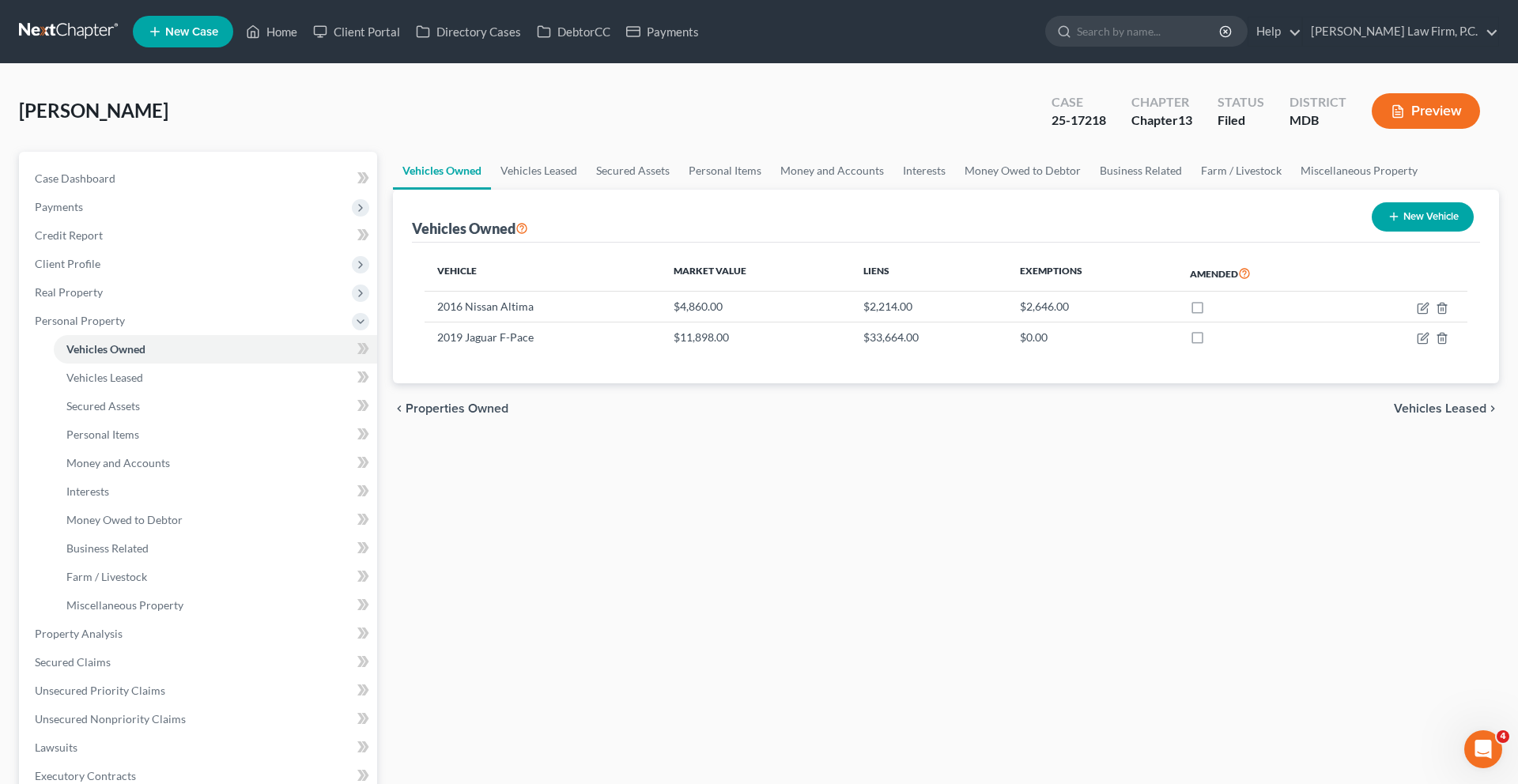
scroll to position [689, 0]
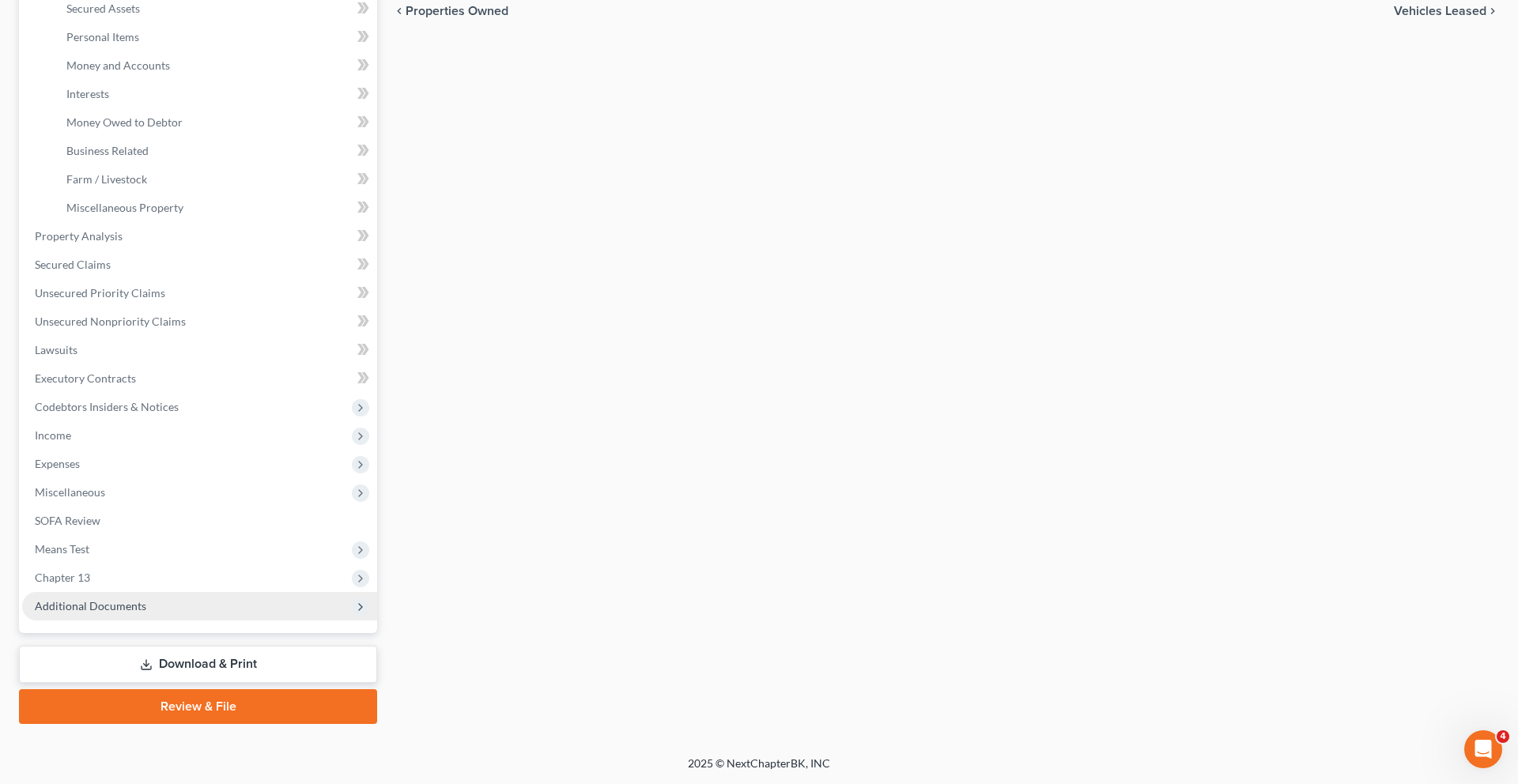
click at [108, 599] on span "Additional Documents" at bounding box center [90, 605] width 112 height 13
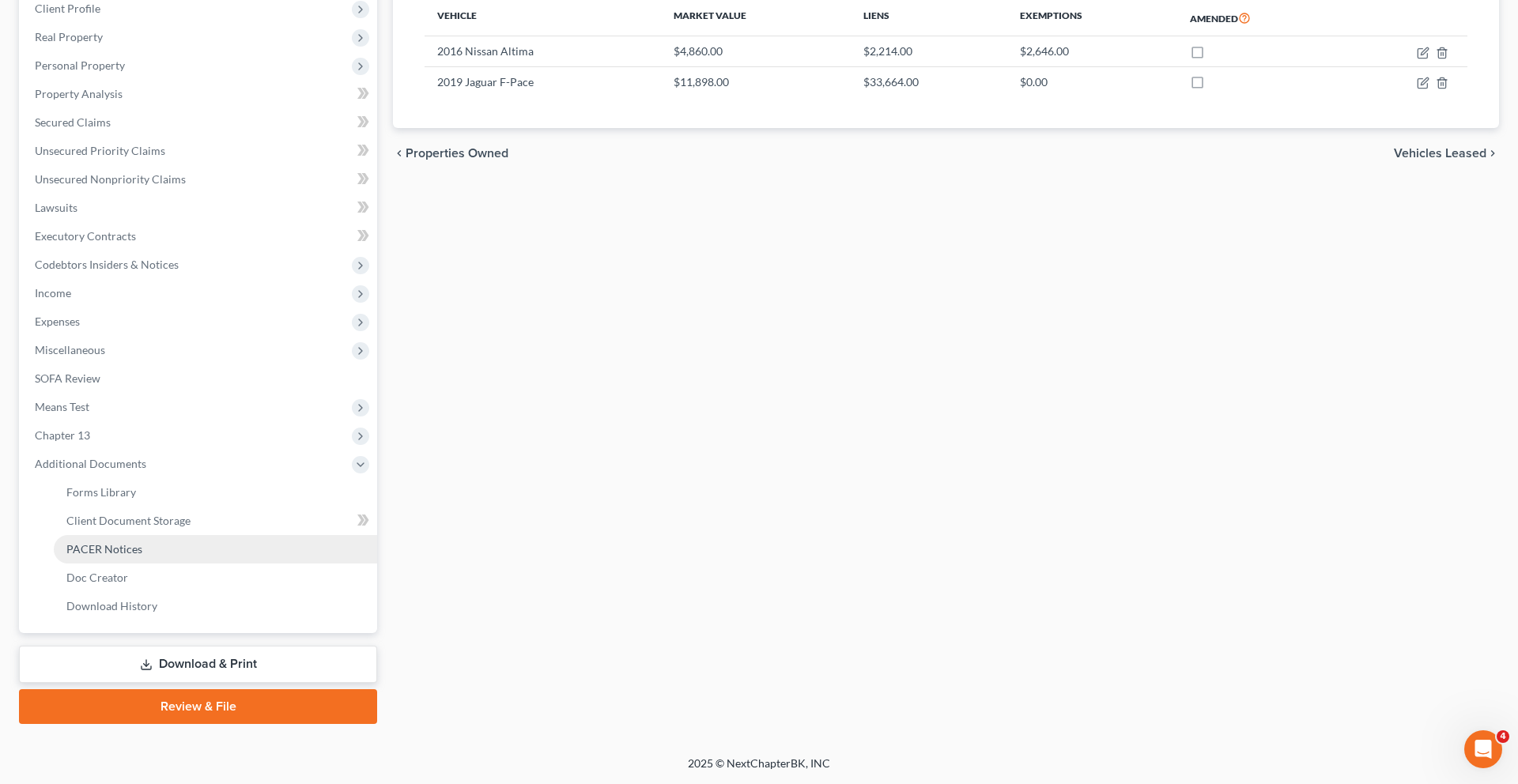
click at [137, 542] on span "PACER Notices" at bounding box center [103, 548] width 75 height 13
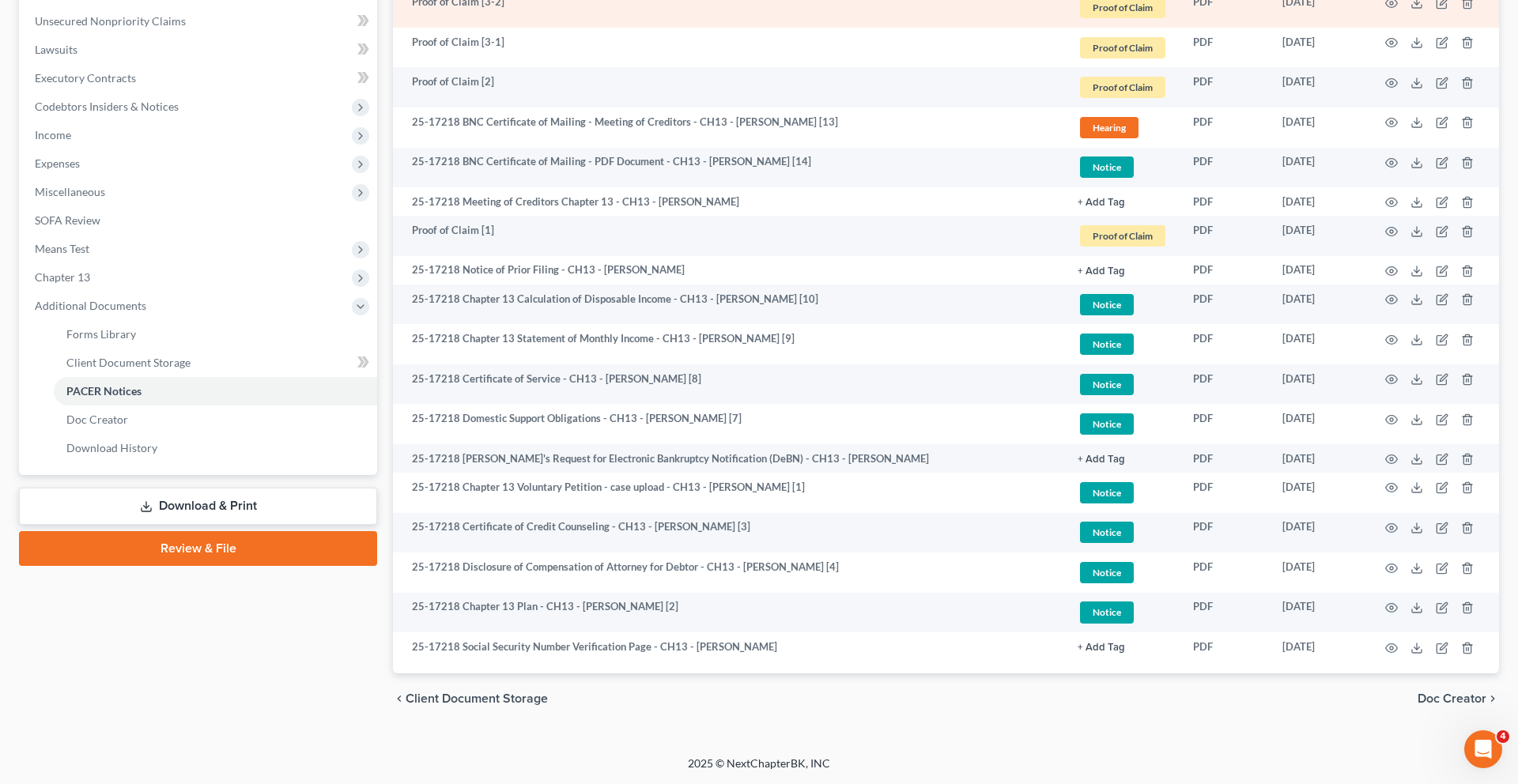
scroll to position [461, 0]
click at [1386, 7] on icon "button" at bounding box center [1391, 2] width 12 height 8
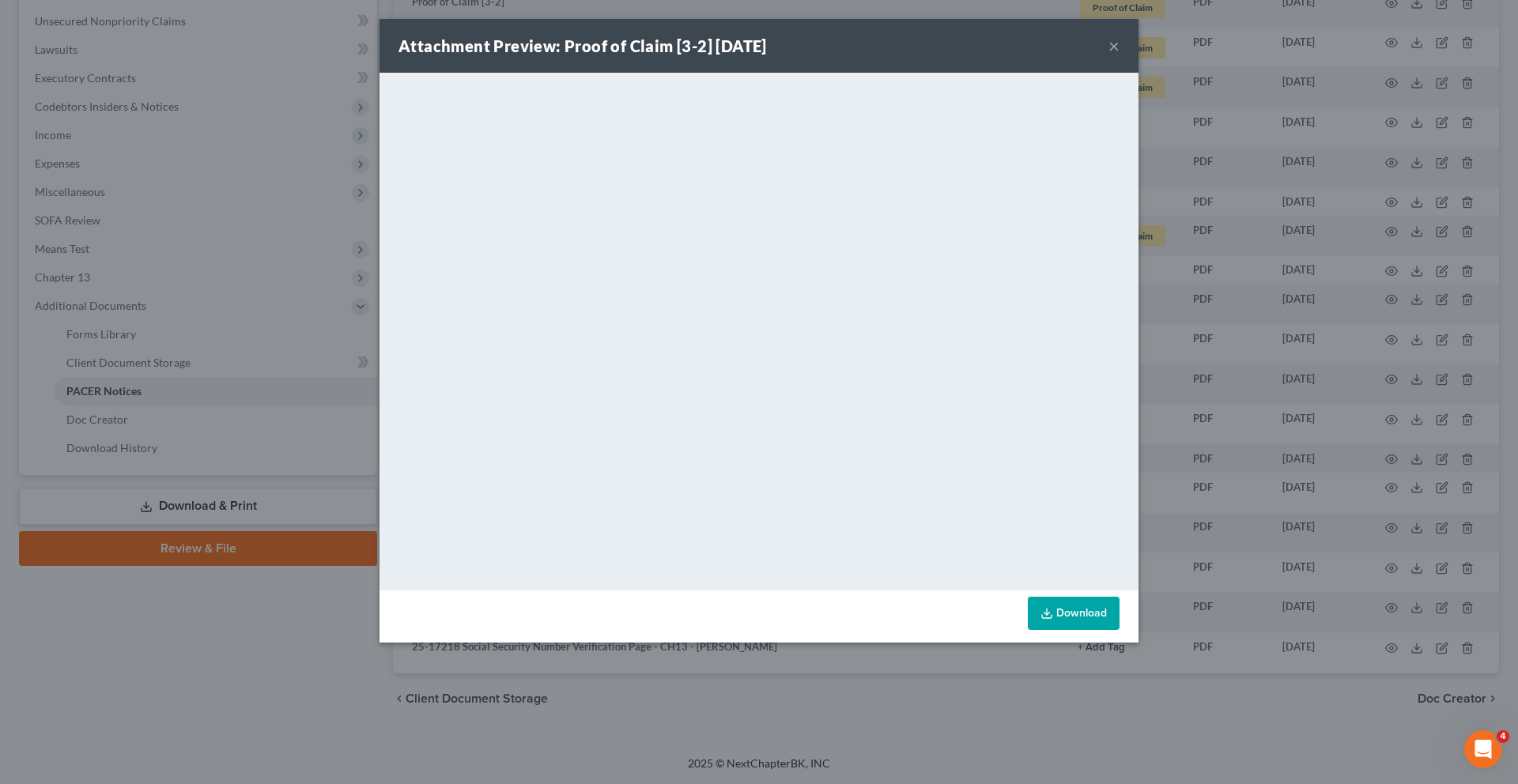
click at [1119, 55] on button "×" at bounding box center [1114, 46] width 11 height 19
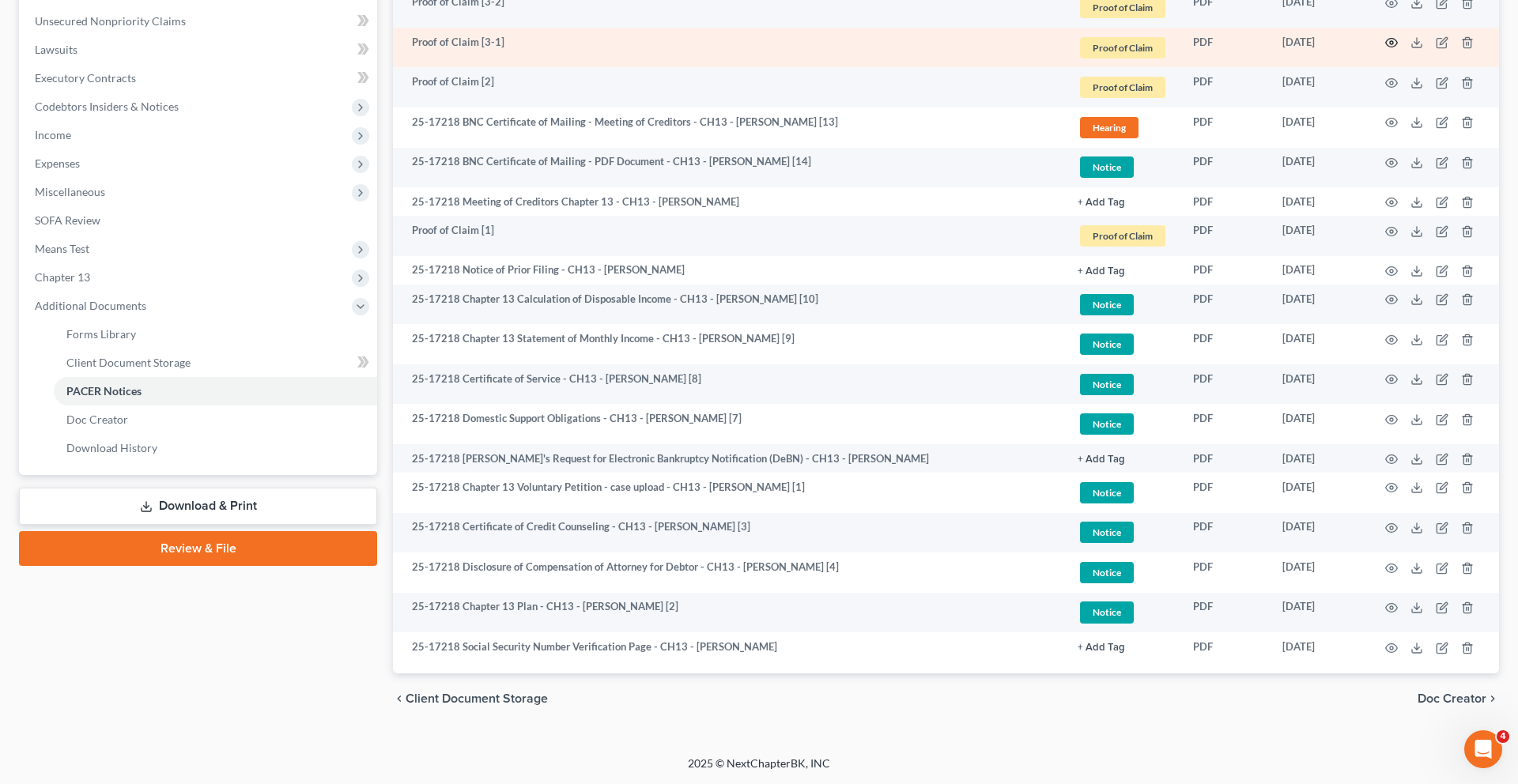
click at [1385, 49] on icon "button" at bounding box center [1391, 43] width 13 height 13
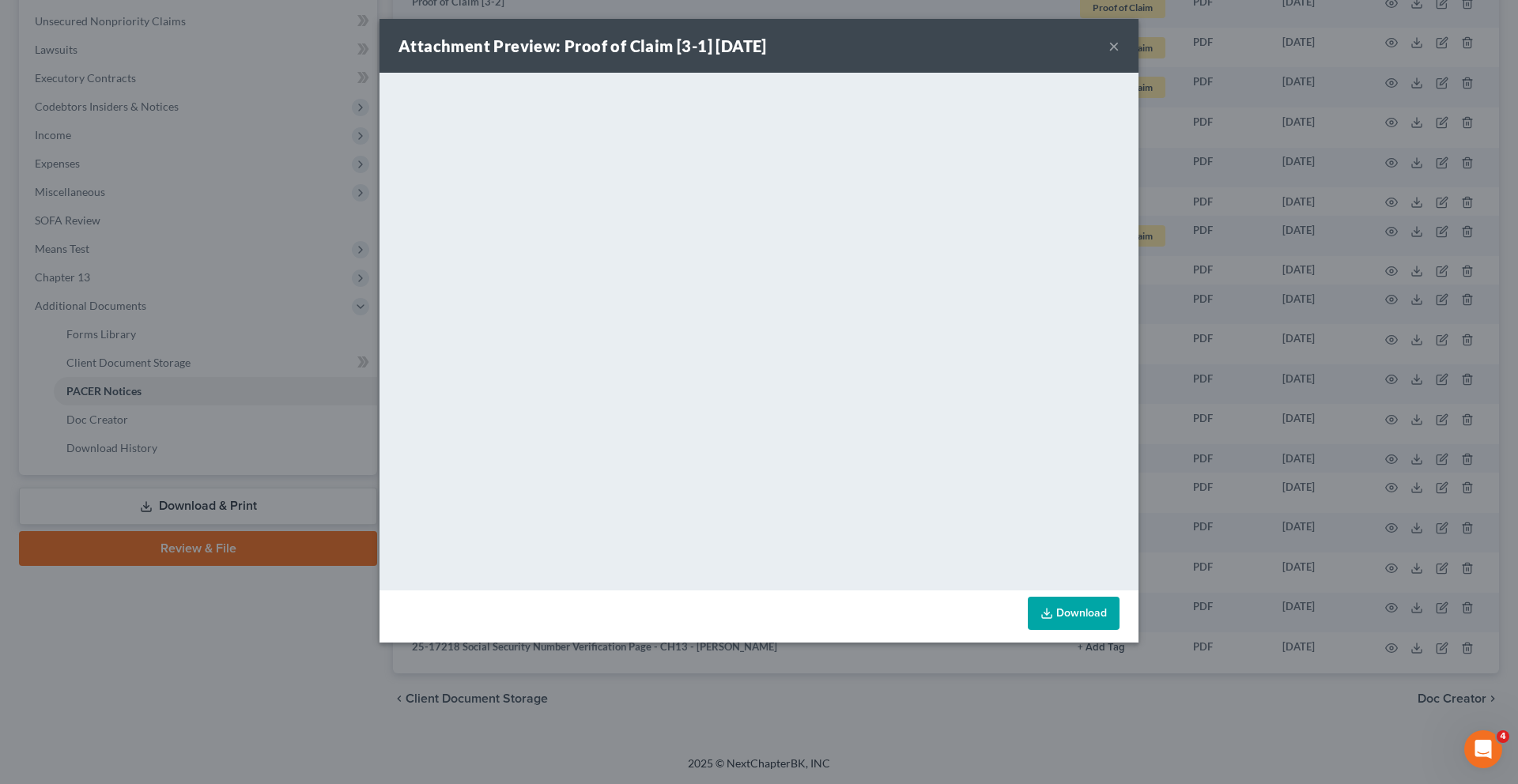
click at [1119, 55] on button "×" at bounding box center [1114, 46] width 11 height 19
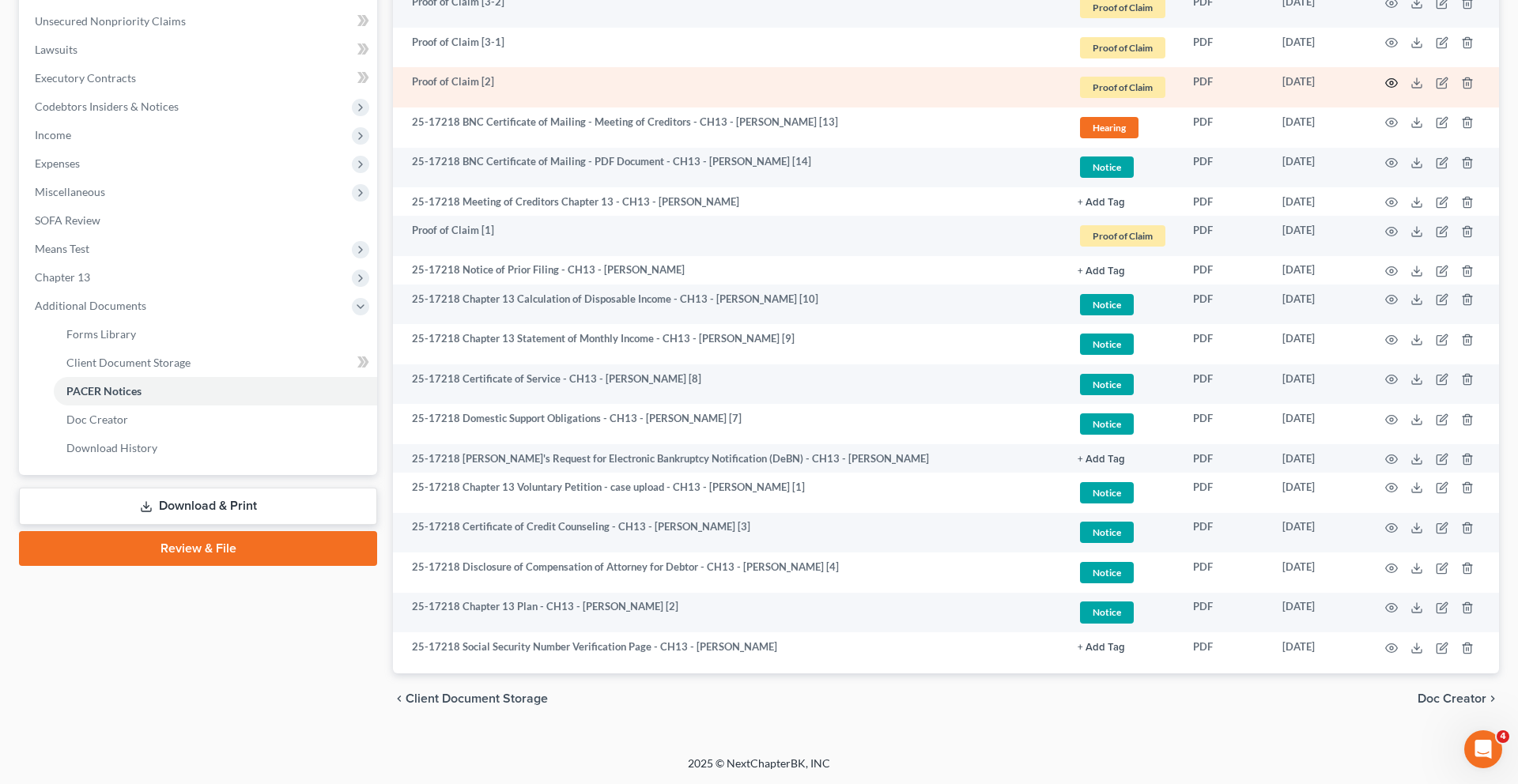
click at [1389, 85] on circle "button" at bounding box center [1390, 82] width 3 height 3
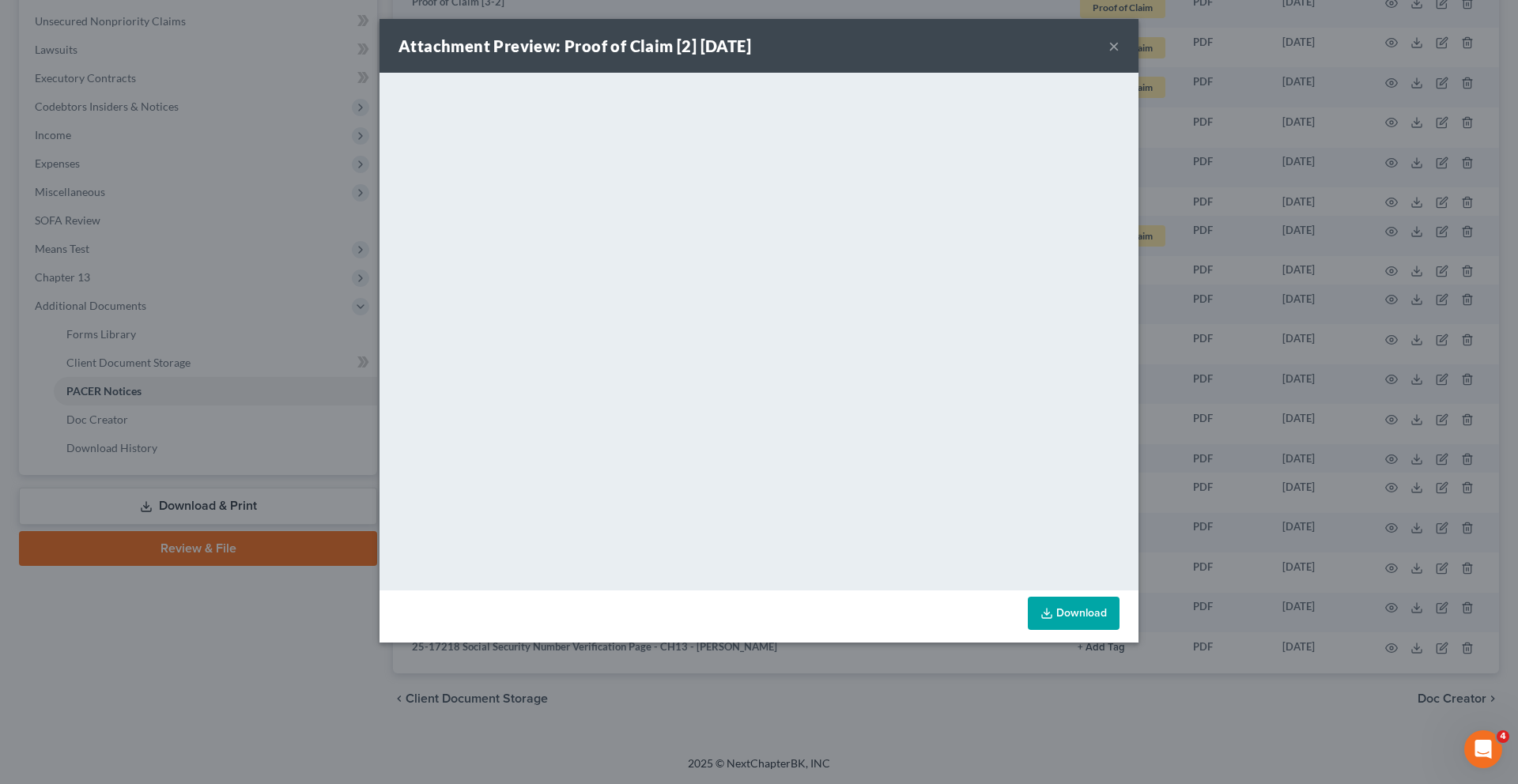
click at [1119, 55] on button "×" at bounding box center [1114, 46] width 11 height 19
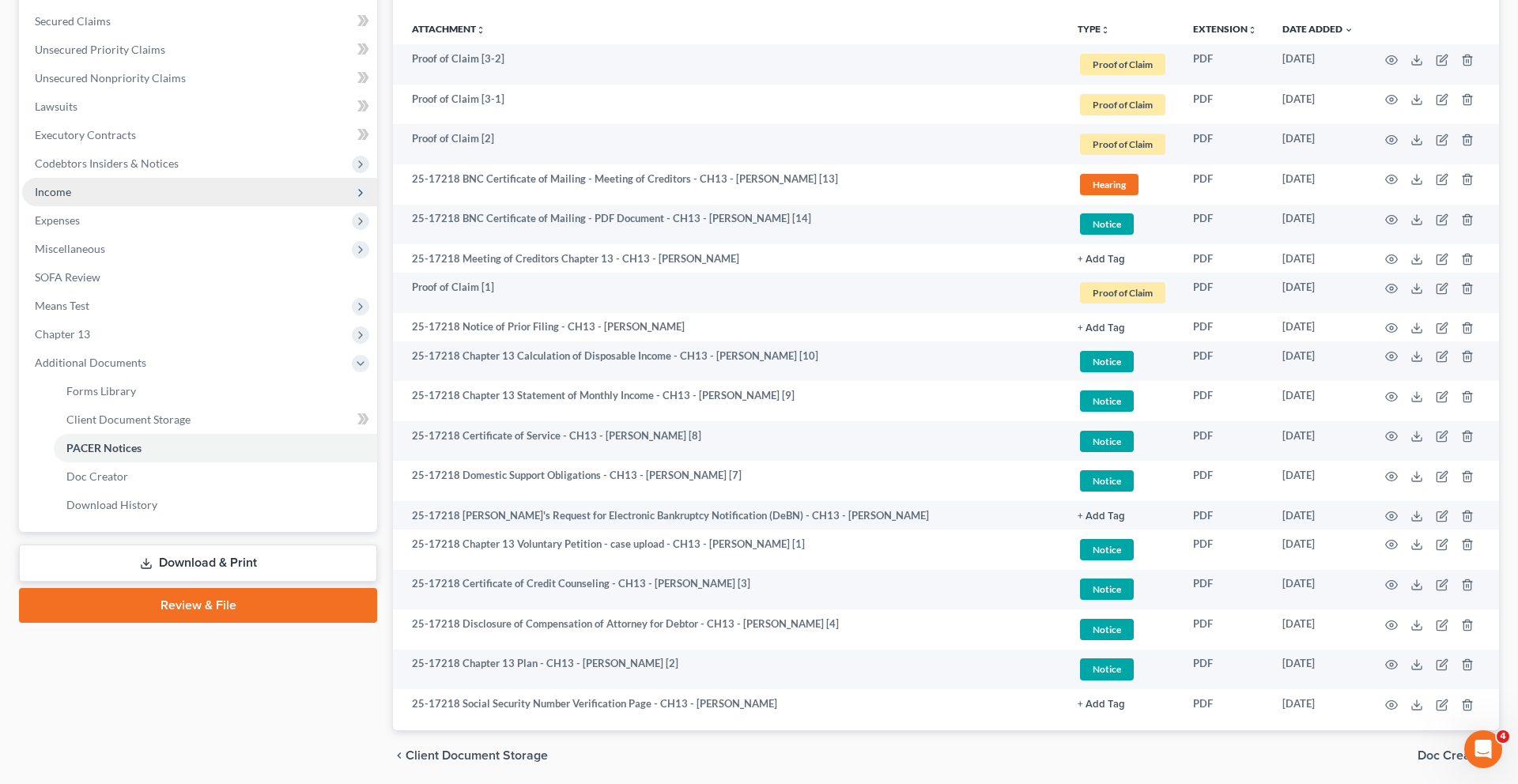
scroll to position [293, 0]
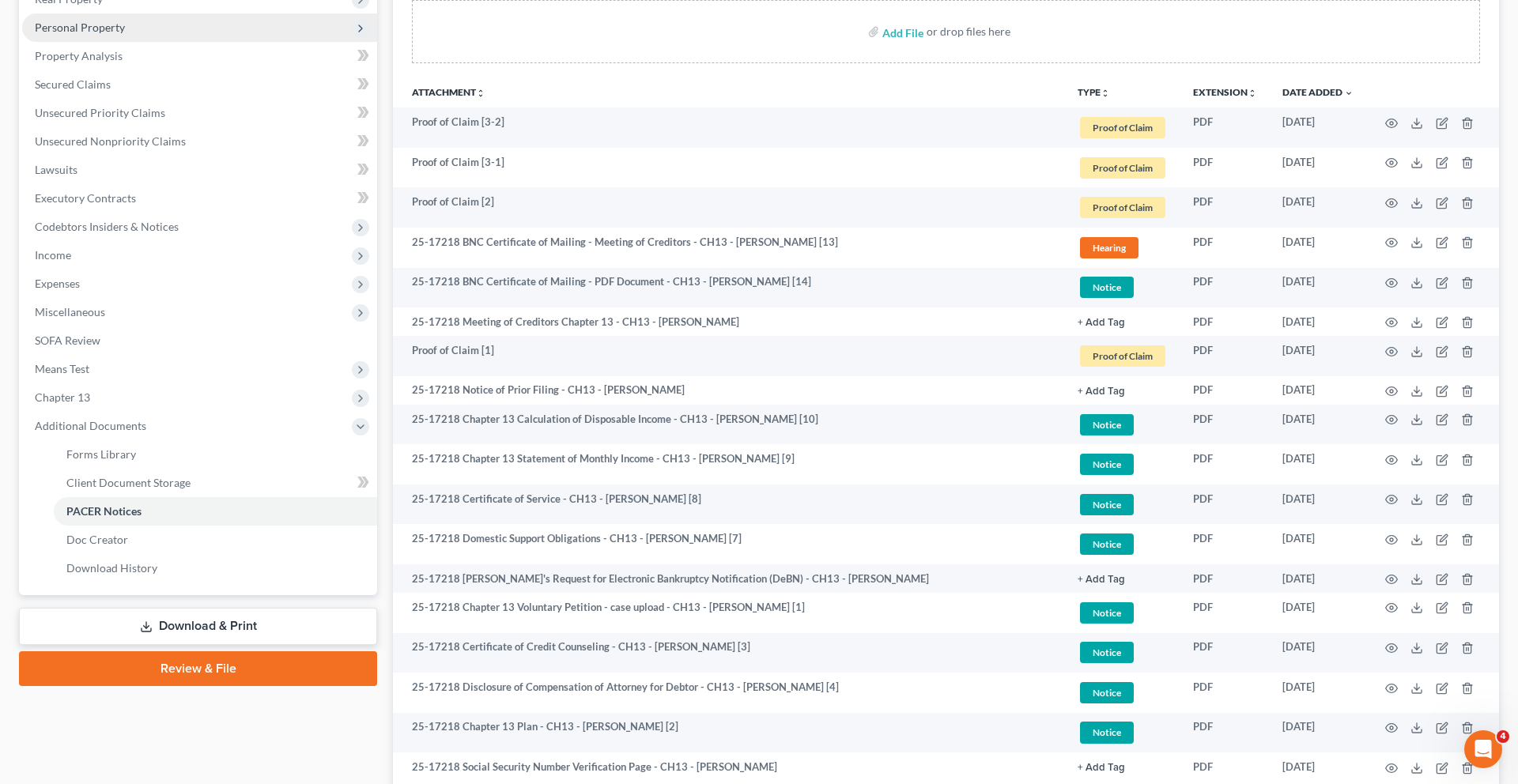
click at [114, 34] on span "Personal Property" at bounding box center [79, 27] width 90 height 13
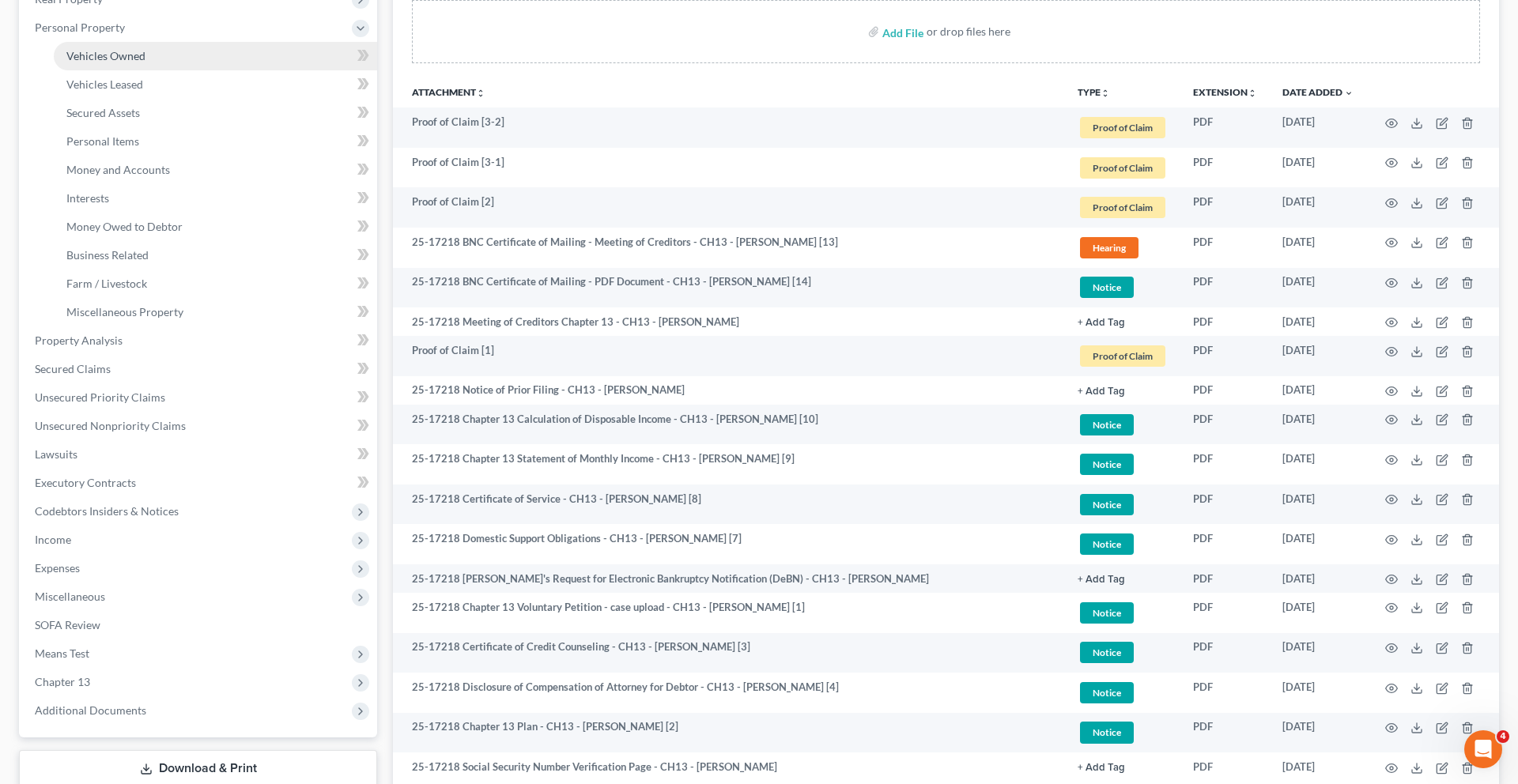
click at [125, 62] on span "Vehicles Owned" at bounding box center [105, 56] width 79 height 13
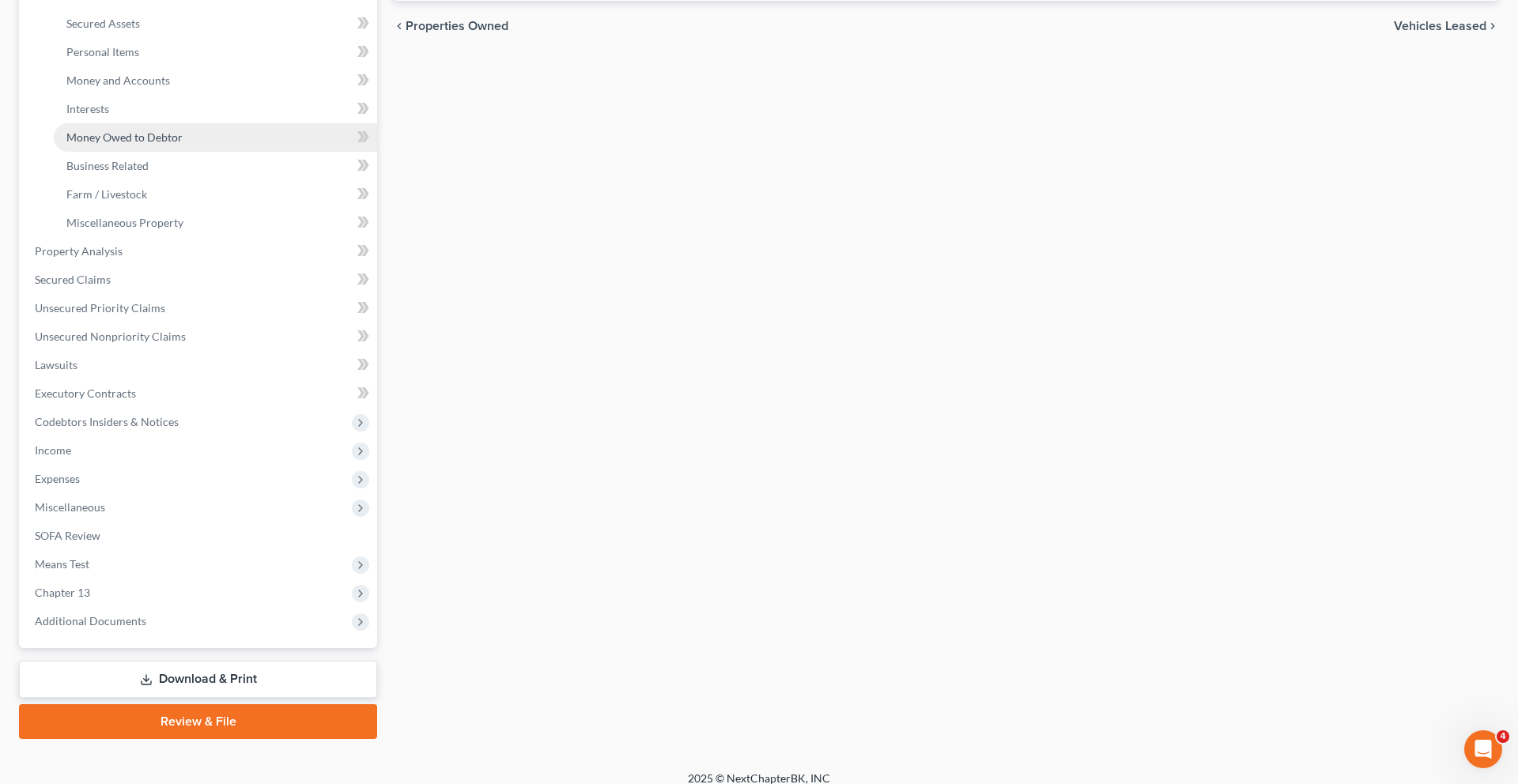
scroll to position [689, 0]
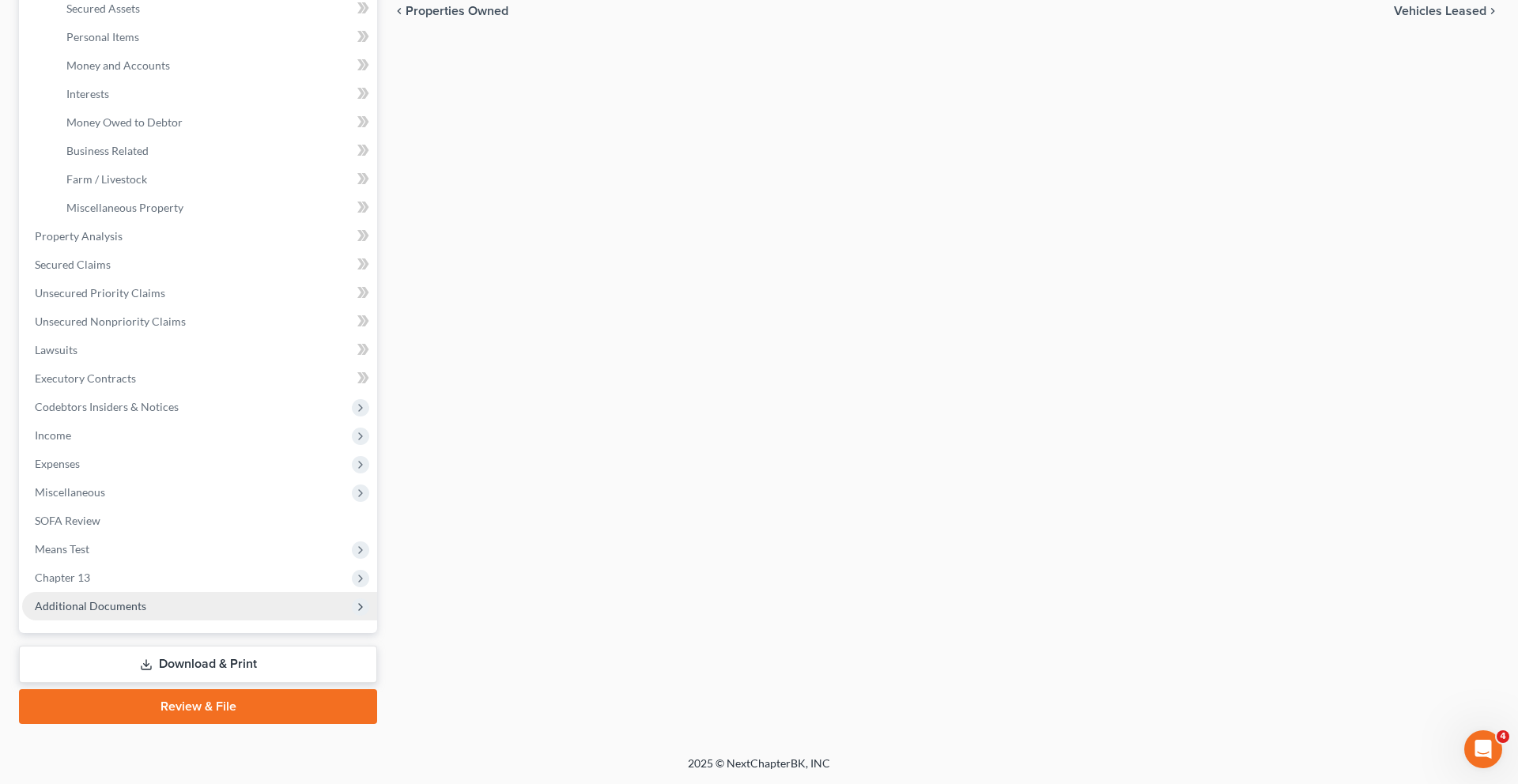
click at [146, 599] on span "Additional Documents" at bounding box center [90, 605] width 112 height 13
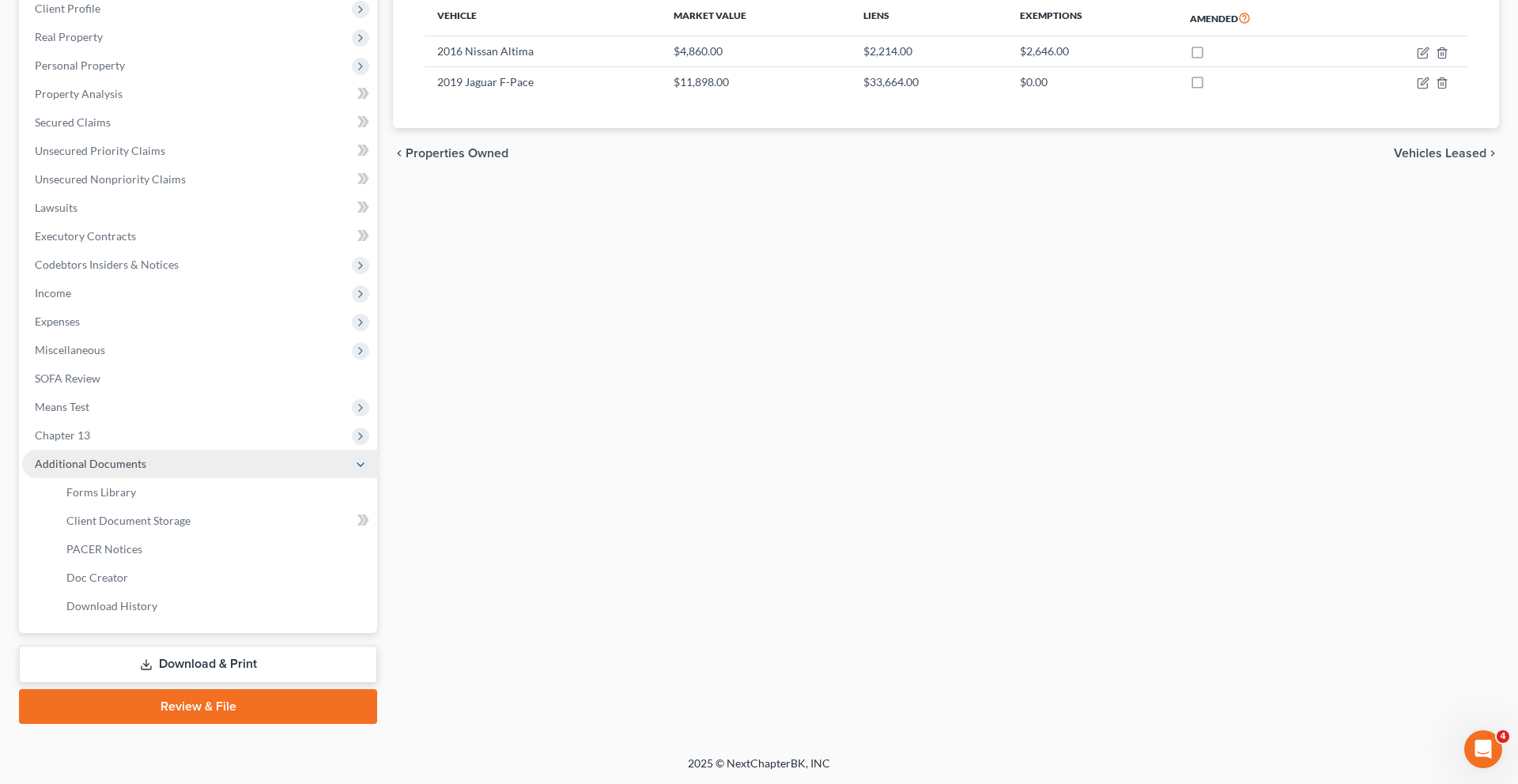
scroll to position [511, 0]
click at [142, 542] on span "PACER Notices" at bounding box center [103, 548] width 75 height 13
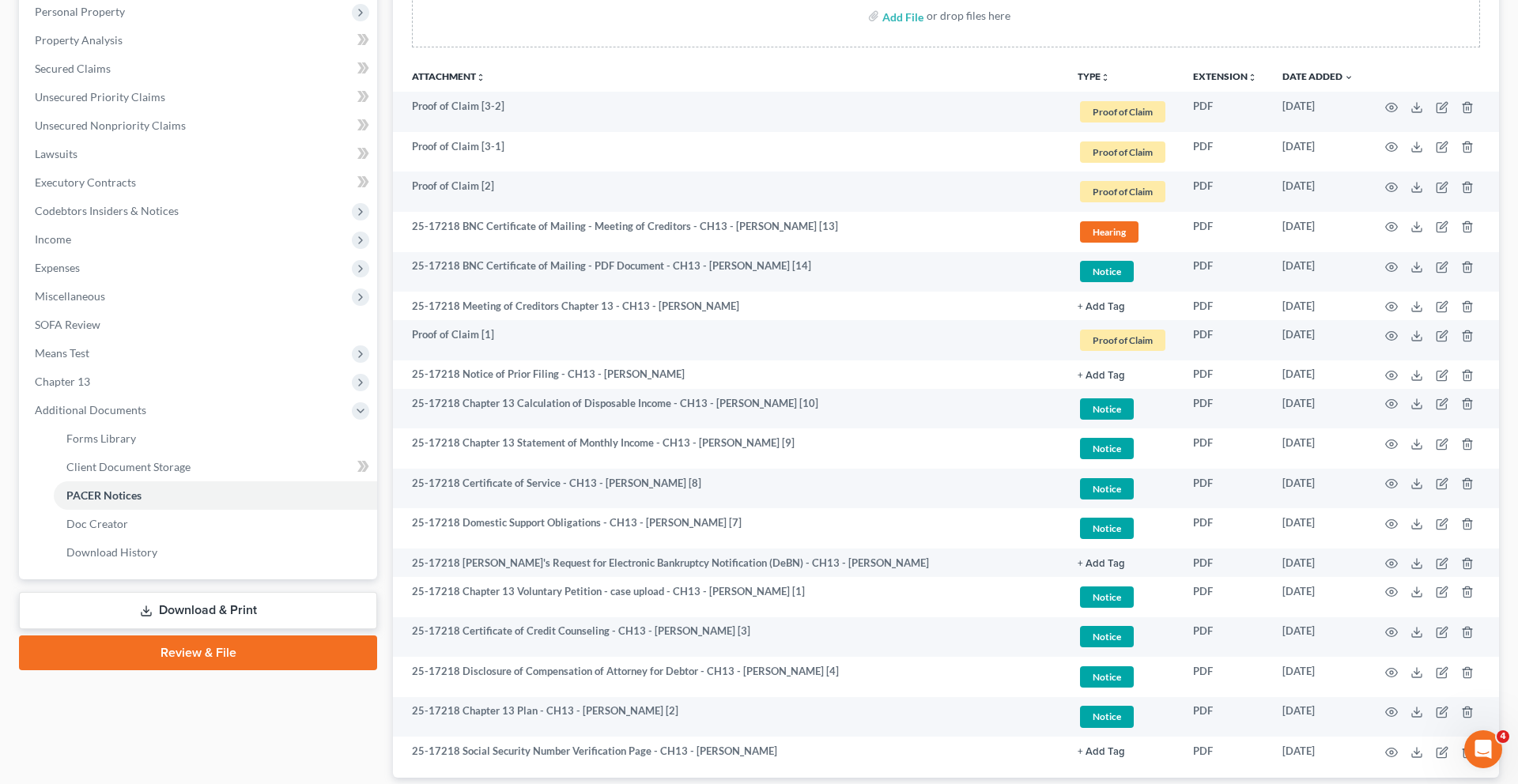
scroll to position [324, 0]
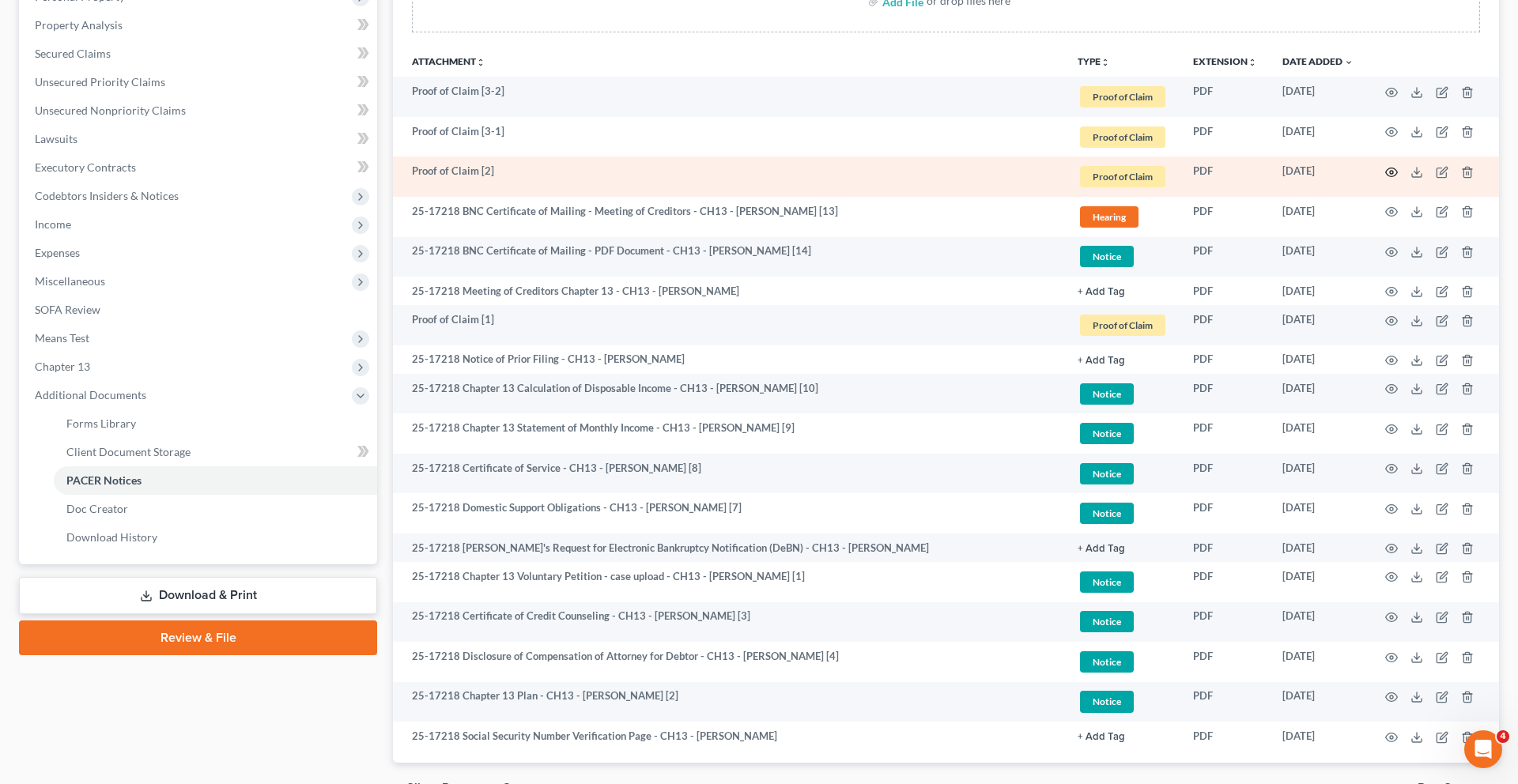
click at [1385, 179] on icon "button" at bounding box center [1391, 172] width 13 height 13
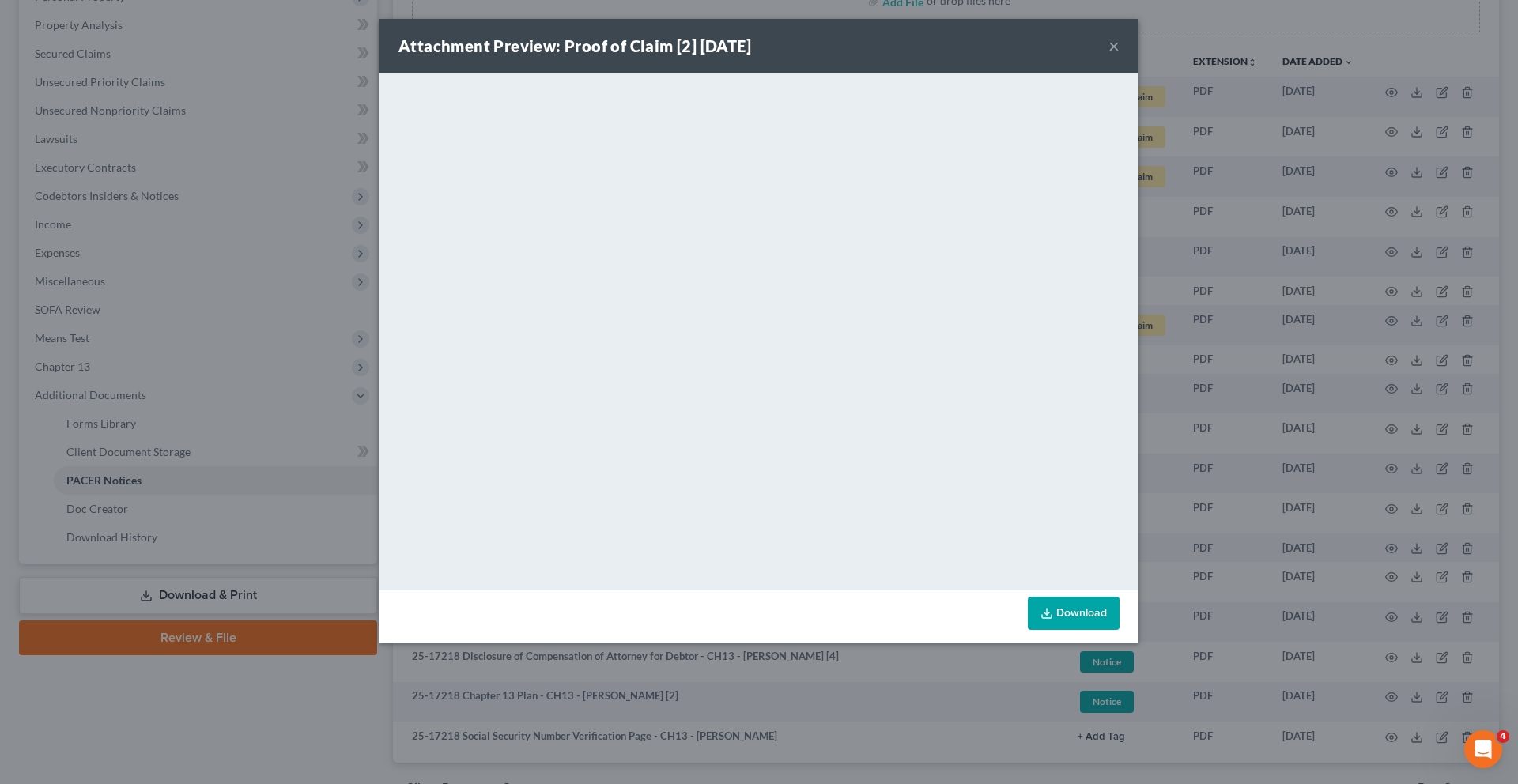
click at [1119, 55] on button "×" at bounding box center [1114, 46] width 11 height 19
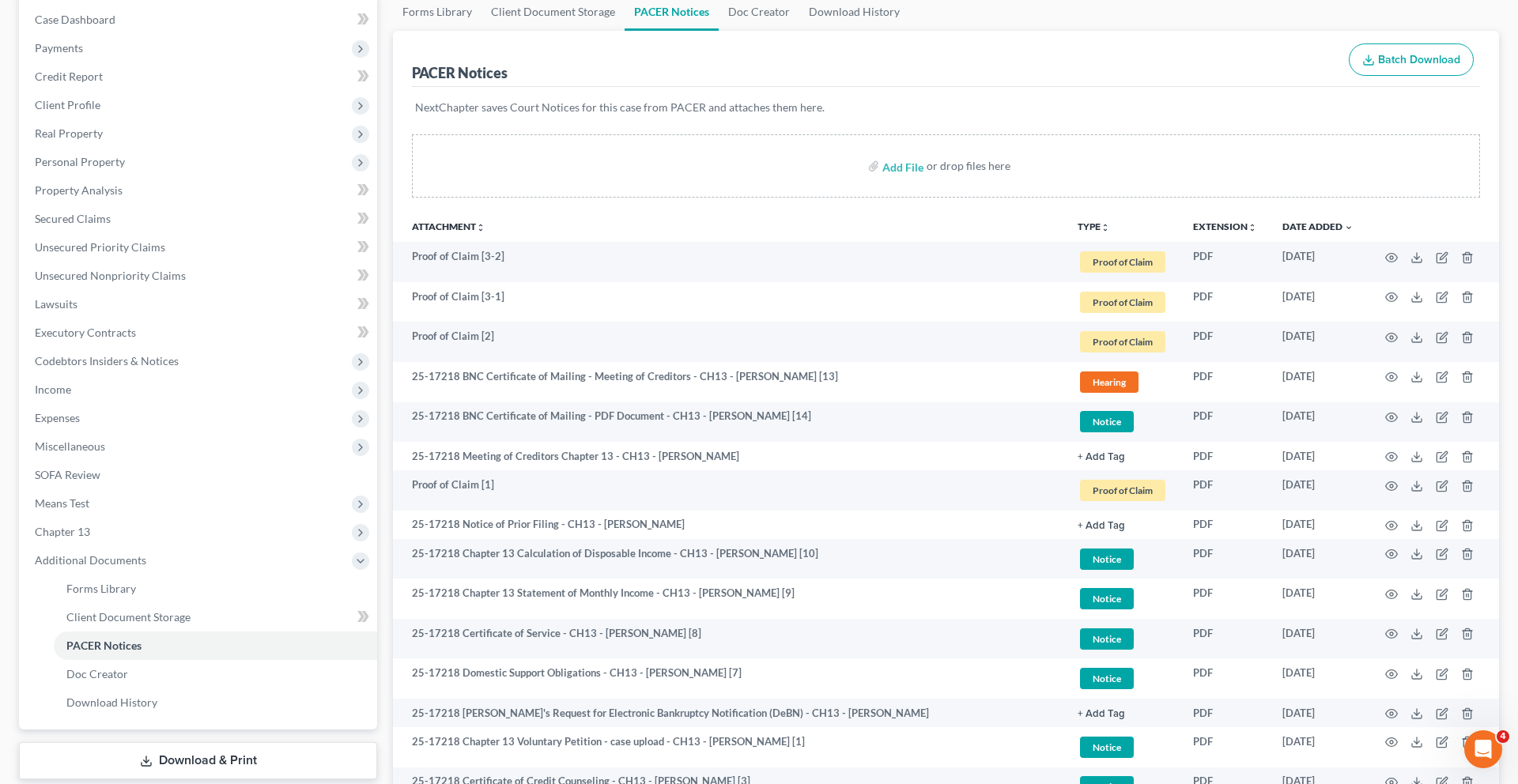
scroll to position [0, 0]
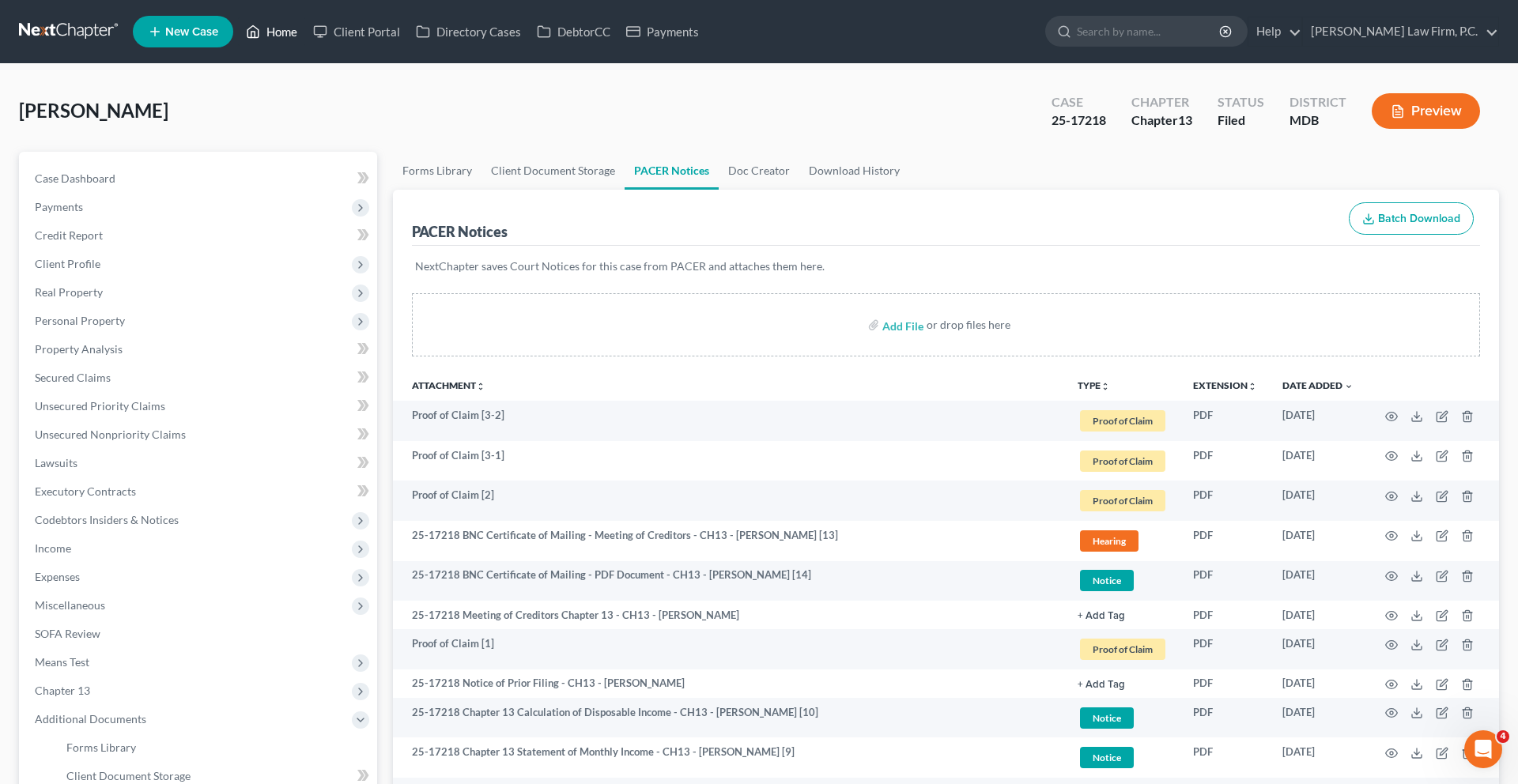
click at [305, 46] on link "Home" at bounding box center [271, 32] width 67 height 29
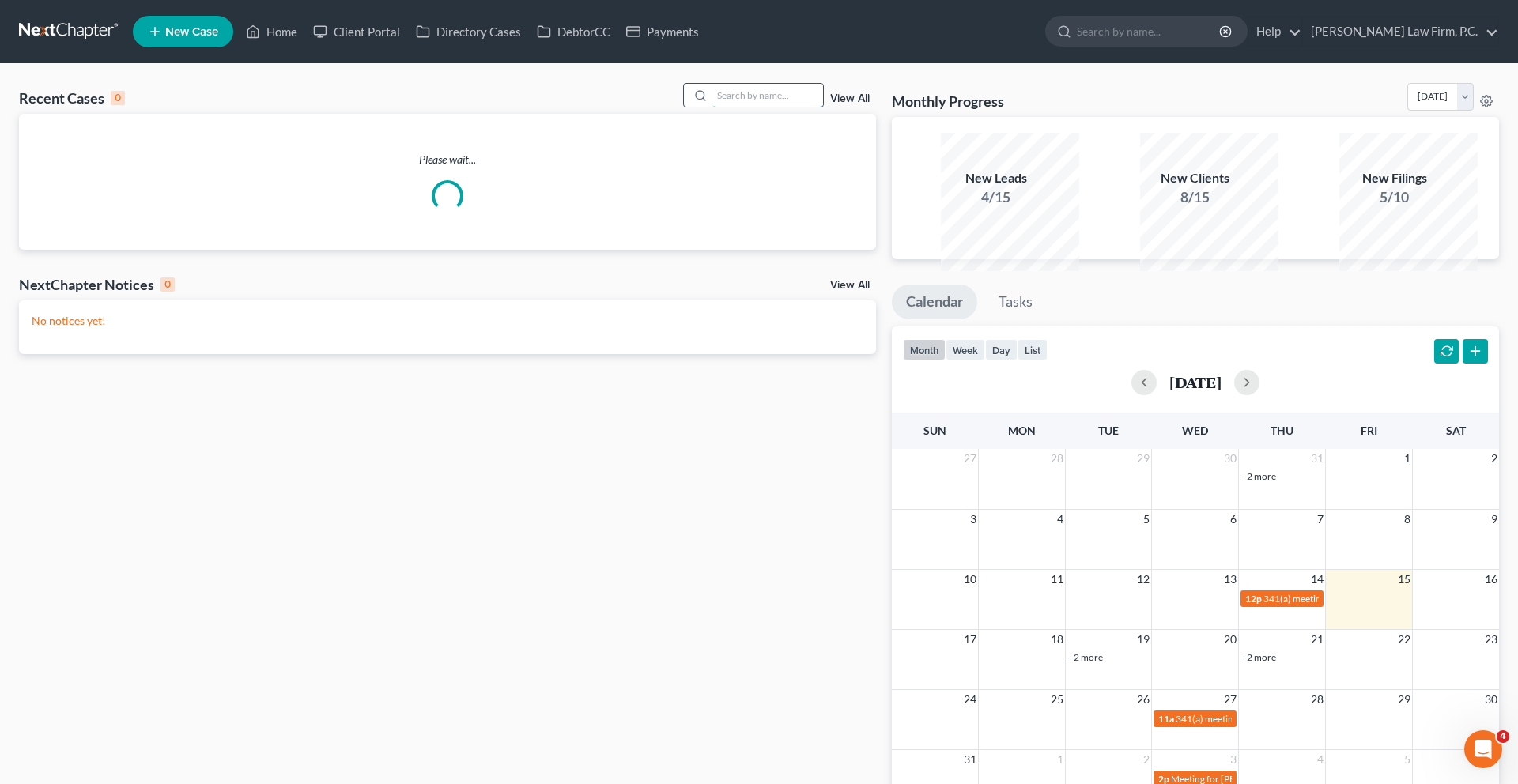
click at [712, 107] on input "search" at bounding box center [767, 95] width 111 height 23
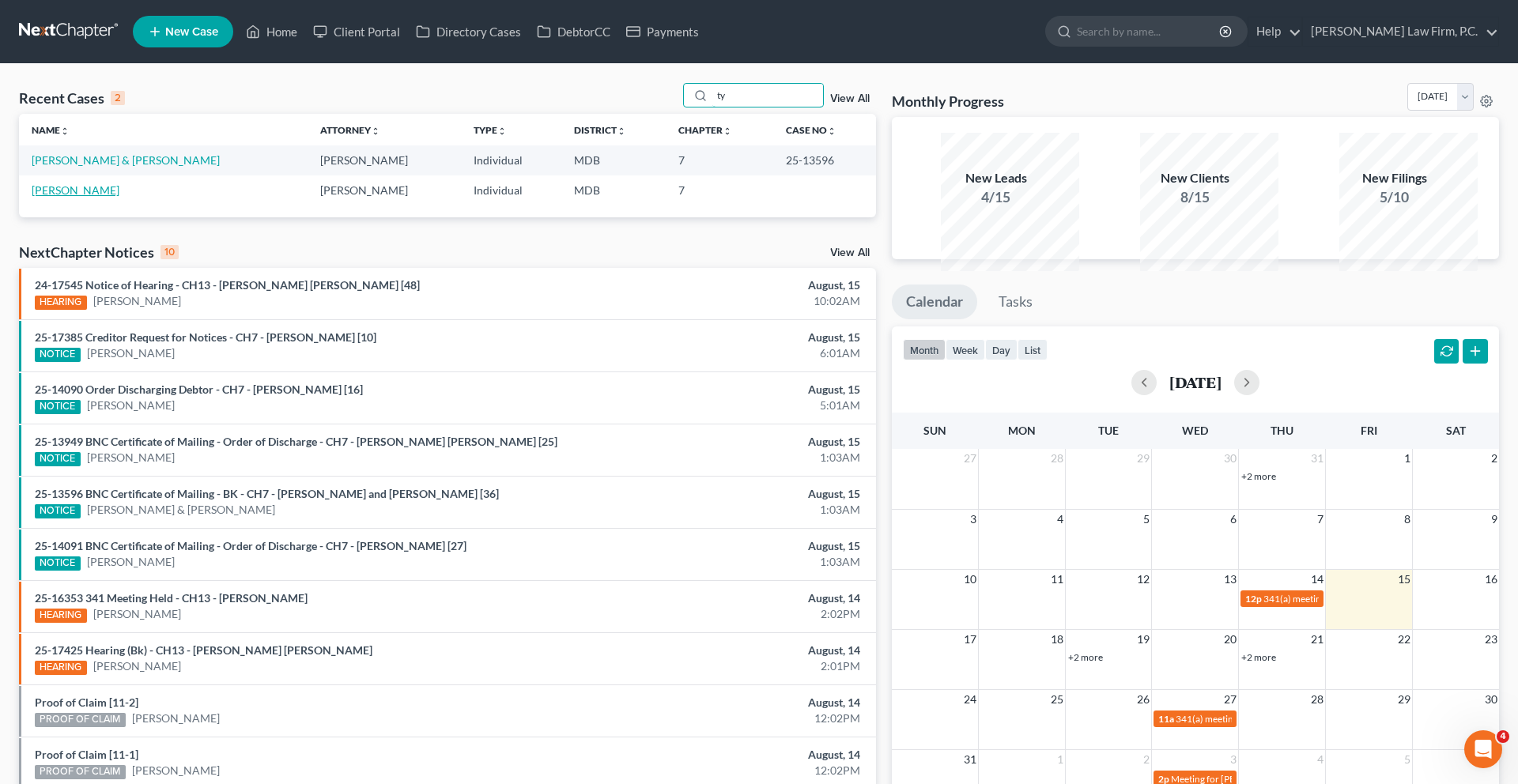
type input "ty"
click at [85, 196] on link "[PERSON_NAME]" at bounding box center [75, 190] width 88 height 13
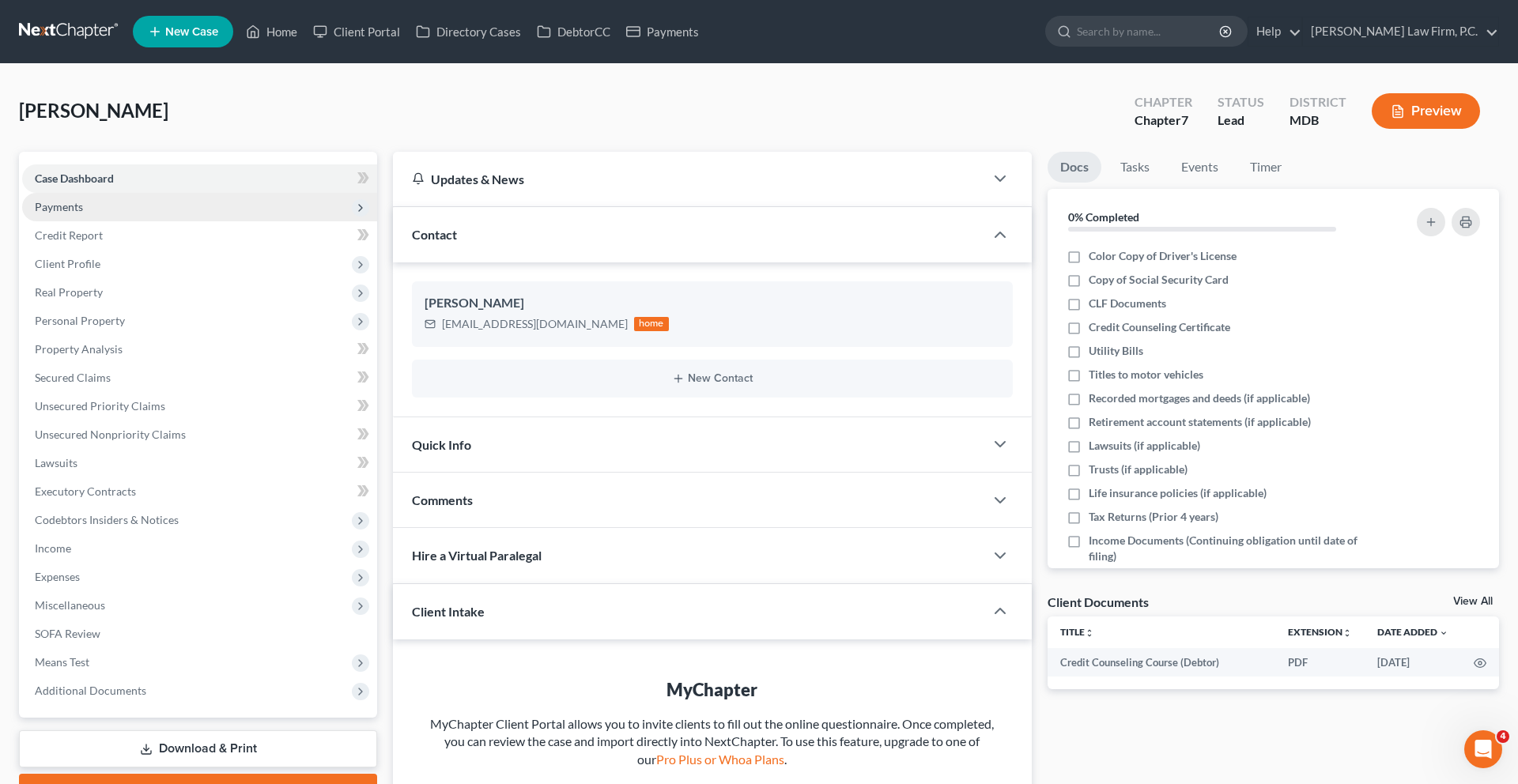
click at [83, 213] on span "Payments" at bounding box center [59, 207] width 48 height 13
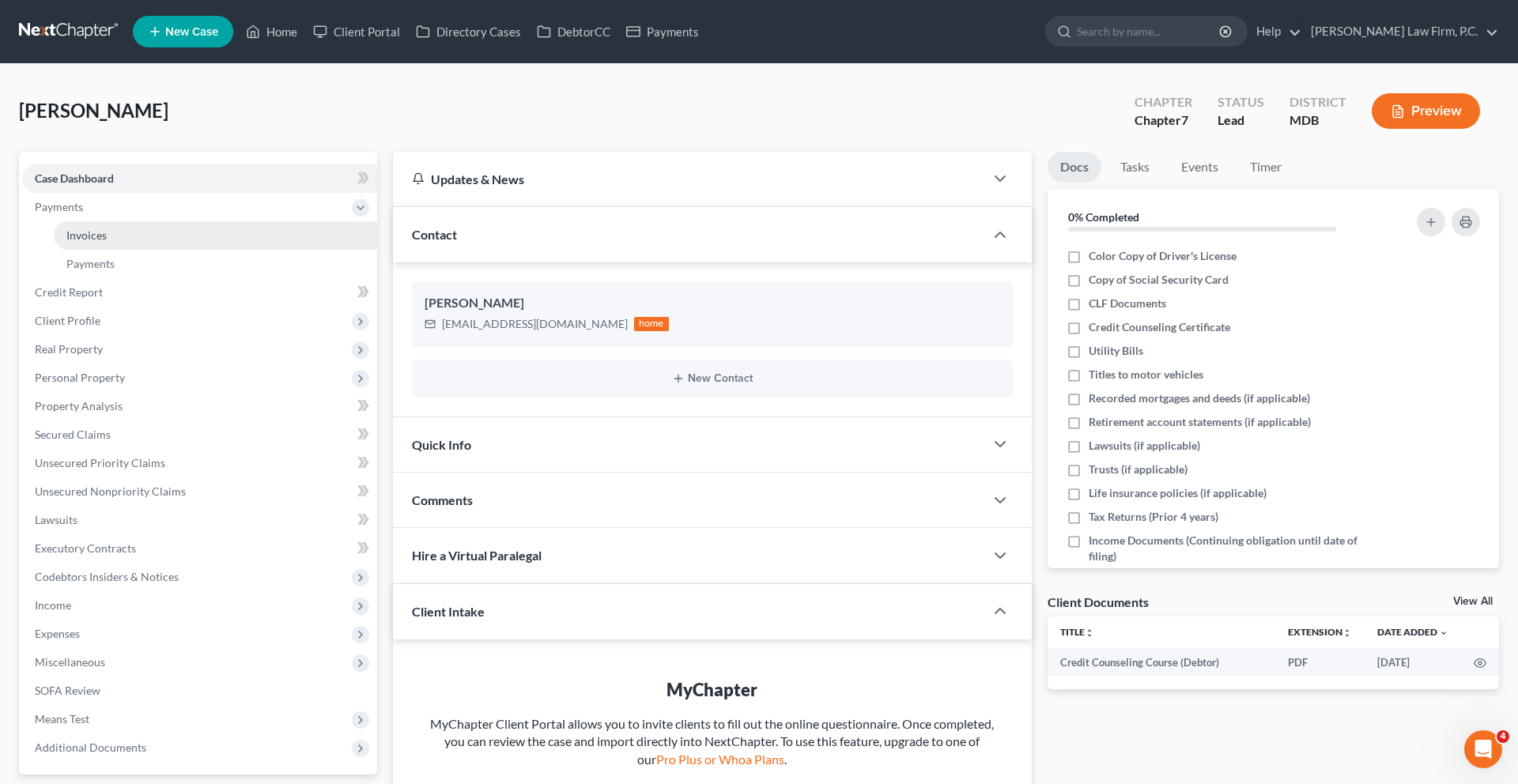
click at [107, 242] on span "Invoices" at bounding box center [86, 235] width 40 height 13
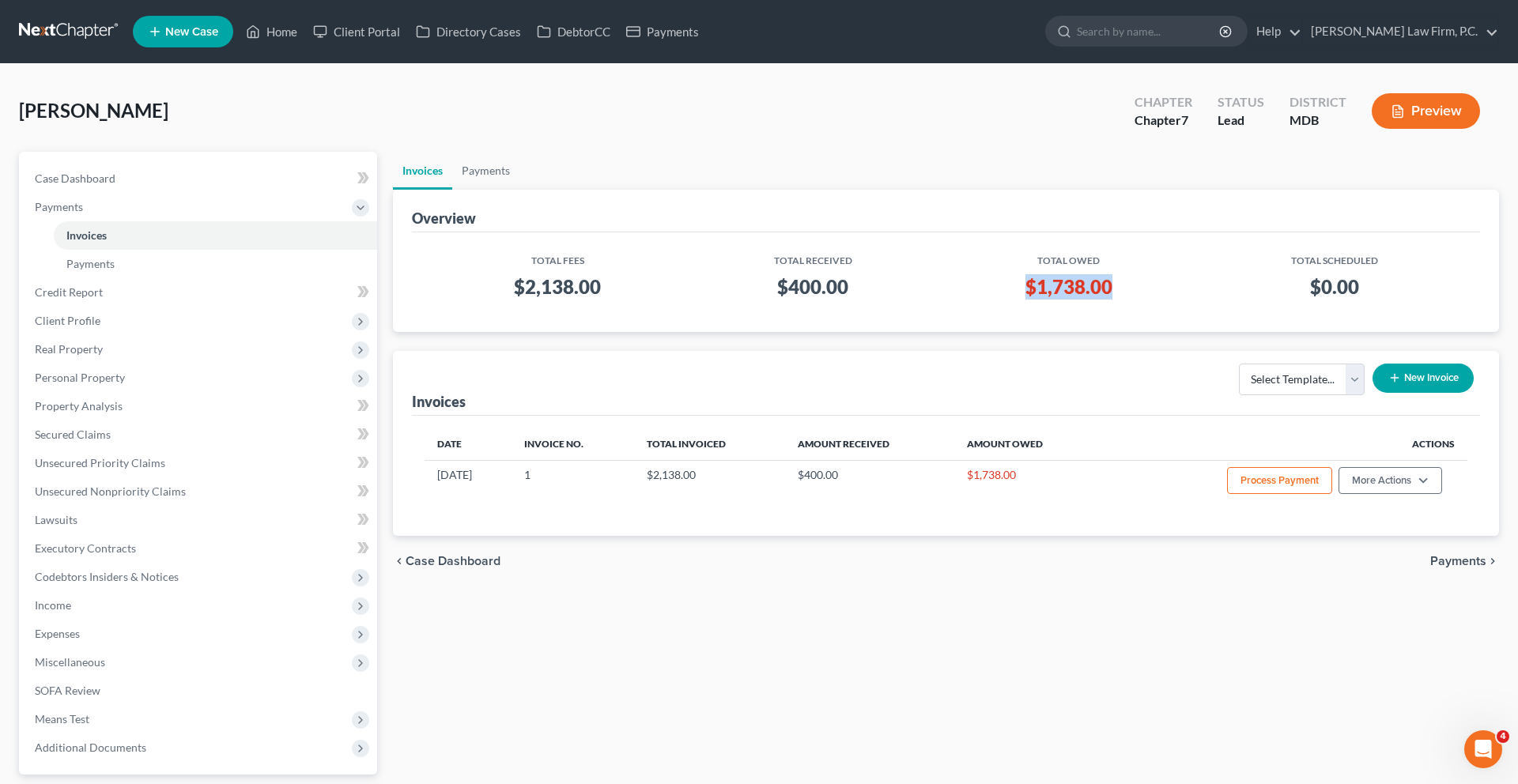
drag, startPoint x: 1121, startPoint y: 363, endPoint x: 1012, endPoint y: 355, distance: 109.3
click at [1012, 300] on h3 "$1,738.00" at bounding box center [1068, 287] width 240 height 25
click at [1010, 300] on h3 "$1,738.00" at bounding box center [1068, 287] width 240 height 25
click at [260, 34] on icon at bounding box center [252, 32] width 14 height 19
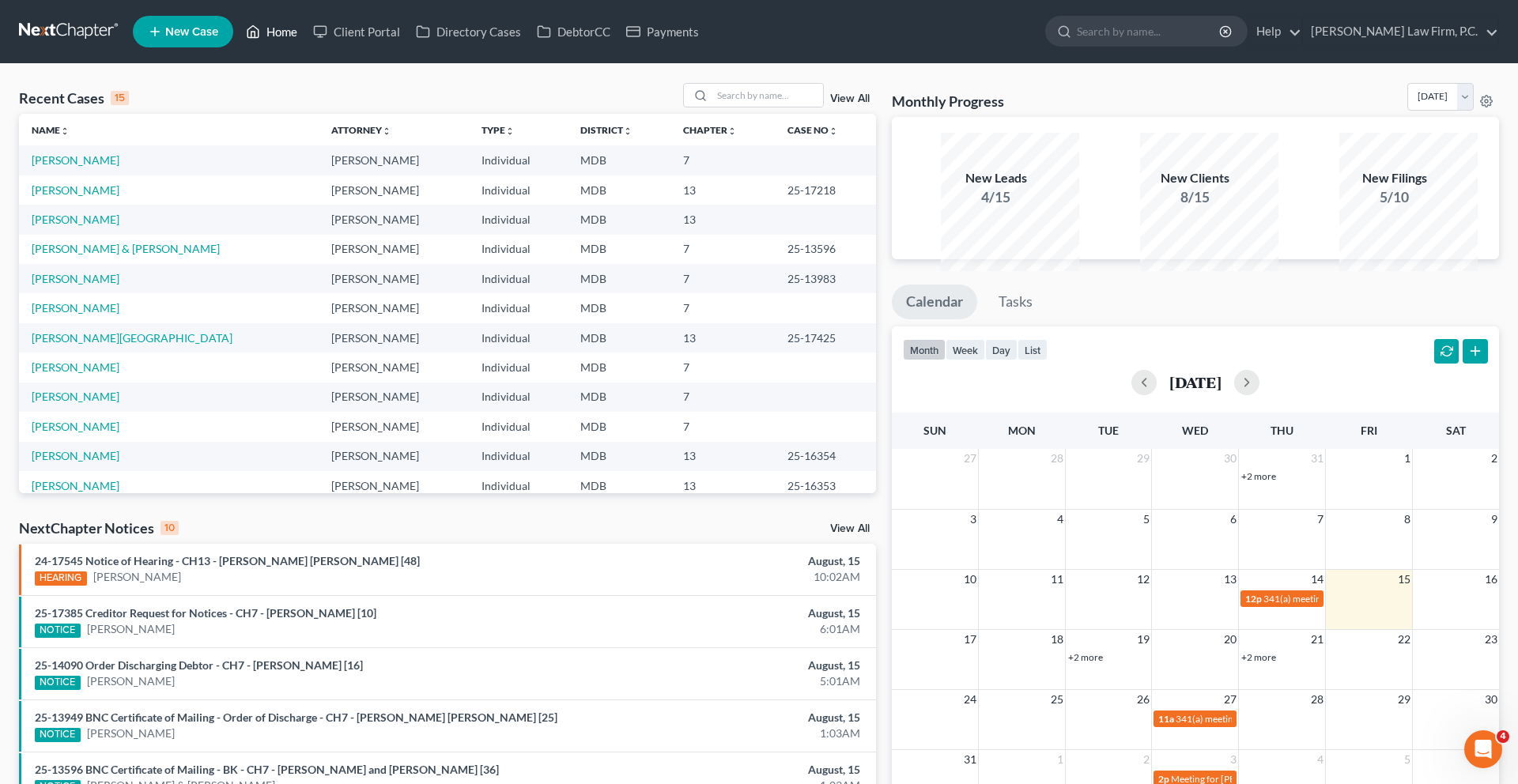
click at [305, 34] on link "Home" at bounding box center [271, 32] width 67 height 29
click at [305, 37] on link "Home" at bounding box center [271, 32] width 67 height 29
